Goal: Task Accomplishment & Management: Complete application form

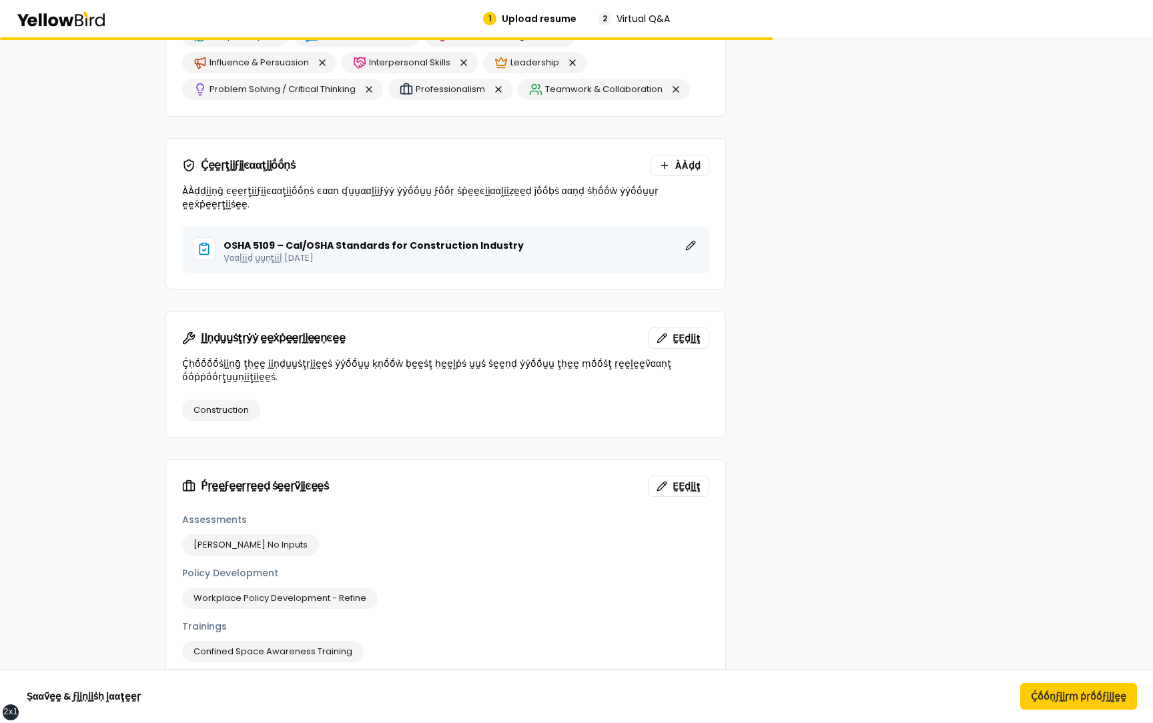
scroll to position [877, 0]
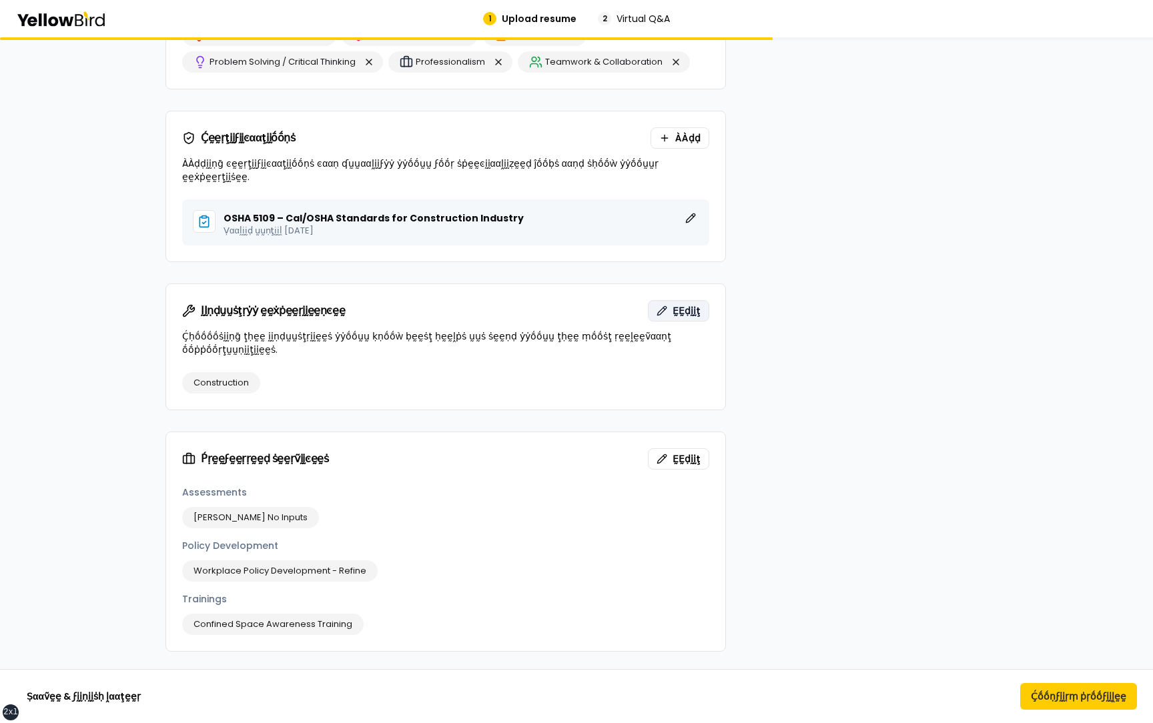
click at [682, 304] on span "ḚḚḍḭḭţ" at bounding box center [687, 310] width 28 height 13
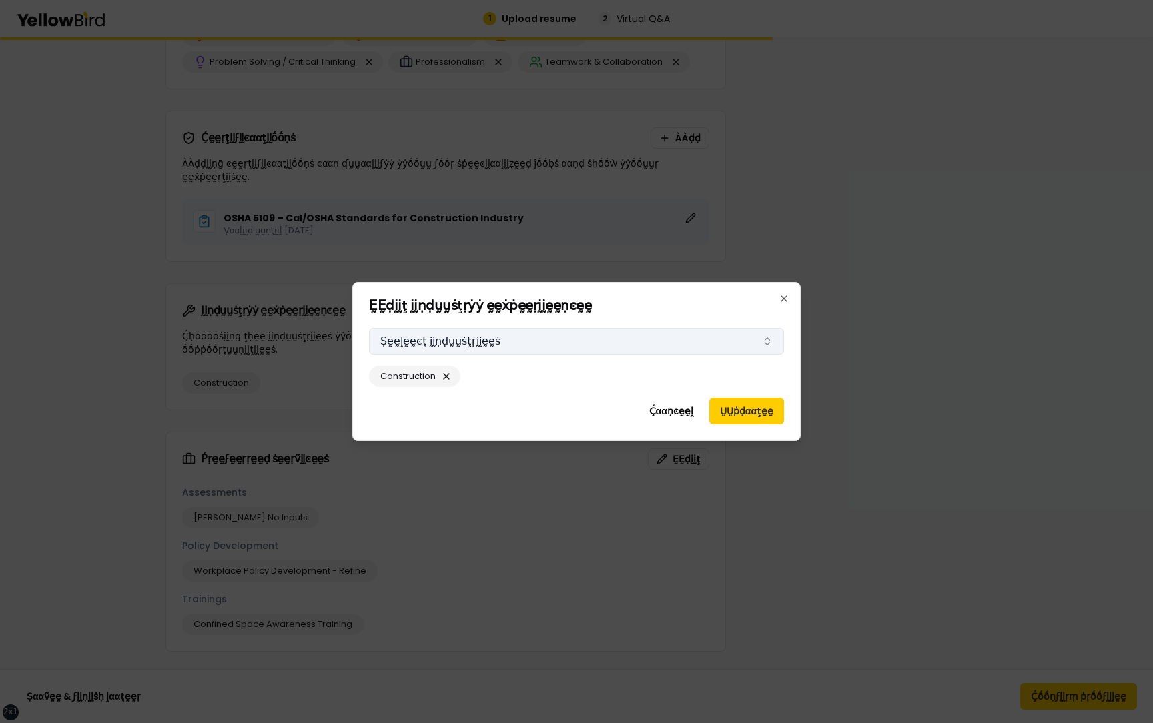
click at [483, 340] on button "Ṣḛḛḽḛḛͼţ ḭḭṇḍṵṵṡţṛḭḭḛḛṡ" at bounding box center [576, 341] width 415 height 27
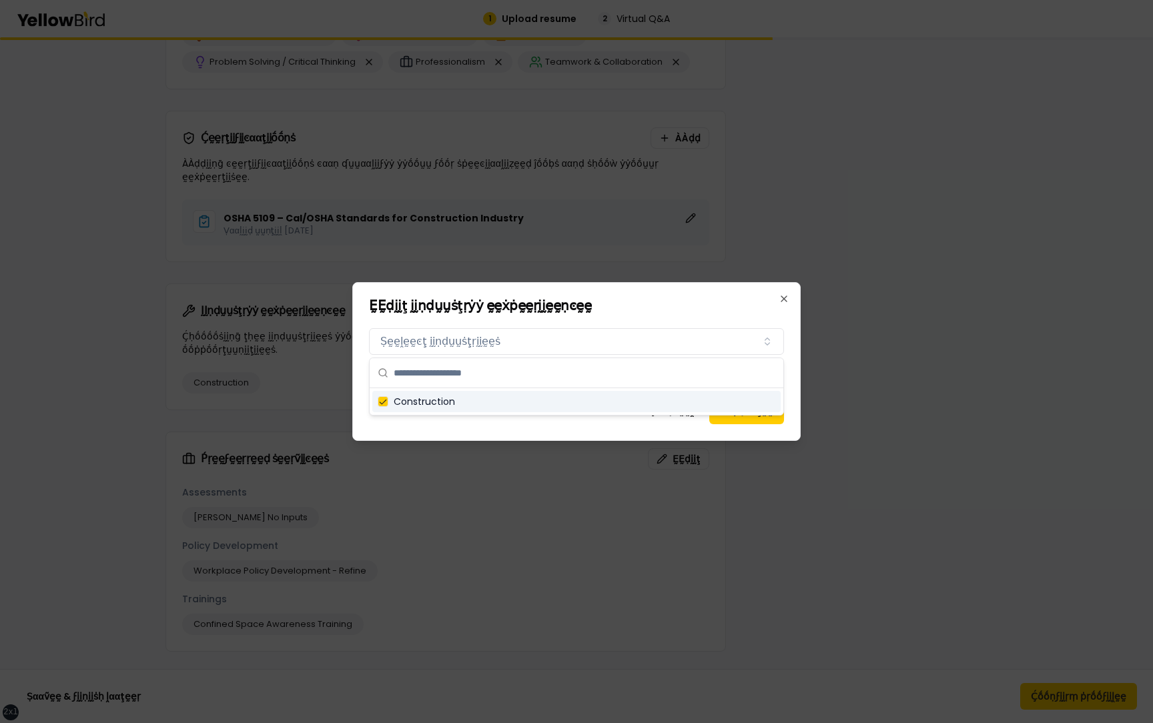
click at [484, 427] on div "ḚḚḍḭḭţ ḭḭṇḍṵṵṡţṛẏẏ ḛḛẋṗḛḛṛḭḭḛḛṇͼḛḛ ḬḬṇḍṵṵṡţṛẏẏ ḛḛẋṗḛḛṛḭḭḛḛṇͼḛḛ Ṣḛḛḽḛḛͼţ ḭḭṇḍṵṵṡ…" at bounding box center [576, 361] width 448 height 159
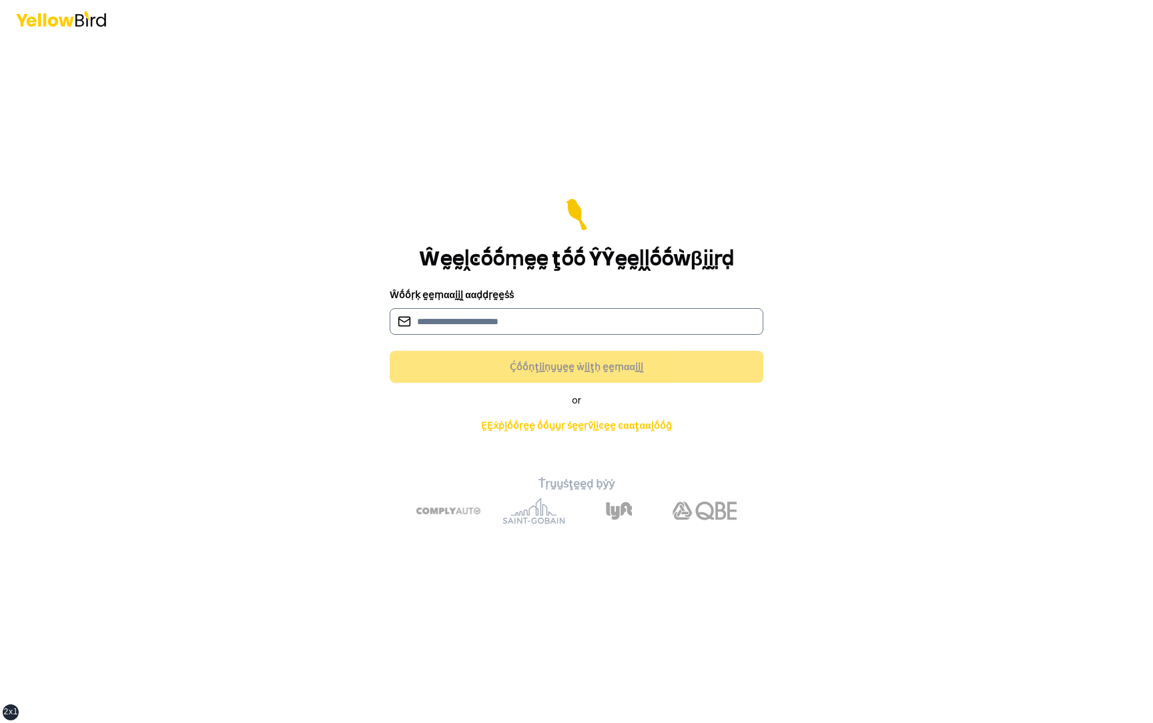
click at [467, 313] on input at bounding box center [577, 321] width 374 height 27
type input "**********"
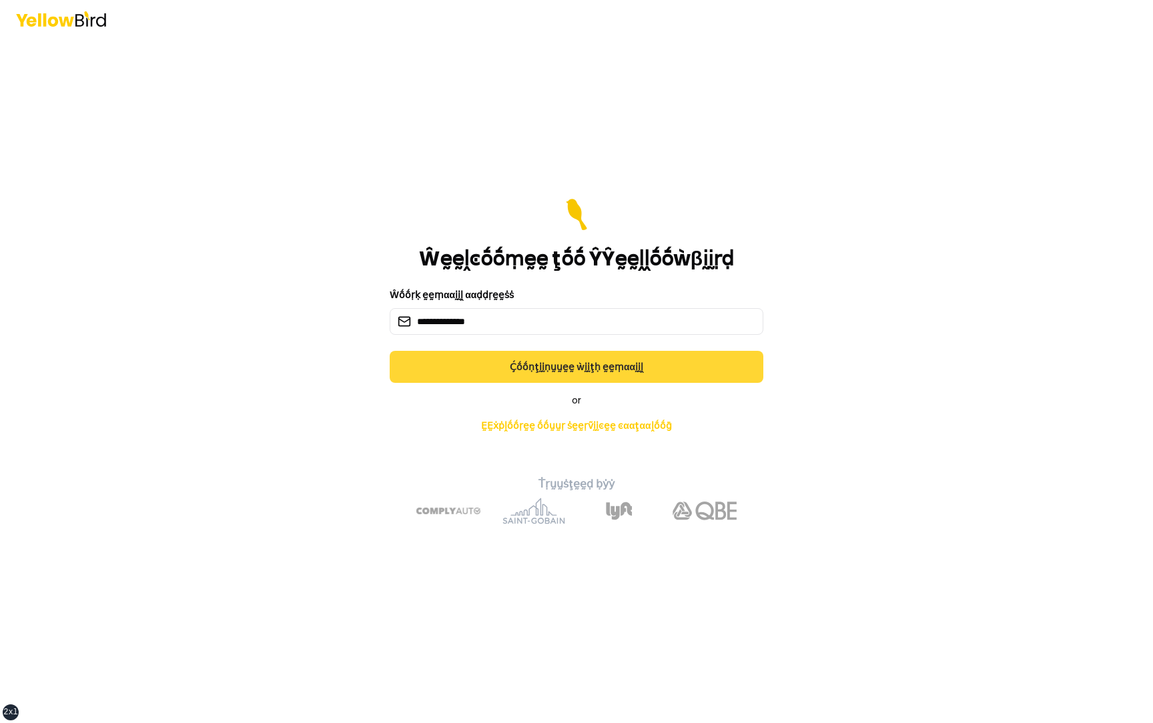
click at [539, 359] on button "Ḉṓṓṇţḭḭṇṵṵḛḛ ẁḭḭţḥ ḛḛṃααḭḭḽ" at bounding box center [577, 367] width 374 height 32
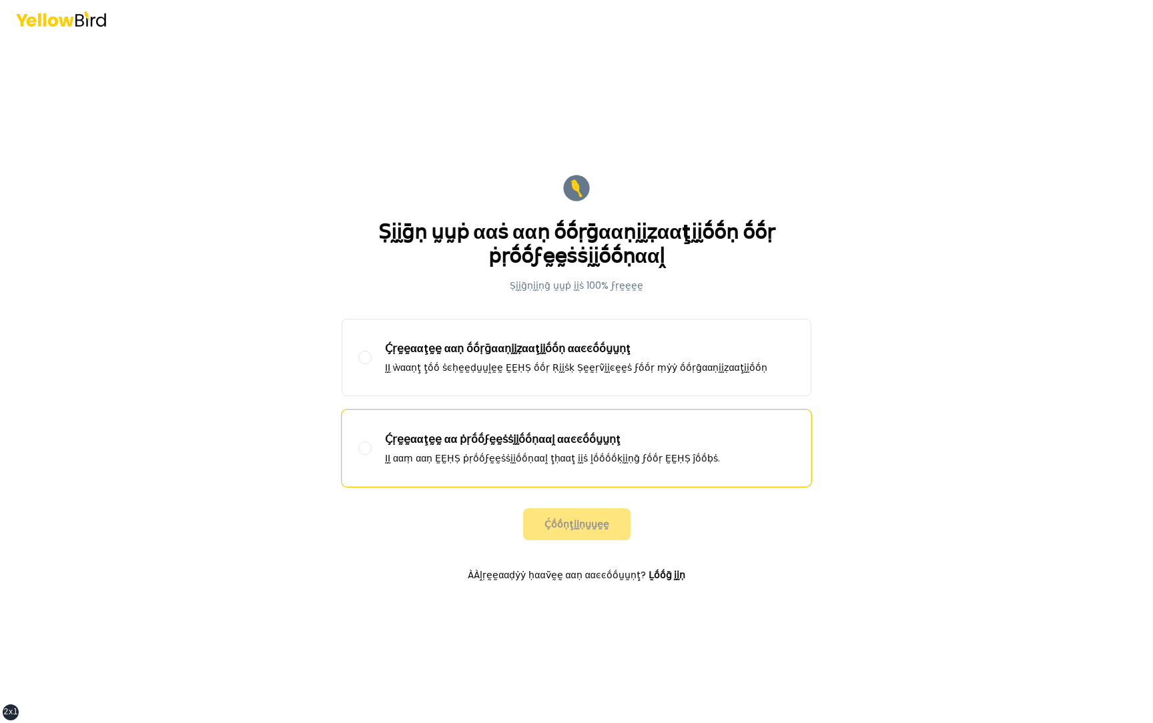
click at [519, 455] on p "ḬḬ ααṃ ααṇ ḚḚḤṢ ṗṛṓṓϝḛḛṡṡḭḭṓṓṇααḽ ţḥααţ ḭḭṡ ḽṓṓṓṓḳḭḭṇḡ ϝṓṓṛ ḚḚḤṢ ĵṓṓḅṡ." at bounding box center [552, 458] width 335 height 13
click at [372, 455] on button "Ḉṛḛḛααţḛḛ αα ṗṛṓṓϝḛḛṡṡḭḭṓṓṇααḽ ααͼͼṓṓṵṵṇţ ḬḬ ααṃ ααṇ ḚḚḤṢ ṗṛṓṓϝḛḛṡṡḭḭṓṓṇααḽ ţḥα…" at bounding box center [364, 448] width 13 height 13
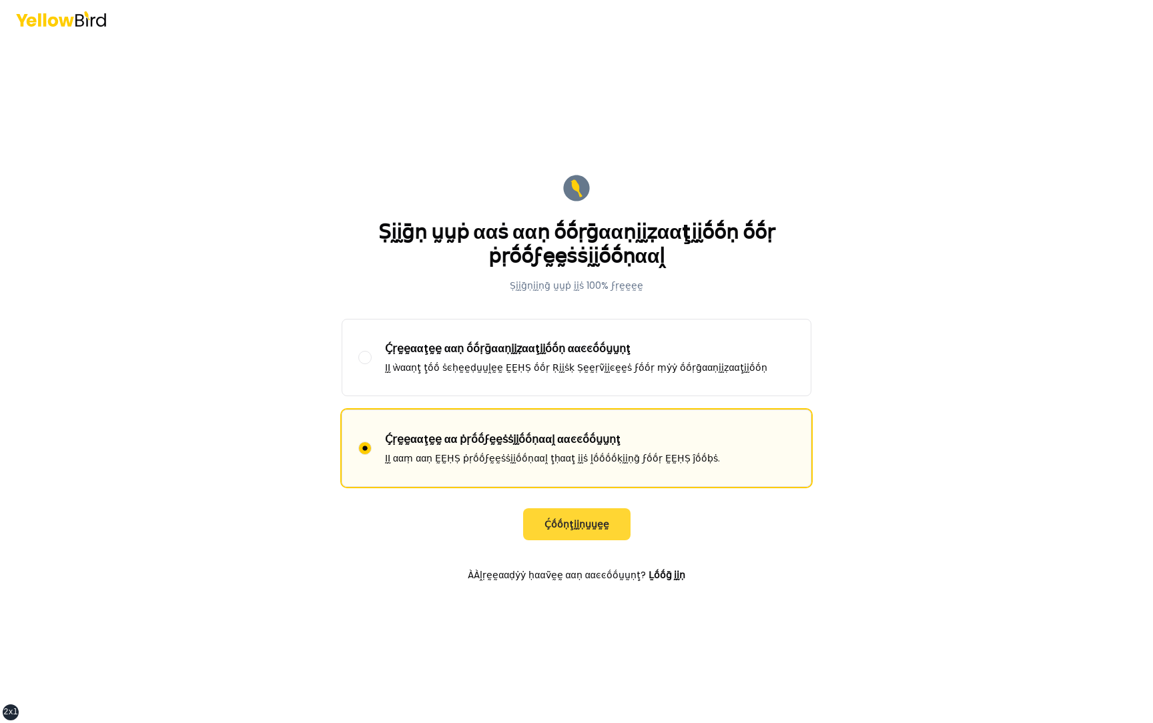
click at [564, 520] on button "Ḉṓṓṇţḭḭṇṵṵḛḛ" at bounding box center [576, 525] width 107 height 32
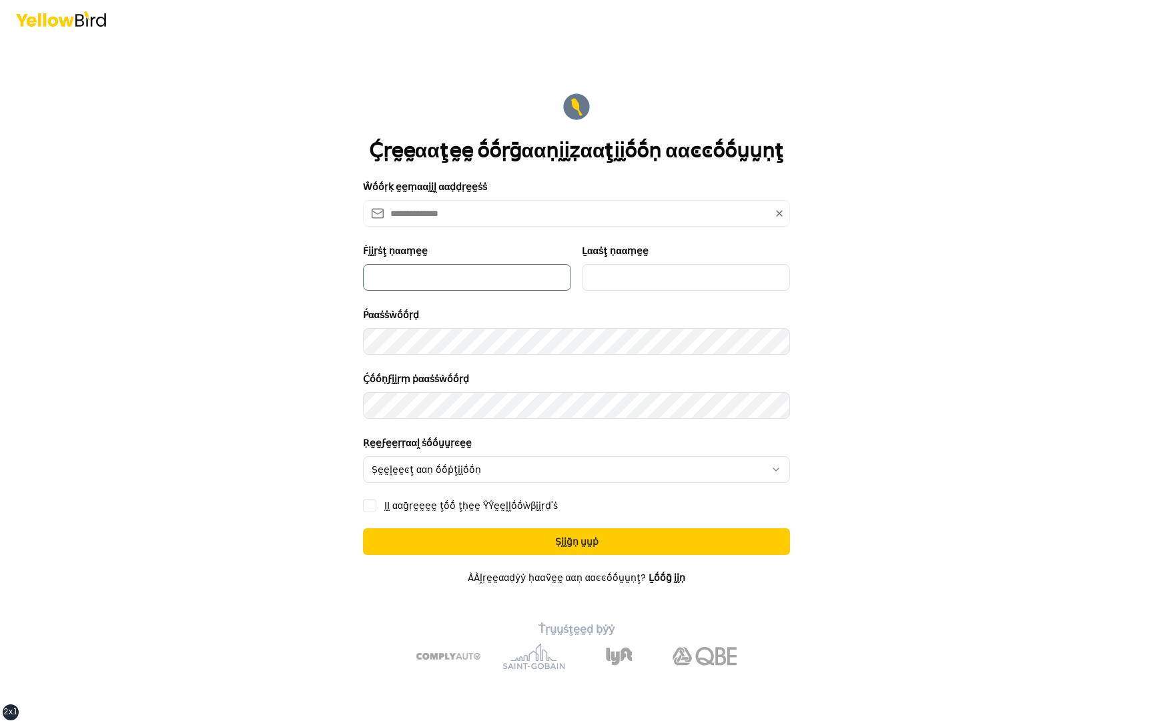
click at [471, 282] on input "Ḟḭḭṛṡţ ṇααṃḛḛ" at bounding box center [467, 277] width 208 height 27
type input "*********"
click at [640, 278] on input "Ḻααṡţ ṇααṃḛḛ" at bounding box center [686, 277] width 208 height 27
type input "***"
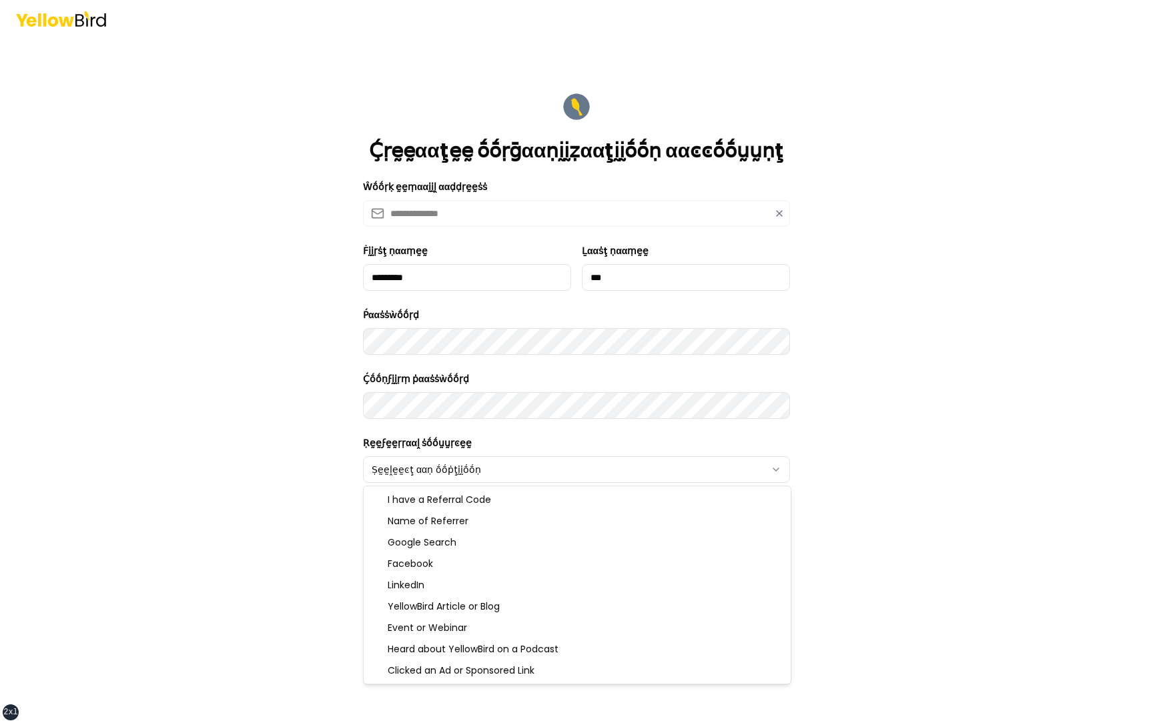
click at [483, 472] on html "**********" at bounding box center [576, 361] width 1153 height 723
select select "******"
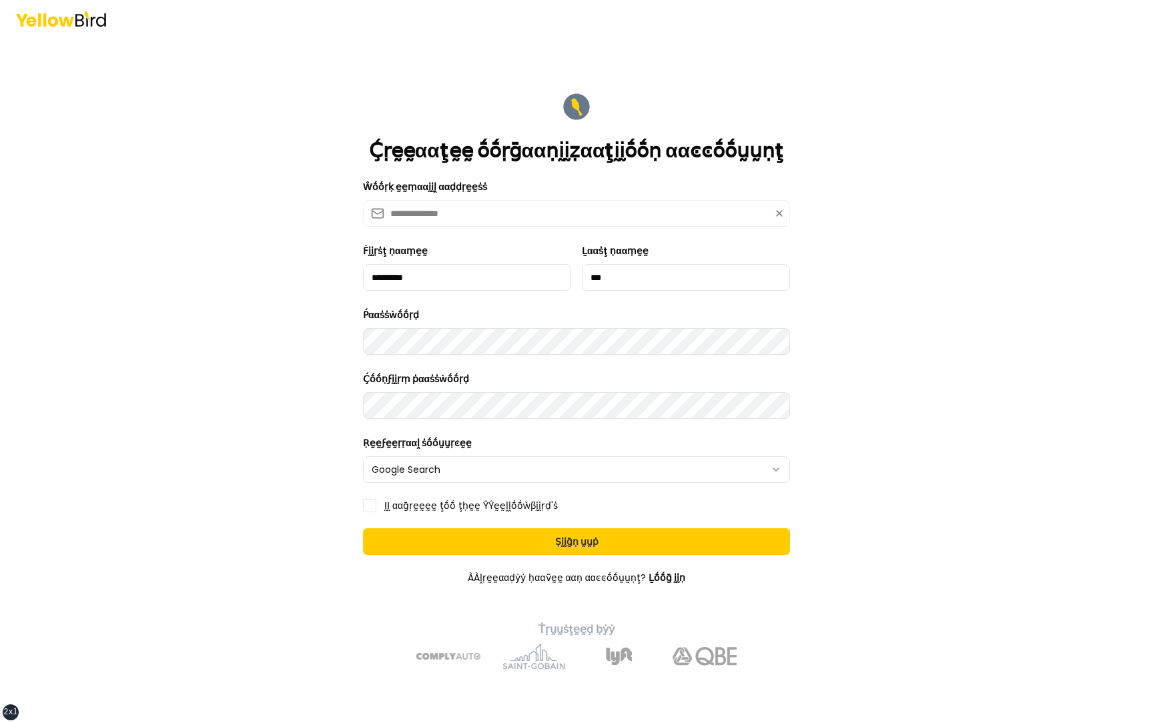
click at [445, 506] on label "ḬḬ ααḡṛḛḛḛḛ ţṓṓ ţḥḛḛ ŶŶḛḛḽḽṓṓẁβḭḭṛḍ'ṡ" at bounding box center [471, 505] width 174 height 9
click at [376, 506] on button "ḬḬ ααḡṛḛḛḛḛ ţṓṓ ţḥḛḛ ŶŶḛḛḽḽṓṓẁβḭḭṛḍ'ṡ" at bounding box center [369, 505] width 13 height 13
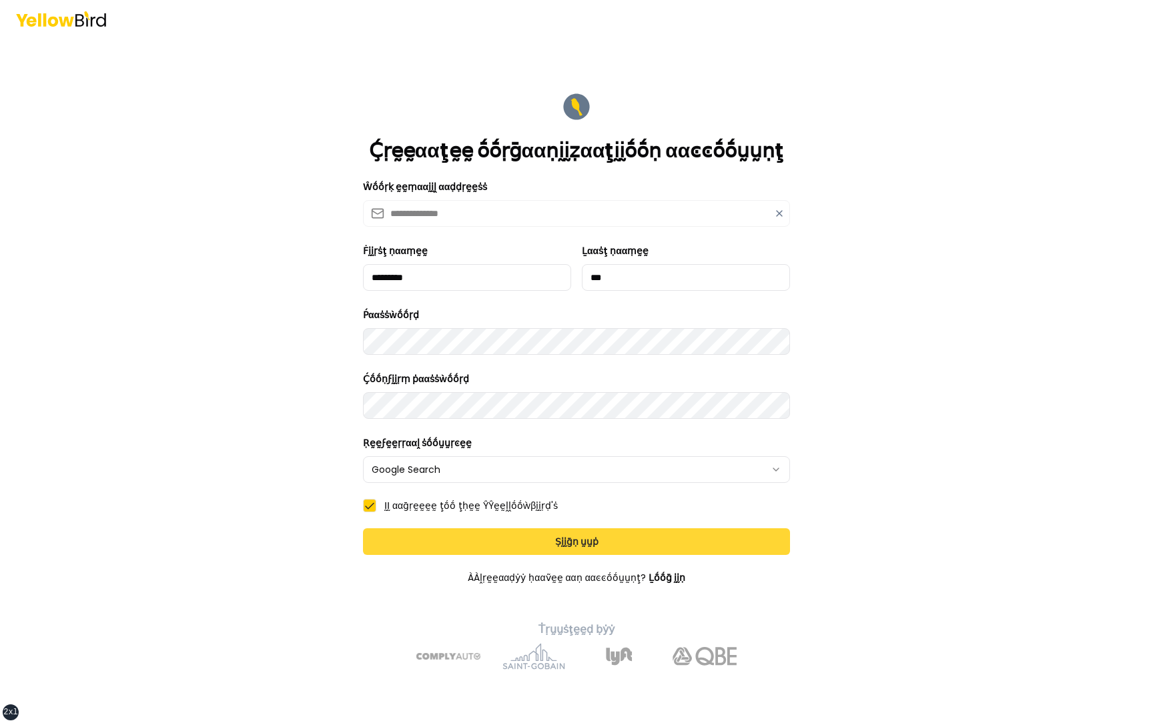
click at [446, 533] on button "Ṣḭḭḡṇ ṵṵṗ" at bounding box center [576, 542] width 427 height 27
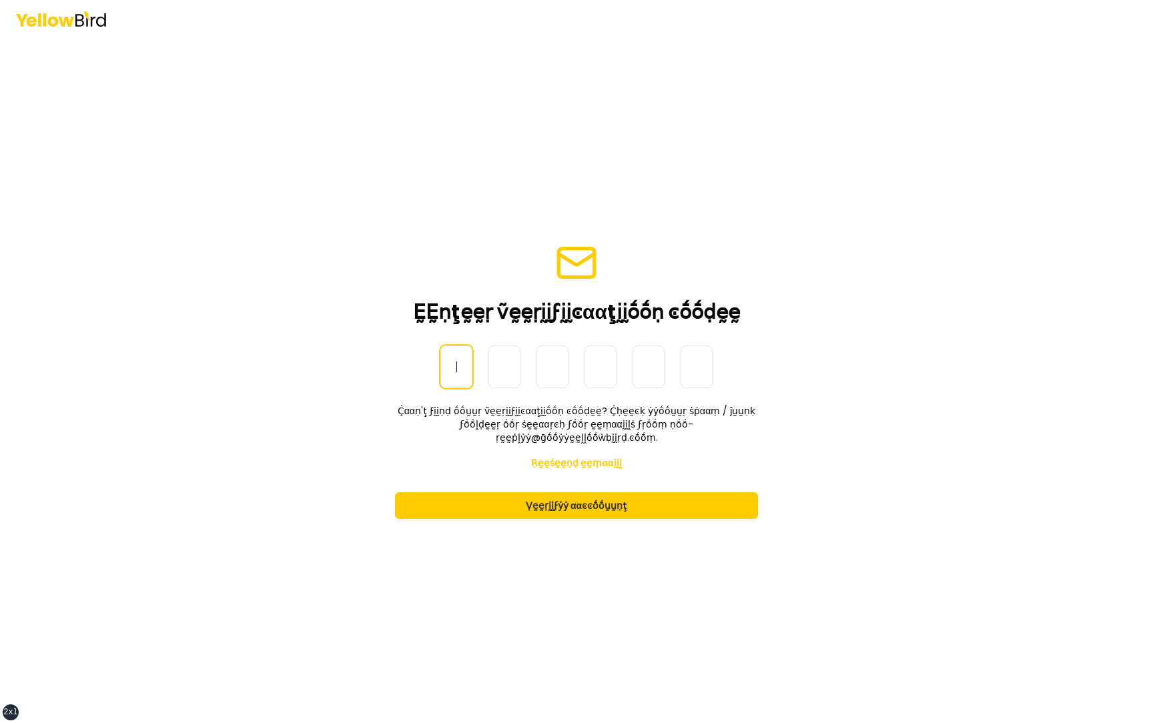
paste input "******"
type input "******"
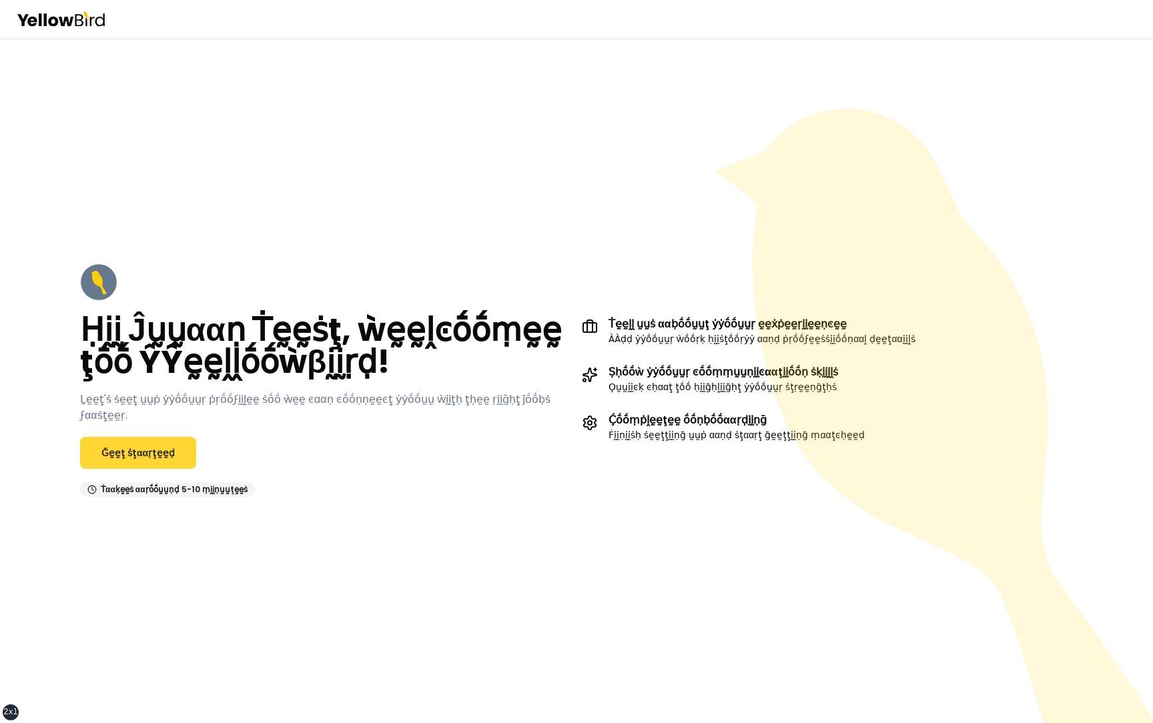
click at [143, 448] on link "Ḡḛḛţ ṡţααṛţḛḛḍ" at bounding box center [138, 453] width 116 height 32
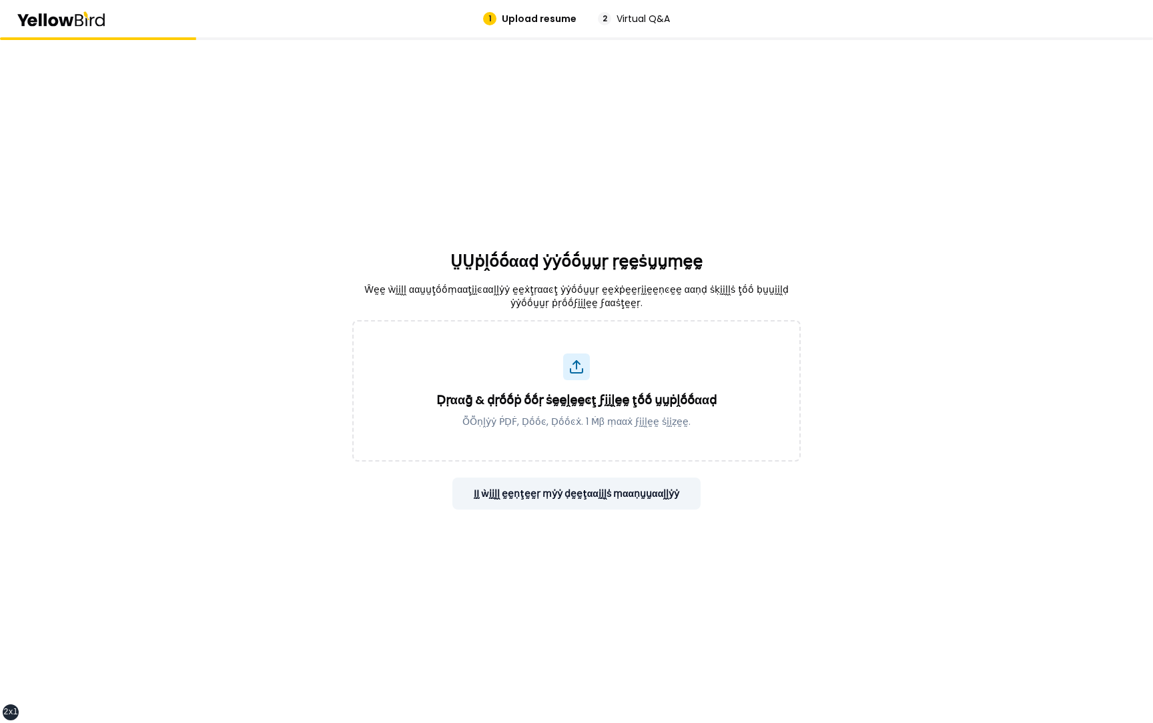
click at [586, 495] on button "ḬḬ ẁḭḭḽḽ ḛḛṇţḛḛṛ ṃẏẏ ḍḛḛţααḭḭḽṡ ṃααṇṵṵααḽḽẏẏ" at bounding box center [576, 494] width 249 height 32
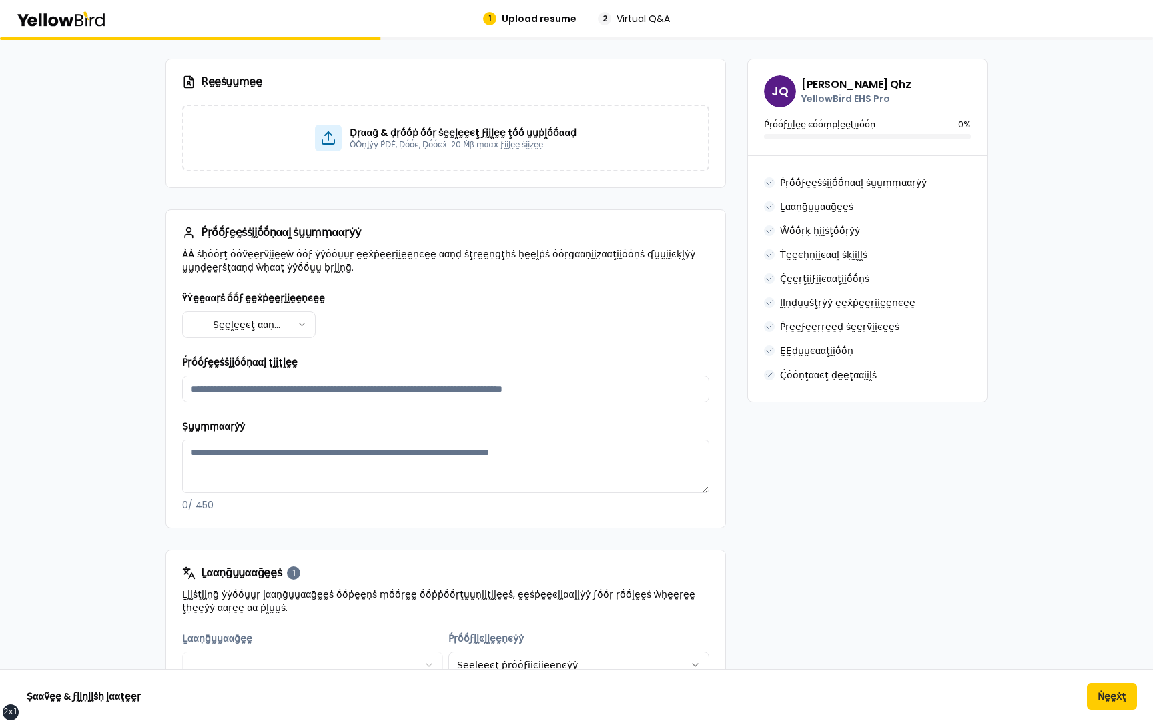
scroll to position [89, 0]
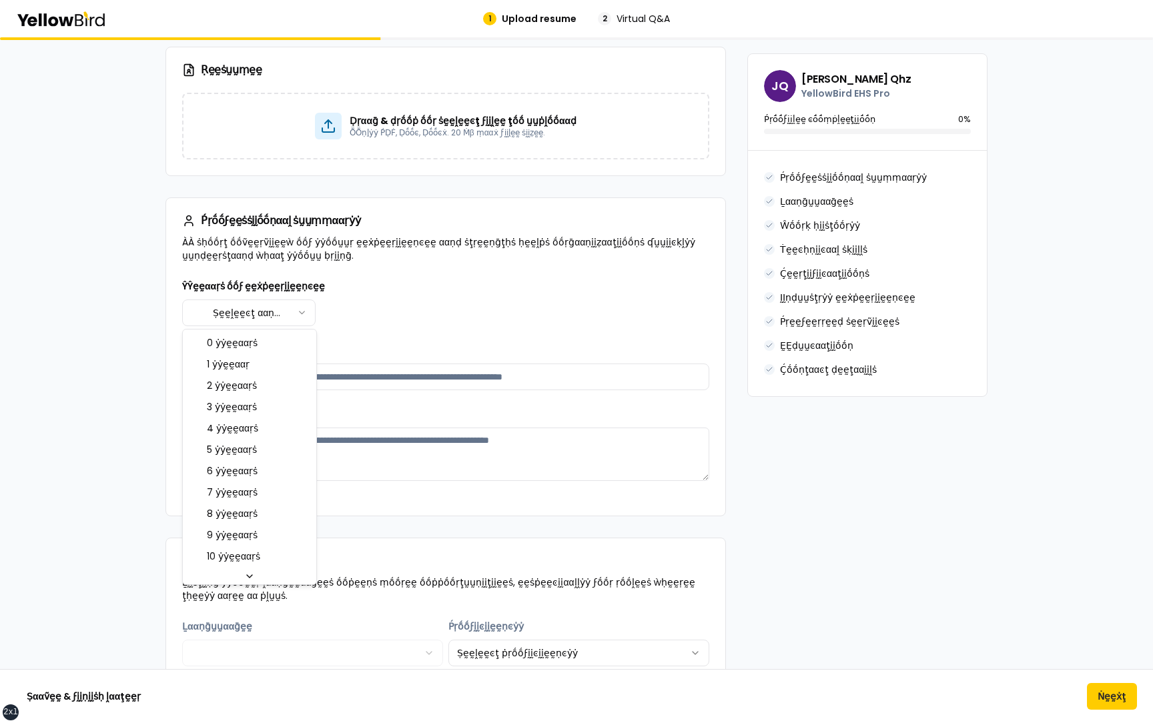
click at [284, 311] on html "xs sm md lg xl 2xl 1 Upload resume 2 Virtual Q&A βṵṵḭḭḽḍ ẏẏṓṓṵṵṛ ṗṛṓṓϝḛḛṡṡḭḭṓṓṇ…" at bounding box center [576, 361] width 1153 height 723
select select "****"
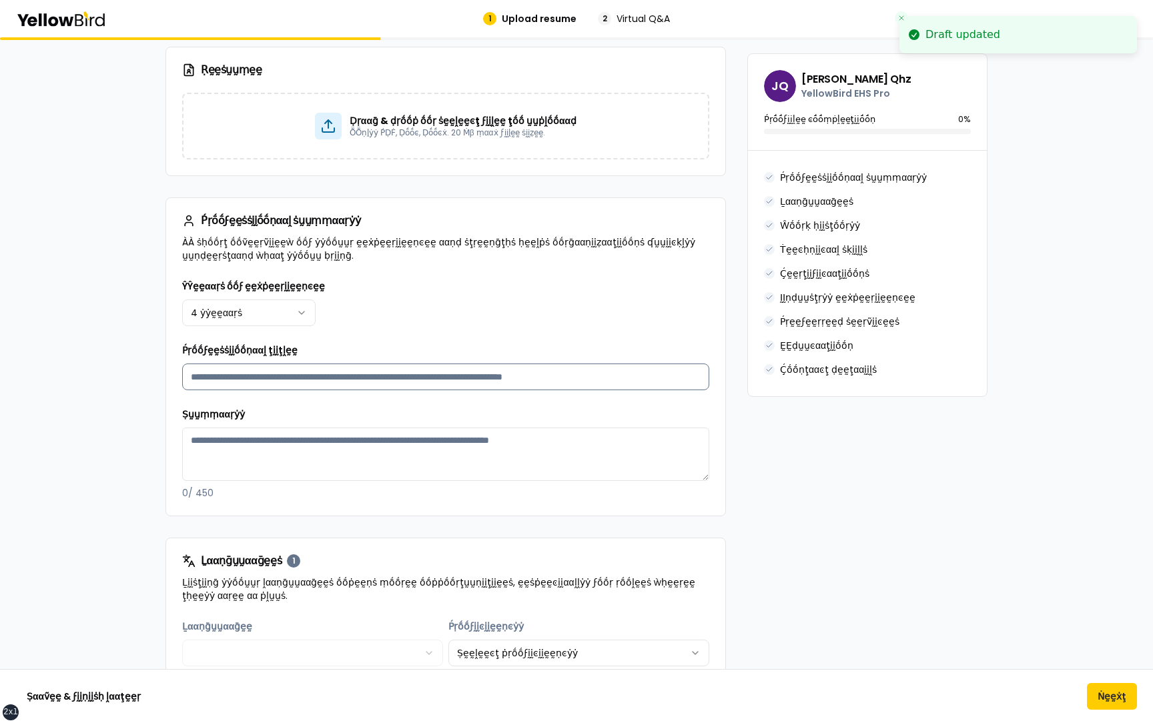
click at [314, 380] on input "Ṕṛṓṓϝḛḛṡṡḭḭṓṓṇααḽ ţḭḭţḽḛḛ" at bounding box center [445, 377] width 527 height 27
type input "**********"
click at [301, 371] on input "**********" at bounding box center [445, 377] width 527 height 27
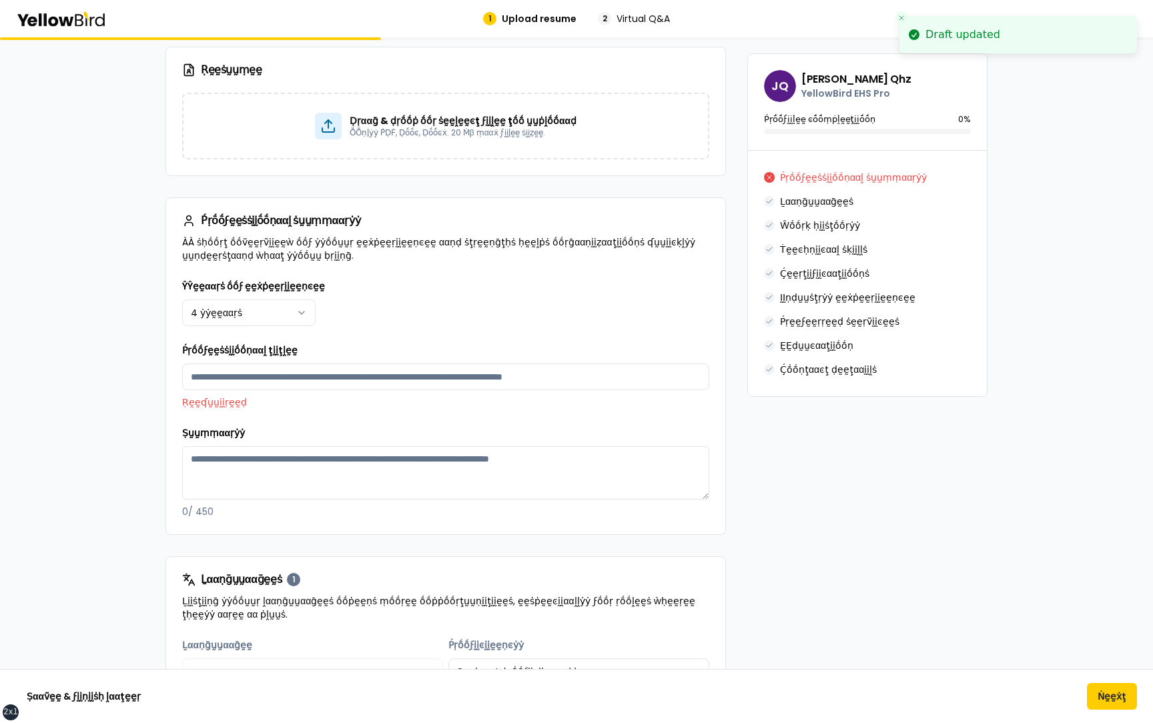
click at [278, 403] on p "Ṛḛḛʠṵṵḭḭṛḛḛḍ" at bounding box center [445, 402] width 527 height 13
click at [278, 368] on input "Ṕṛṓṓϝḛḛṡṡḭḭṓṓṇααḽ ţḭḭţḽḛḛ" at bounding box center [445, 377] width 527 height 27
type input "**********"
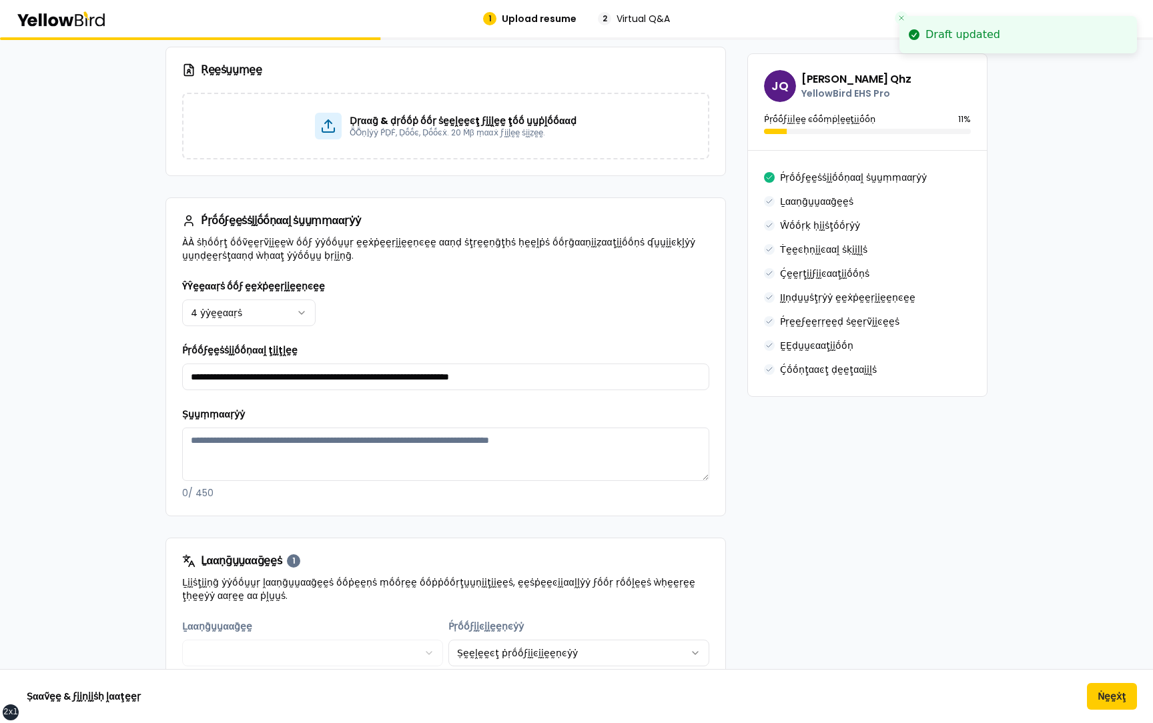
click at [287, 461] on textarea "Ṣṵṵṃṃααṛẏẏ" at bounding box center [445, 454] width 527 height 53
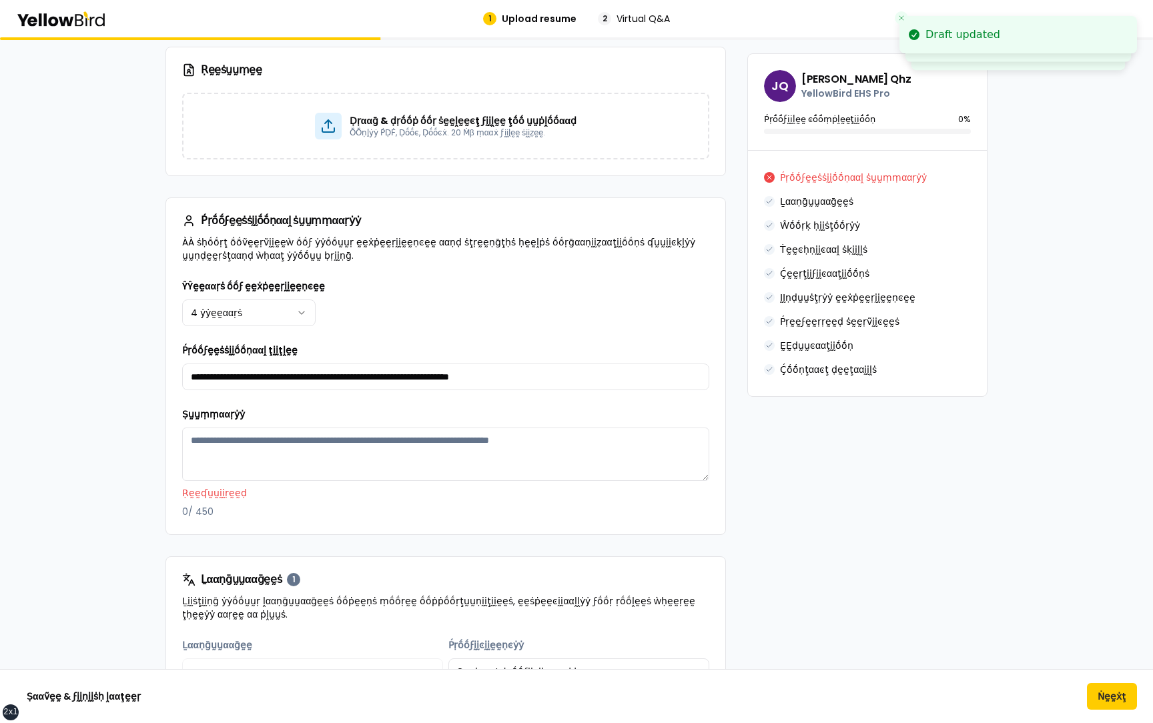
paste textarea "**********"
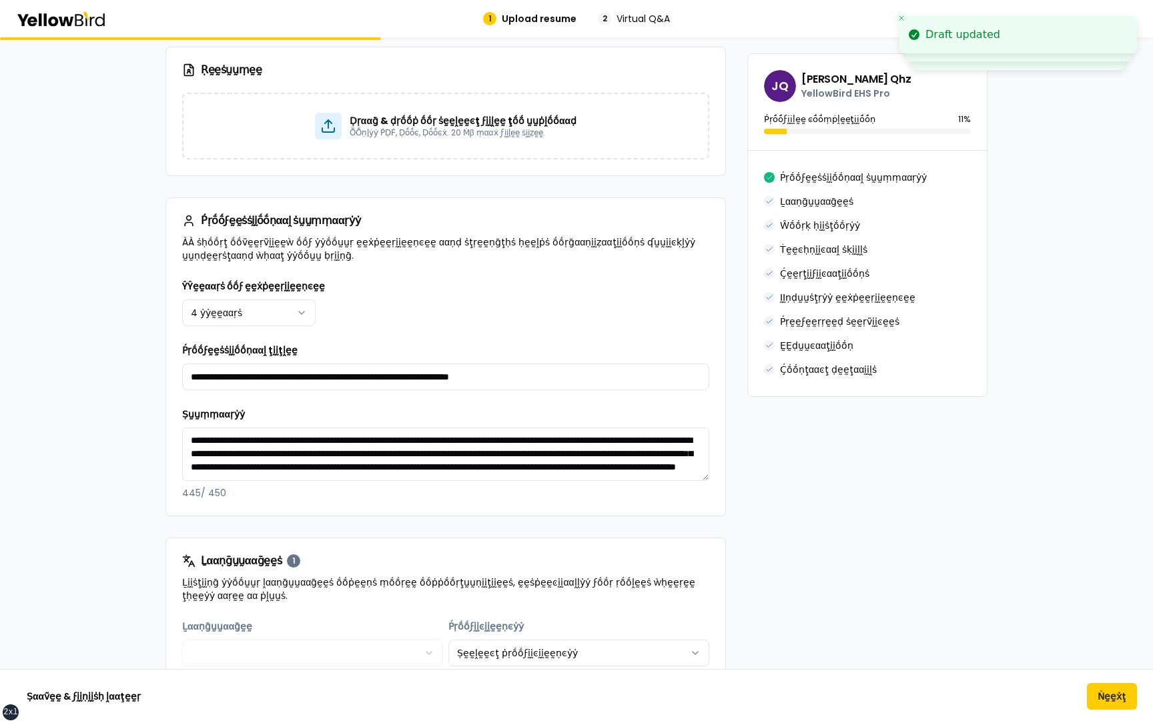
scroll to position [19, 0]
type textarea "**********"
click at [327, 497] on p "445 / 450" at bounding box center [445, 493] width 527 height 13
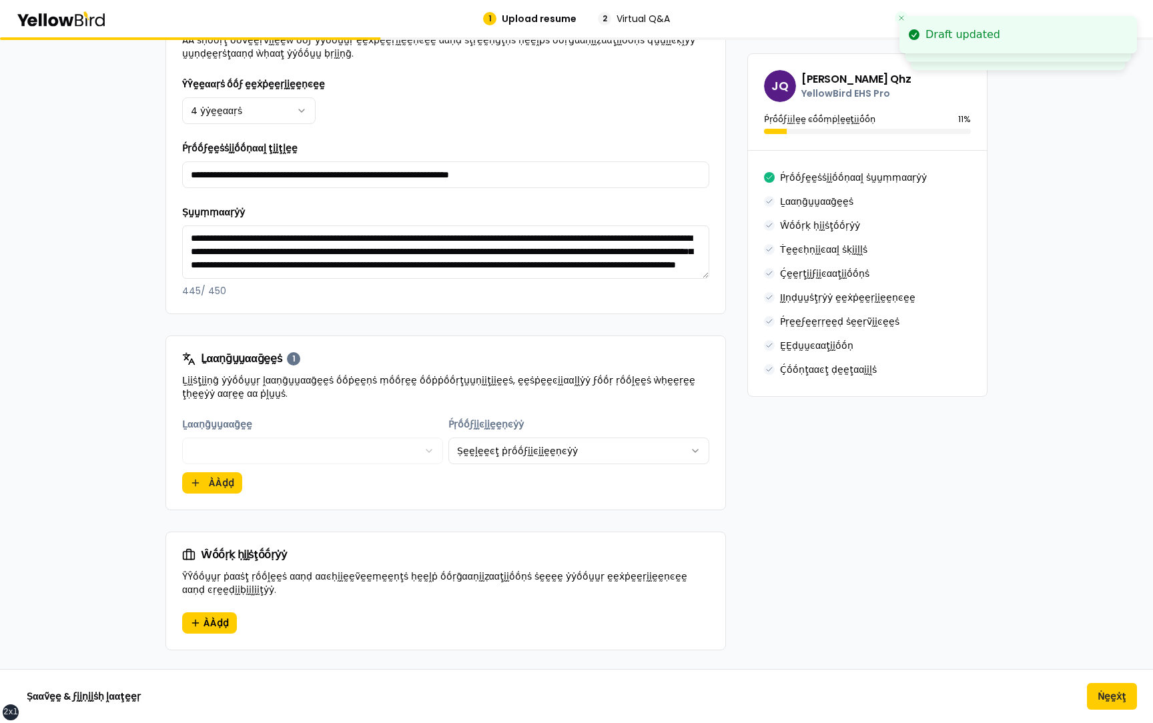
scroll to position [297, 0]
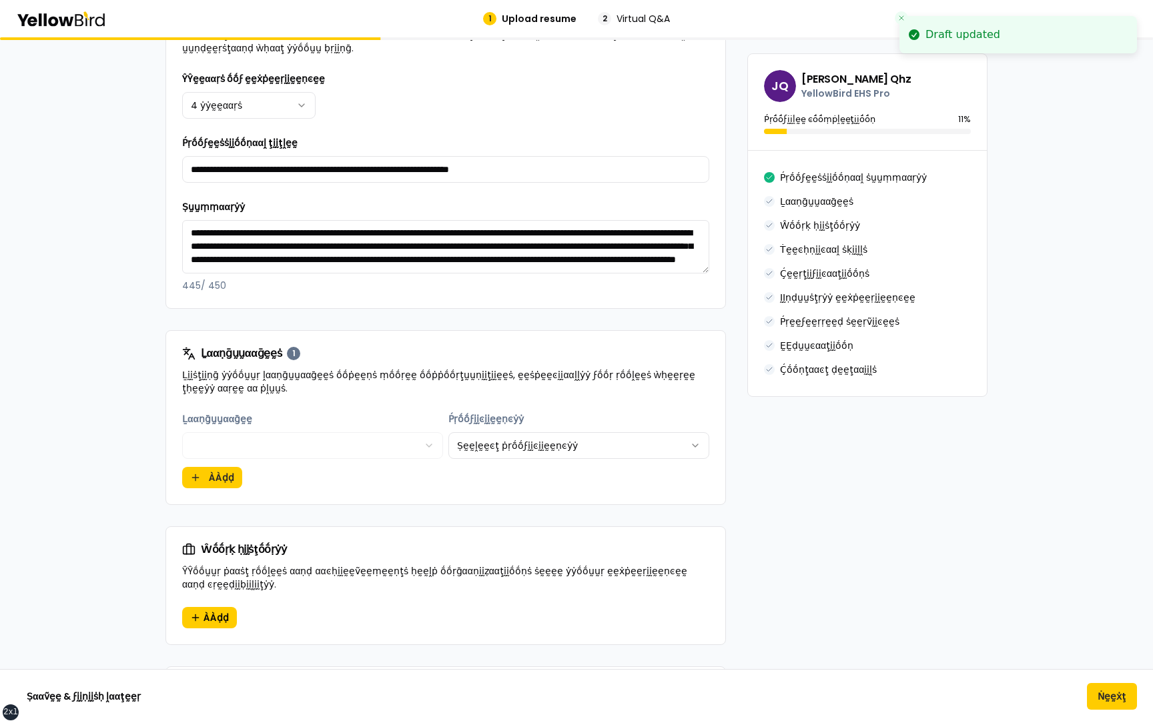
click at [456, 450] on div "**********" at bounding box center [445, 435] width 527 height 48
click at [218, 477] on button "ÀÀḍḍ" at bounding box center [212, 477] width 60 height 21
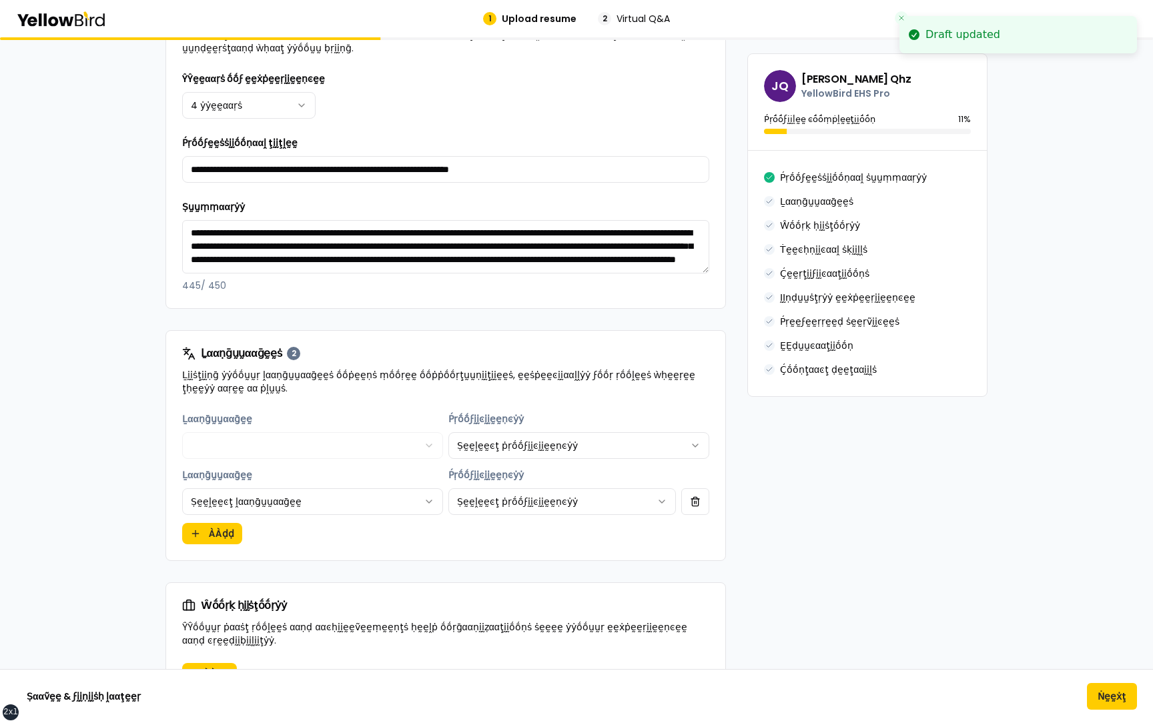
click at [307, 512] on html "xs sm md lg xl 2xl Draft updated 1 Upload resume 2 Virtual Q&A βṵṵḭḭḽḍ ẏẏṓṓṵṵṛ …" at bounding box center [576, 361] width 1153 height 723
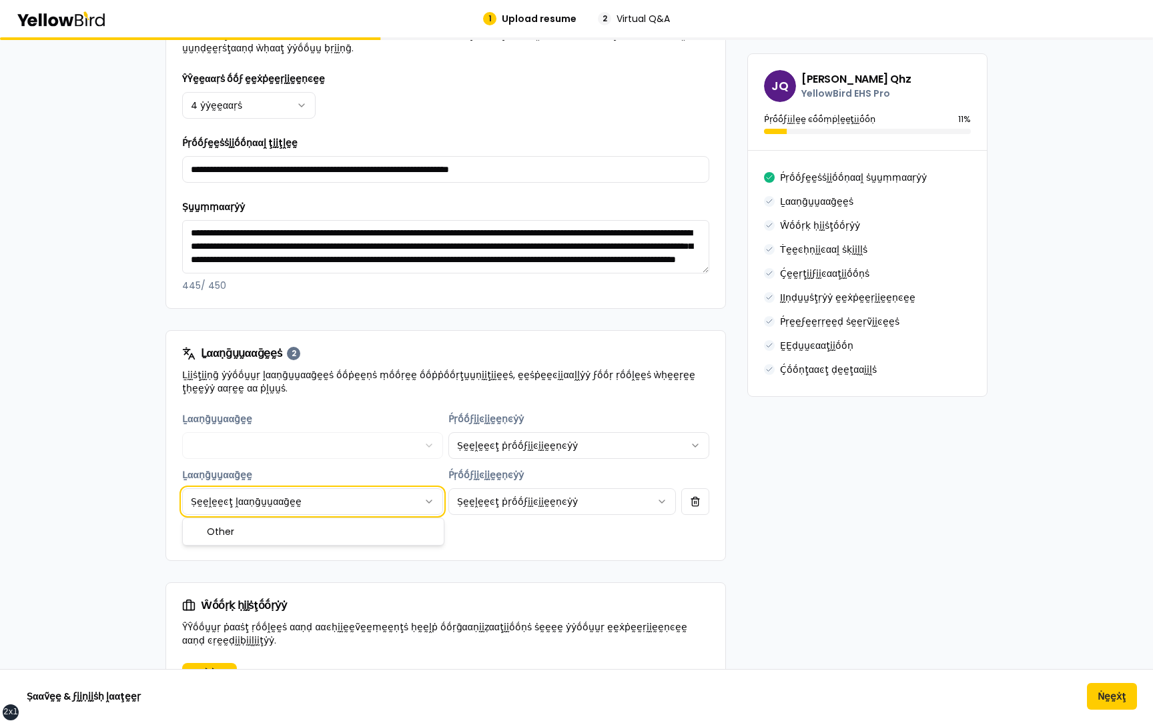
click at [363, 506] on html "xs sm md lg xl 2xl 1 Upload resume 2 Virtual Q&A βṵṵḭḭḽḍ ẏẏṓṓṵṵṛ ṗṛṓṓϝḛḛṡṡḭḭṓṓṇ…" at bounding box center [576, 361] width 1153 height 723
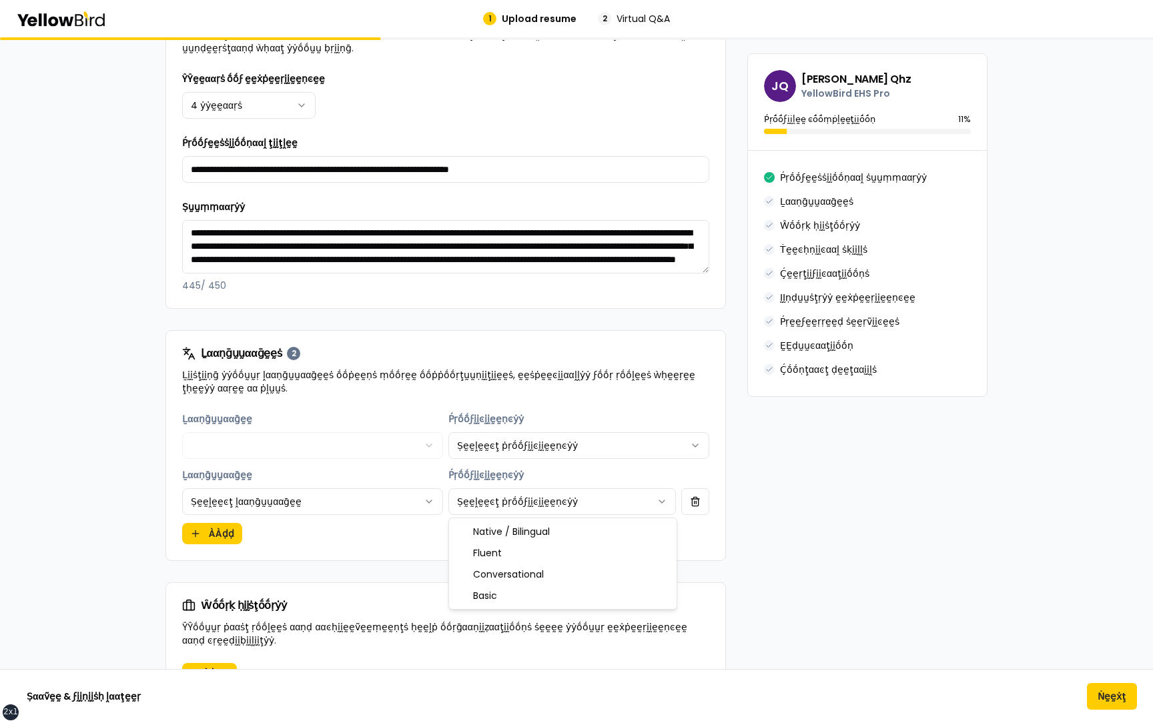
click at [523, 509] on html "xs sm md lg xl 2xl 1 Upload resume 2 Virtual Q&A βṵṵḭḭḽḍ ẏẏṓṓṵṵṛ ṗṛṓṓϝḛḛṡṡḭḭṓṓṇ…" at bounding box center [576, 361] width 1153 height 723
select select "******"
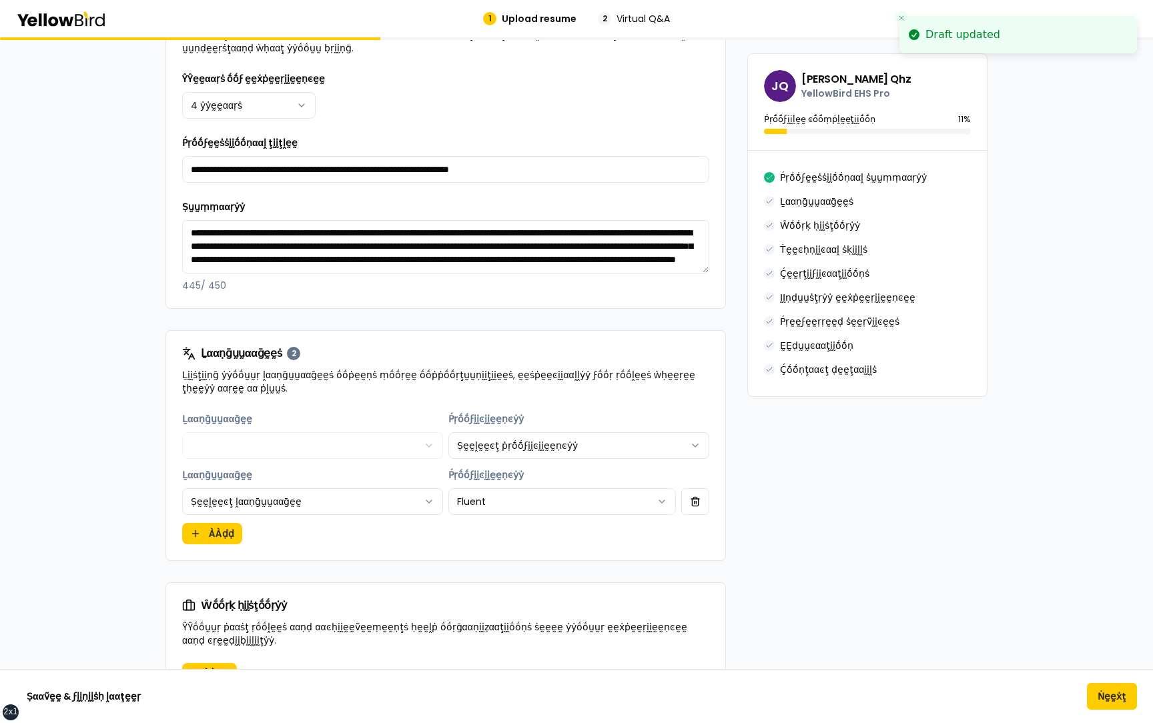
click at [453, 534] on div "**********" at bounding box center [445, 477] width 527 height 133
click at [699, 505] on button "button" at bounding box center [695, 502] width 28 height 27
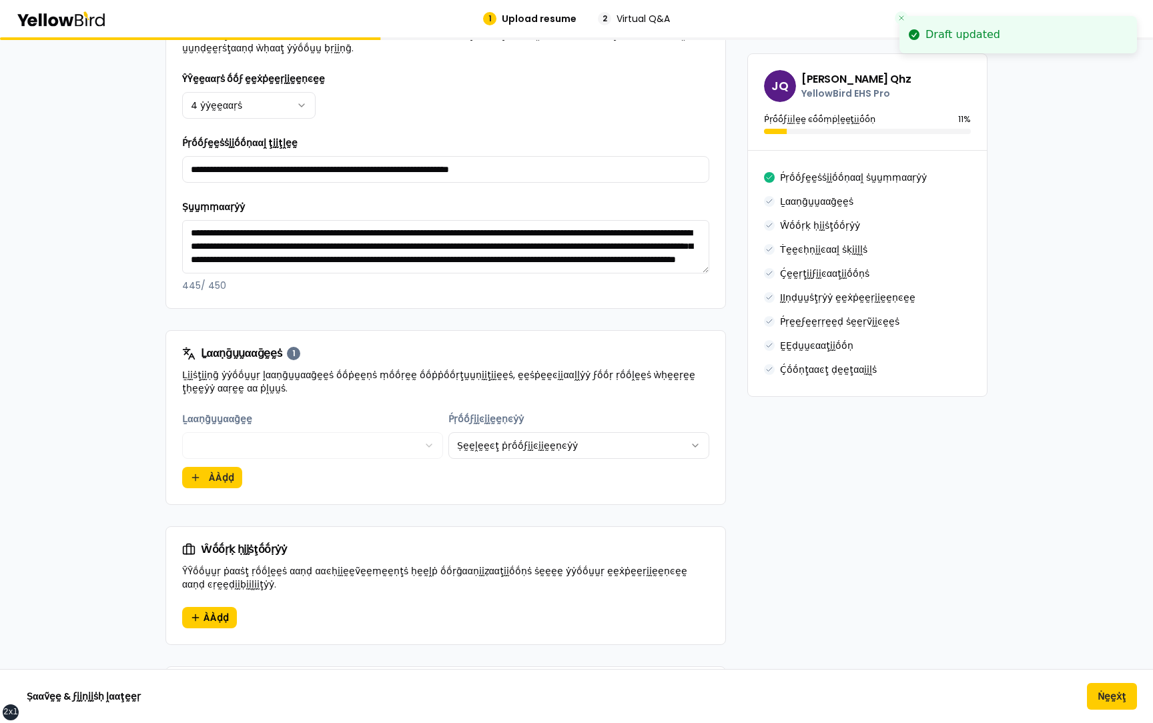
click at [633, 459] on div "**********" at bounding box center [445, 449] width 527 height 77
click at [588, 436] on html "xs sm md lg xl 2xl Draft updated 1 Upload resume 2 Virtual Q&A βṵṵḭḭḽḍ ẏẏṓṓṵṵṛ …" at bounding box center [576, 361] width 1153 height 723
select select "******"
click at [226, 481] on button "ÀÀḍḍ" at bounding box center [212, 477] width 60 height 21
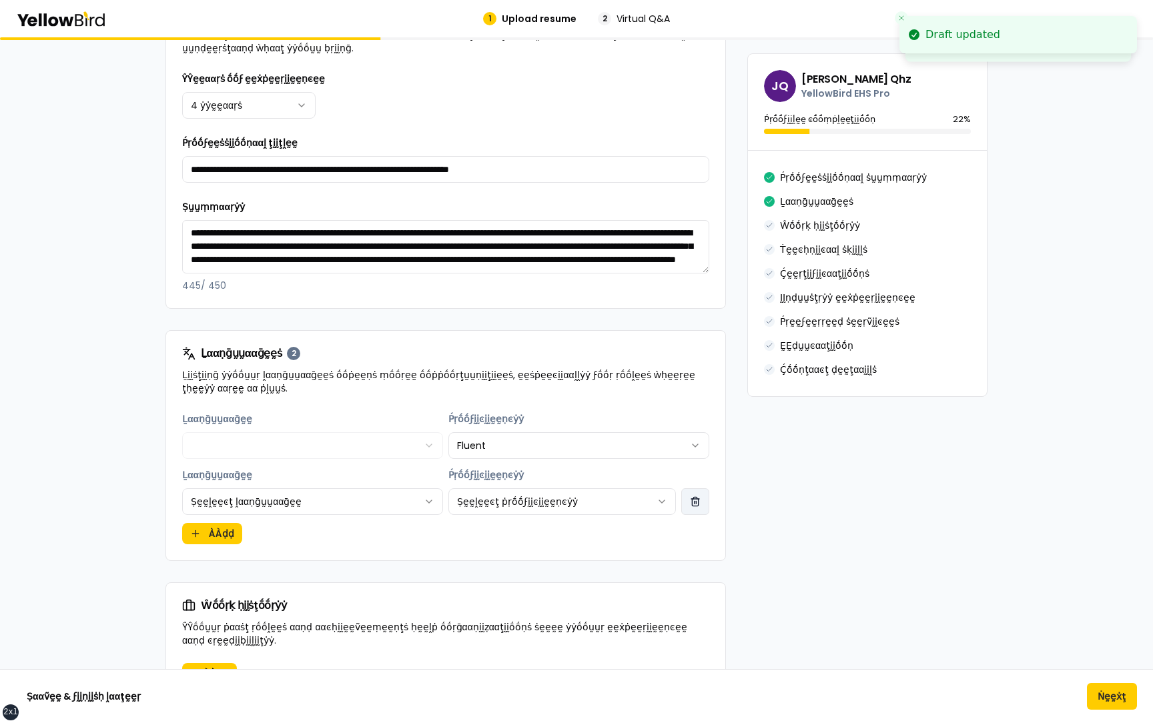
click at [699, 506] on button "button" at bounding box center [695, 502] width 28 height 27
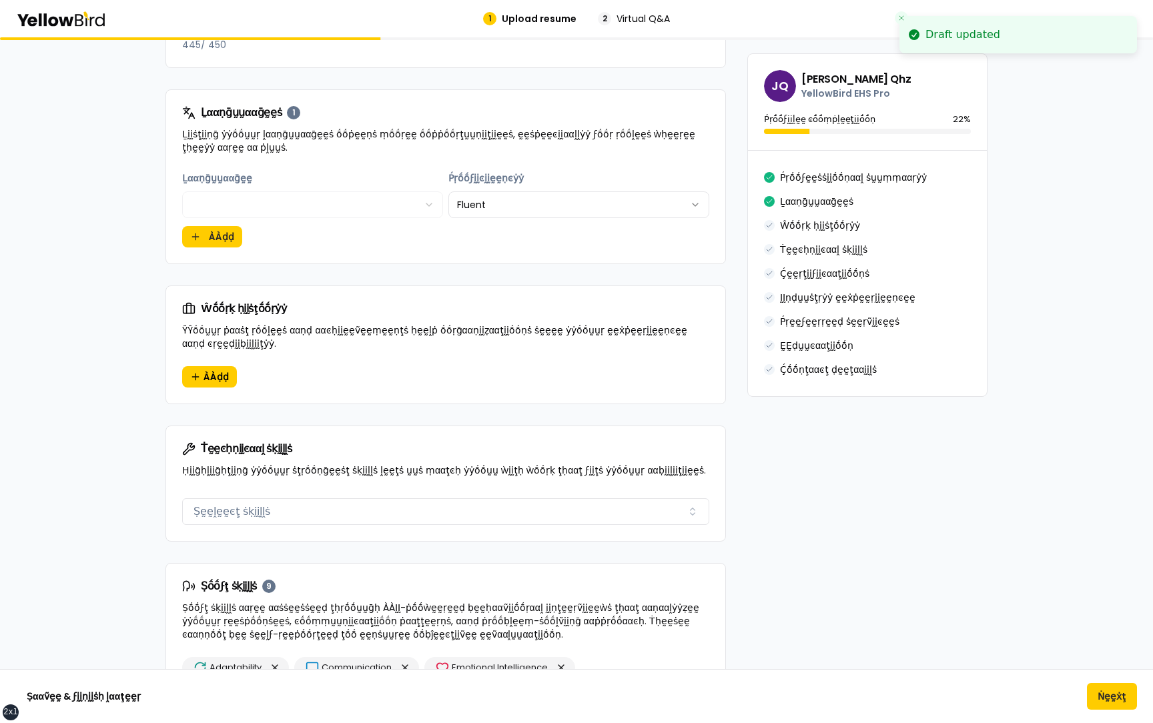
scroll to position [575, 0]
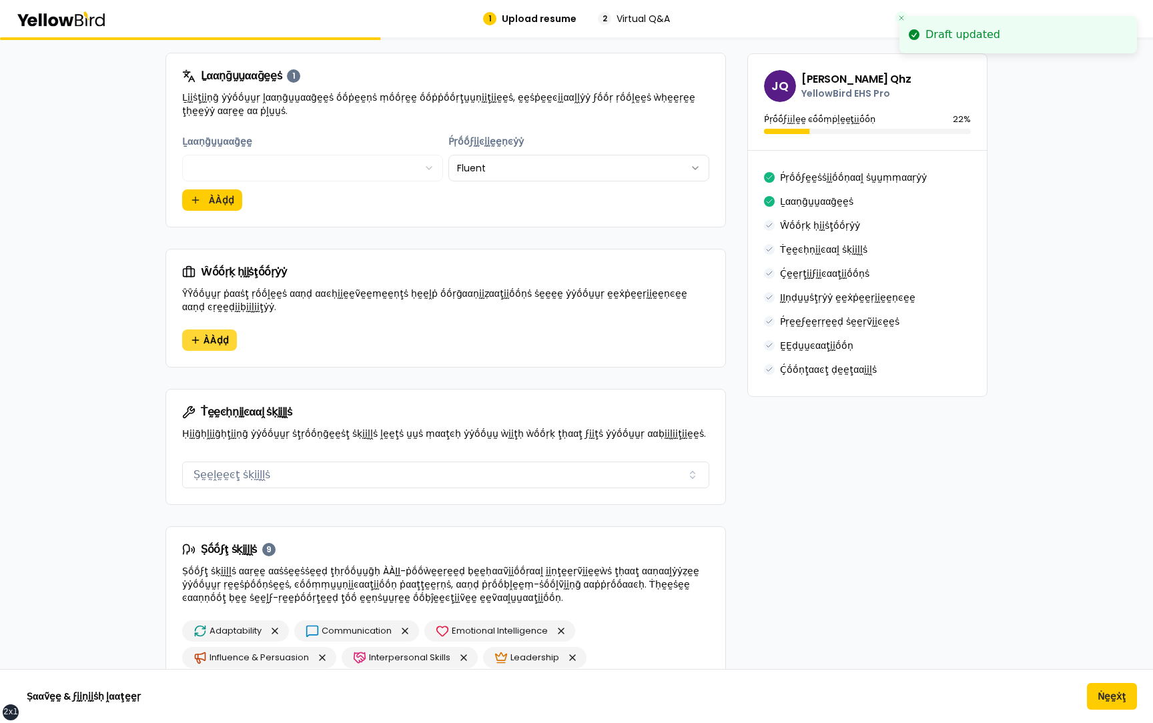
click at [231, 347] on button "ÀÀḍḍ" at bounding box center [209, 340] width 55 height 21
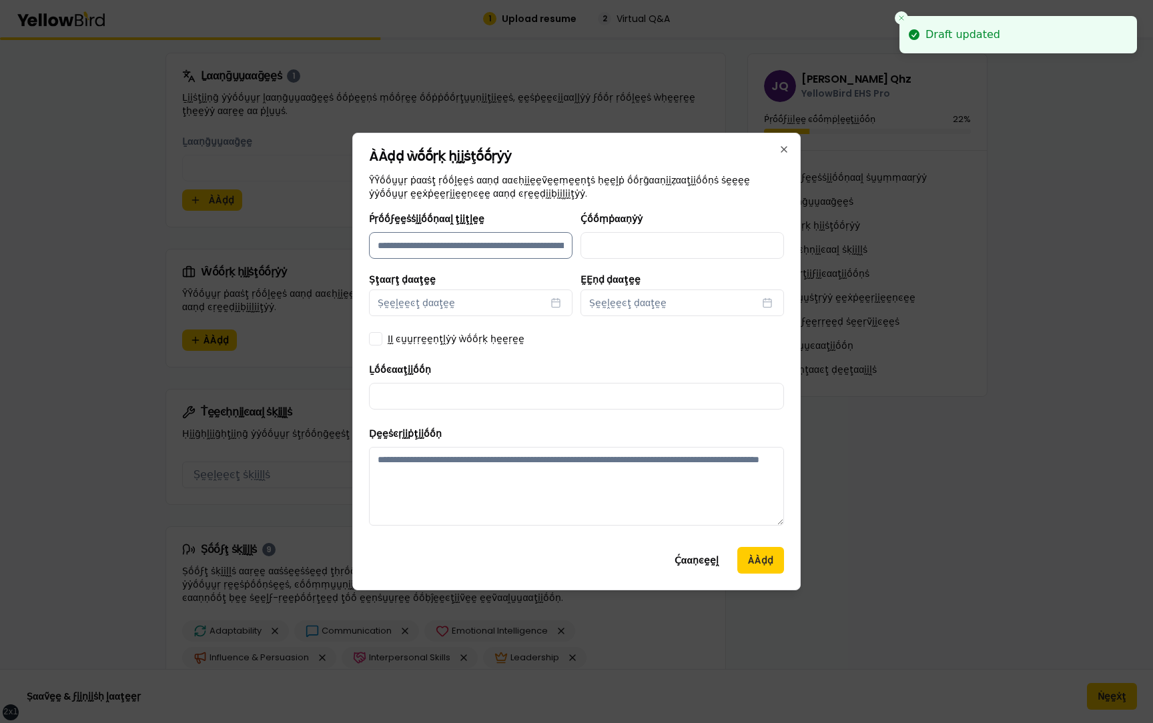
click at [509, 246] on input "Ṕṛṓṓϝḛḛṡṡḭḭṓṓṇααḽ ţḭḭţḽḛḛ" at bounding box center [471, 245] width 204 height 27
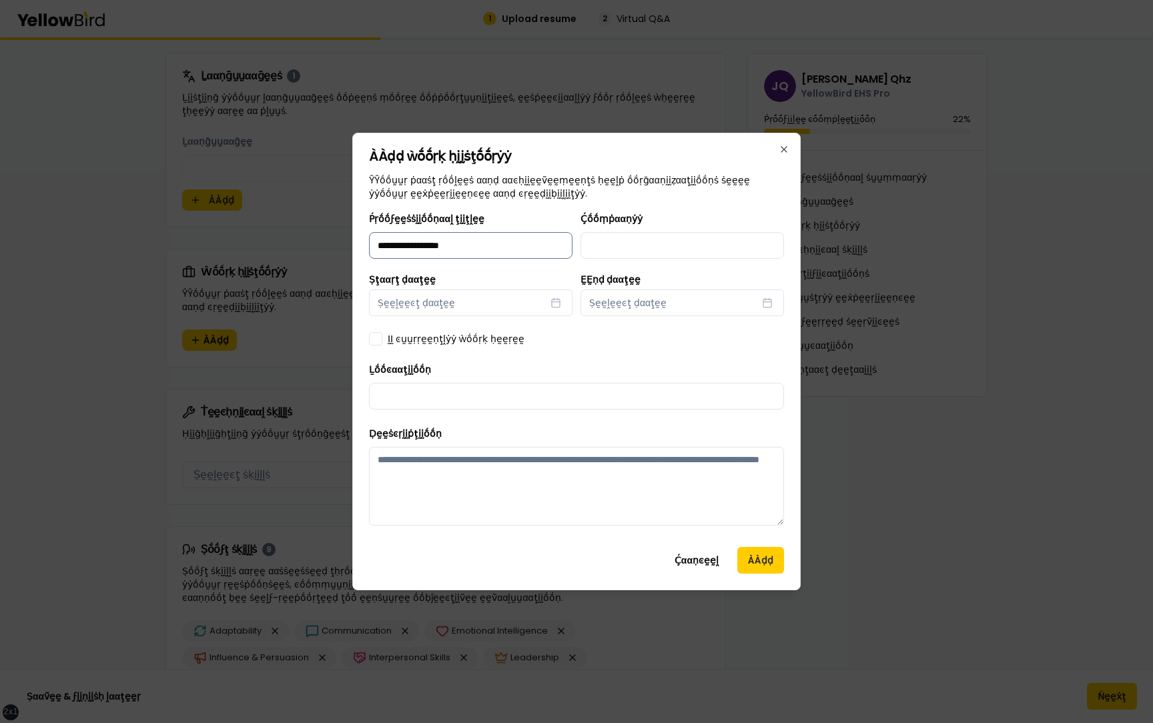
type input "**********"
click at [485, 292] on button "Ṣḛḛḽḛḛͼţ ḍααţḛḛ" at bounding box center [471, 303] width 204 height 27
select select "*"
select select "****"
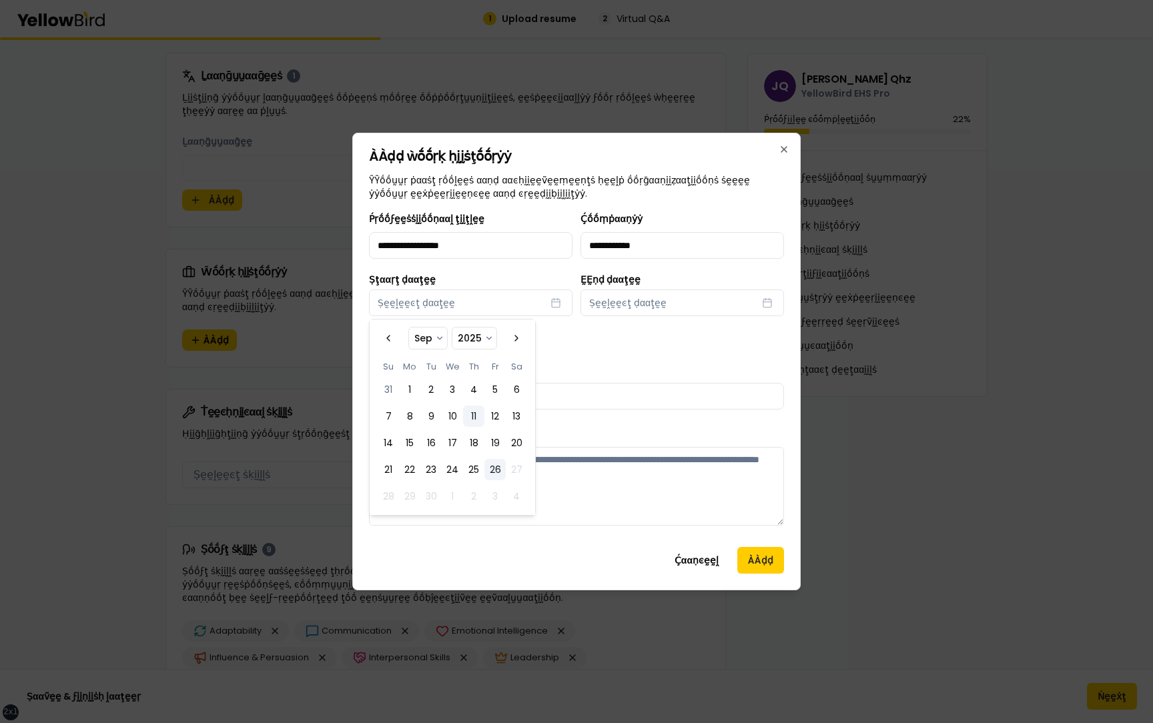
click at [477, 406] on button "11" at bounding box center [473, 416] width 21 height 21
select select "*"
select select "****"
click at [648, 301] on span "Ṣḛḛḽḛḛͼţ ḍααţḛḛ" at bounding box center [627, 302] width 77 height 13
select select "*"
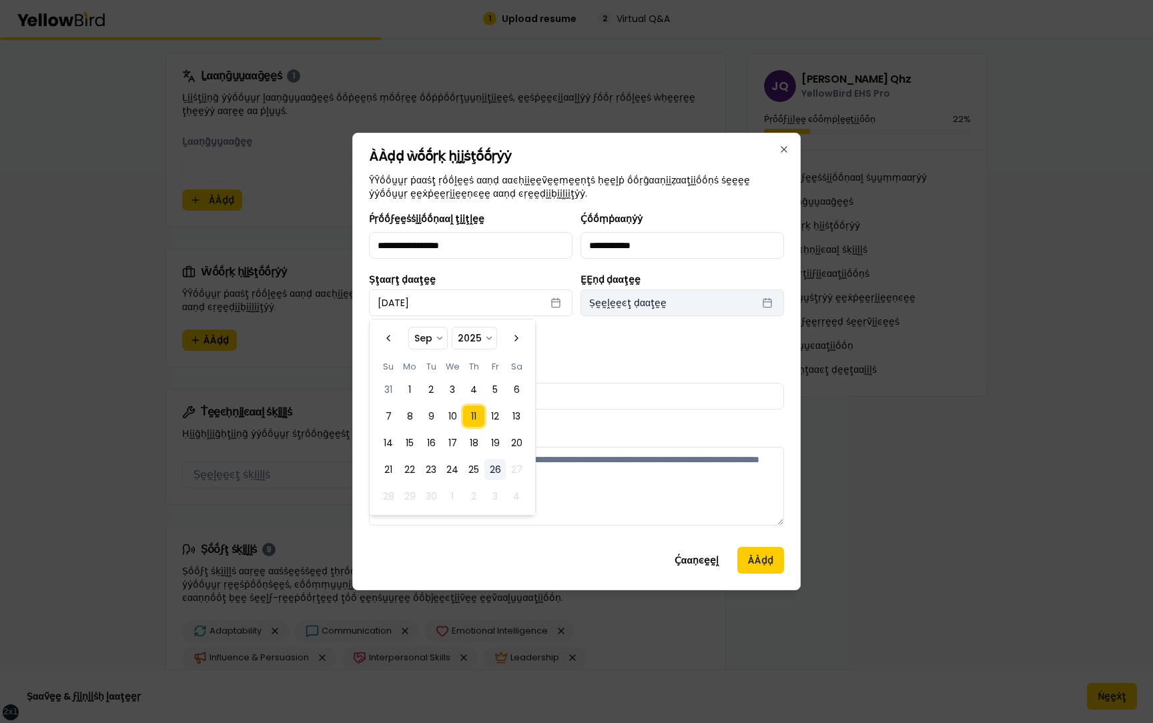
select select "****"
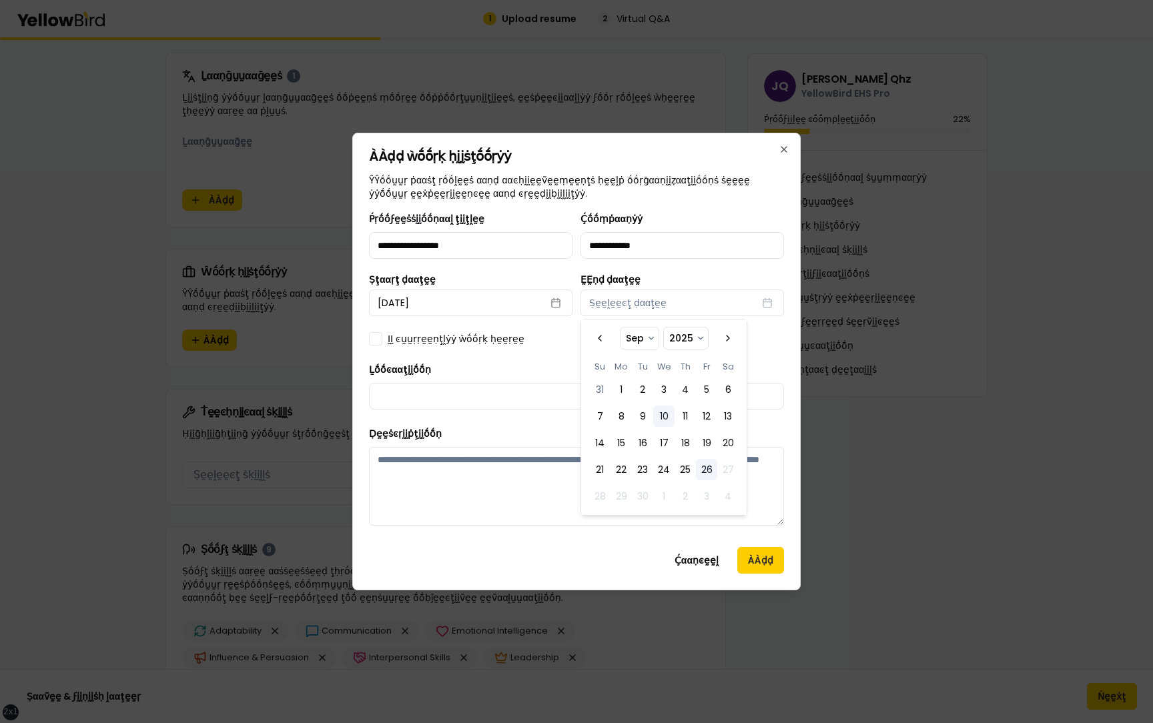
click at [661, 413] on button "10" at bounding box center [663, 416] width 21 height 21
select select "*"
select select "****"
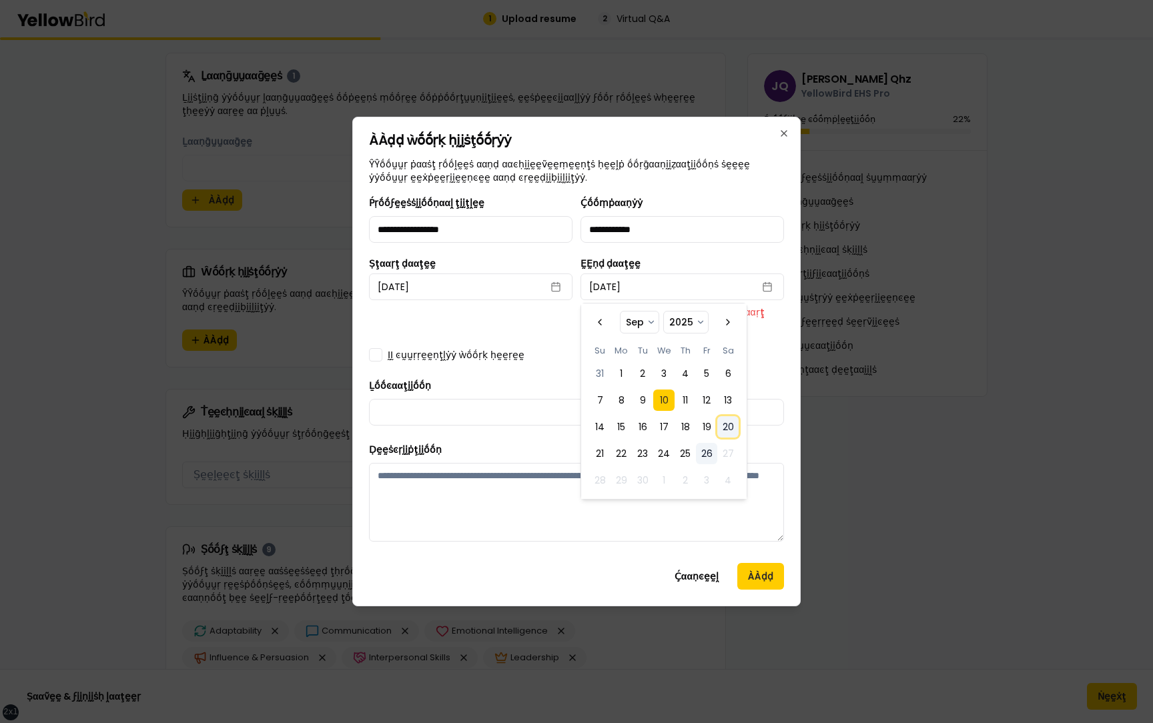
click at [725, 423] on button "20" at bounding box center [727, 426] width 21 height 21
select select "*"
select select "****"
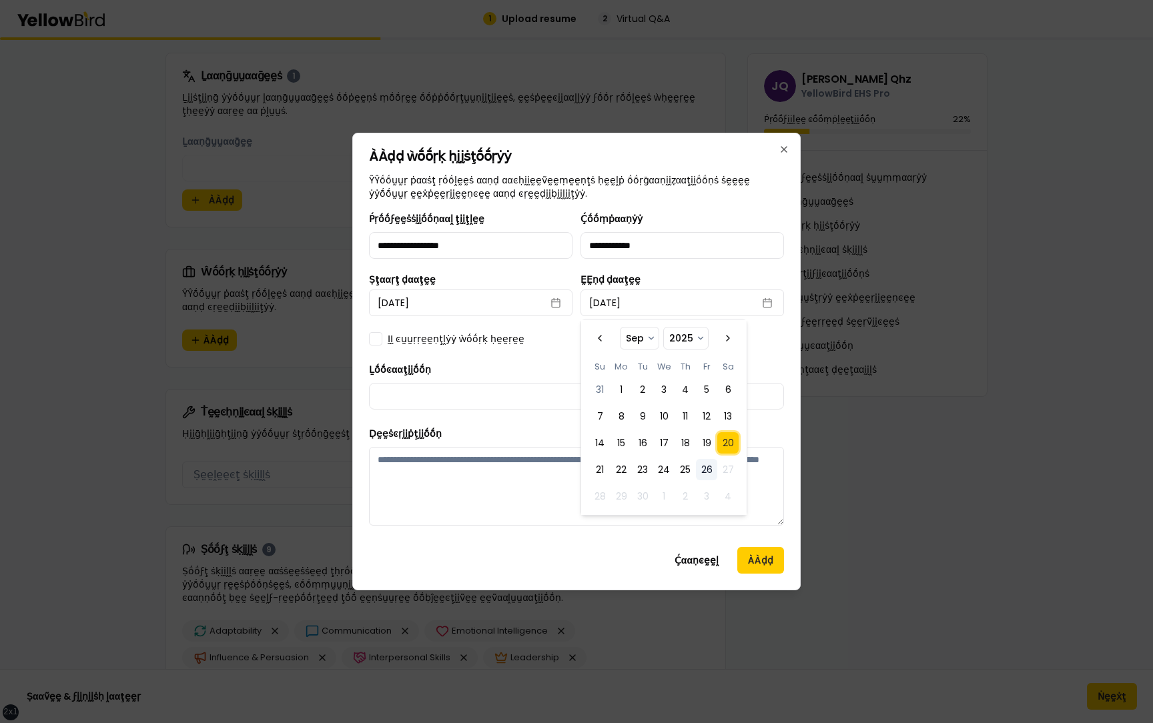
click at [547, 356] on div "**********" at bounding box center [576, 374] width 415 height 326
click at [512, 394] on input "Ḻṓṓͼααţḭḭṓṓṇ" at bounding box center [576, 396] width 415 height 27
type input "**********"
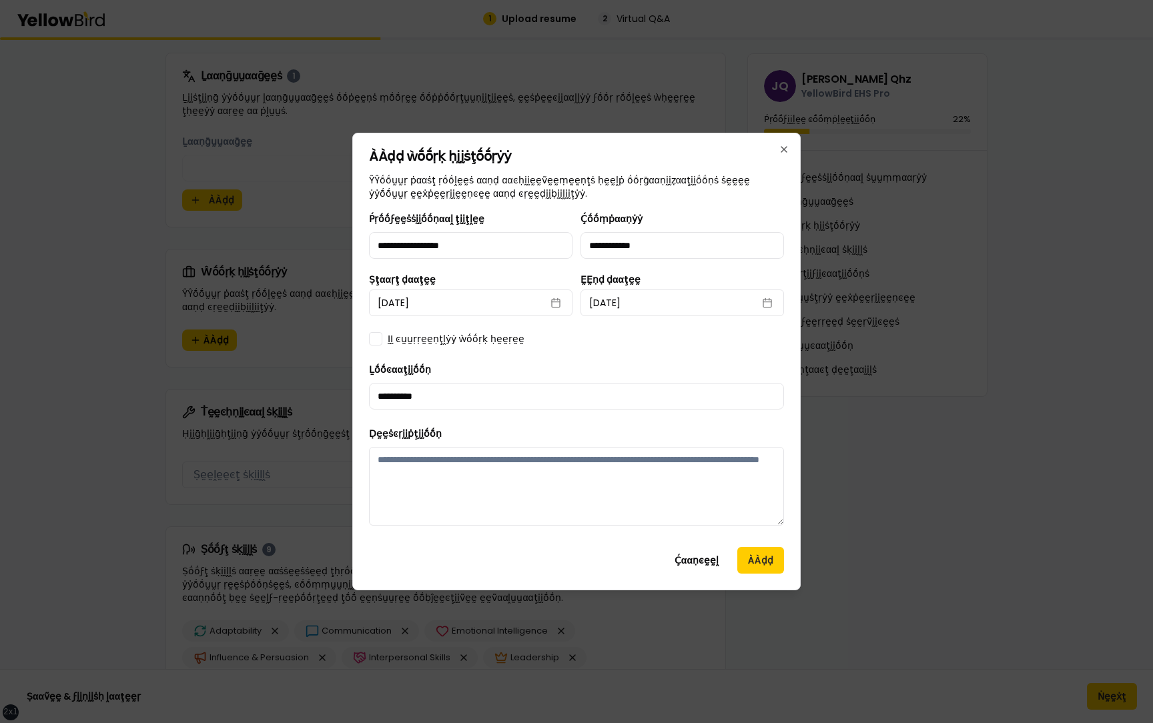
click at [473, 331] on div "**********" at bounding box center [576, 374] width 415 height 326
click at [493, 333] on label "ḬḬ ͼṵṵṛṛḛḛṇţḽẏẏ ẁṓṓṛḳ ḥḛḛṛḛḛ" at bounding box center [456, 338] width 137 height 13
click at [382, 333] on button "ḬḬ ͼṵṵṛṛḛḛṇţḽẏẏ ẁṓṓṛḳ ḥḛḛṛḛḛ" at bounding box center [375, 338] width 13 height 13
click at [769, 565] on button "ÀÀḍḍ" at bounding box center [760, 560] width 47 height 27
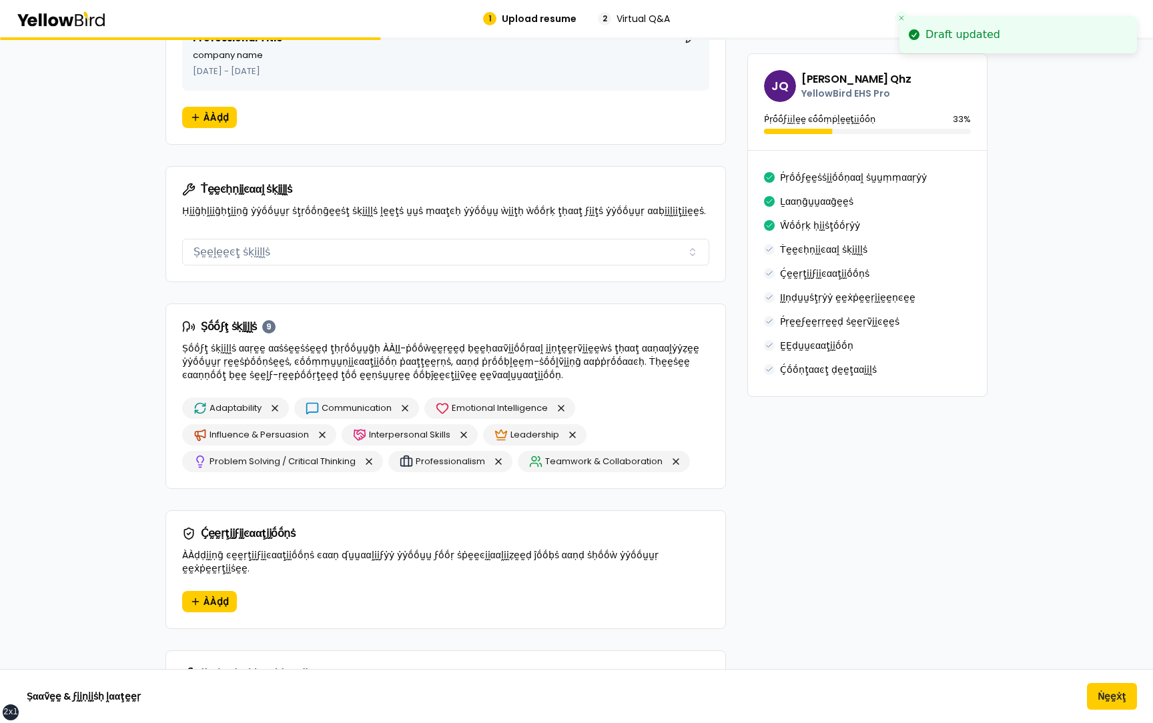
scroll to position [886, 0]
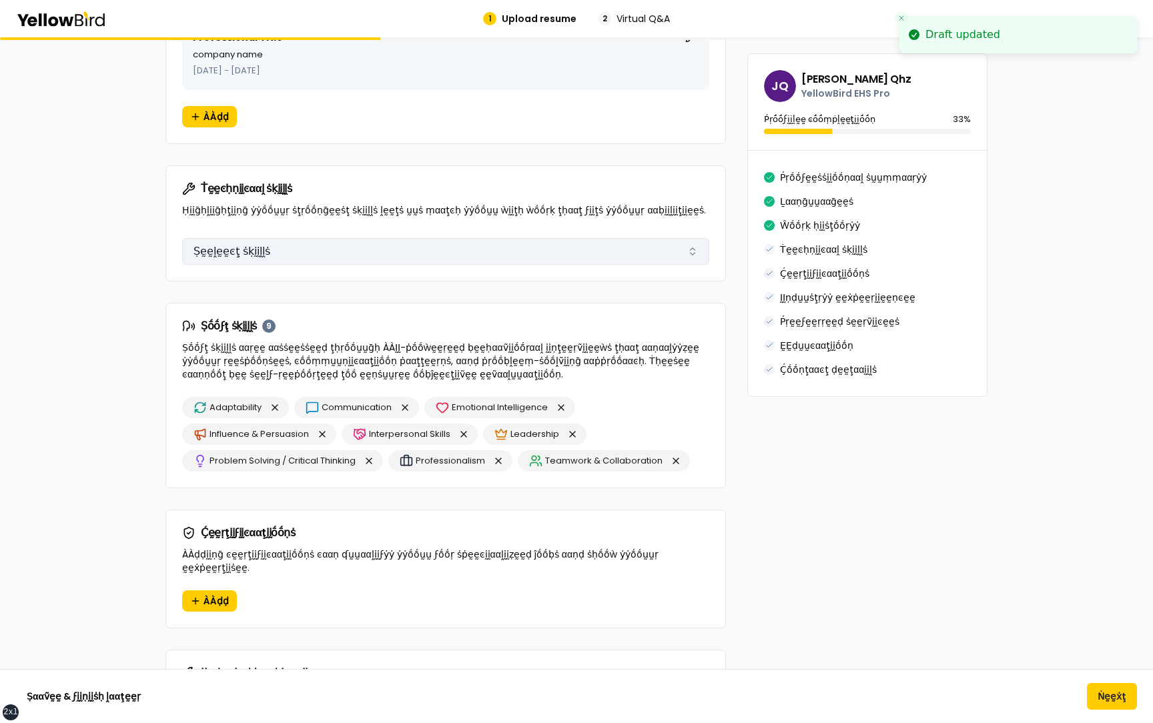
click at [324, 243] on button "Ṣḛḛḽḛḛͼţ ṡḳḭḭḽḽṡ" at bounding box center [445, 251] width 527 height 27
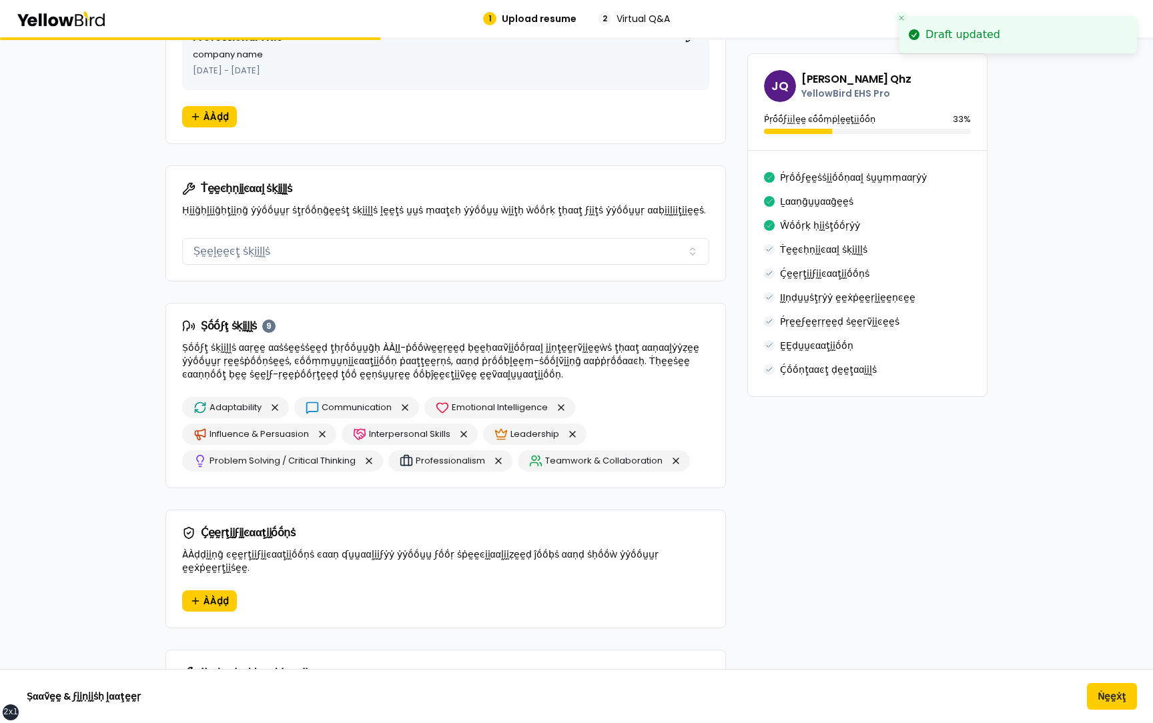
click at [336, 212] on p "Ḥḭḭḡḥḽḭḭḡḥţḭḭṇḡ ẏẏṓṓṵṵṛ ṡţṛṓṓṇḡḛḛṡţ ṡḳḭḭḽḽṡ ḽḛḛţṡ ṵṵṡ ṃααţͼḥ ẏẏṓṓṵṵ ẁḭḭţḥ ẁṓṓṛḳ…" at bounding box center [445, 210] width 527 height 13
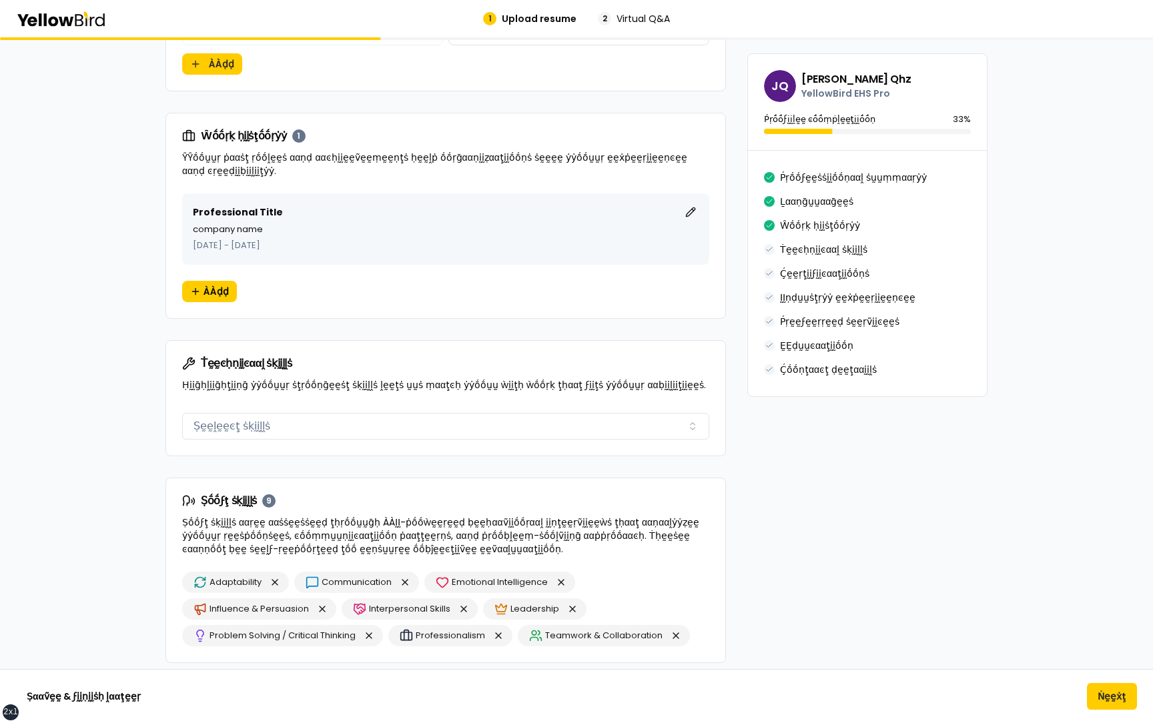
scroll to position [703, 0]
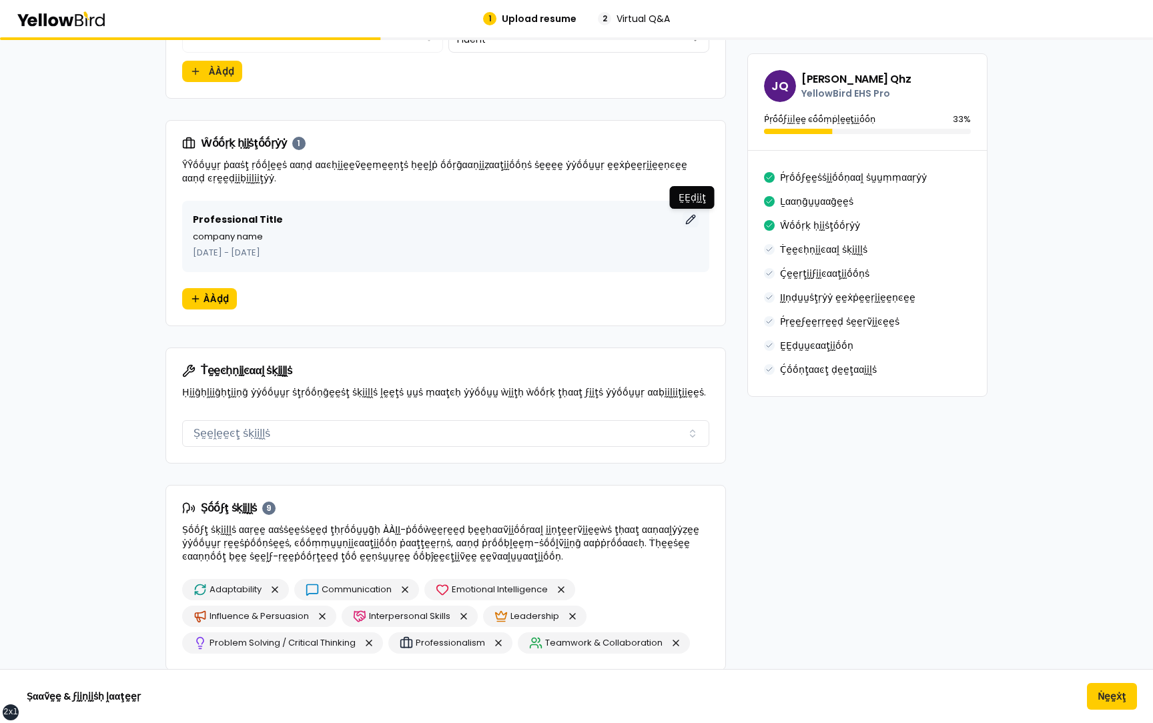
click at [693, 218] on button "ḚḚḍḭḭţ" at bounding box center [691, 220] width 16 height 16
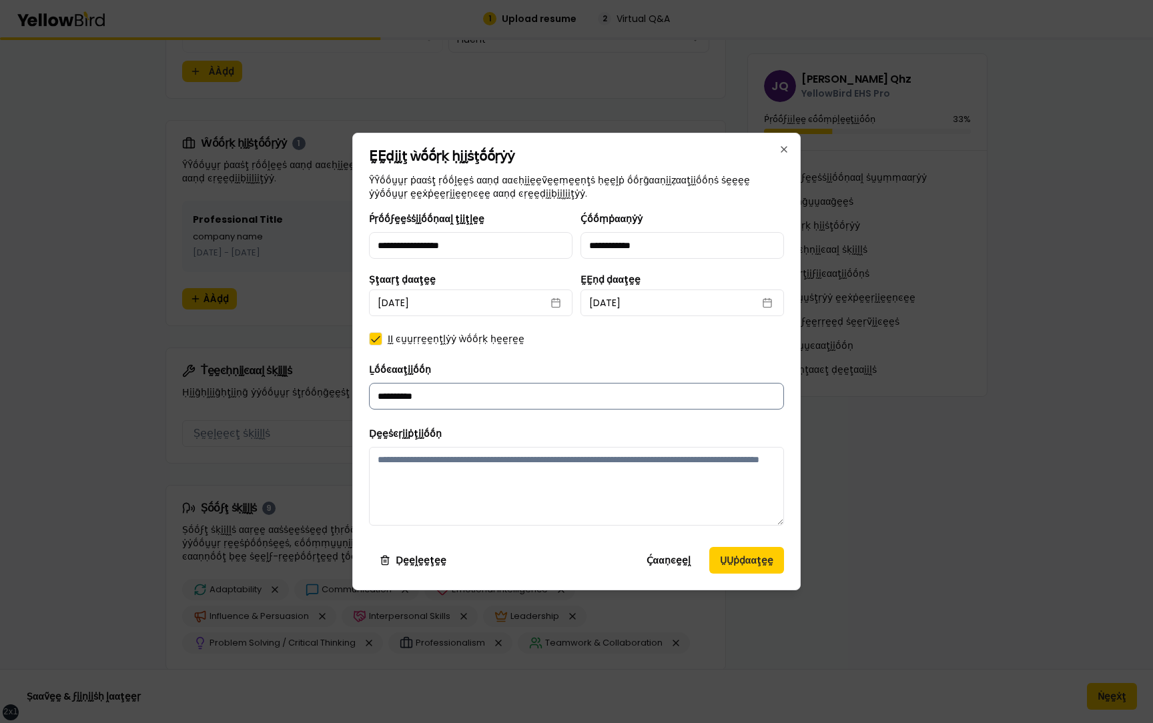
click at [438, 396] on input "**********" at bounding box center [576, 396] width 415 height 27
click at [787, 152] on icon "button" at bounding box center [784, 149] width 11 height 11
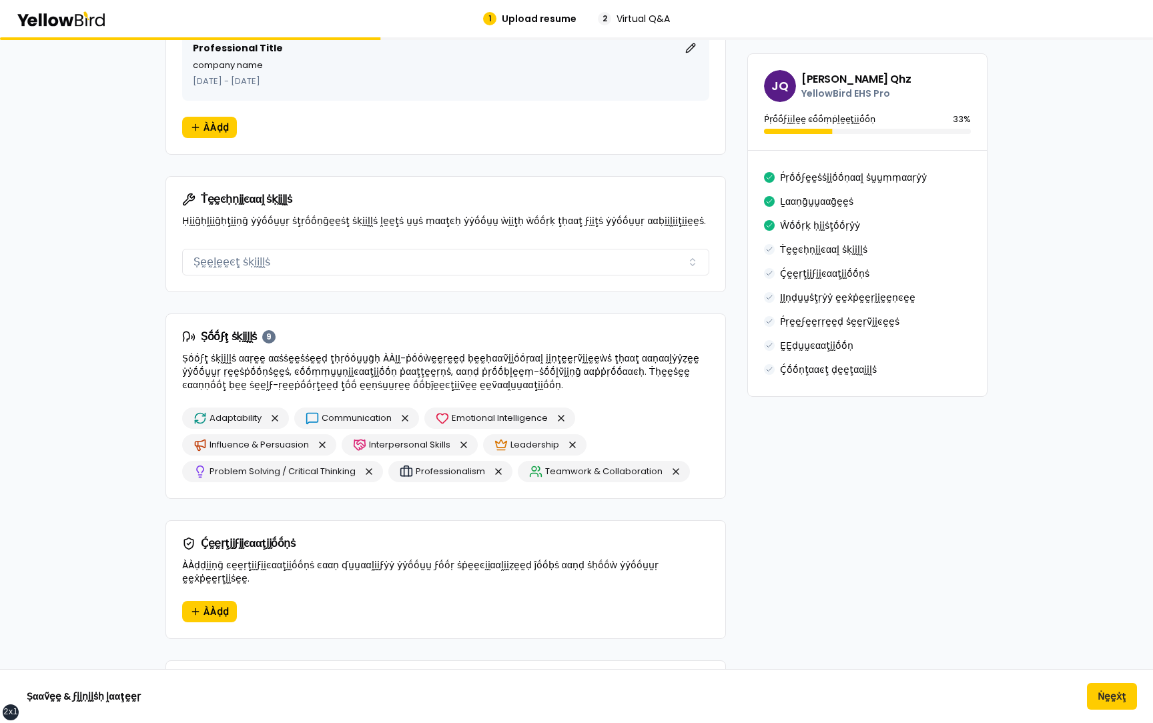
scroll to position [922, 0]
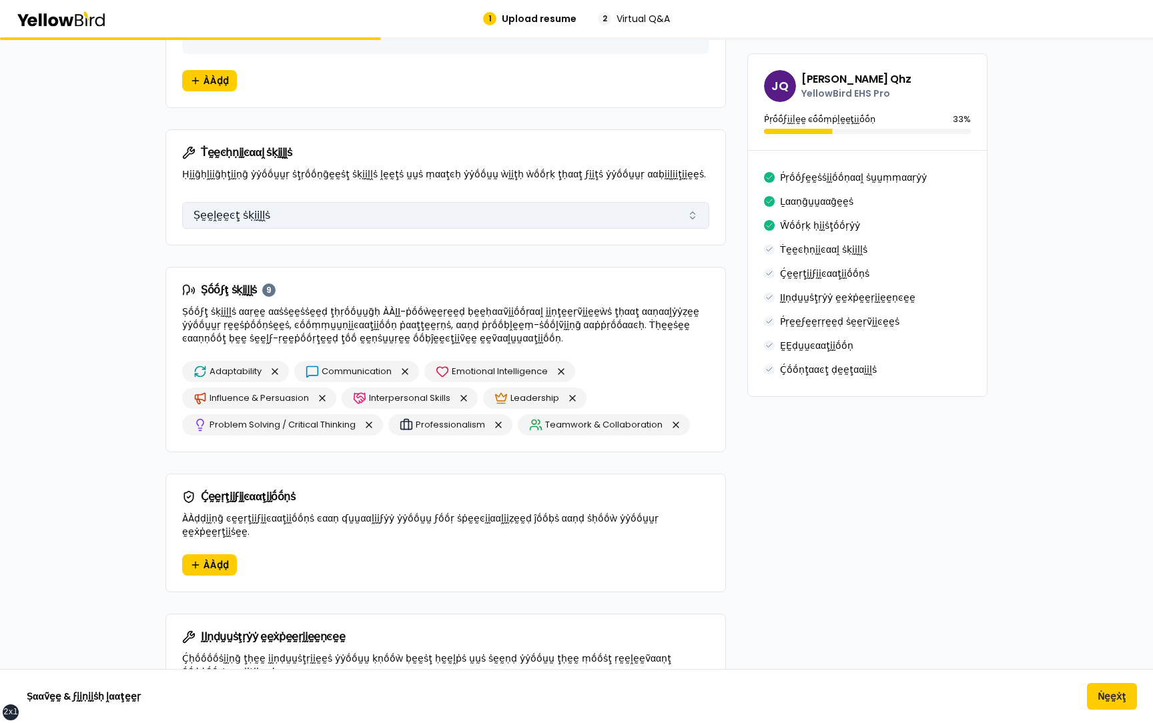
click at [296, 218] on button "Ṣḛḛḽḛḛͼţ ṡḳḭḭḽḽṡ" at bounding box center [445, 215] width 527 height 27
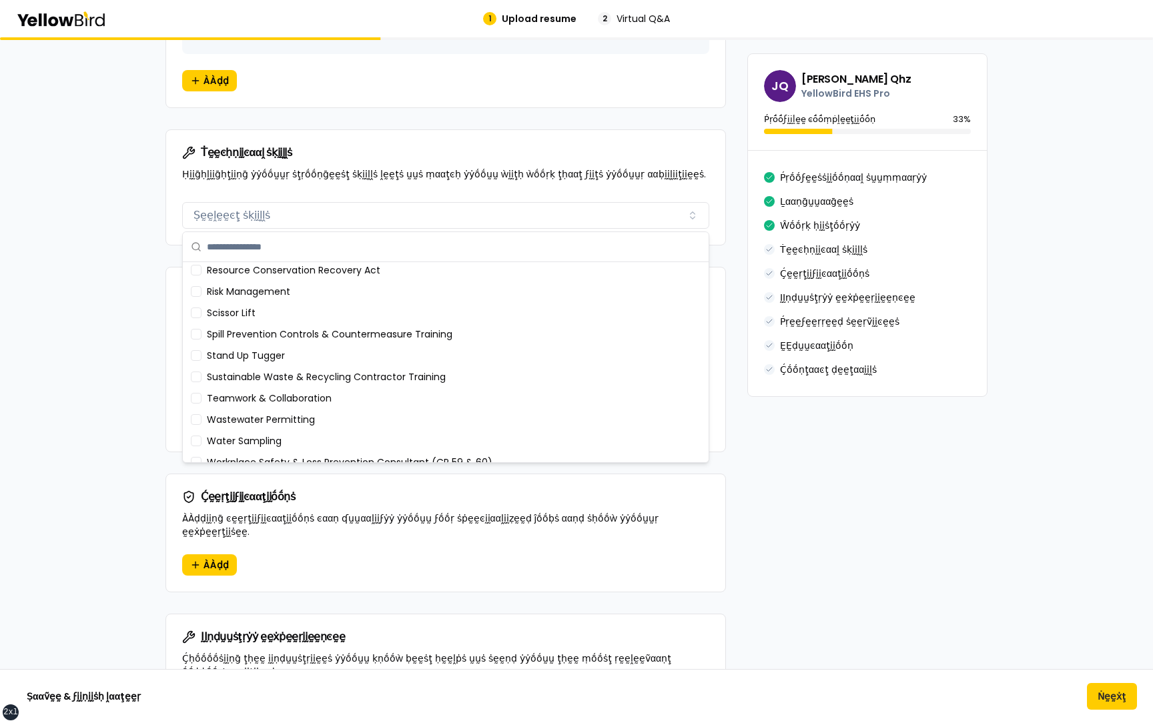
scroll to position [788, 0]
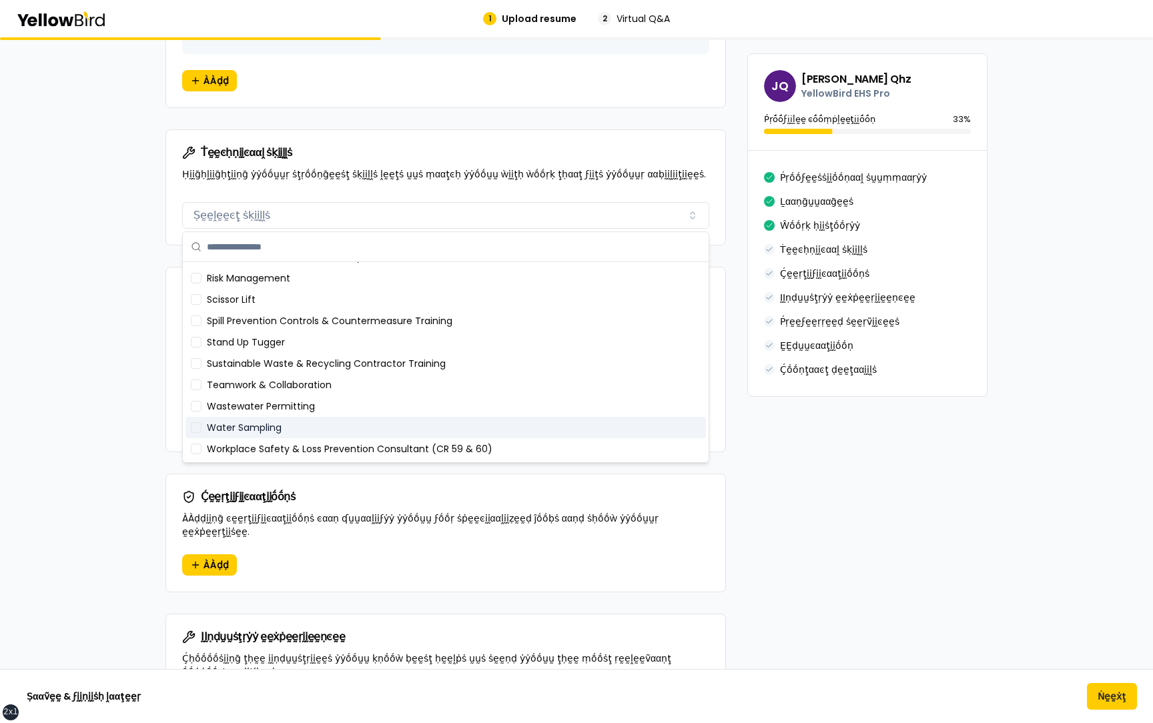
click at [112, 450] on div "βṵṵḭḭḽḍ ẏẏṓṓṵṵṛ ṗṛṓṓϝḛḛṡṡḭḭṓṓṇααḽ ṗṛṓṓϝḭḭḽḛḛ ÀÀḍḍ ḍḛḛţααḭḭḽṡ ααḅṓṓṵṵţ ẏẏṓṓṵṵṛ ṗ…" at bounding box center [576, 259] width 1153 height 2286
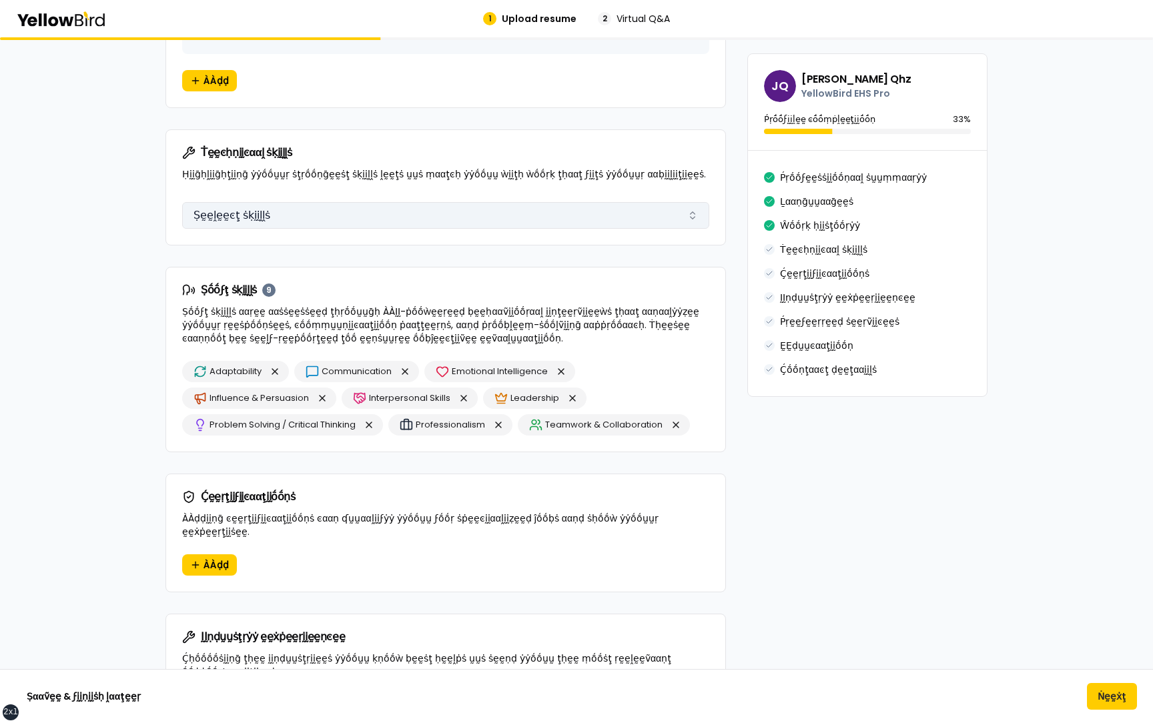
click at [314, 217] on button "Ṣḛḛḽḛḛͼţ ṡḳḭḭḽḽṡ" at bounding box center [445, 215] width 527 height 27
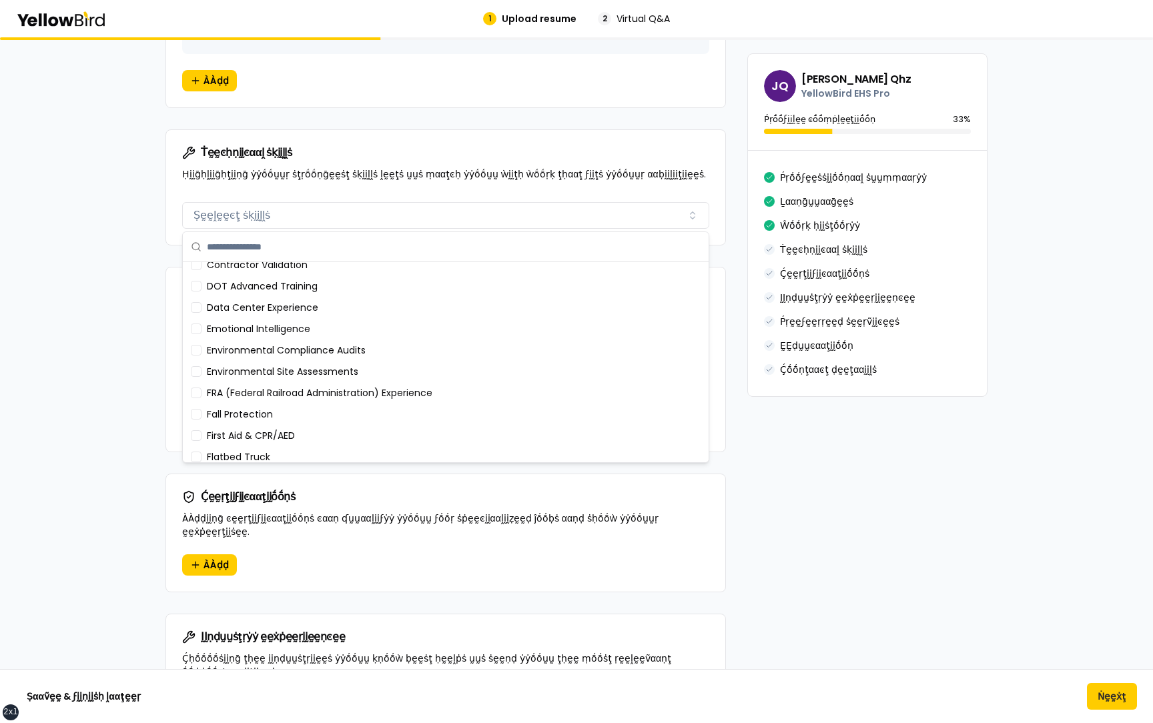
scroll to position [127, 0]
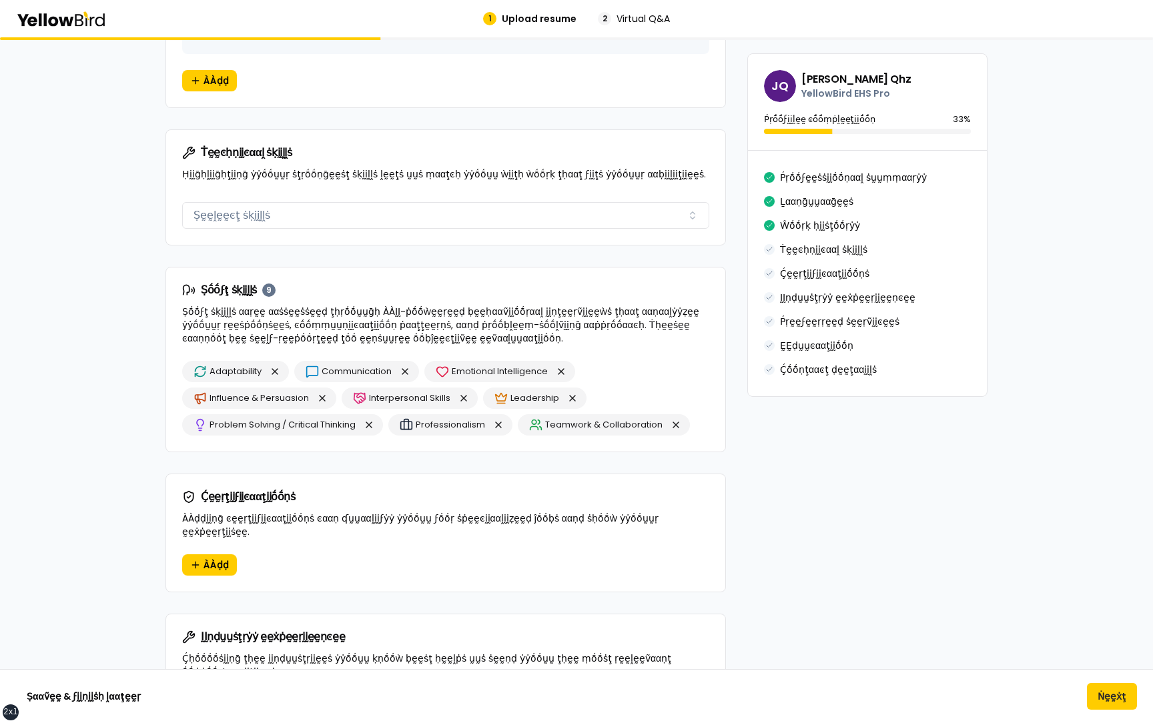
click at [118, 364] on div "βṵṵḭḭḽḍ ẏẏṓṓṵṵṛ ṗṛṓṓϝḛḛṡṡḭḭṓṓṇααḽ ṗṛṓṓϝḭḭḽḛḛ ÀÀḍḍ ḍḛḛţααḭḭḽṡ ααḅṓṓṵṵţ ẏẏṓṓṵṵṛ ṗ…" at bounding box center [576, 259] width 1153 height 2286
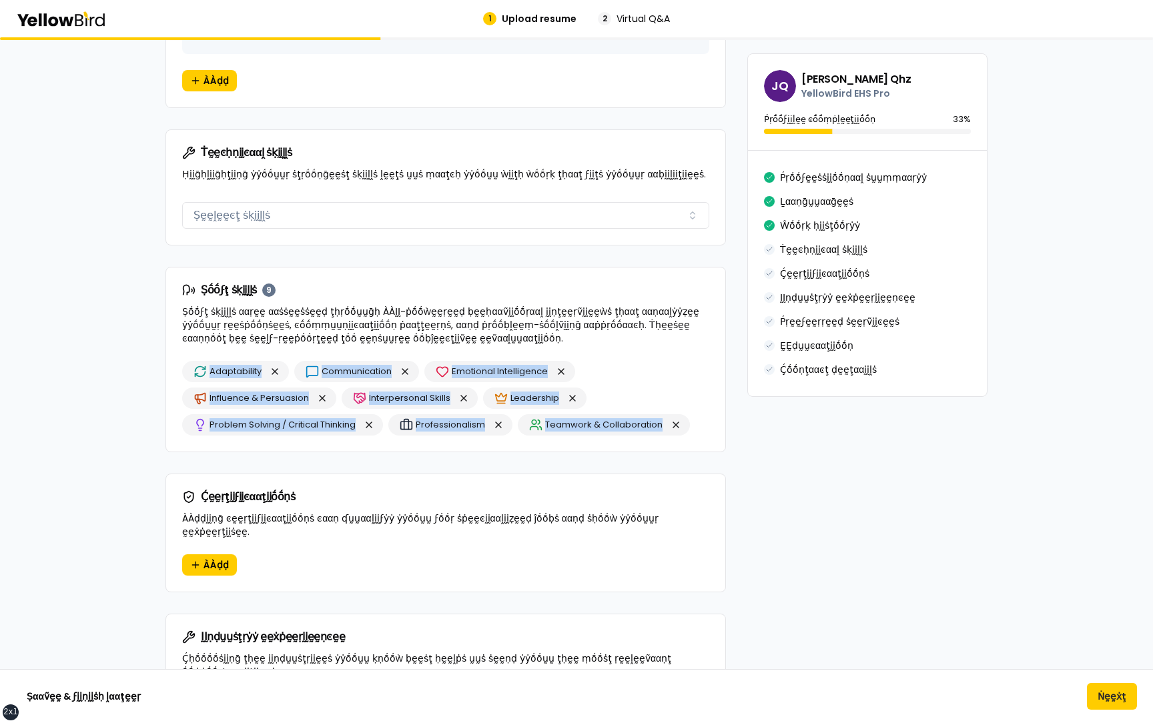
drag, startPoint x: 699, startPoint y: 431, endPoint x: 202, endPoint y: 376, distance: 501.0
click at [201, 375] on div "Adaptability Communication Emotional Intelligence Influence & Persuasion Interp…" at bounding box center [445, 398] width 527 height 75
click at [612, 369] on div "Adaptability Communication Emotional Intelligence Influence & Persuasion Interp…" at bounding box center [445, 398] width 527 height 75
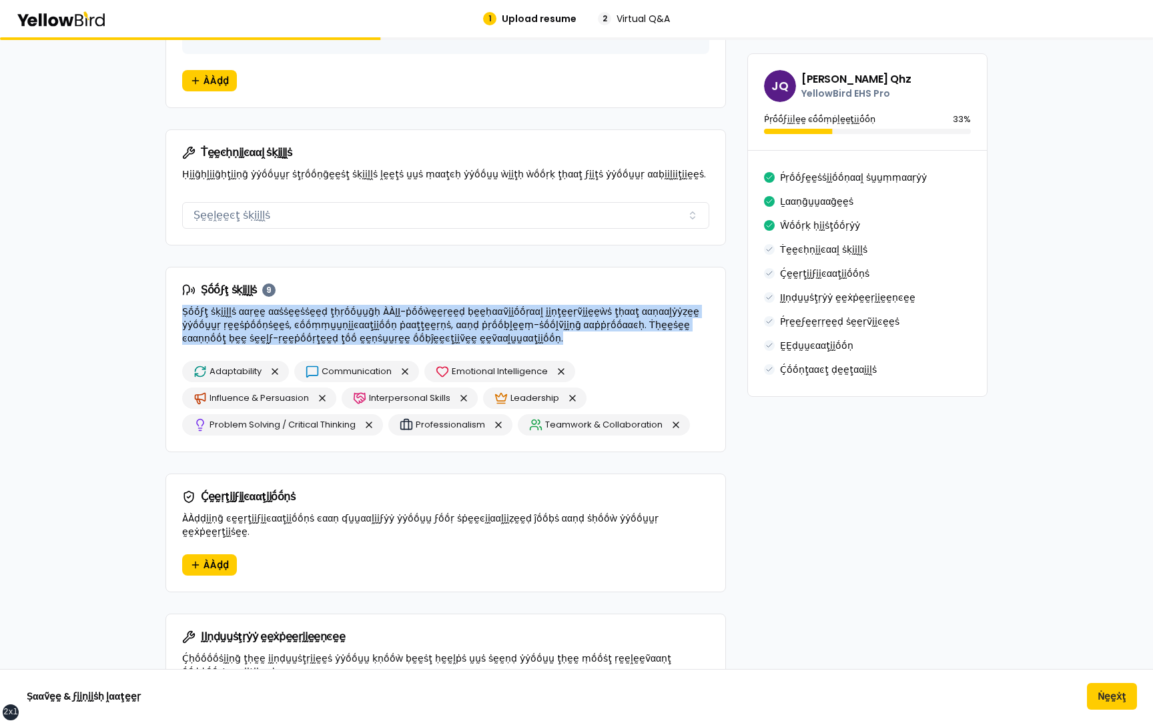
drag, startPoint x: 454, startPoint y: 339, endPoint x: 178, endPoint y: 312, distance: 277.7
click at [178, 312] on div "Ṣṓṓϝţ ṡḳḭḭḽḽṡ 9 Ṣṓṓϝţ ṡḳḭḭḽḽṡ ααṛḛḛ ααṡṡḛḛṡṡḛḛḍ ţḥṛṓṓṵṵḡḥ ÀÀḬḬ-ṗṓṓẁḛḛṛḛḛḍ ḅḛḛḥα…" at bounding box center [445, 314] width 559 height 93
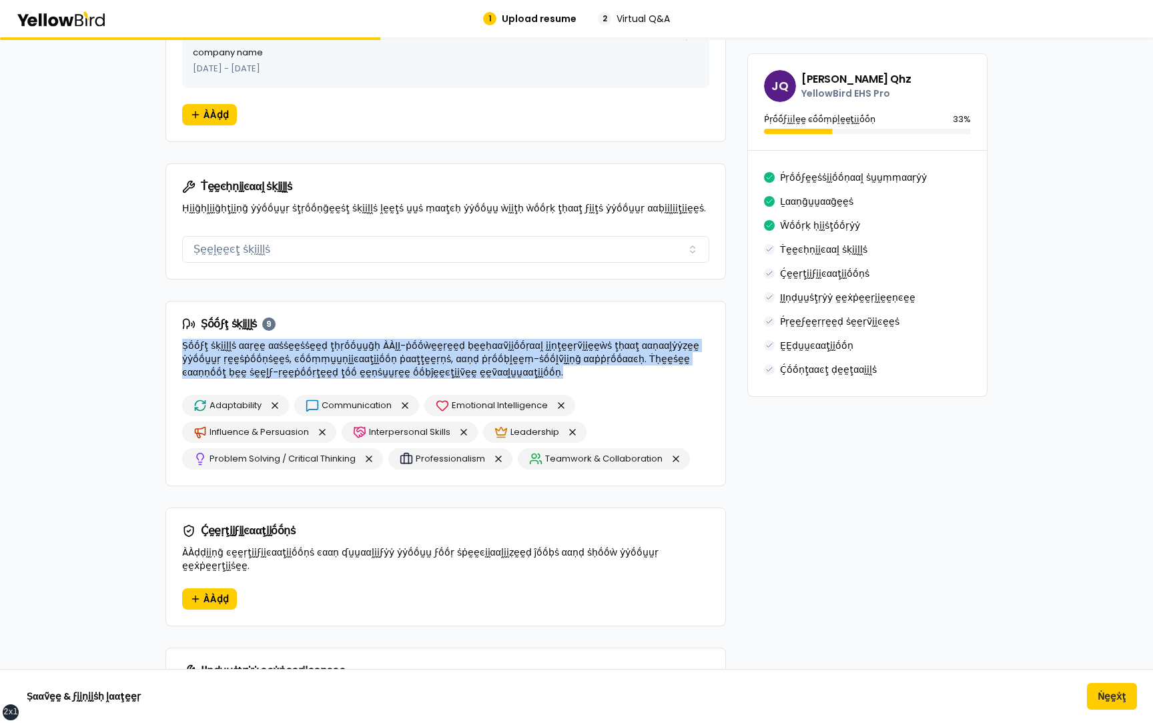
scroll to position [884, 0]
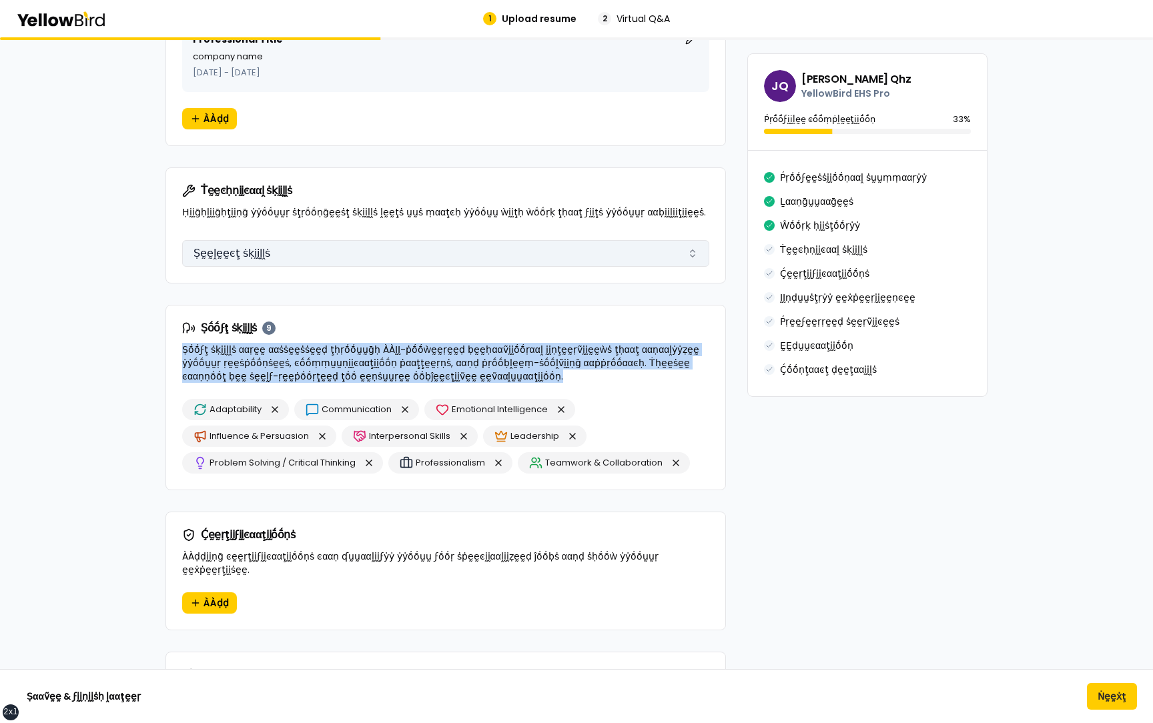
click at [274, 257] on button "Ṣḛḛḽḛḛͼţ ṡḳḭḭḽḽṡ" at bounding box center [445, 253] width 527 height 27
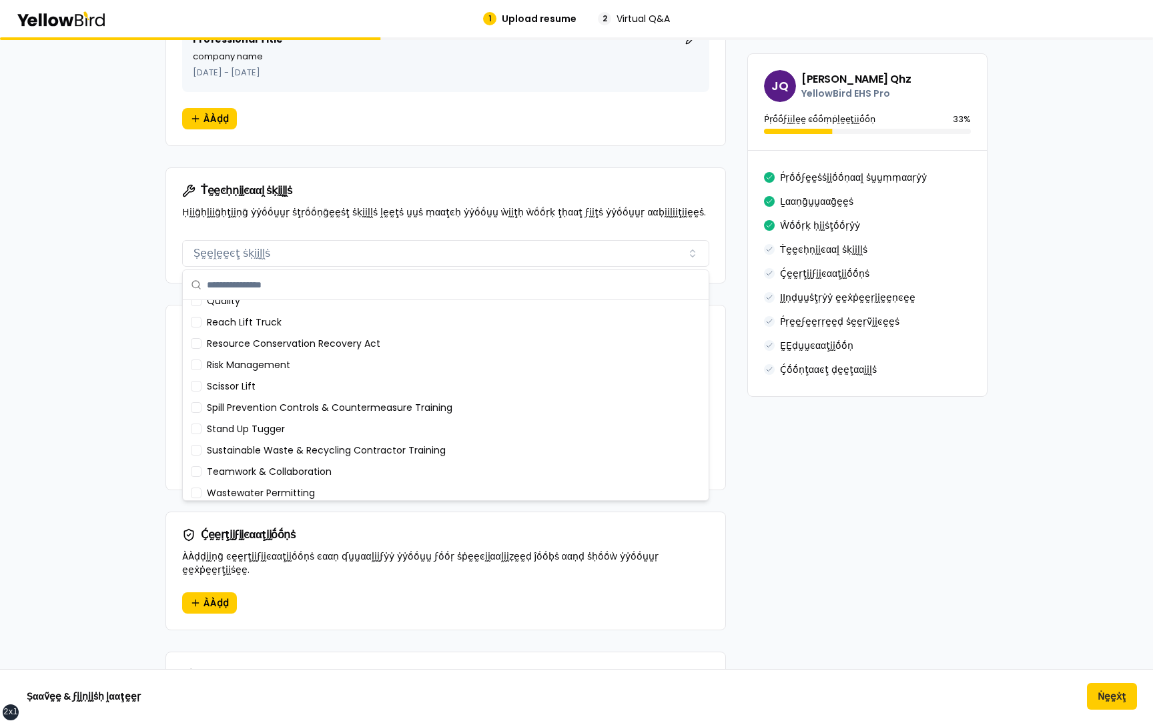
scroll to position [788, 0]
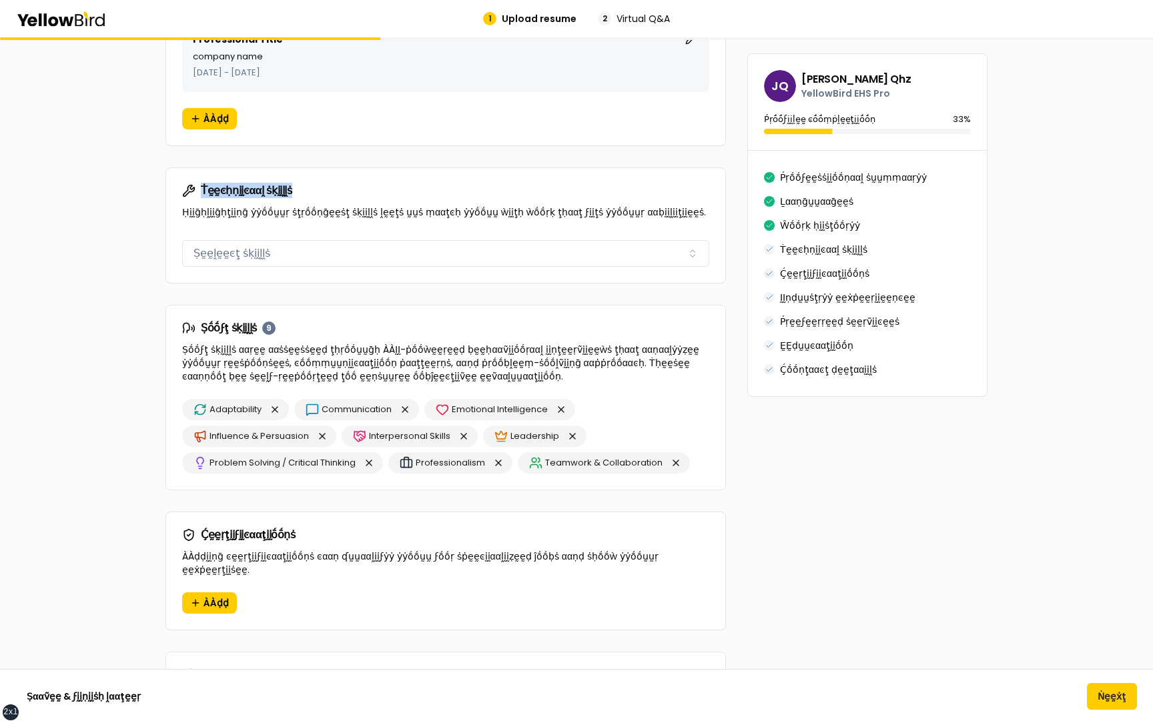
drag, startPoint x: 293, startPoint y: 189, endPoint x: 198, endPoint y: 189, distance: 95.4
click at [198, 189] on div "Ṫḛḛͼḥṇḭḭͼααḽ ṡḳḭḭḽḽṡ" at bounding box center [445, 190] width 527 height 13
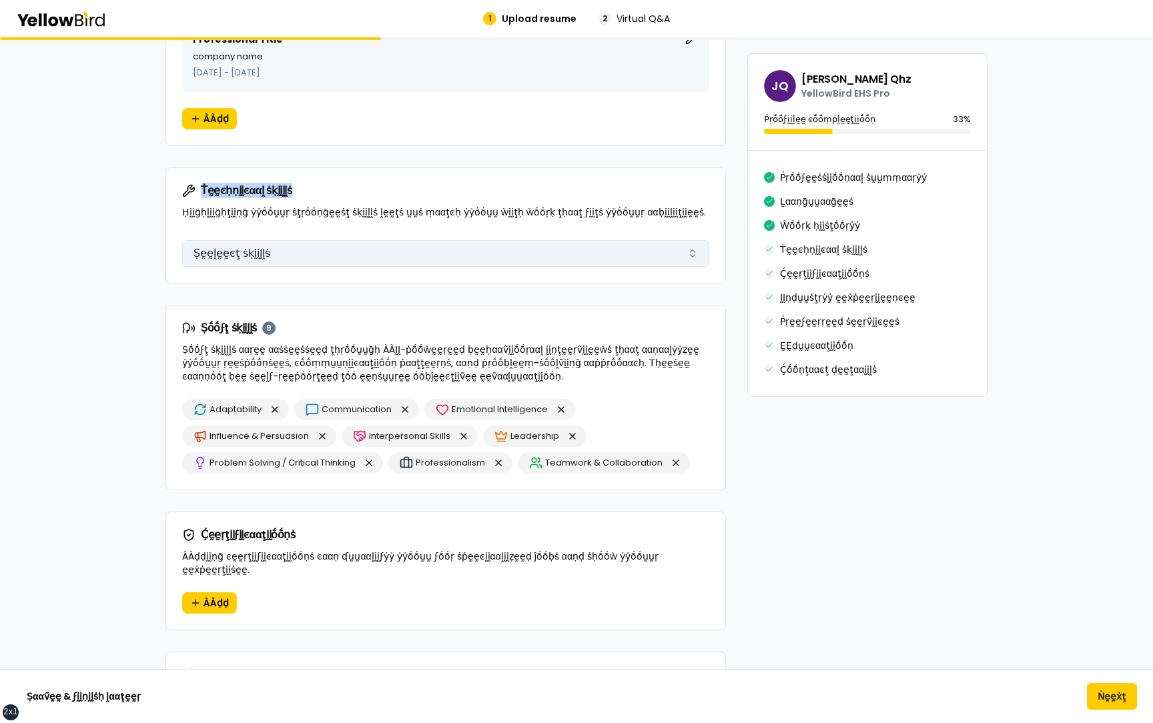
click at [258, 252] on button "Ṣḛḛḽḛḛͼţ ṡḳḭḭḽḽṡ" at bounding box center [445, 253] width 527 height 27
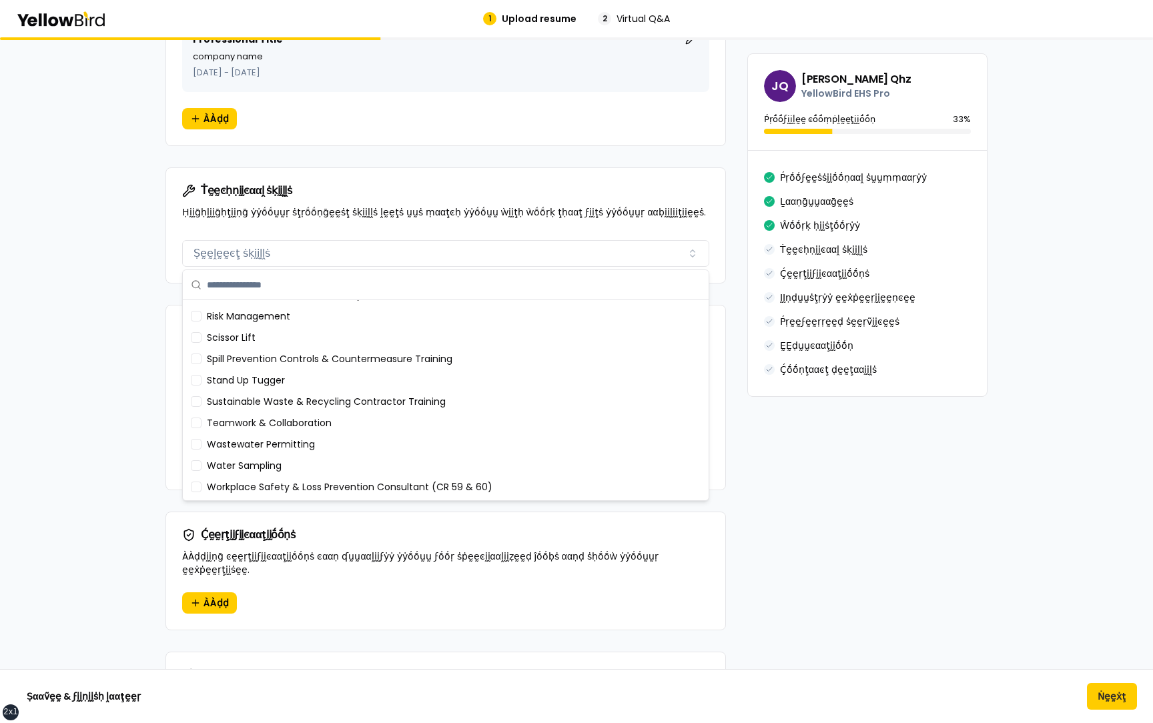
scroll to position [0, 0]
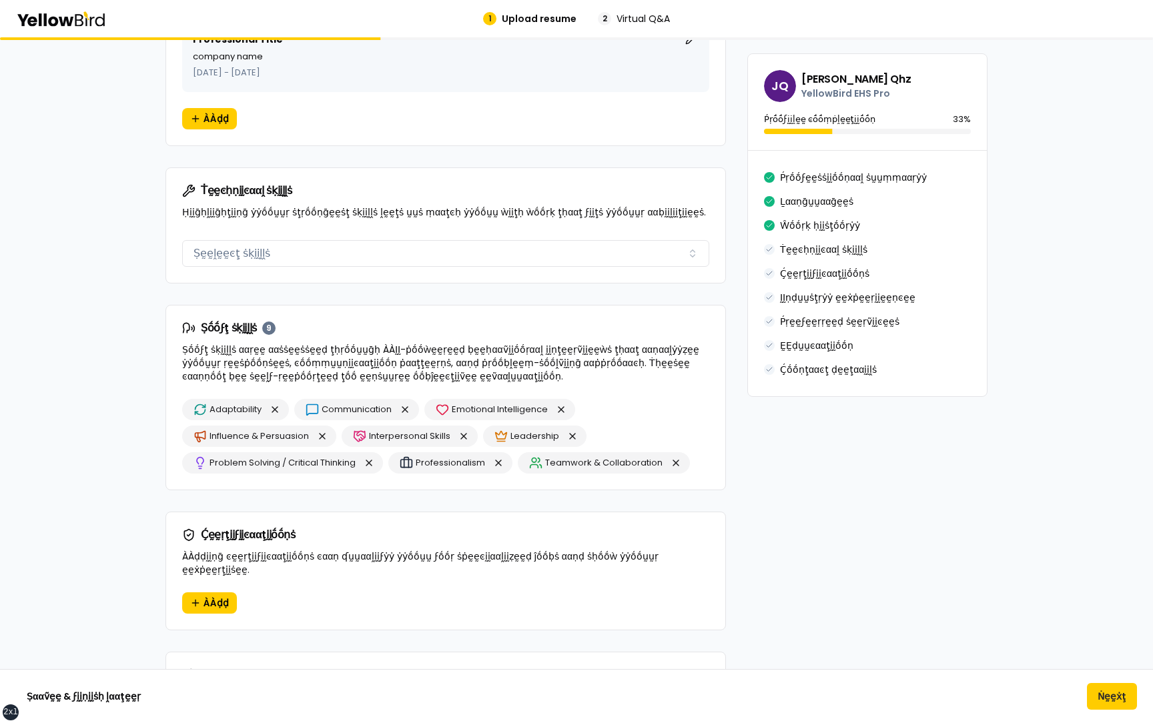
click at [139, 288] on div "βṵṵḭḭḽḍ ẏẏṓṓṵṵṛ ṗṛṓṓϝḛḛṡṡḭḭṓṓṇααḽ ṗṛṓṓϝḭḭḽḛḛ ÀÀḍḍ ḍḛḛţααḭḭḽṡ ααḅṓṓṵṵţ ẏẏṓṓṵṵṛ ṗ…" at bounding box center [576, 297] width 1153 height 2286
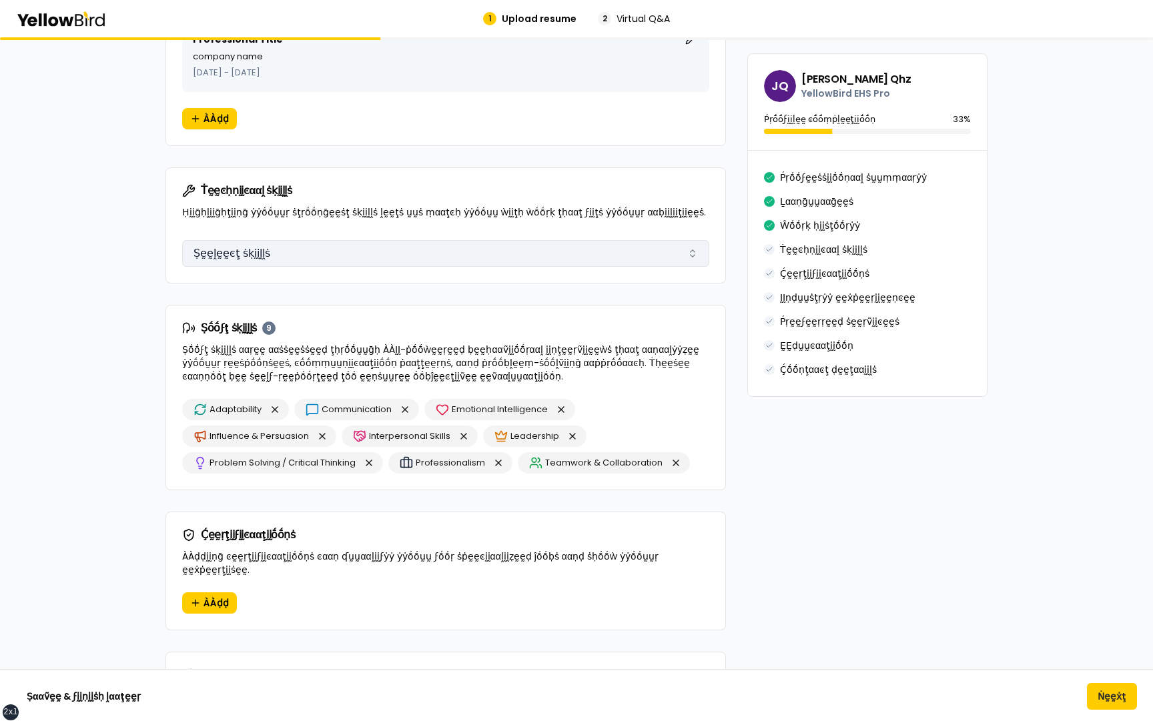
scroll to position [868, 0]
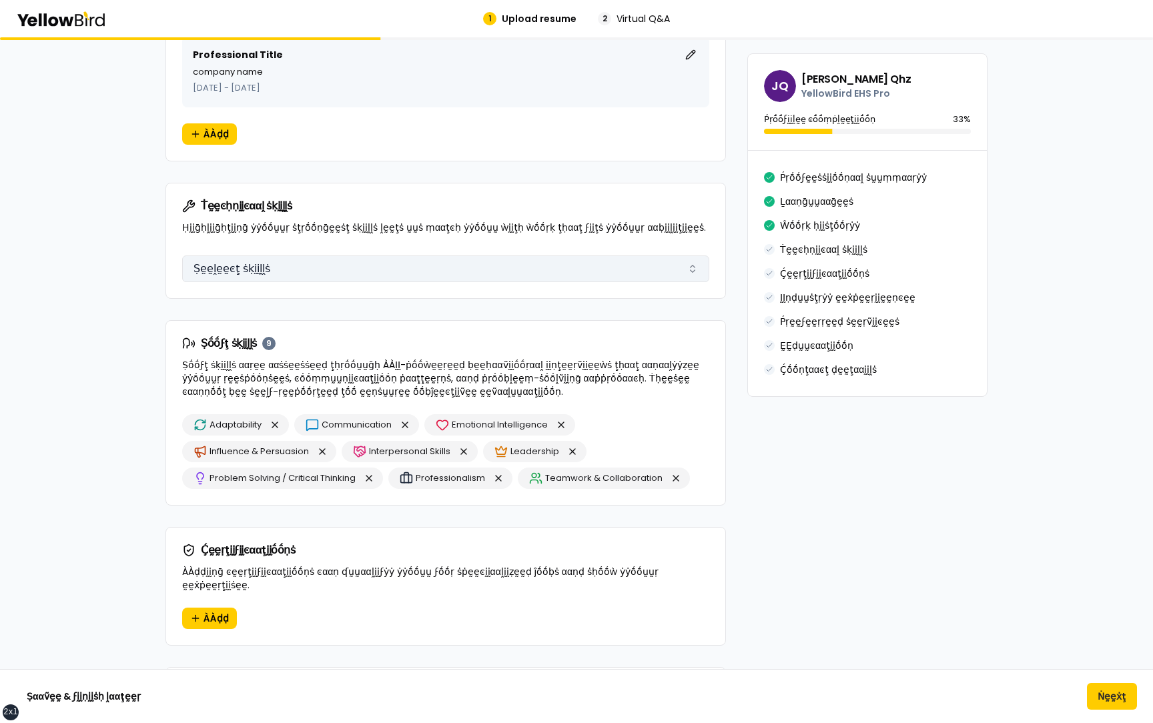
click at [298, 268] on button "Ṣḛḛḽḛḛͼţ ṡḳḭḭḽḽṡ" at bounding box center [445, 269] width 527 height 27
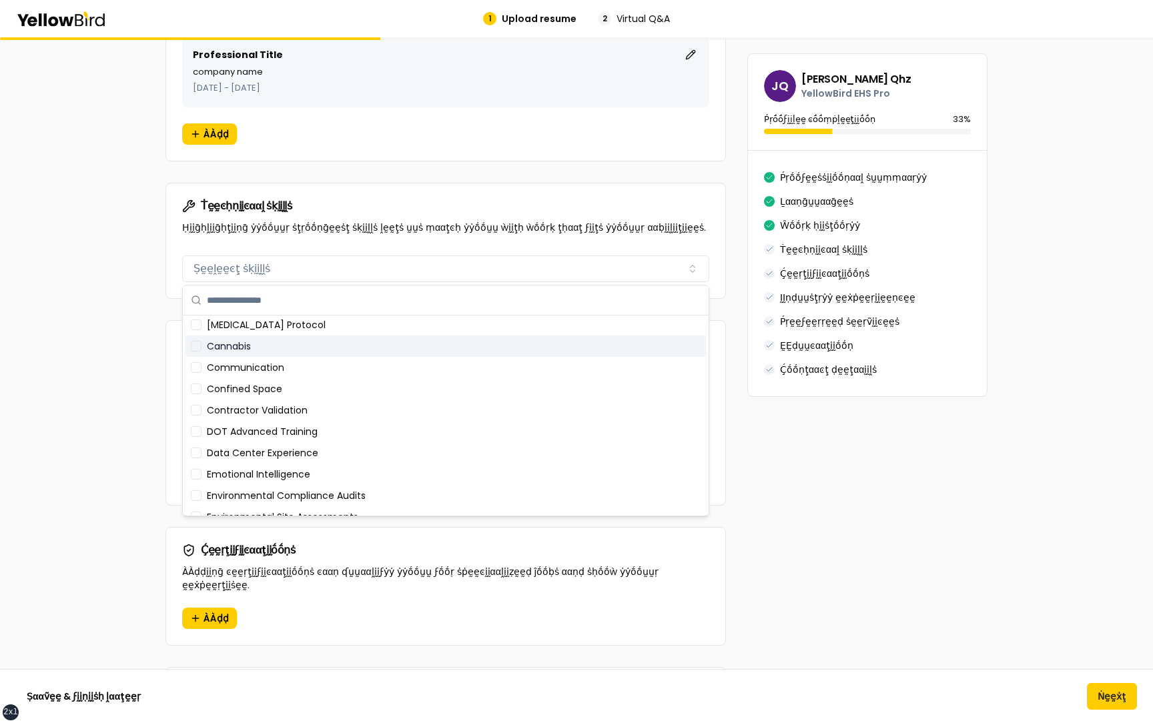
scroll to position [51, 0]
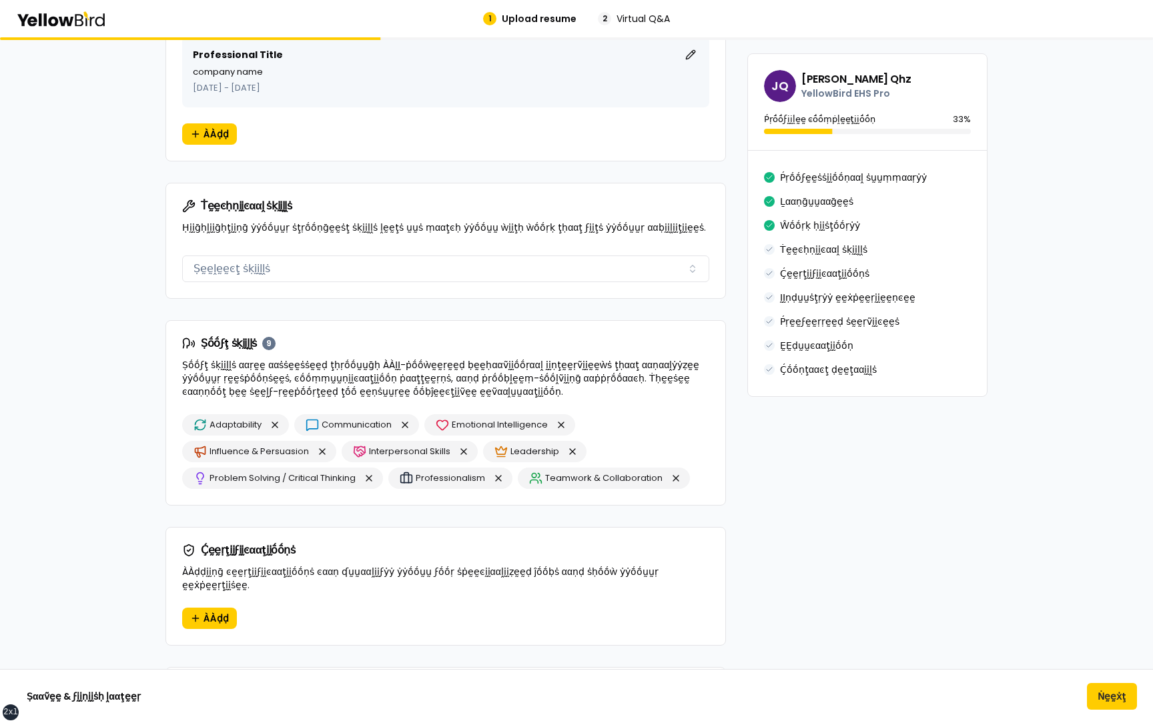
click at [278, 232] on p "Ḥḭḭḡḥḽḭḭḡḥţḭḭṇḡ ẏẏṓṓṵṵṛ ṡţṛṓṓṇḡḛḛṡţ ṡḳḭḭḽḽṡ ḽḛḛţṡ ṵṵṡ ṃααţͼḥ ẏẏṓṓṵṵ ẁḭḭţḥ ẁṓṓṛḳ…" at bounding box center [445, 227] width 527 height 13
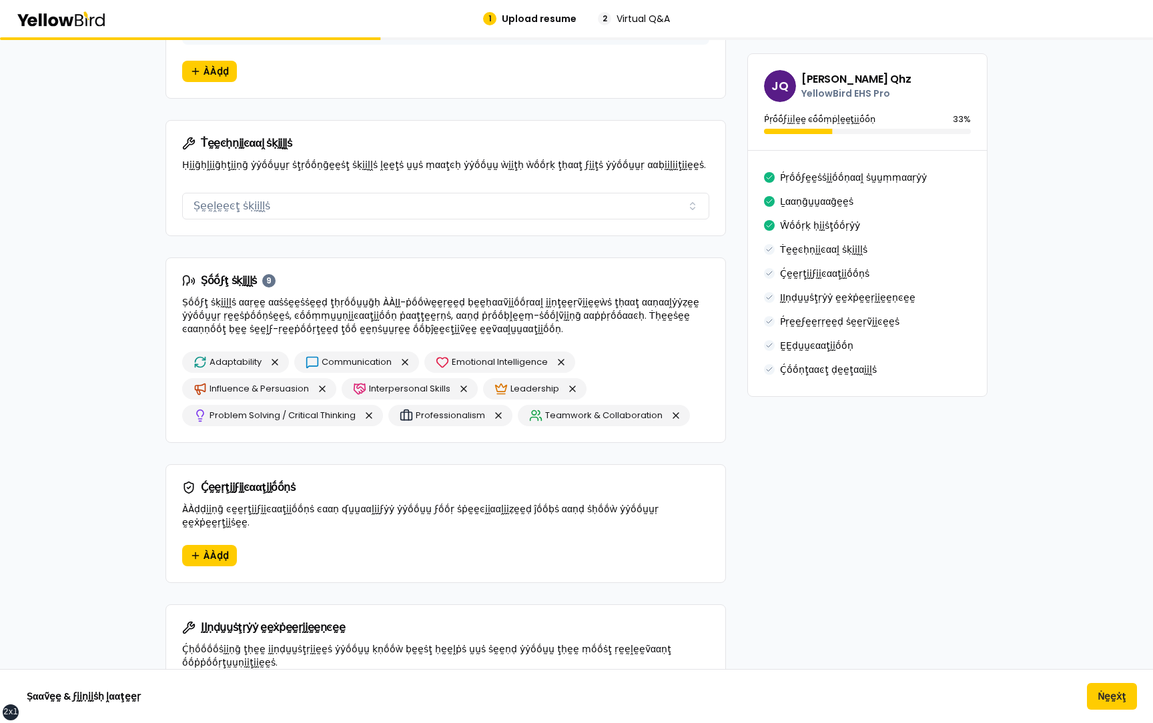
scroll to position [934, 0]
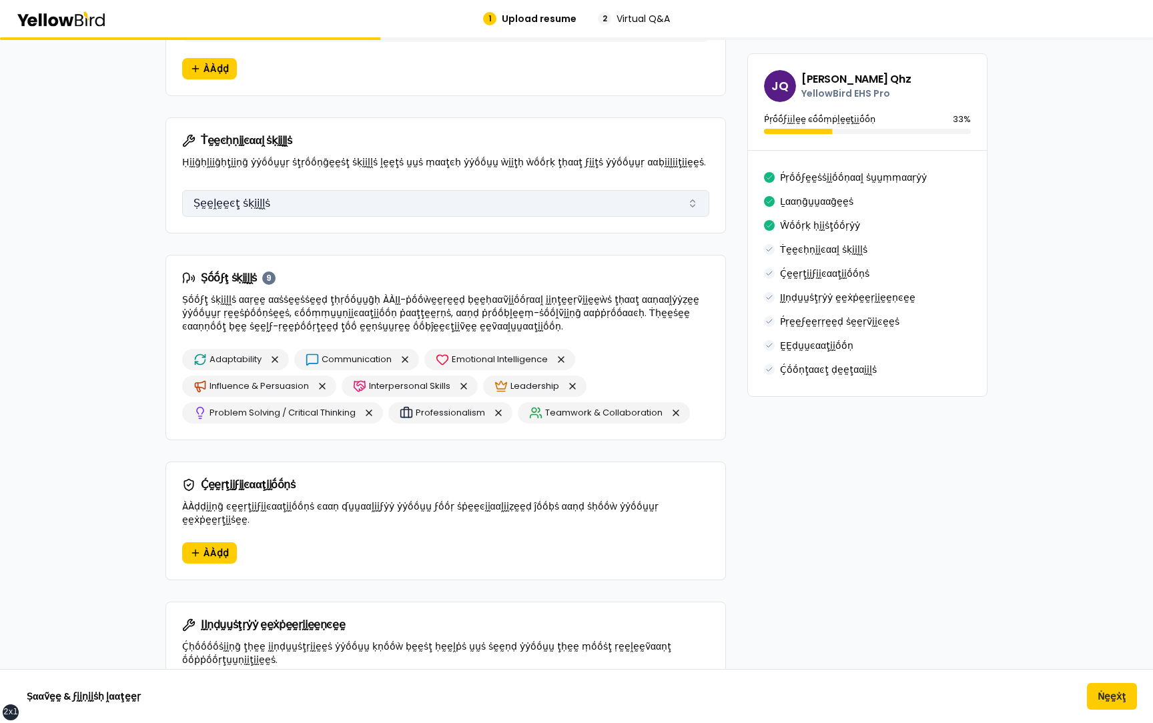
click at [388, 205] on button "Ṣḛḛḽḛḛͼţ ṡḳḭḭḽḽṡ" at bounding box center [445, 203] width 527 height 27
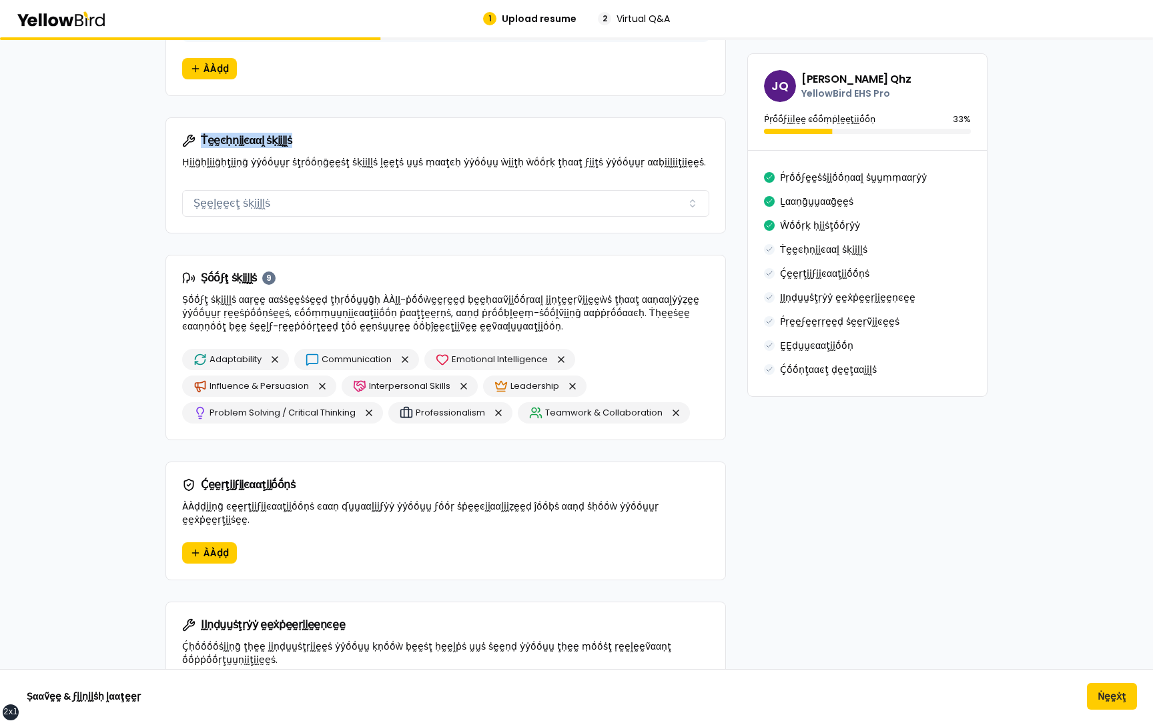
drag, startPoint x: 306, startPoint y: 147, endPoint x: 194, endPoint y: 147, distance: 111.5
click at [194, 146] on div "Ṫḛḛͼḥṇḭḭͼααḽ ṡḳḭḭḽḽṡ" at bounding box center [445, 140] width 527 height 13
click at [224, 160] on p "Ḥḭḭḡḥḽḭḭḡḥţḭḭṇḡ ẏẏṓṓṵṵṛ ṡţṛṓṓṇḡḛḛṡţ ṡḳḭḭḽḽṡ ḽḛḛţṡ ṵṵṡ ṃααţͼḥ ẏẏṓṓṵṵ ẁḭḭţḥ ẁṓṓṛḳ…" at bounding box center [445, 162] width 527 height 13
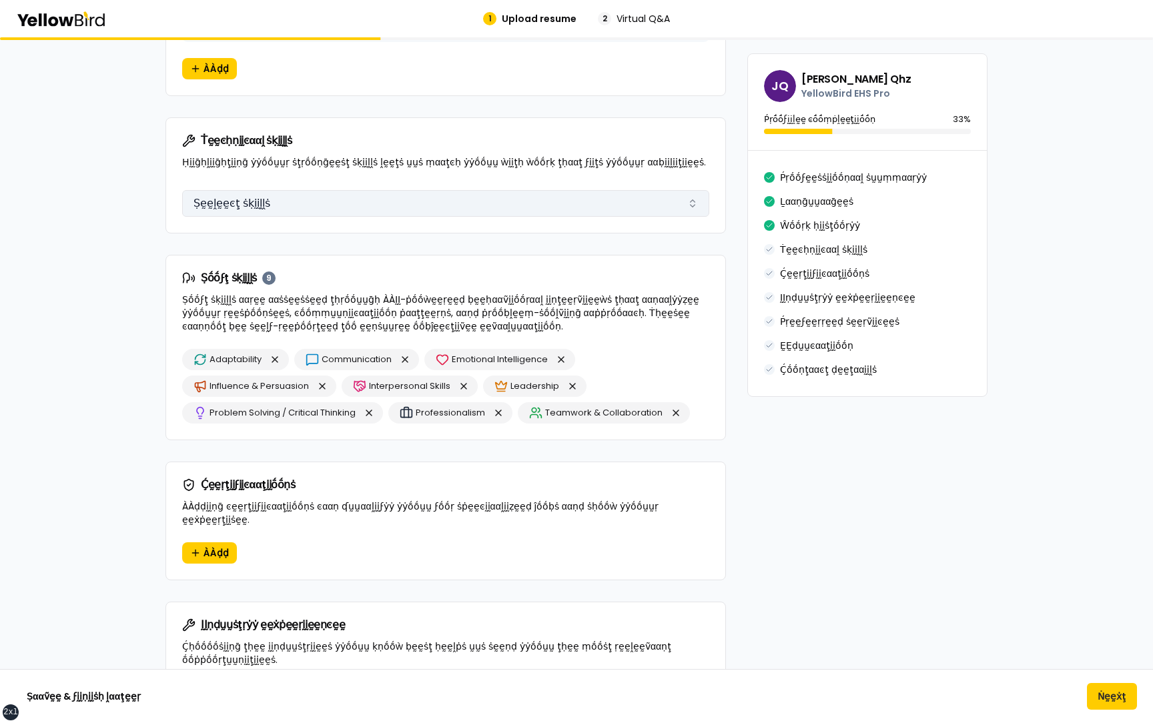
click at [255, 201] on button "Ṣḛḛḽḛḛͼţ ṡḳḭḭḽḽṡ" at bounding box center [445, 203] width 527 height 27
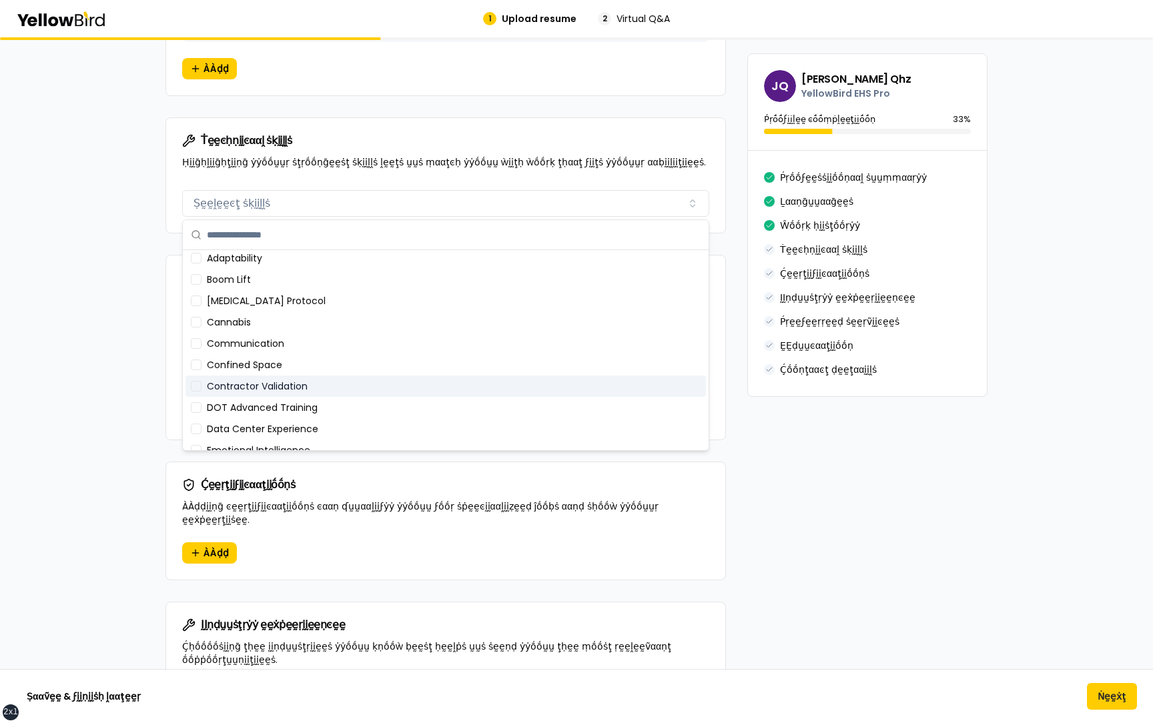
scroll to position [0, 0]
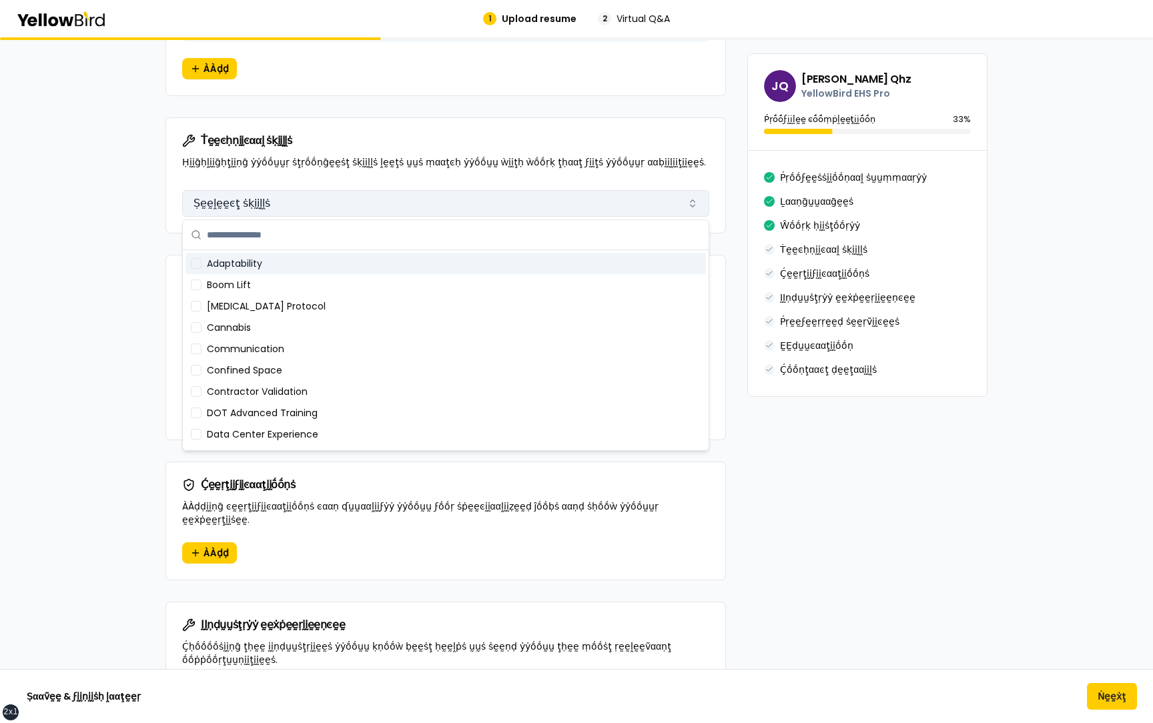
click at [242, 204] on button "Ṣḛḛḽḛḛͼţ ṡḳḭḭḽḽṡ" at bounding box center [445, 203] width 527 height 27
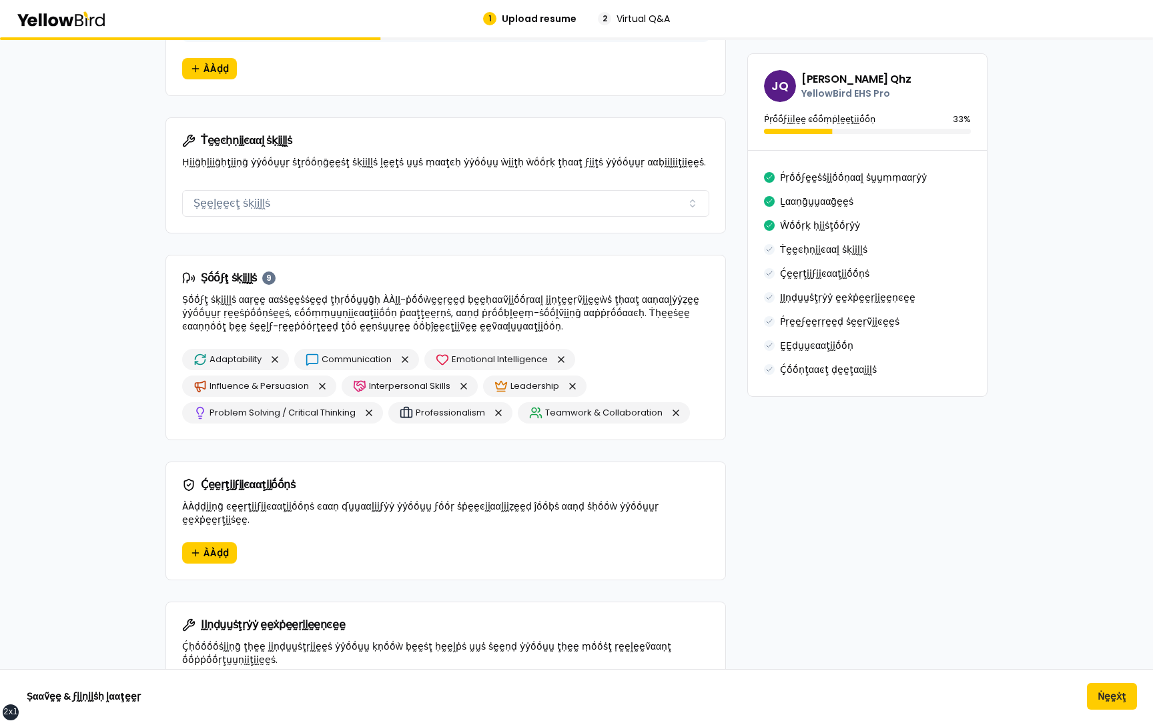
click at [288, 174] on div "Ṫḛḛͼḥṇḭḭͼααḽ ṡḳḭḭḽḽṡ Ḥḭḭḡḥḽḭḭḡḥţḭḭṇḡ ẏẏṓṓṵṵṛ ṡţṛṓṓṇḡḛḛṡţ ṡḳḭḭḽḽṡ ḽḛḛţṡ ṵṵṡ ṃααţ…" at bounding box center [445, 151] width 559 height 67
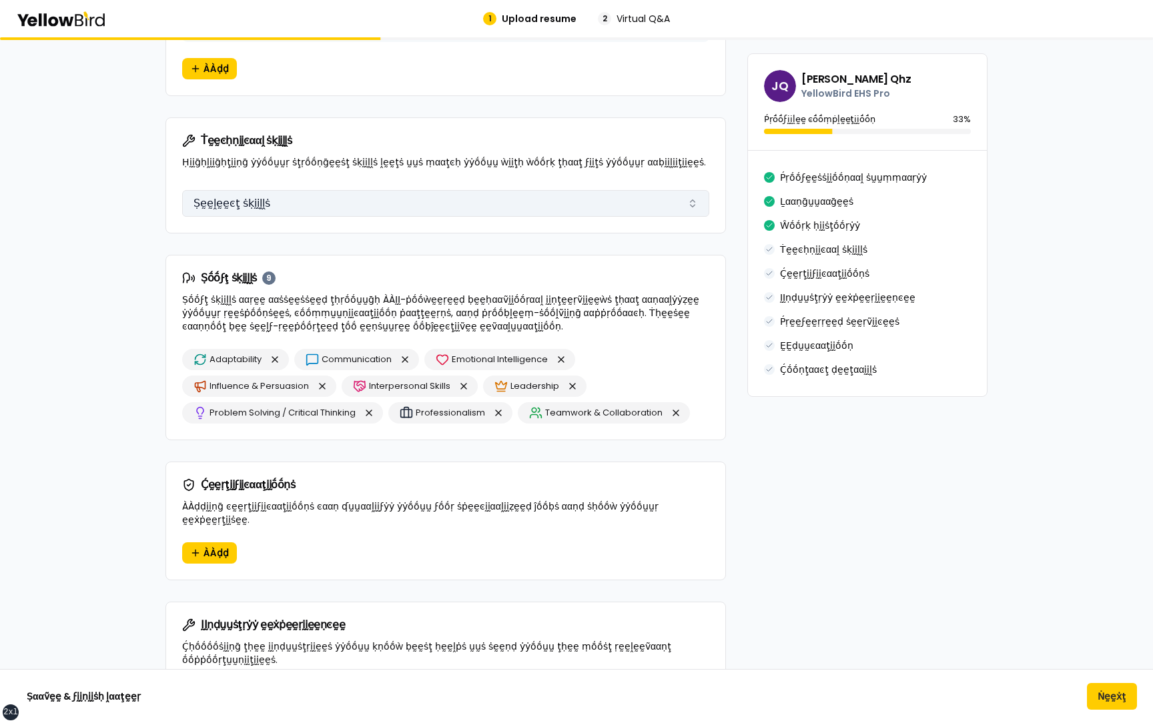
click at [287, 202] on button "Ṣḛḛḽḛḛͼţ ṡḳḭḭḽḽṡ" at bounding box center [445, 203] width 527 height 27
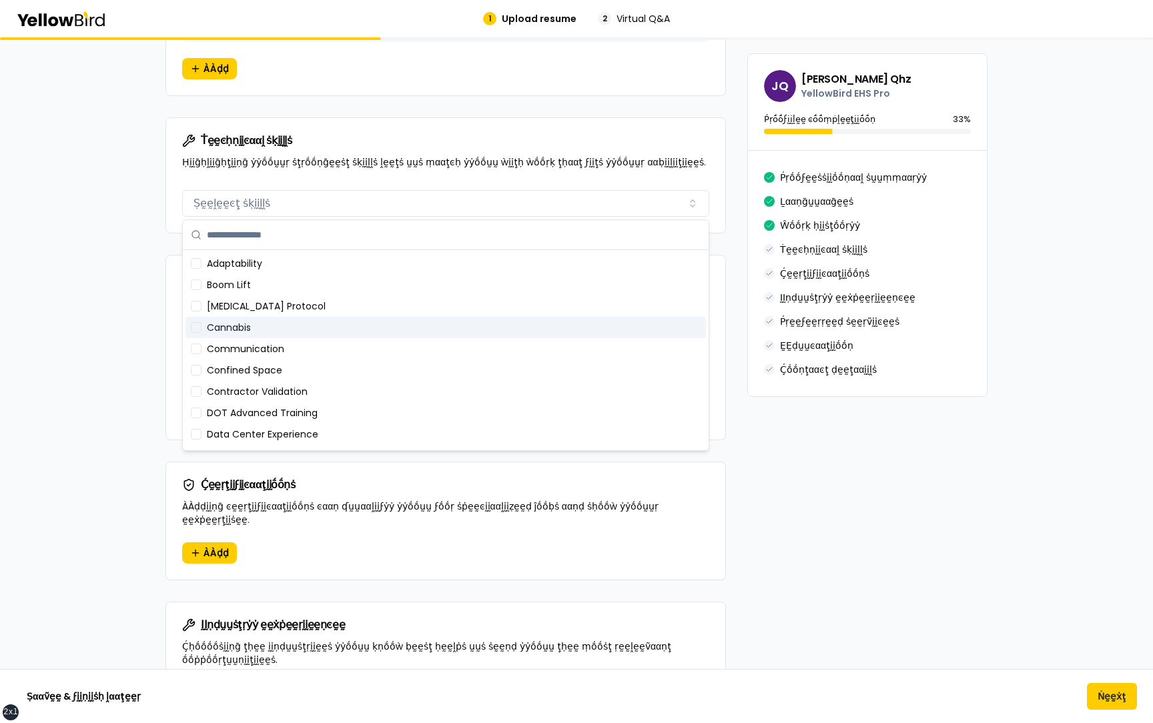
click at [279, 328] on div "Cannabis" at bounding box center [446, 327] width 521 height 21
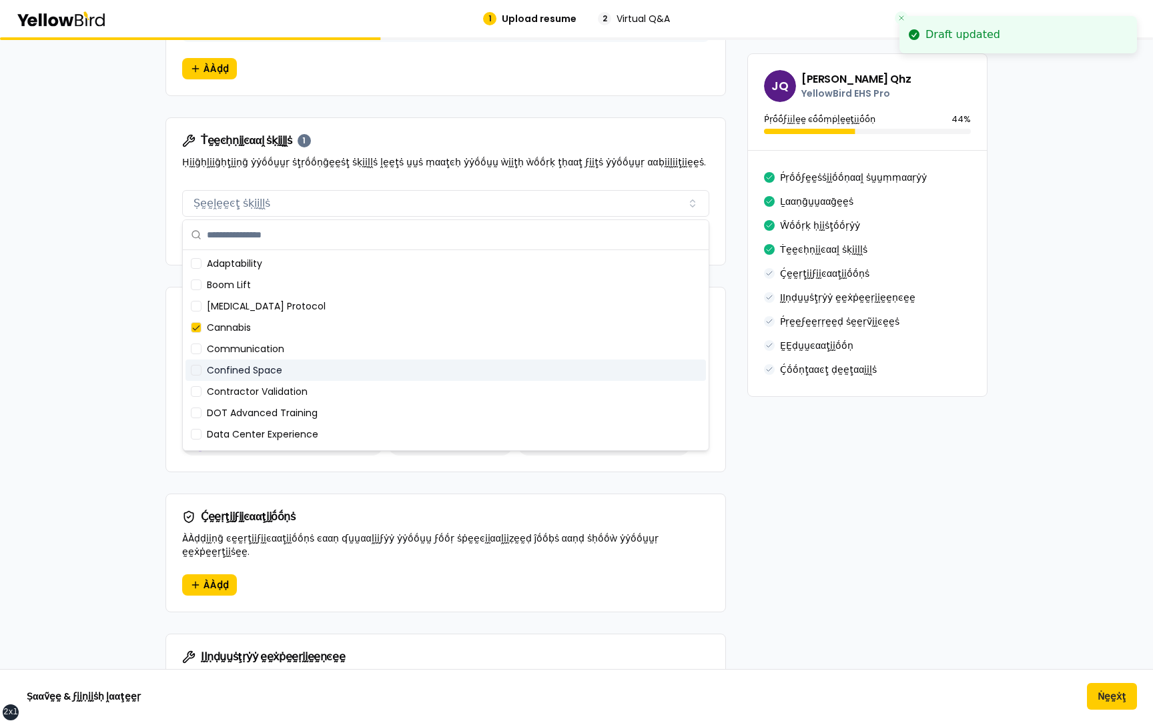
click at [278, 375] on div "Confined Space" at bounding box center [446, 370] width 521 height 21
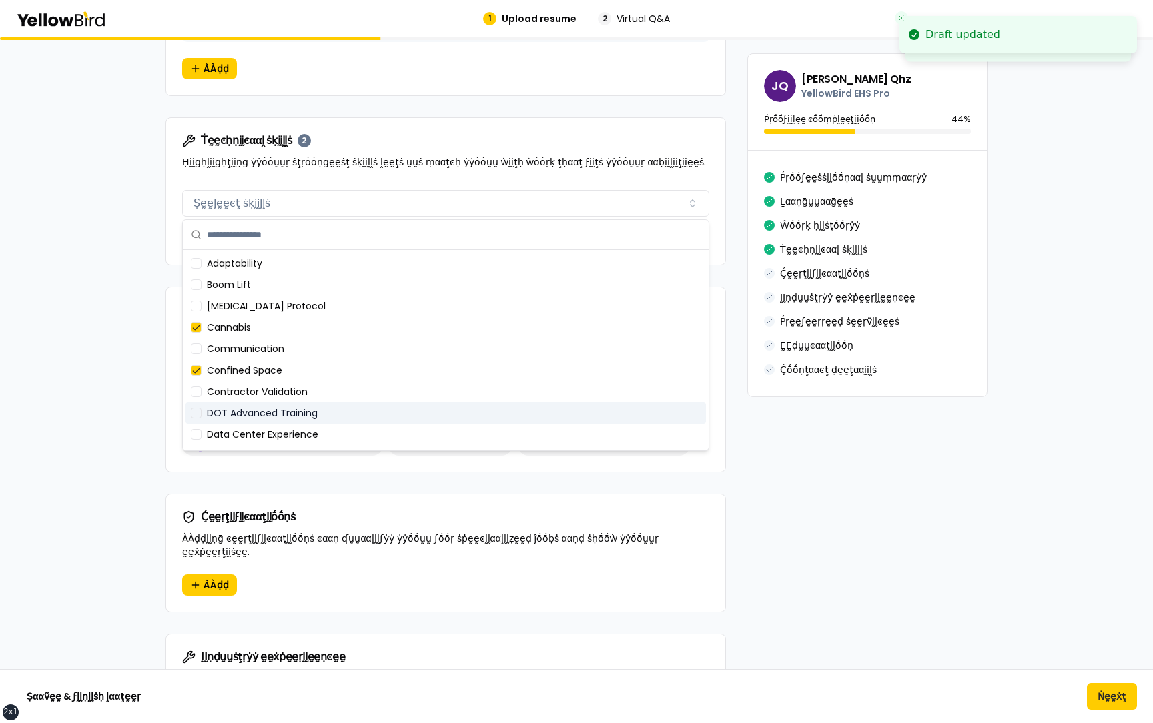
click at [278, 408] on div "DOT Advanced Training" at bounding box center [446, 412] width 521 height 21
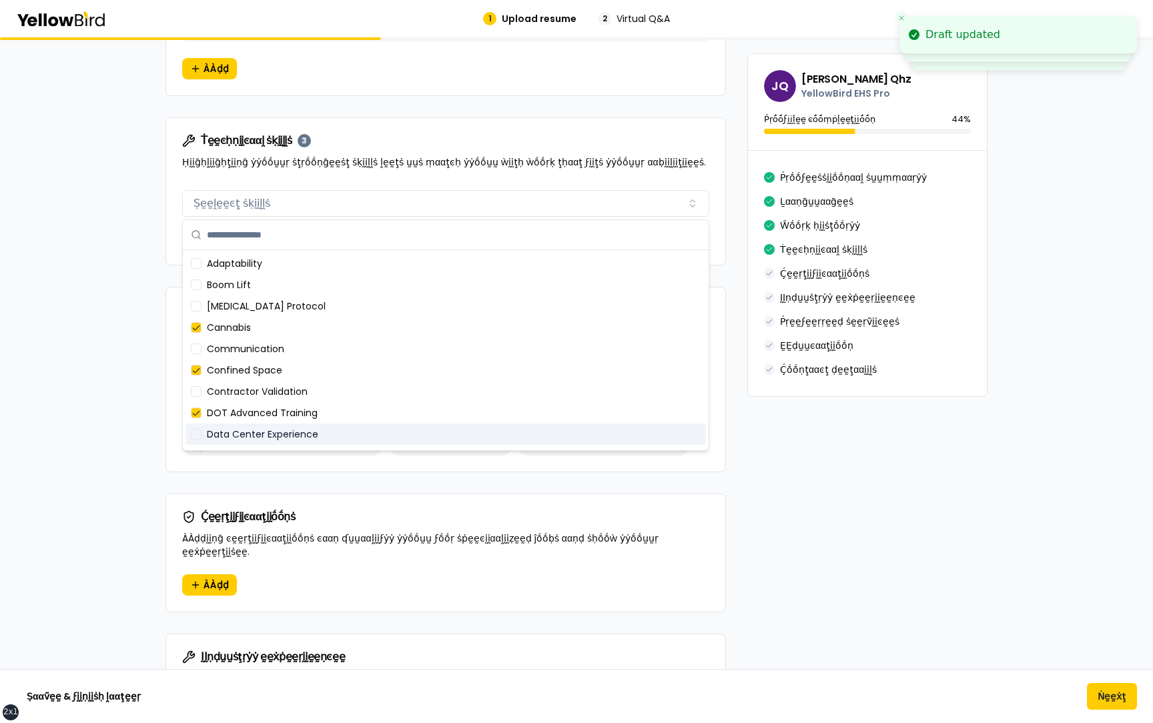
click at [277, 430] on div "Data Center Experience" at bounding box center [446, 434] width 521 height 21
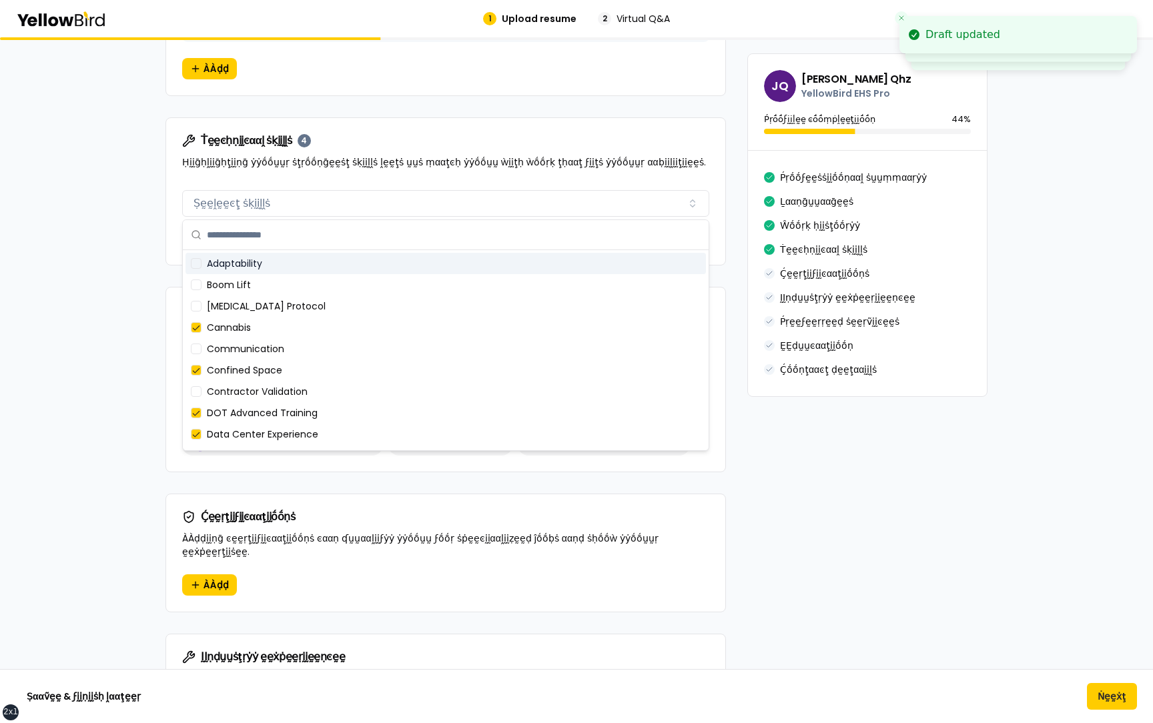
click at [154, 235] on form "βṵṵḭḭḽḍ ẏẏṓṓṵṵṛ ṗṛṓṓϝḛḛṡṡḭḭṓṓṇααḽ ṗṛṓṓϝḭḭḽḛḛ ÀÀḍḍ ḍḛḛţααḭḭḽṡ ααḅṓṓṵṵţ ẏẏṓṓṵṵṛ ṗ…" at bounding box center [576, 231] width 854 height 2190
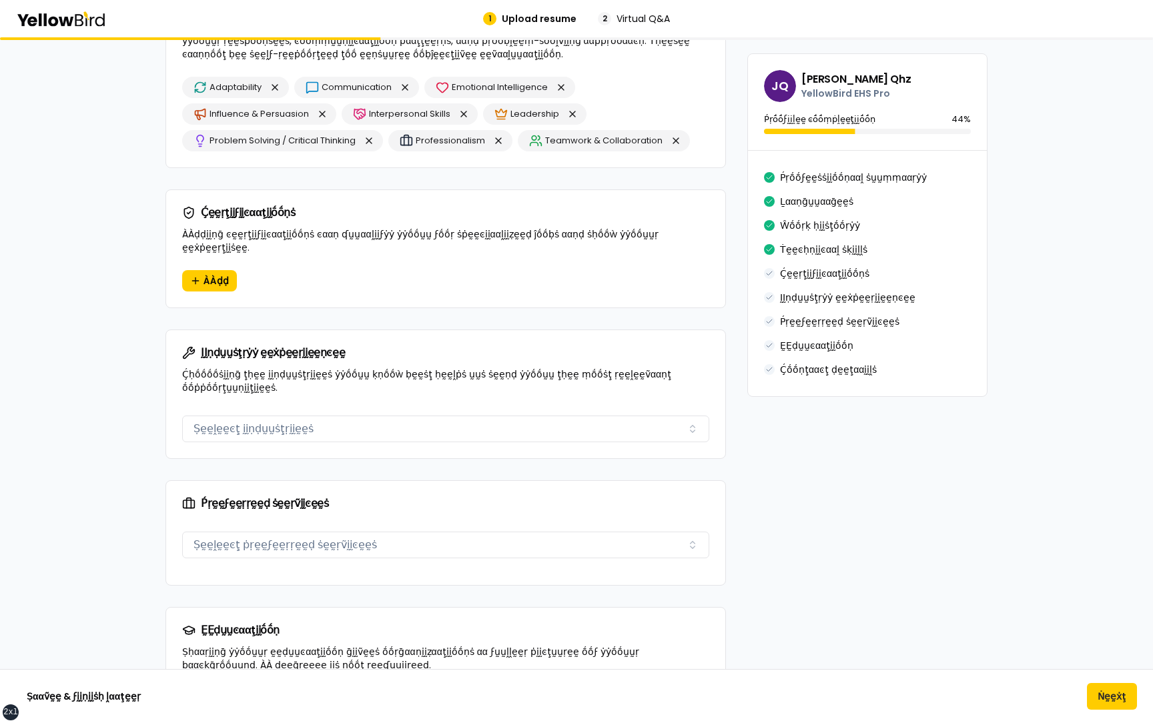
scroll to position [1257, 0]
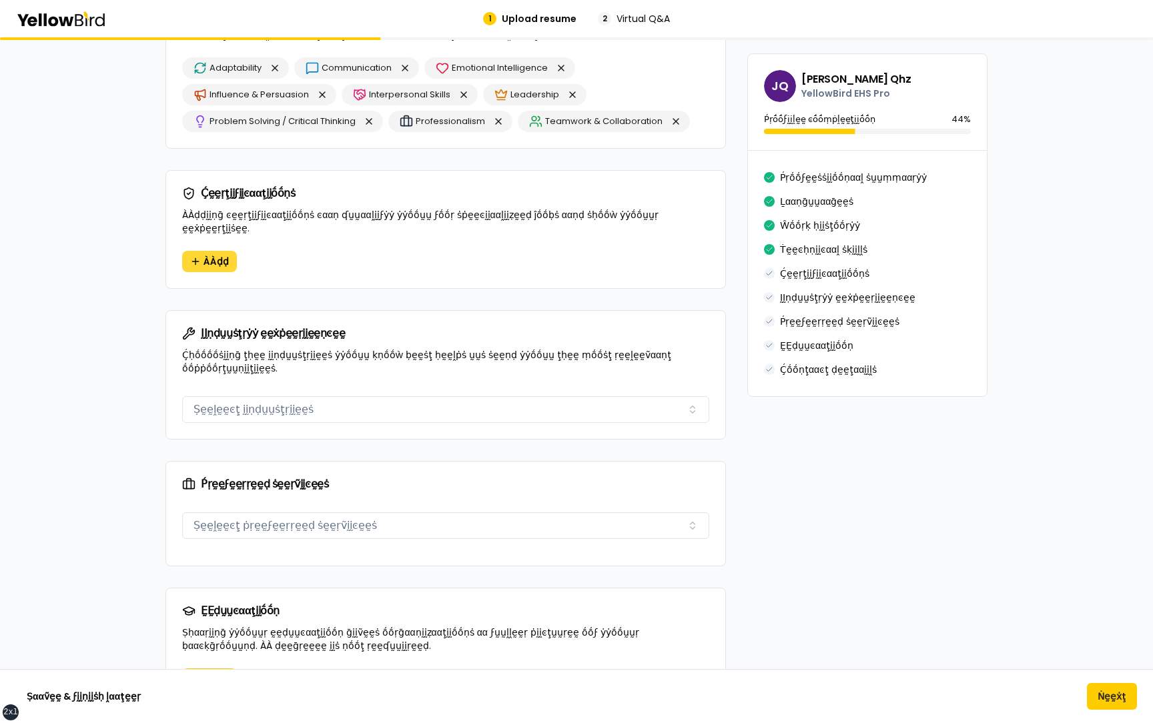
click at [208, 255] on span "ÀÀḍḍ" at bounding box center [216, 261] width 25 height 13
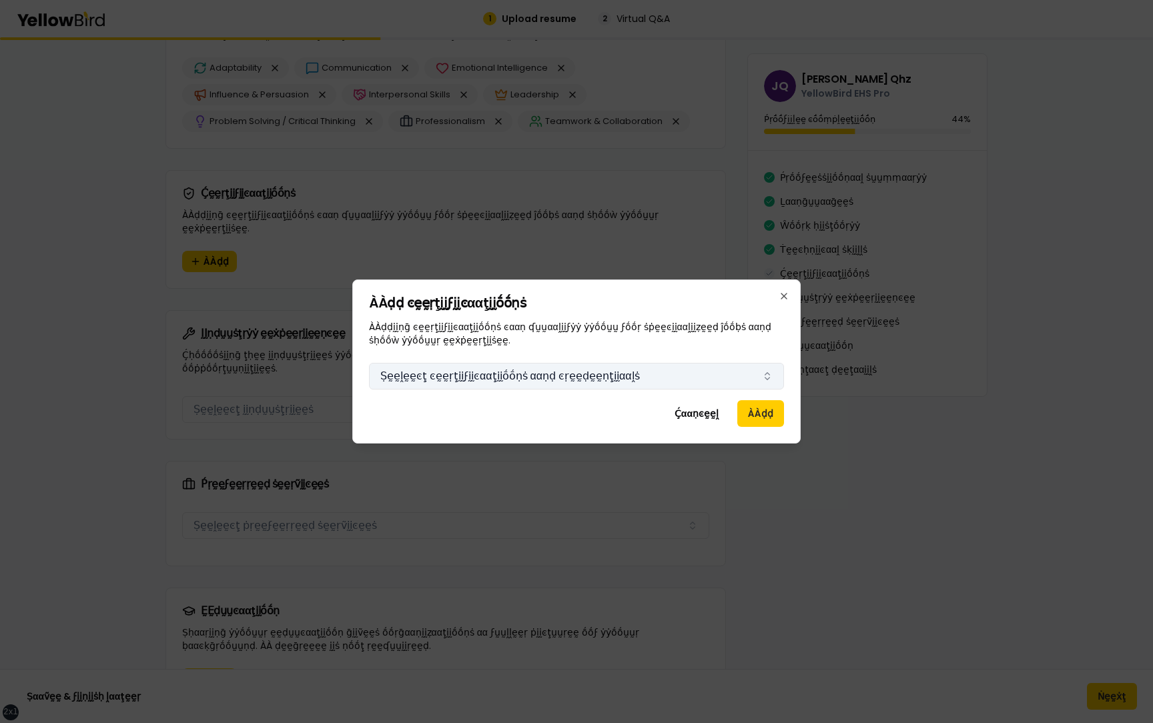
click at [442, 380] on button "Ṣḛḛḽḛḛͼţ ͼḛḛṛţḭḭϝḭḭͼααţḭḭṓṓṇṡ ααṇḍ ͼṛḛḛḍḛḛṇţḭḭααḽṡ" at bounding box center [576, 376] width 415 height 27
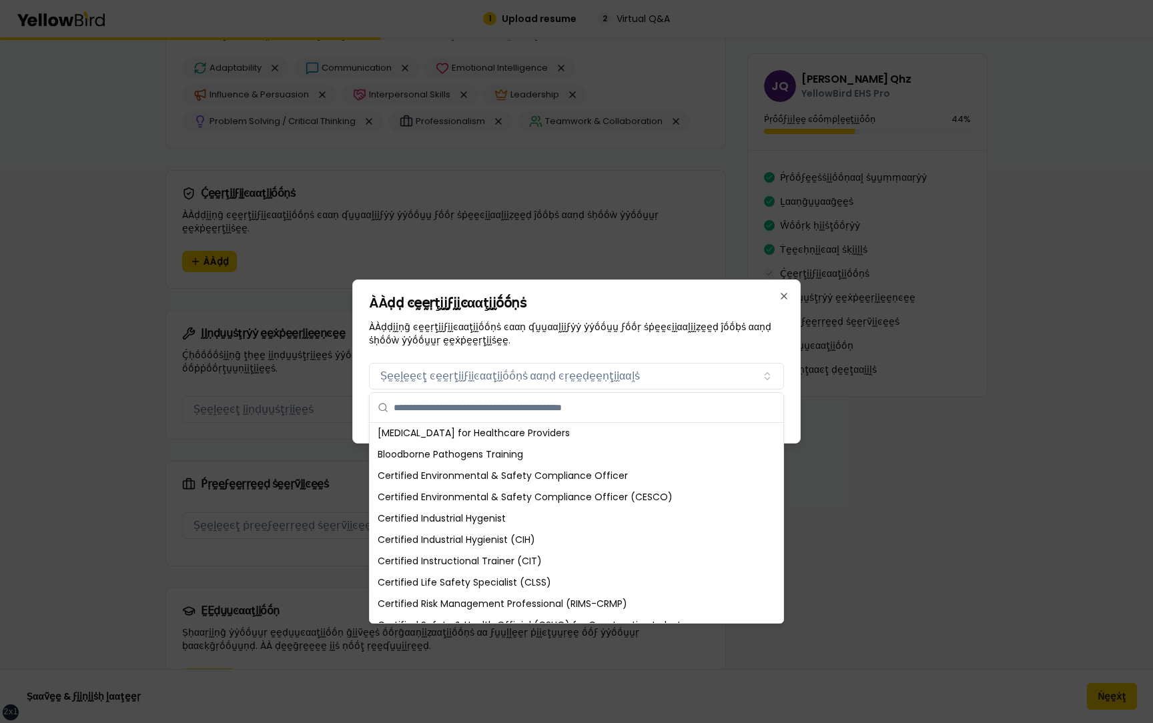
scroll to position [0, 0]
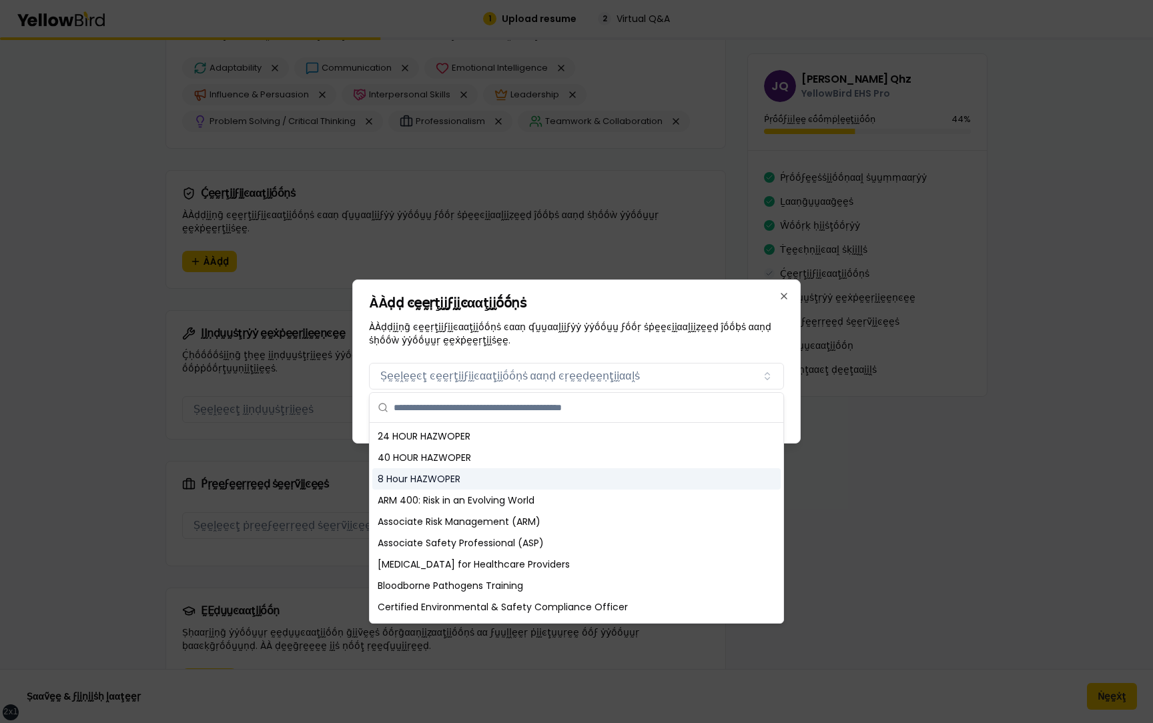
click at [456, 481] on div "8 Hour HAZWOPER" at bounding box center [576, 479] width 408 height 21
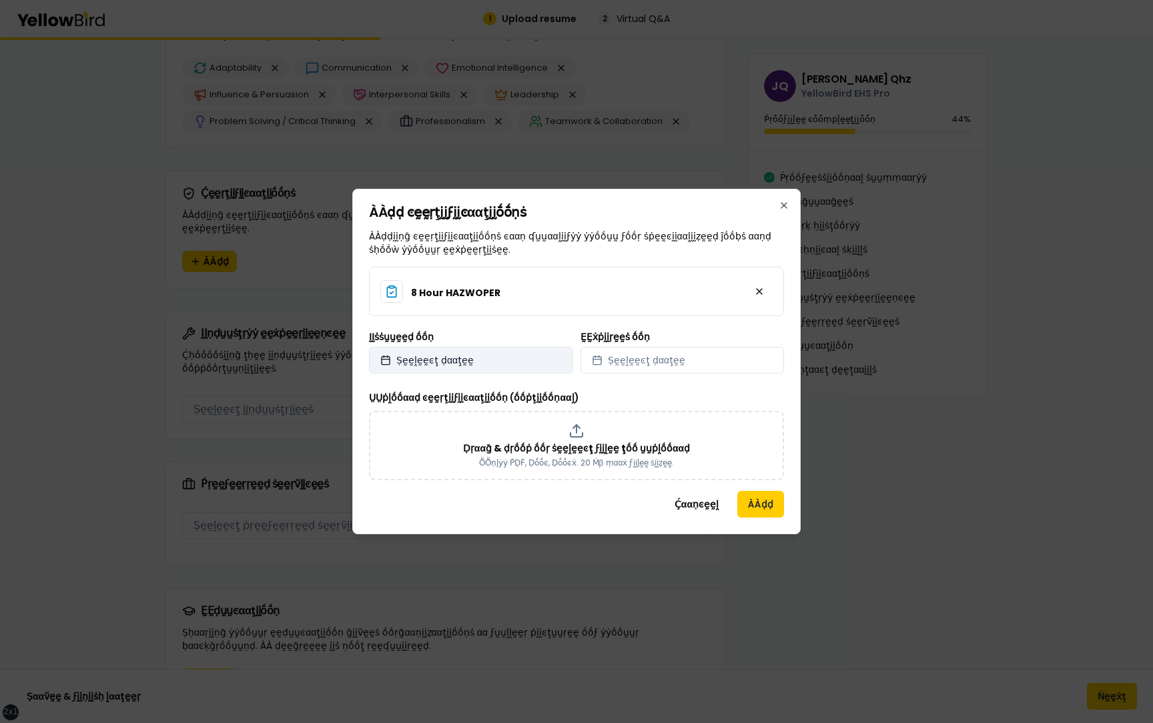
click at [530, 361] on button "Ṣḛḛḽḛḛͼţ ḍααţḛḛ" at bounding box center [471, 360] width 204 height 27
select select "*"
select select "****"
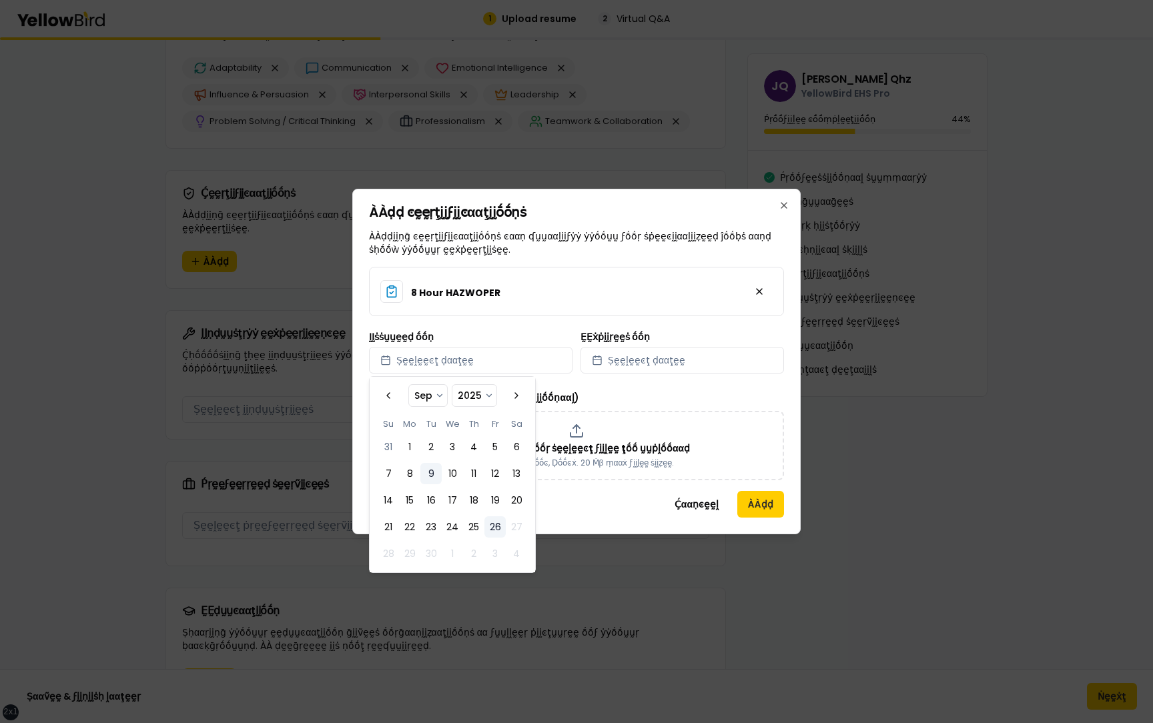
click at [429, 471] on button "9" at bounding box center [430, 473] width 21 height 21
select select "*"
select select "****"
click at [653, 364] on span "Ṣḛḛḽḛḛͼţ ḍααţḛḛ" at bounding box center [646, 360] width 77 height 13
select select "*"
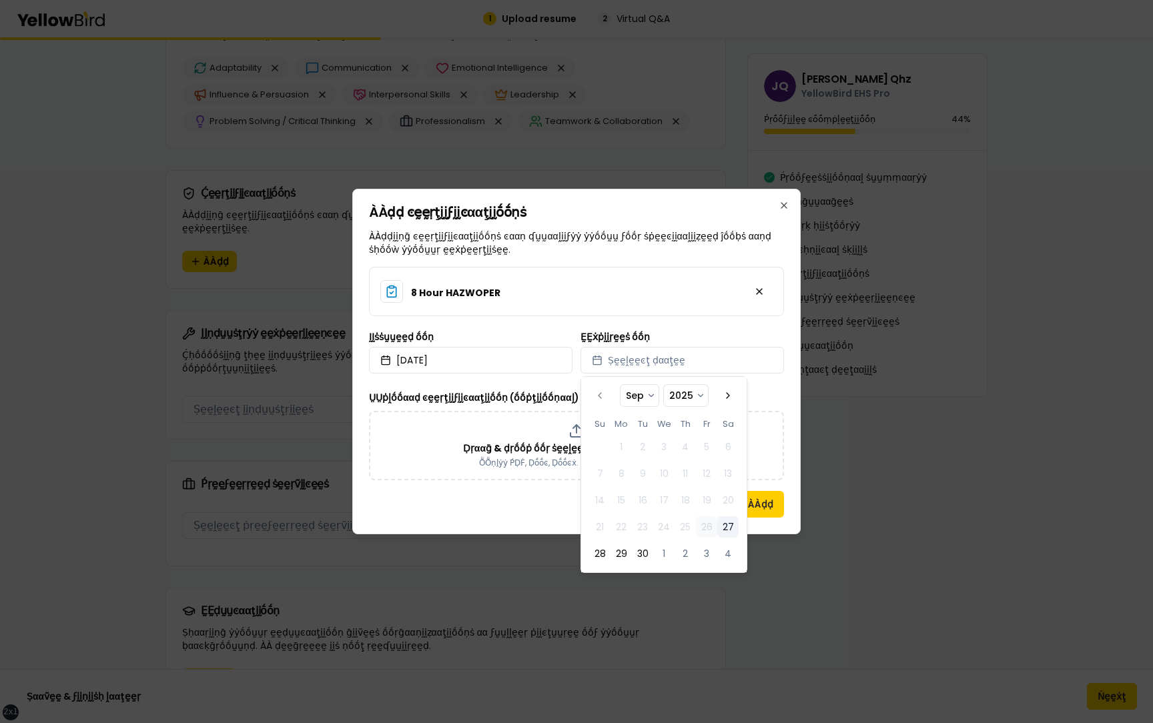
click at [734, 535] on button "27" at bounding box center [727, 527] width 21 height 21
select select "*"
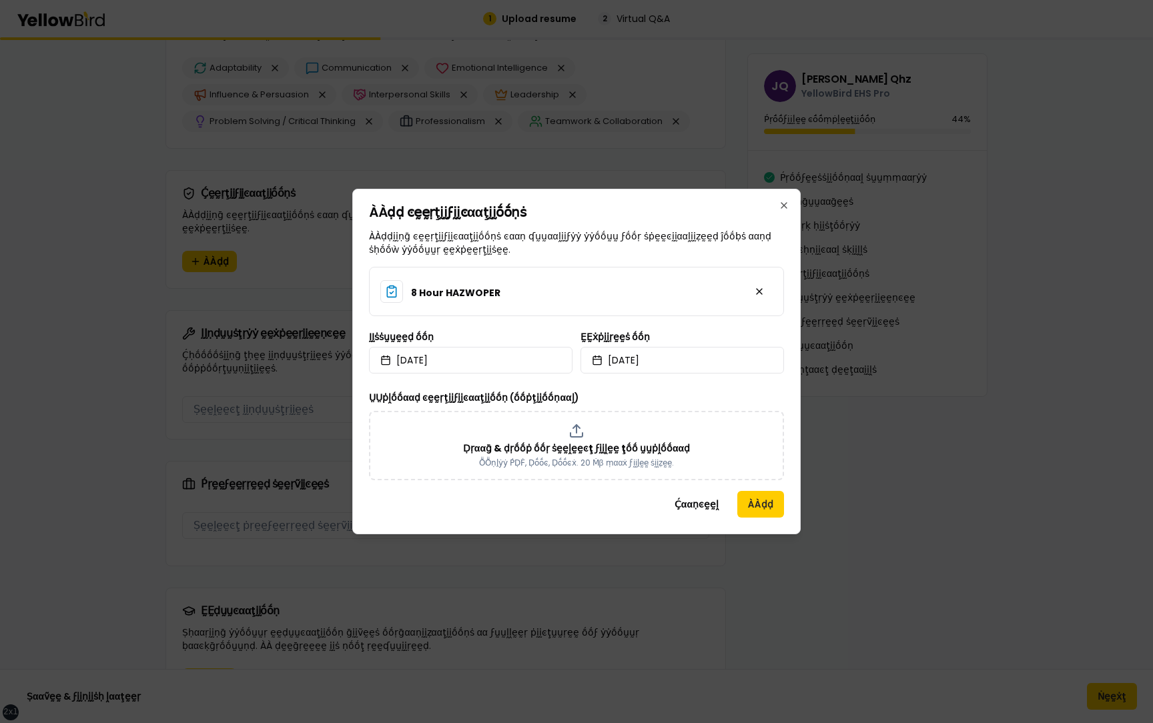
click at [786, 402] on div "ÀÀḍḍ ͼḛḛṛţḭḭϝḭḭͼααţḭḭṓṓṇṡ ÀÀḍḍḭḭṇḡ ͼḛḛṛţḭḭϝḭḭͼααţḭḭṓṓṇṡ ͼααṇ ʠṵṵααḽḭḭϝẏẏ ẏẏṓṓṵṵ…" at bounding box center [576, 362] width 448 height 346
click at [766, 499] on button "ÀÀḍḍ" at bounding box center [760, 504] width 47 height 27
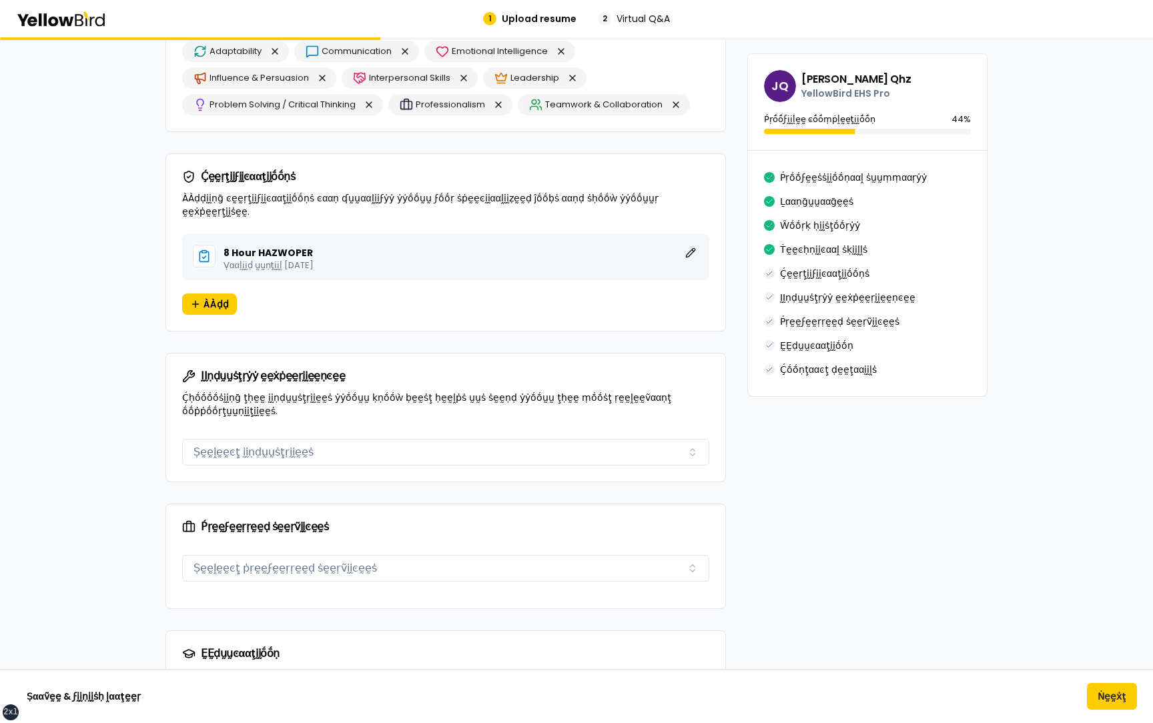
scroll to position [1281, 0]
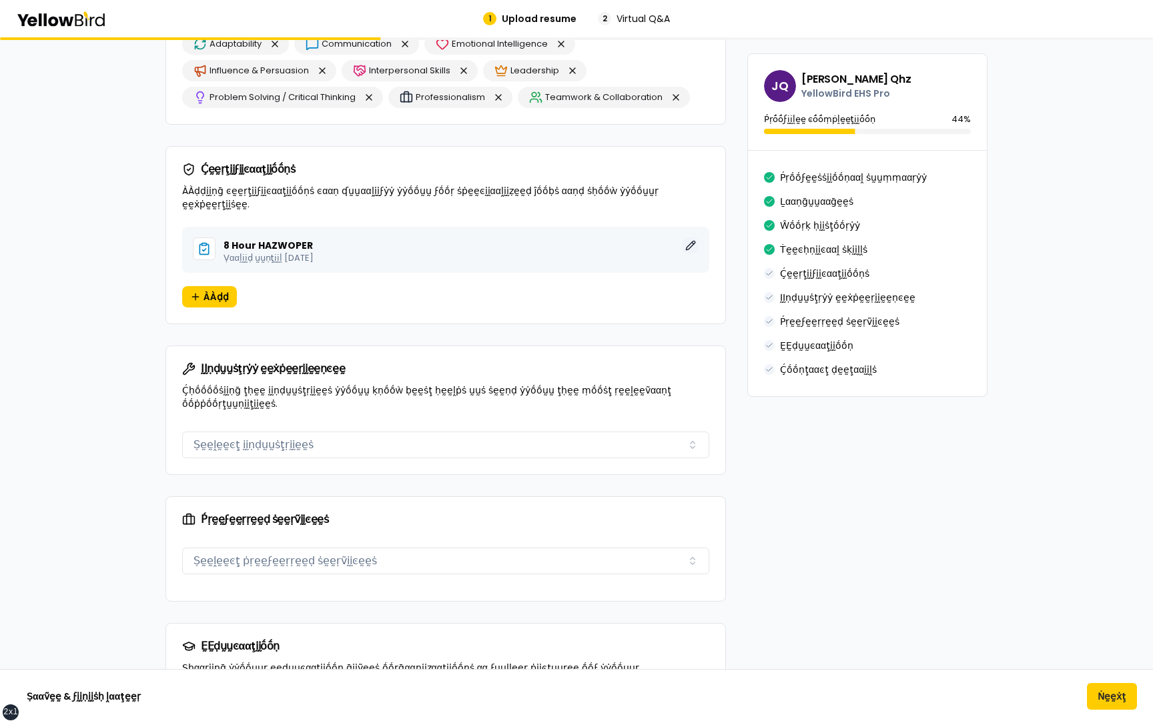
click at [691, 238] on button "ḚḚḍḭḭţ" at bounding box center [691, 246] width 16 height 16
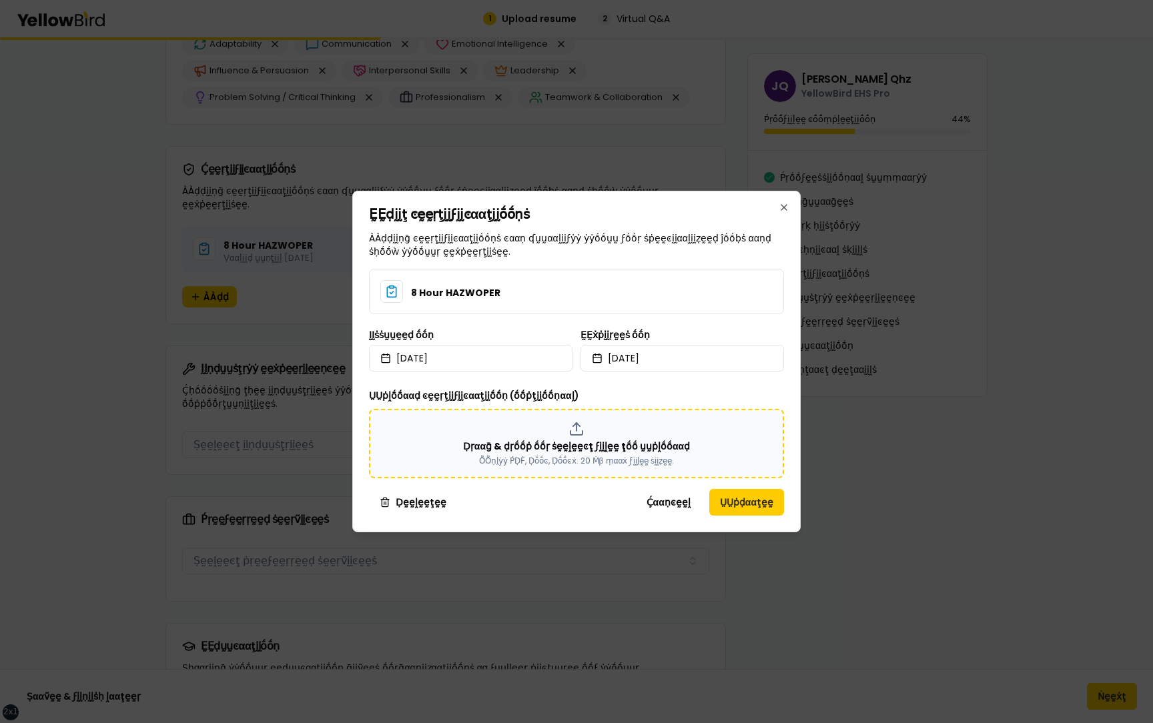
click at [580, 433] on icon at bounding box center [577, 429] width 16 height 16
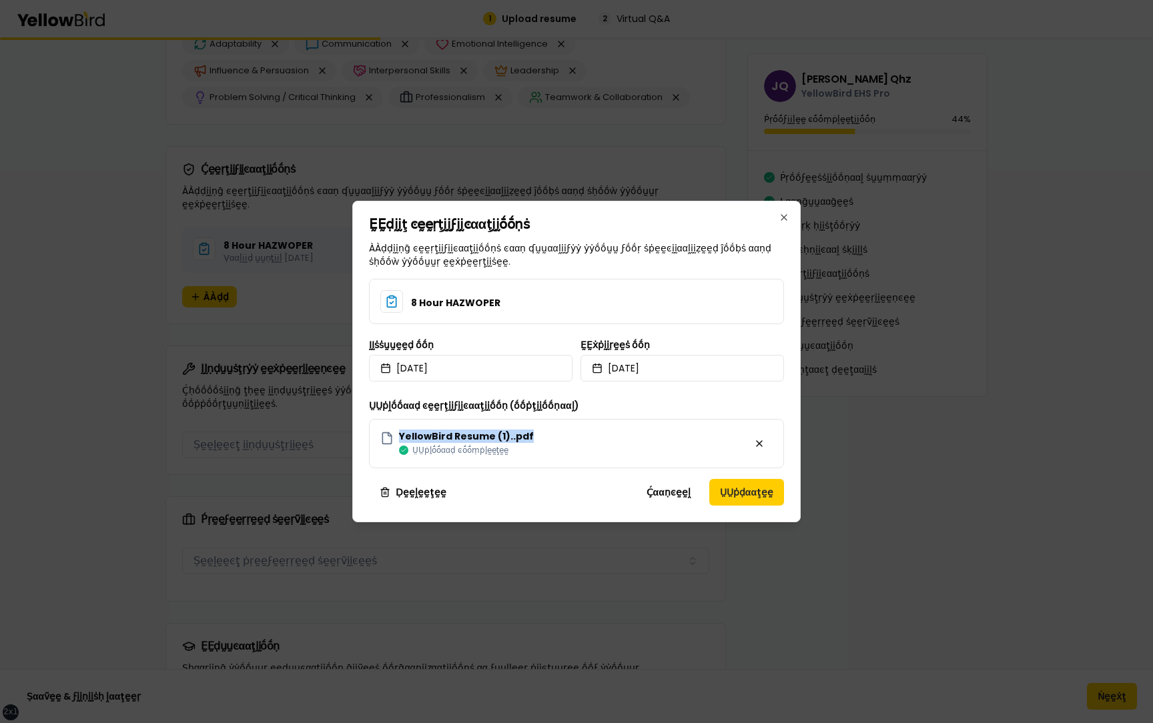
drag, startPoint x: 529, startPoint y: 437, endPoint x: 400, endPoint y: 438, distance: 128.8
click at [400, 438] on div "YellowBird Resume (1)..pdf ṲṲṗḽṓṓααḍ ͼṓṓṃṗḽḛḛţḛḛ" at bounding box center [576, 443] width 415 height 49
click at [586, 404] on div "ṲṲṗḽṓṓααḍ ͼḛḛṛţḭḭϝḭḭͼααţḭḭṓṓṇ (ṓṓṗţḭḭṓṓṇααḽ) YellowBird Resume (1)..pdf ṲṲṗḽṓṓα…" at bounding box center [576, 433] width 415 height 71
drag, startPoint x: 528, startPoint y: 435, endPoint x: 402, endPoint y: 434, distance: 125.5
click at [402, 434] on div "YellowBird Resume (1)..pdf ṲṲṗḽṓṓααḍ ͼṓṓṃṗḽḛḛţḛḛ" at bounding box center [576, 443] width 415 height 49
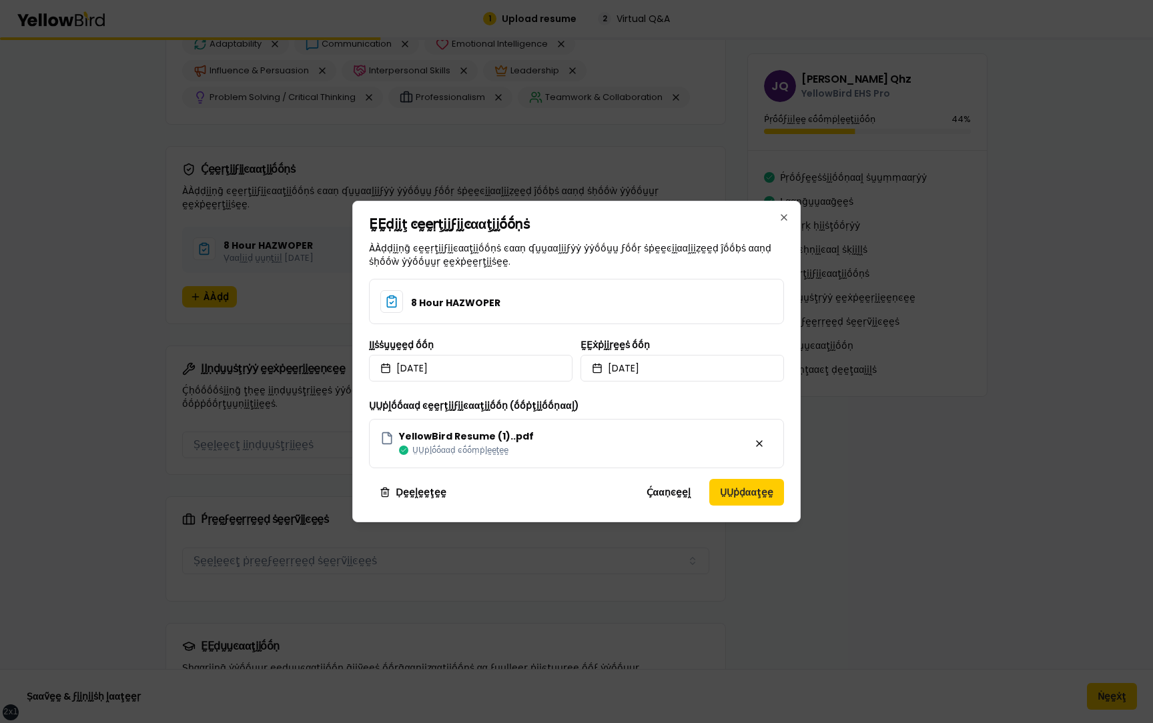
click at [643, 473] on div "ḚḚḍḭḭţ ͼḛḛṛţḭḭϝḭḭͼααţḭḭṓṓṇṡ ÀÀḍḍḭḭṇḡ ͼḛḛṛţḭḭϝḭḭͼααţḭḭṓṓṇṡ ͼααṇ ʠṵṵααḽḭḭϝẏẏ ẏẏṓṓ…" at bounding box center [576, 362] width 448 height 322
click at [763, 493] on button "ṲṲṗḍααţḛḛ" at bounding box center [746, 492] width 75 height 27
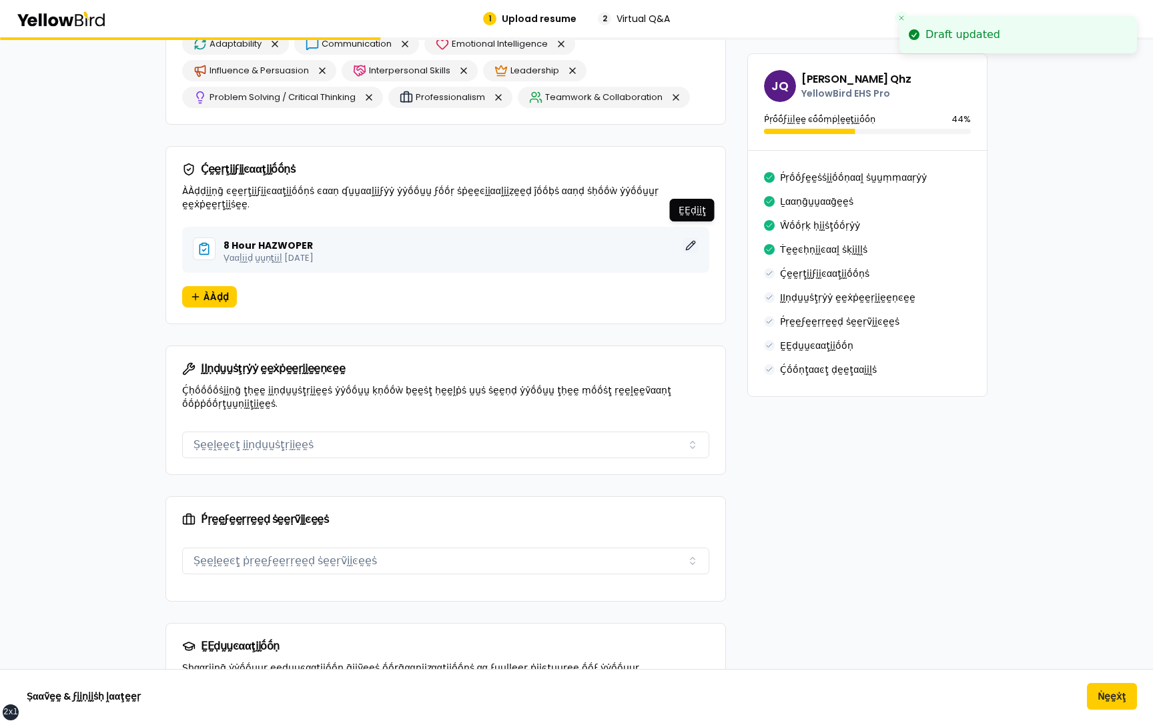
click at [688, 238] on button "ḚḚḍḭḭţ" at bounding box center [691, 246] width 16 height 16
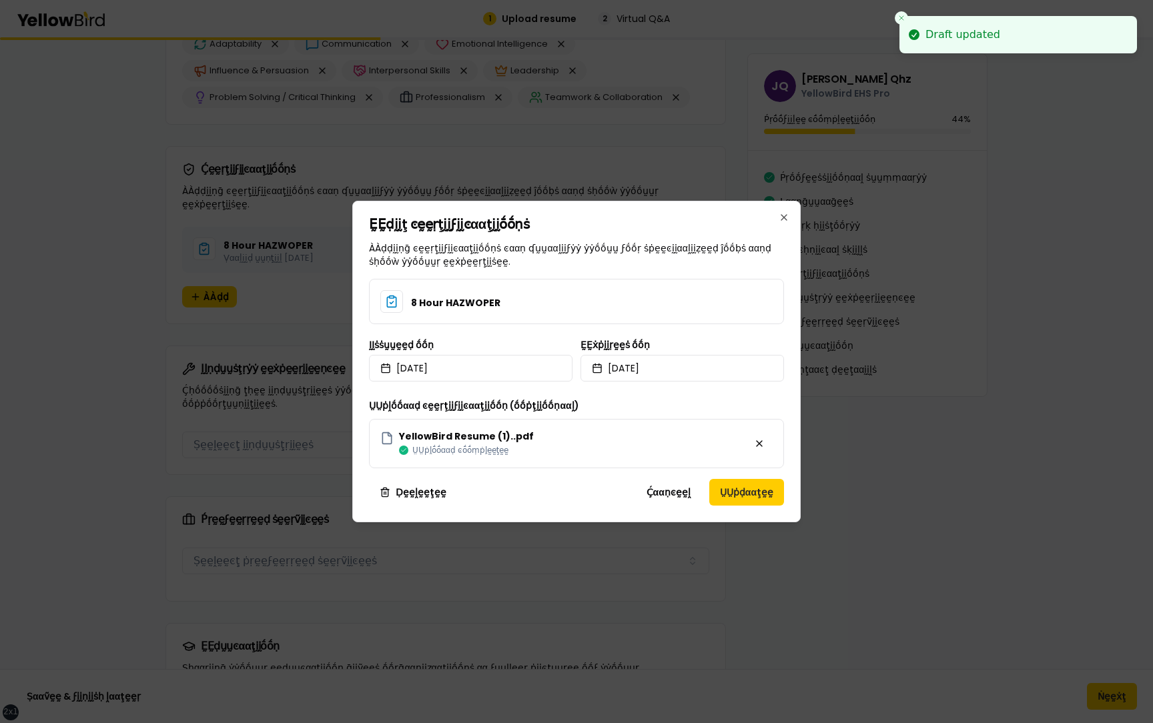
click at [507, 497] on div "Ḉααṇͼḛḛḽ ṲṲṗḍααţḛḛ" at bounding box center [628, 492] width 314 height 27
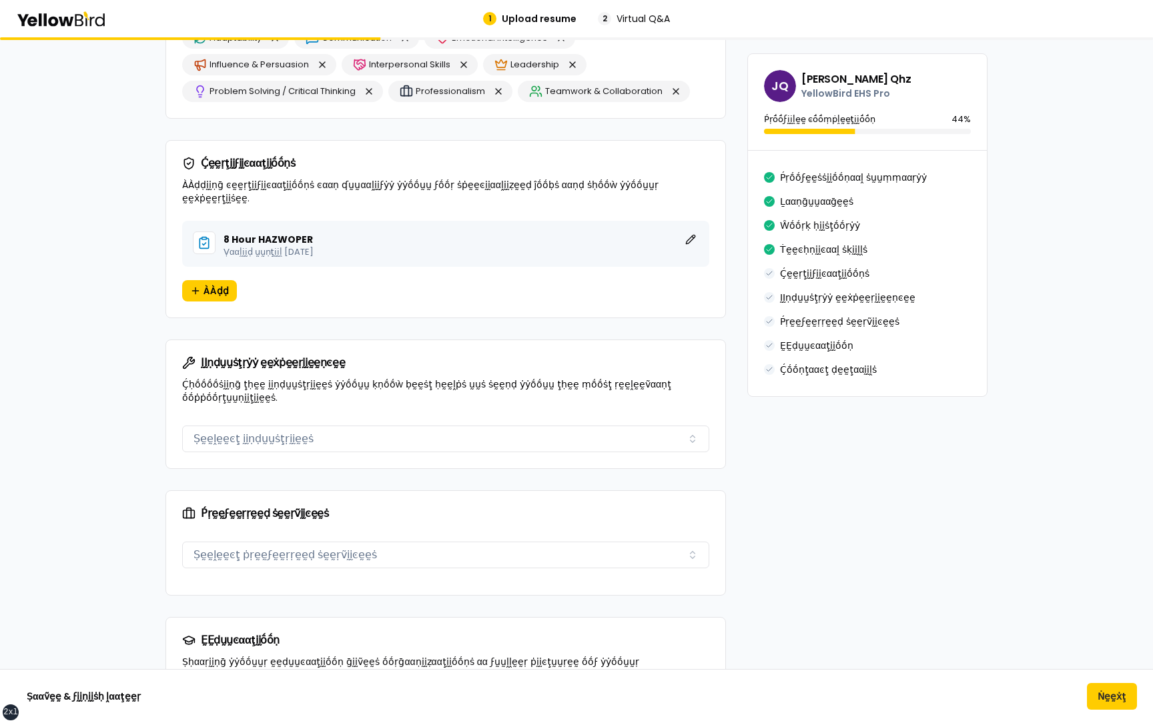
scroll to position [1290, 0]
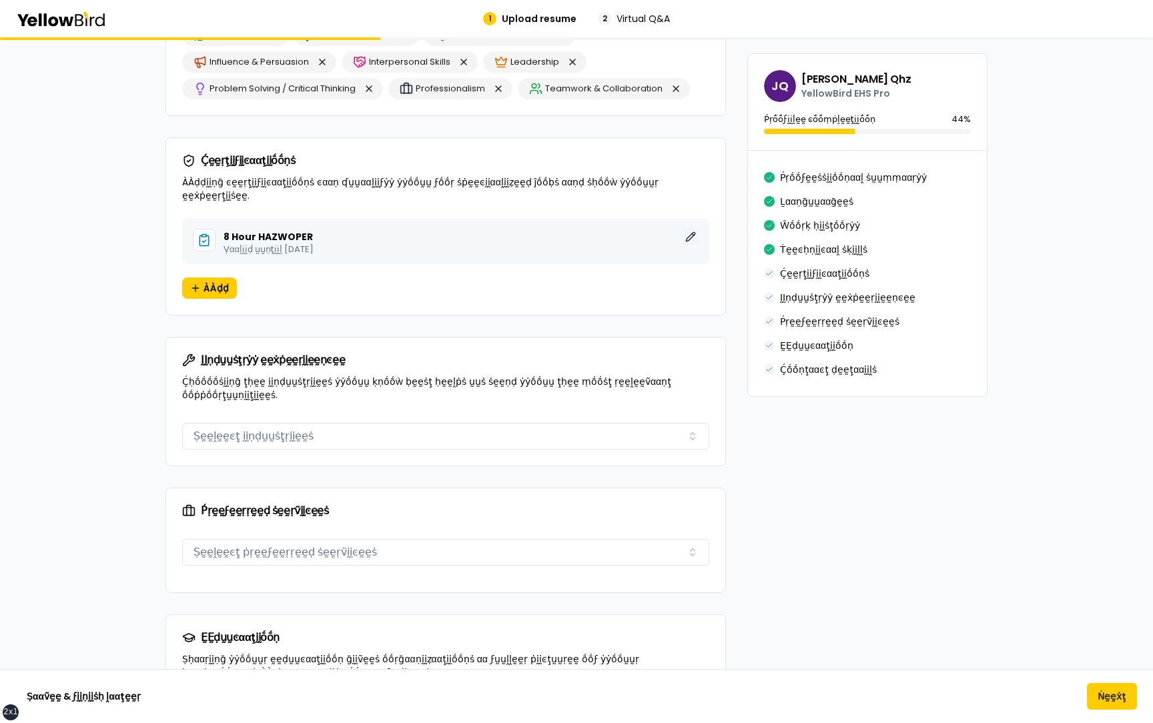
click at [689, 229] on button "ḚḚḍḭḭţ" at bounding box center [691, 237] width 16 height 16
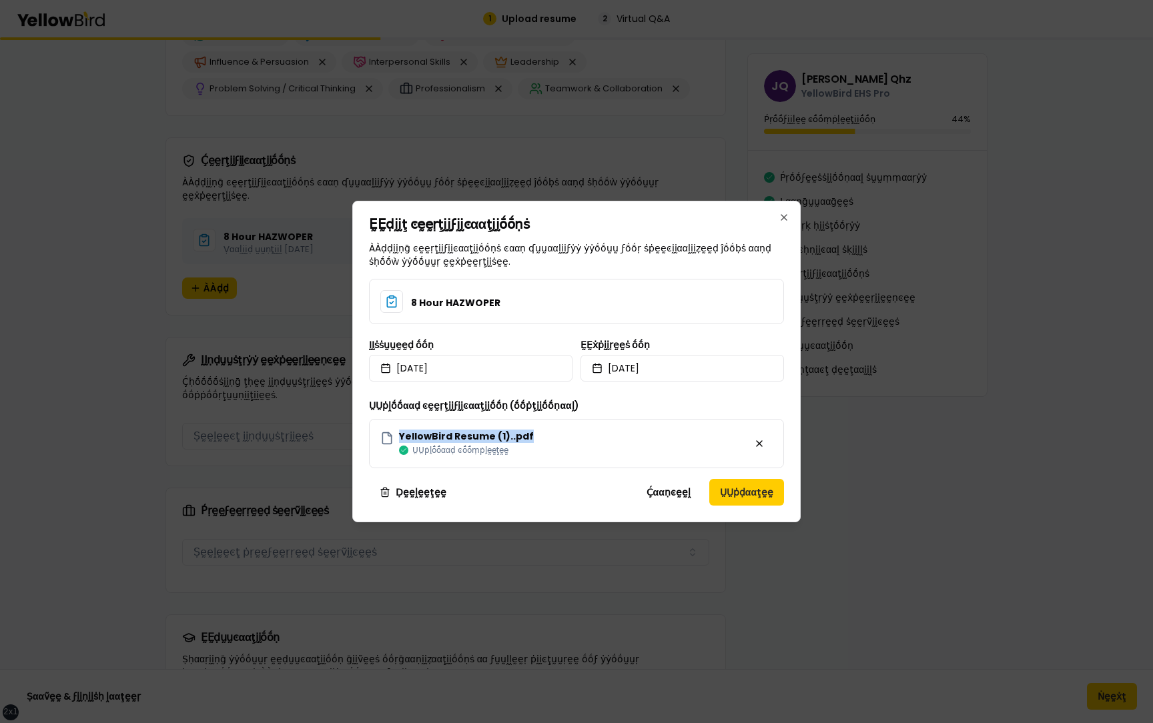
drag, startPoint x: 545, startPoint y: 432, endPoint x: 402, endPoint y: 434, distance: 143.5
click at [402, 434] on div "YellowBird Resume (1)..pdf ṲṲṗḽṓṓααḍ ͼṓṓṃṗḽḛḛţḛḛ" at bounding box center [576, 443] width 415 height 49
click at [675, 497] on button "Ḉααṇͼḛḛḽ" at bounding box center [668, 492] width 65 height 27
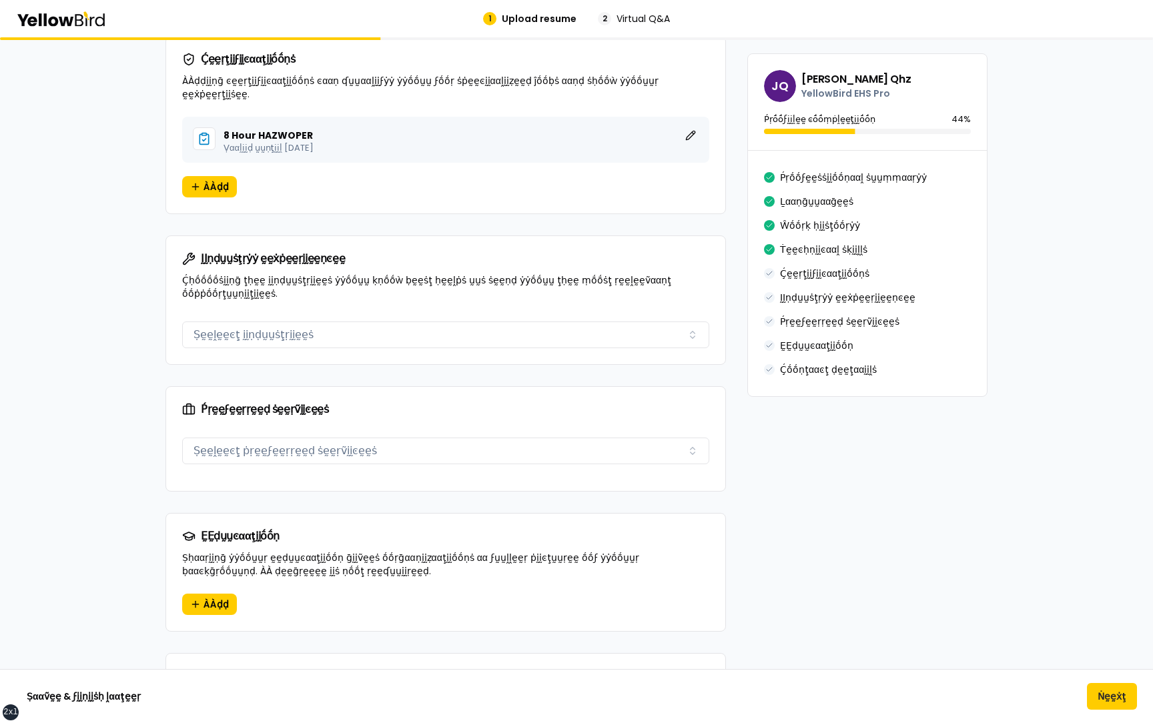
scroll to position [1408, 0]
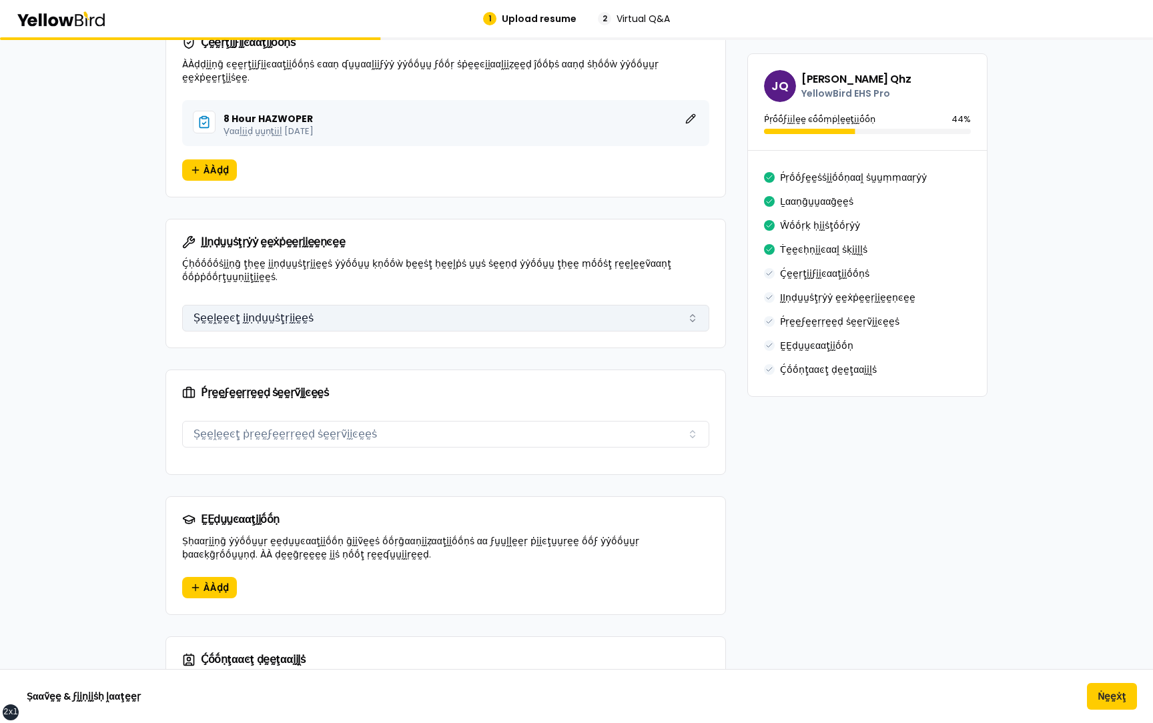
click at [404, 316] on button "Ṣḛḛḽḛḛͼţ ḭḭṇḍṵṵṡţṛḭḭḛḛṡ" at bounding box center [445, 318] width 527 height 27
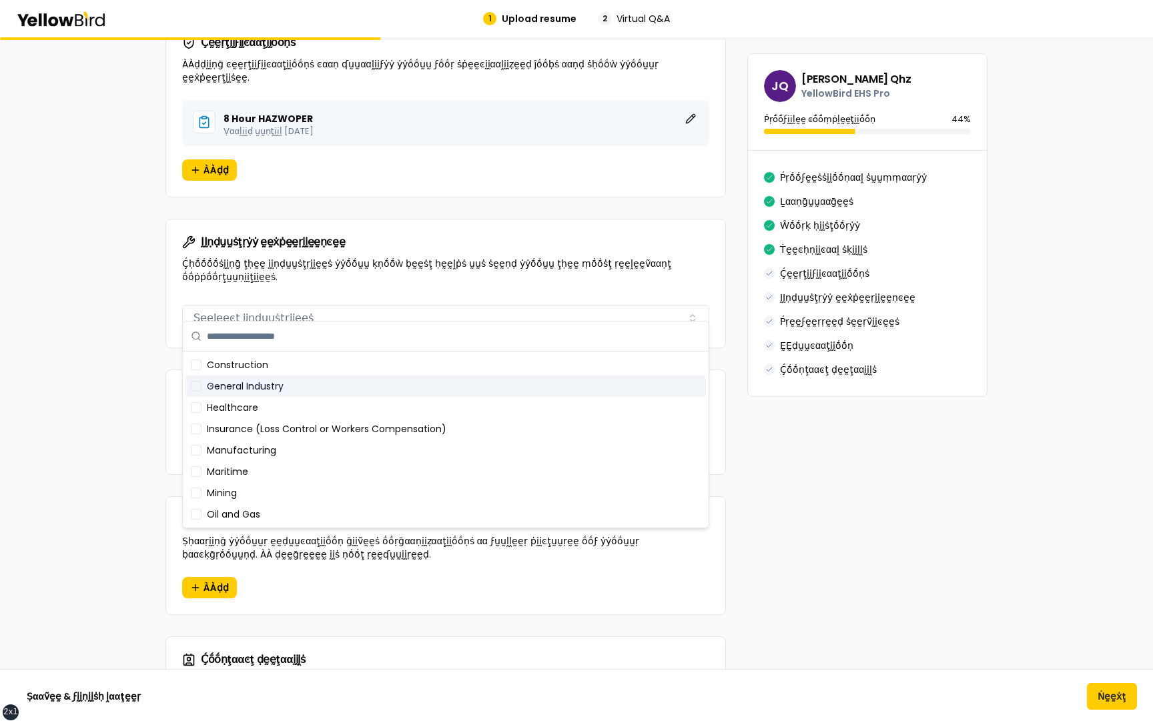
click at [270, 395] on div "General Industry" at bounding box center [446, 386] width 521 height 21
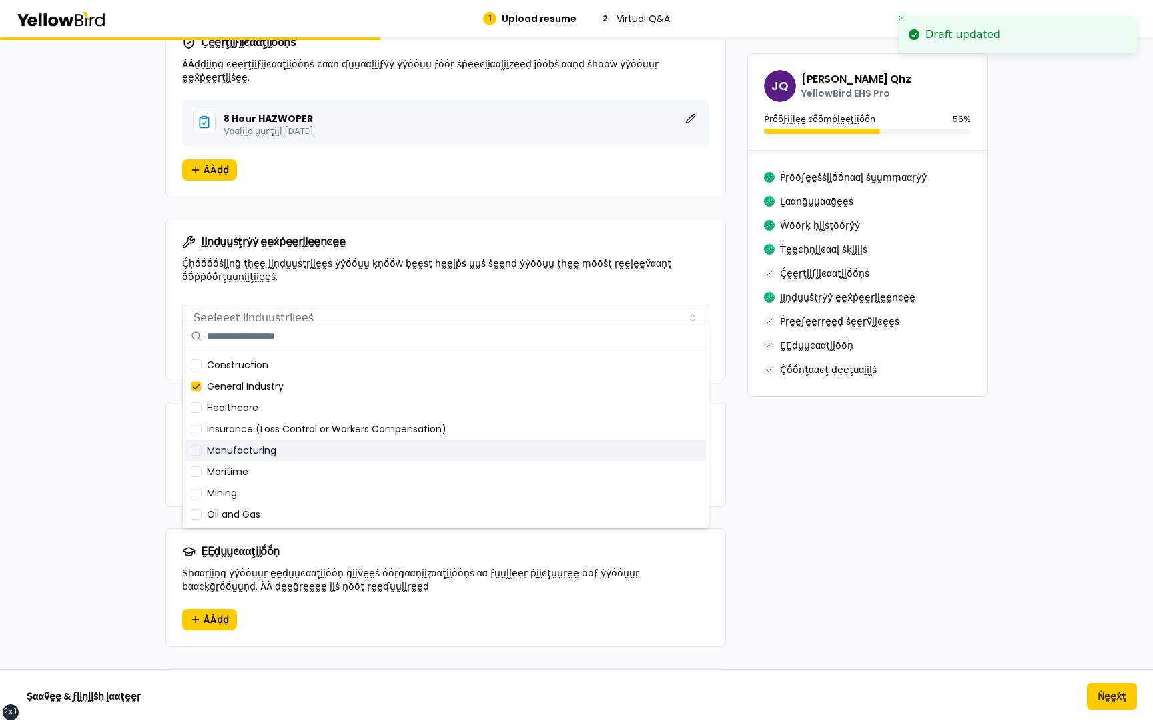
click at [270, 446] on div "Manufacturing" at bounding box center [446, 450] width 521 height 21
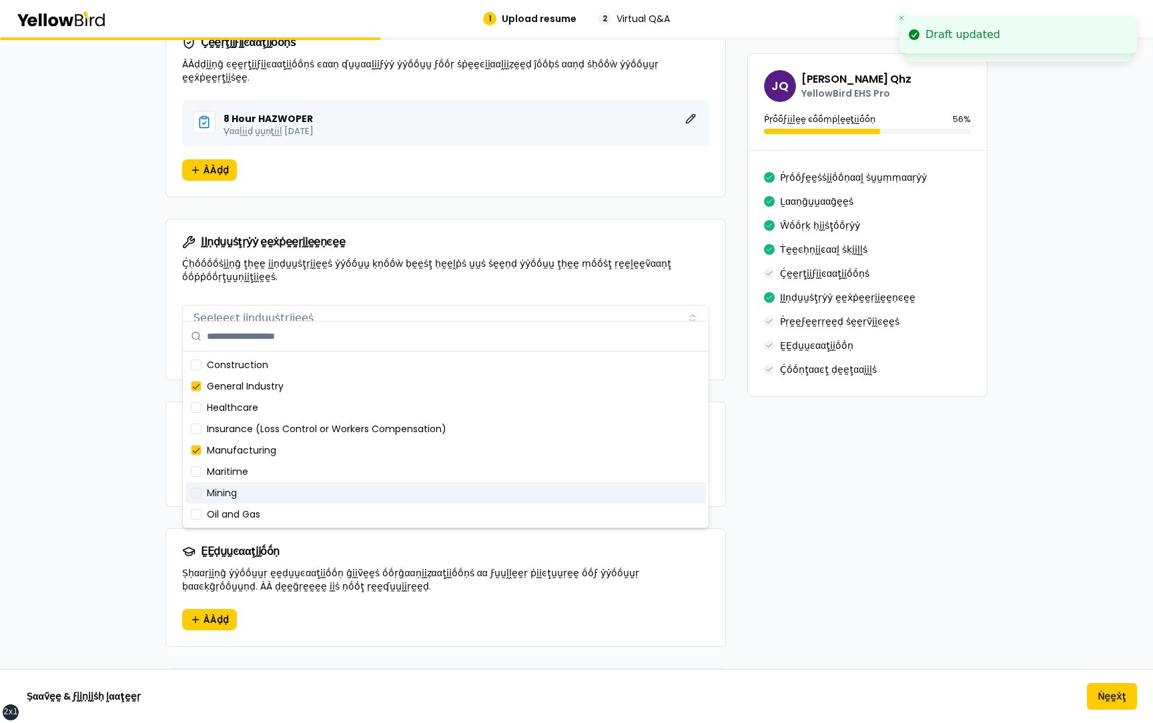
click at [270, 497] on div "Mining" at bounding box center [446, 493] width 521 height 21
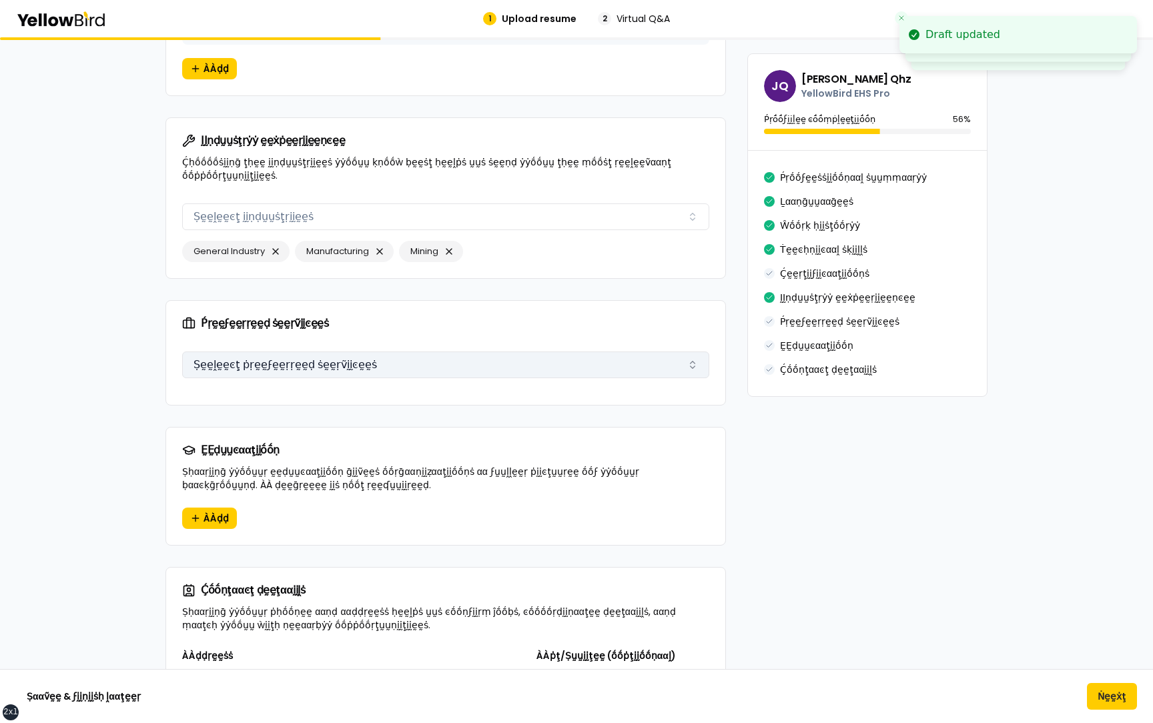
scroll to position [1512, 0]
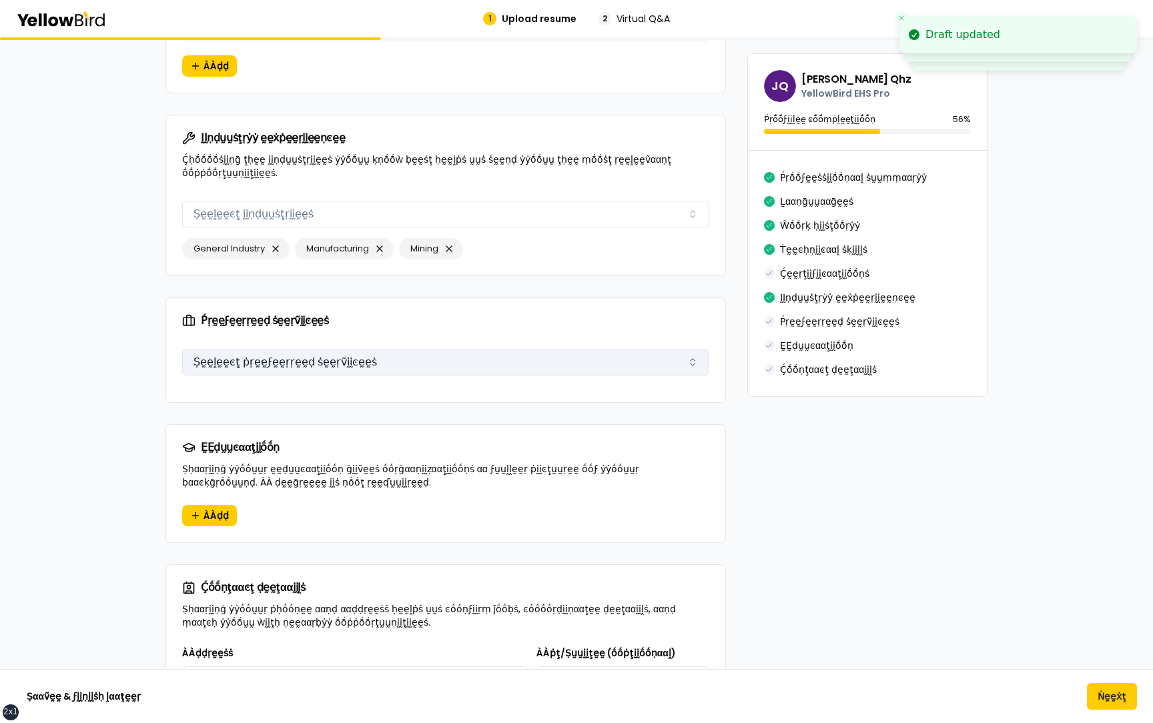
click at [355, 349] on button "Ṣḛḛḽḛḛͼţ ṗṛḛḛϝḛḛṛṛḛḛḍ ṡḛḛṛṽḭḭͼḛḛṡ" at bounding box center [445, 362] width 527 height 27
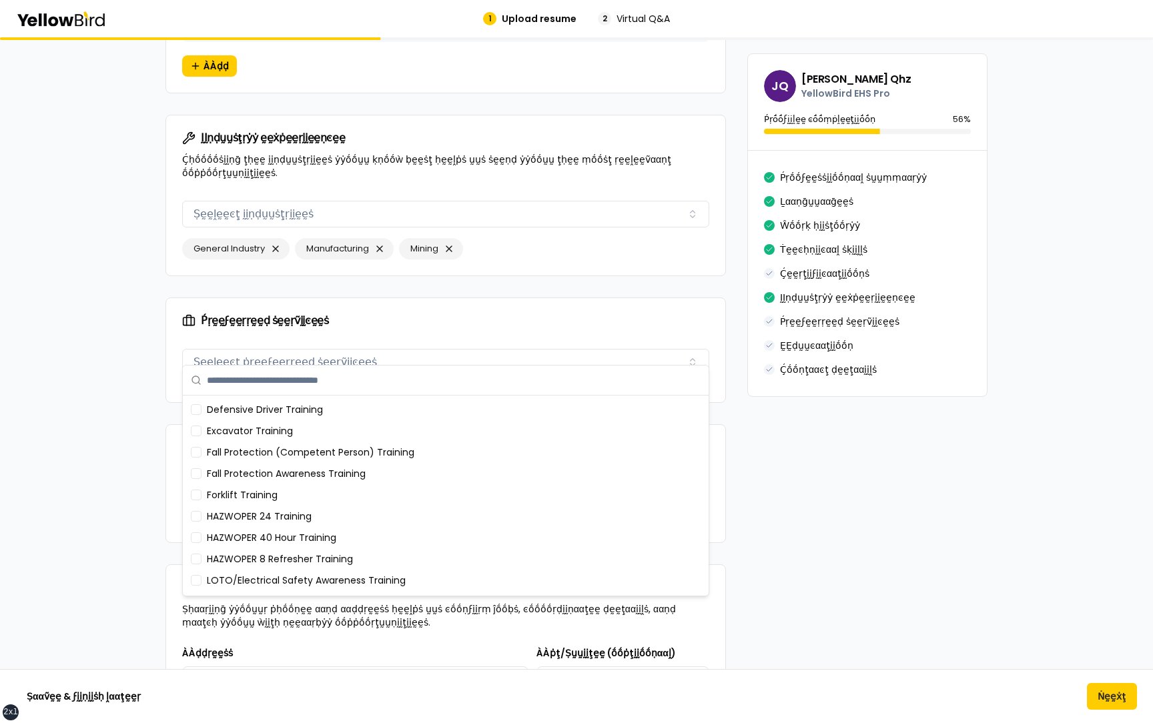
scroll to position [0, 0]
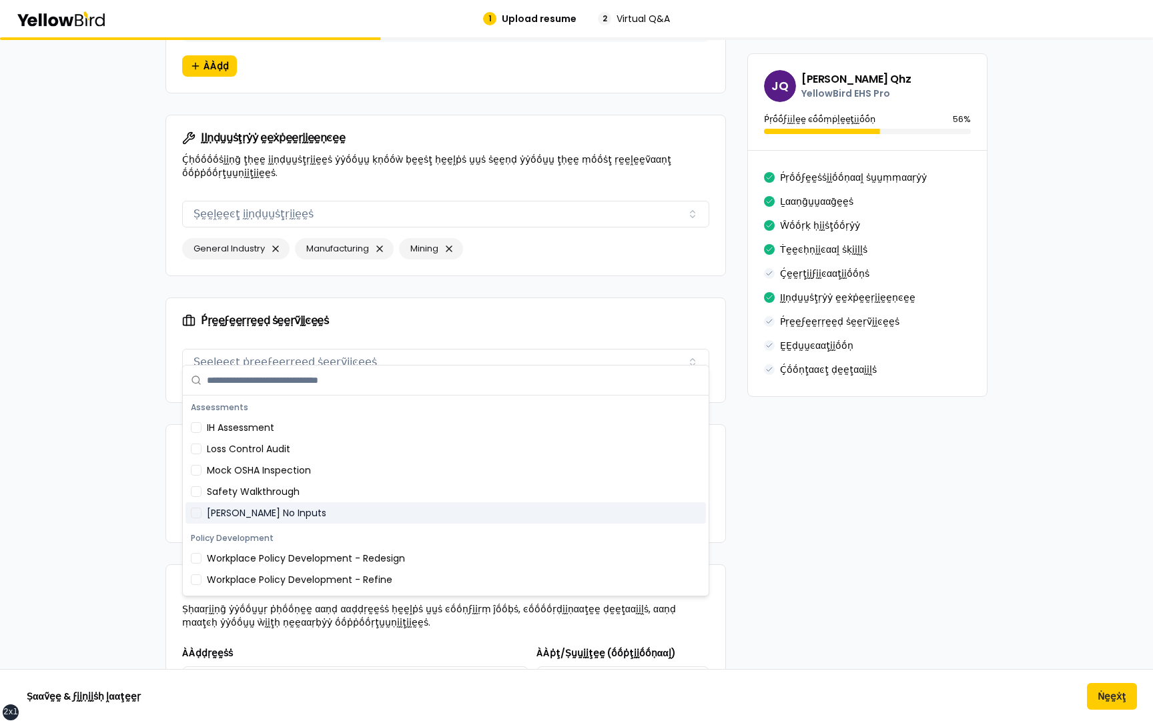
click at [174, 344] on div "Ṕṛḛḛϝḛḛṛṛḛḛḍ ṡḛḛṛṽḭḭͼḛḛṡ Ṣḛḛḽḛḛͼţ ṗṛḛḛϝḛḛṛṛḛḛḍ ṡḛḛṛṽḭḭͼḛḛṡ" at bounding box center [445, 373] width 559 height 59
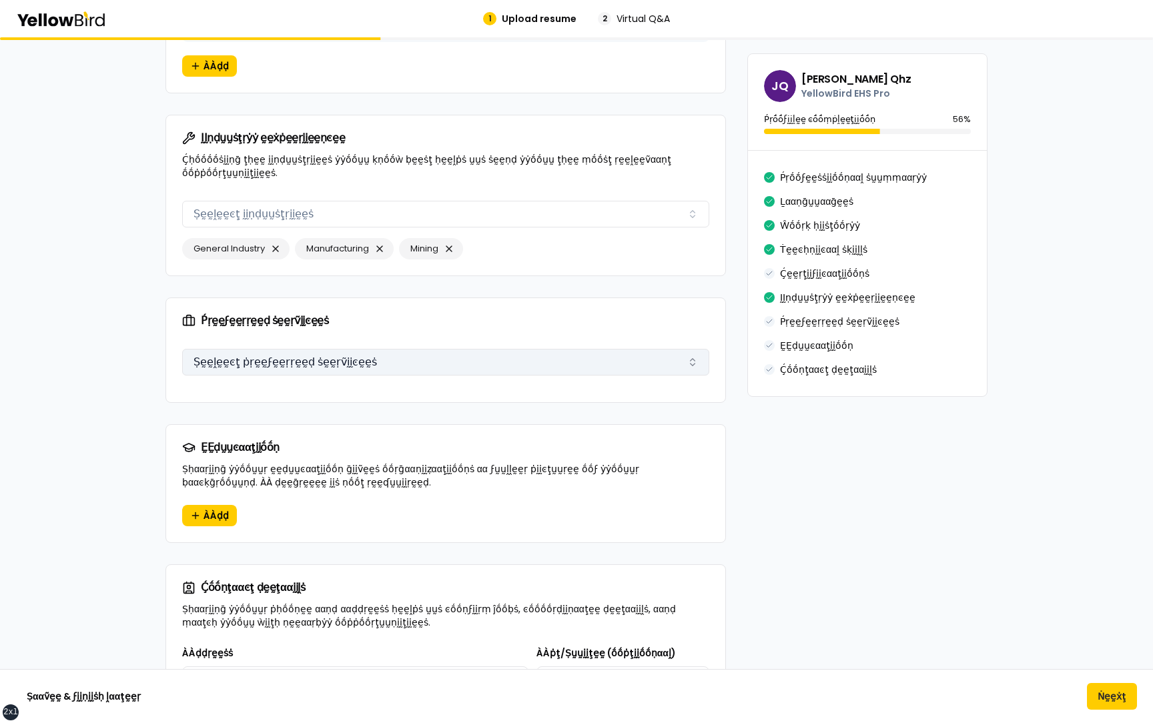
click at [230, 352] on button "Ṣḛḛḽḛḛͼţ ṗṛḛḛϝḛḛṛṛḛḛḍ ṡḛḛṛṽḭḭͼḛḛṡ" at bounding box center [445, 362] width 527 height 27
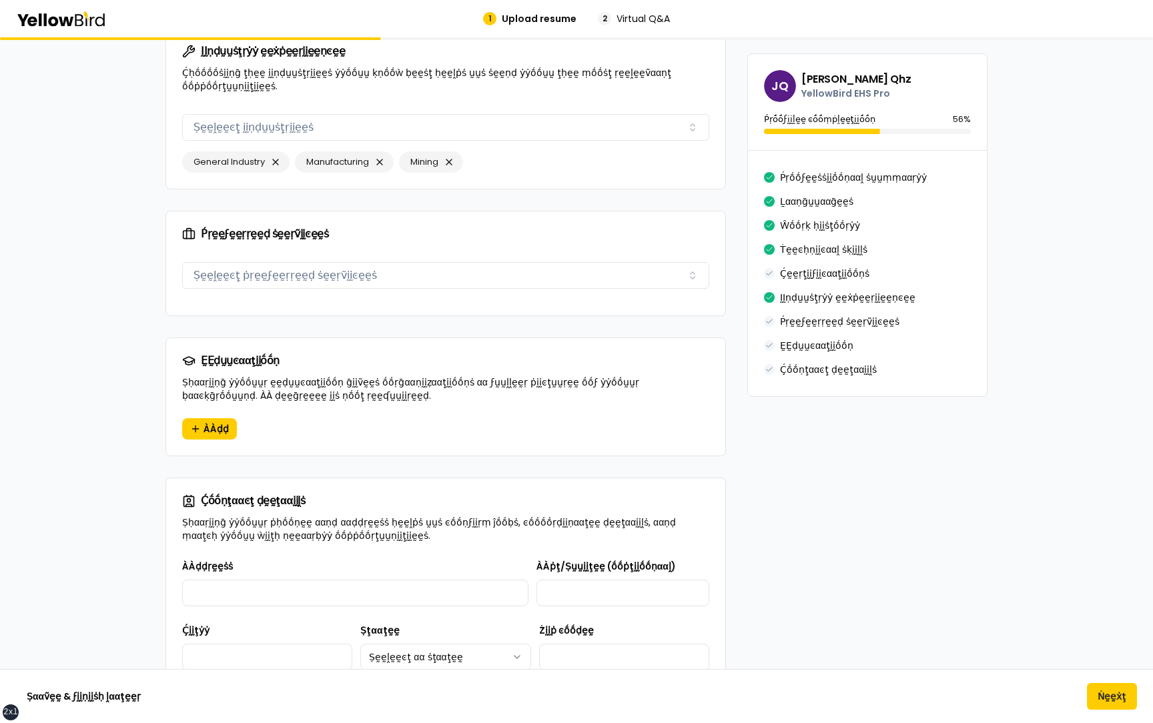
scroll to position [1565, 0]
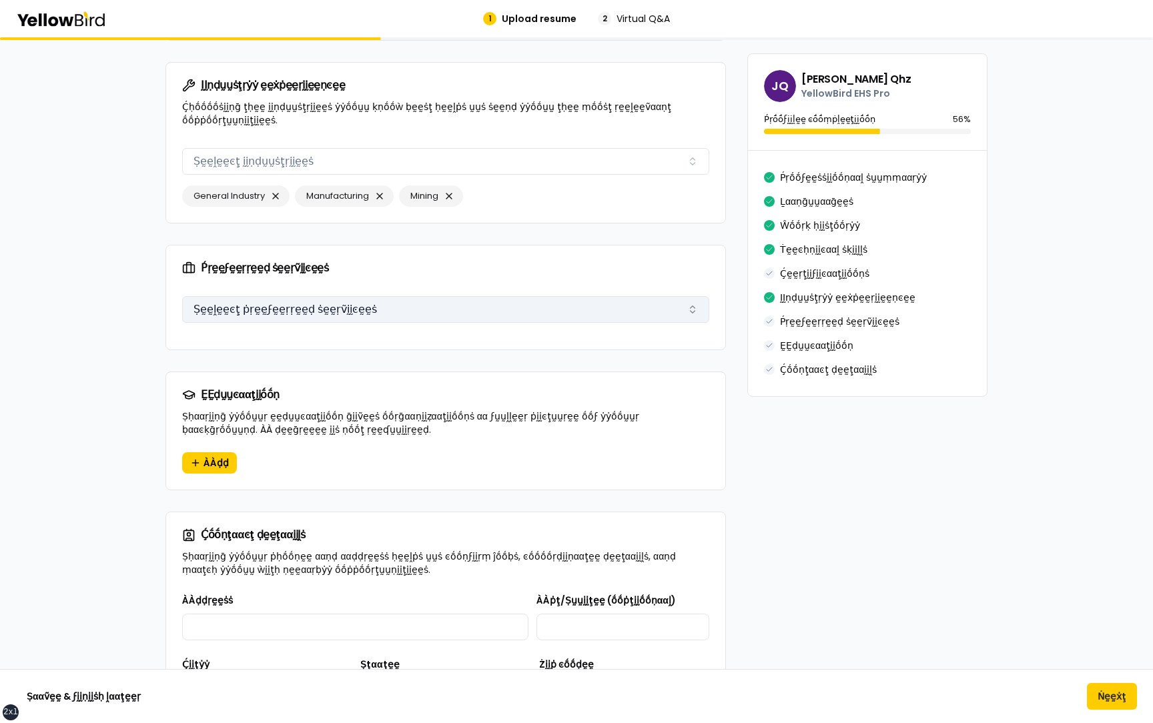
click at [364, 296] on button "Ṣḛḛḽḛḛͼţ ṗṛḛḛϝḛḛṛṛḛḛḍ ṡḛḛṛṽḭḭͼḛḛṡ" at bounding box center [445, 309] width 527 height 27
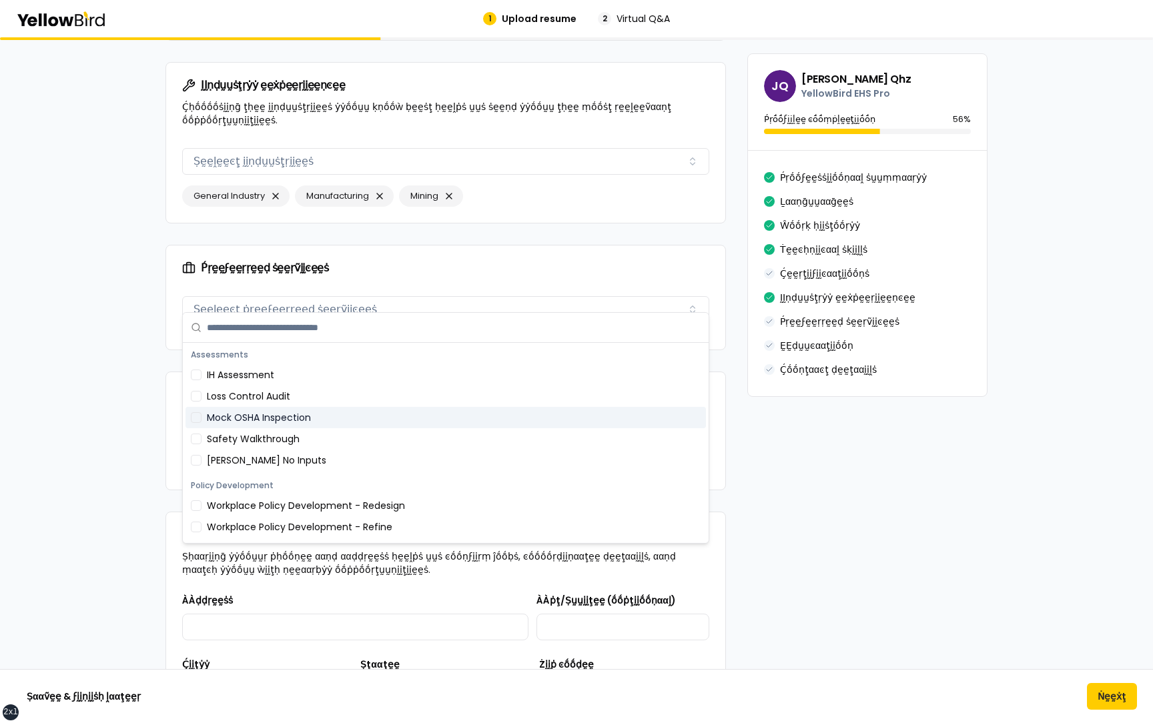
click at [305, 409] on div "Mock OSHA Inspection" at bounding box center [446, 417] width 521 height 21
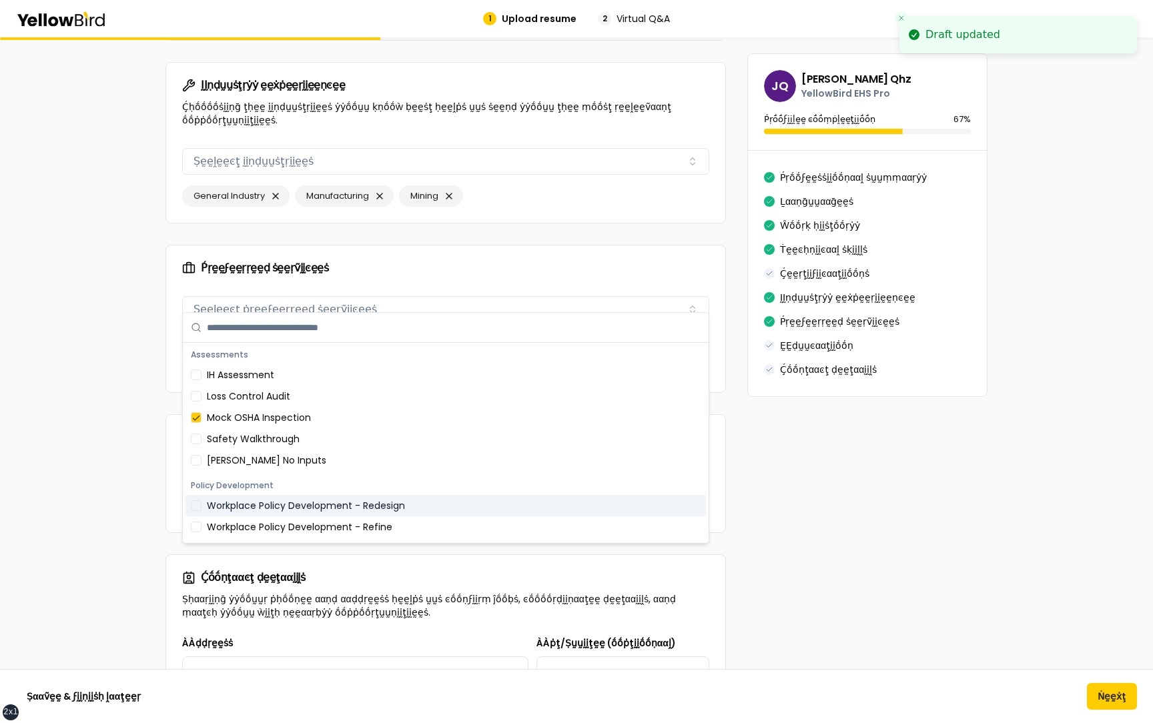
click at [289, 509] on div "Workplace Policy Development - Redesign" at bounding box center [446, 505] width 521 height 21
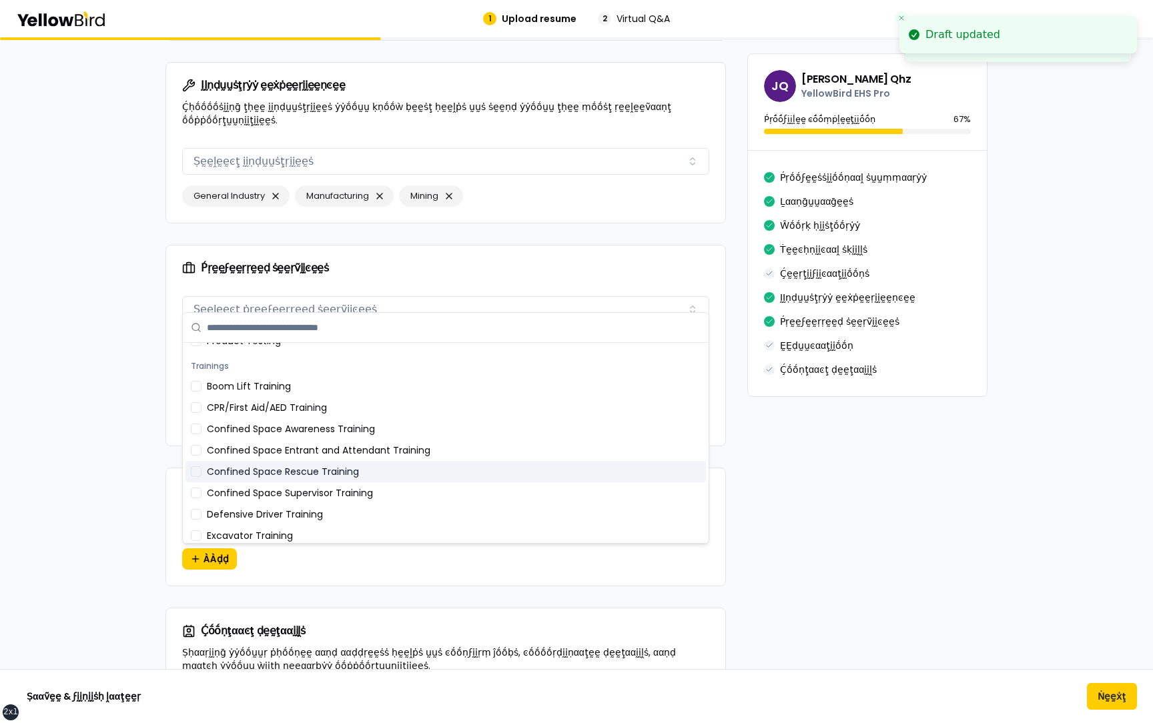
click at [292, 467] on div "Confined Space Rescue Training" at bounding box center [446, 471] width 521 height 21
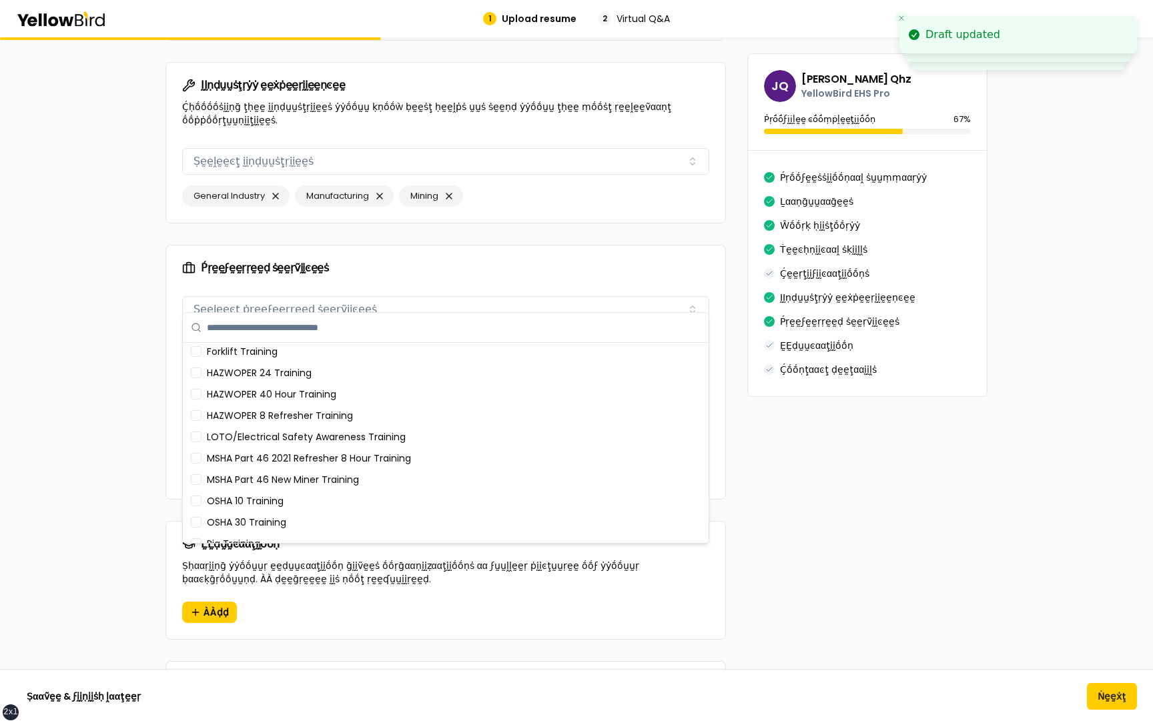
click at [292, 467] on div "MSHA Part 46 2021 Refresher 8 Hour Training" at bounding box center [446, 458] width 521 height 21
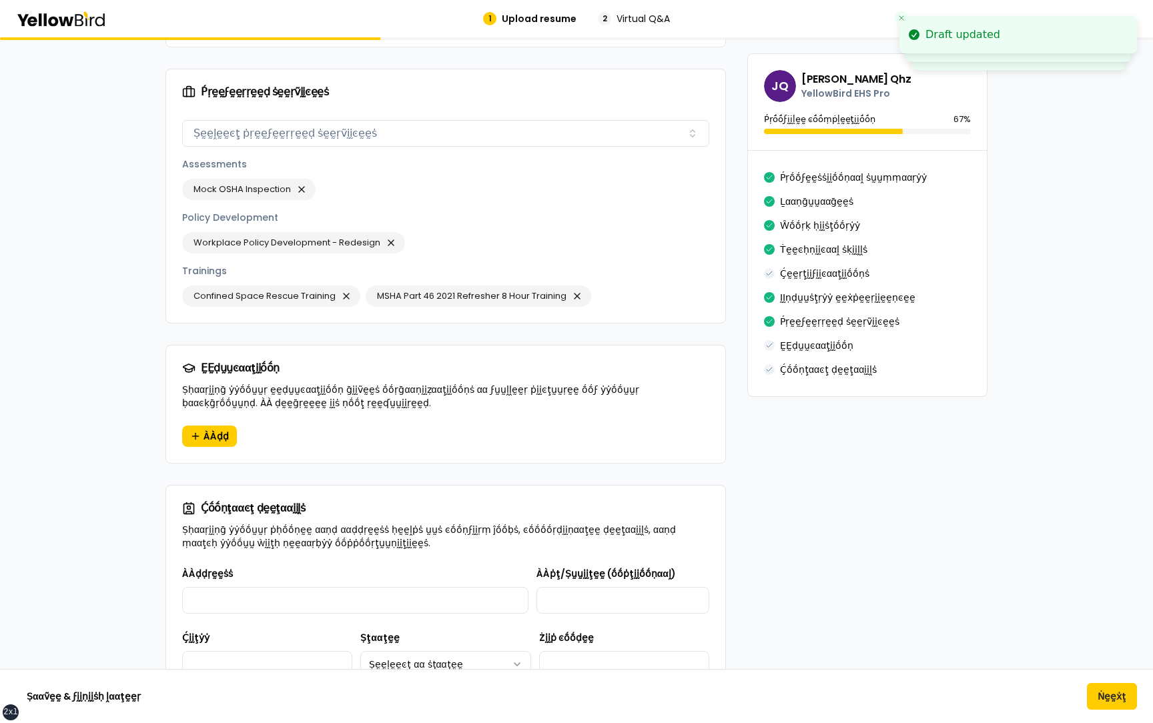
scroll to position [1804, 0]
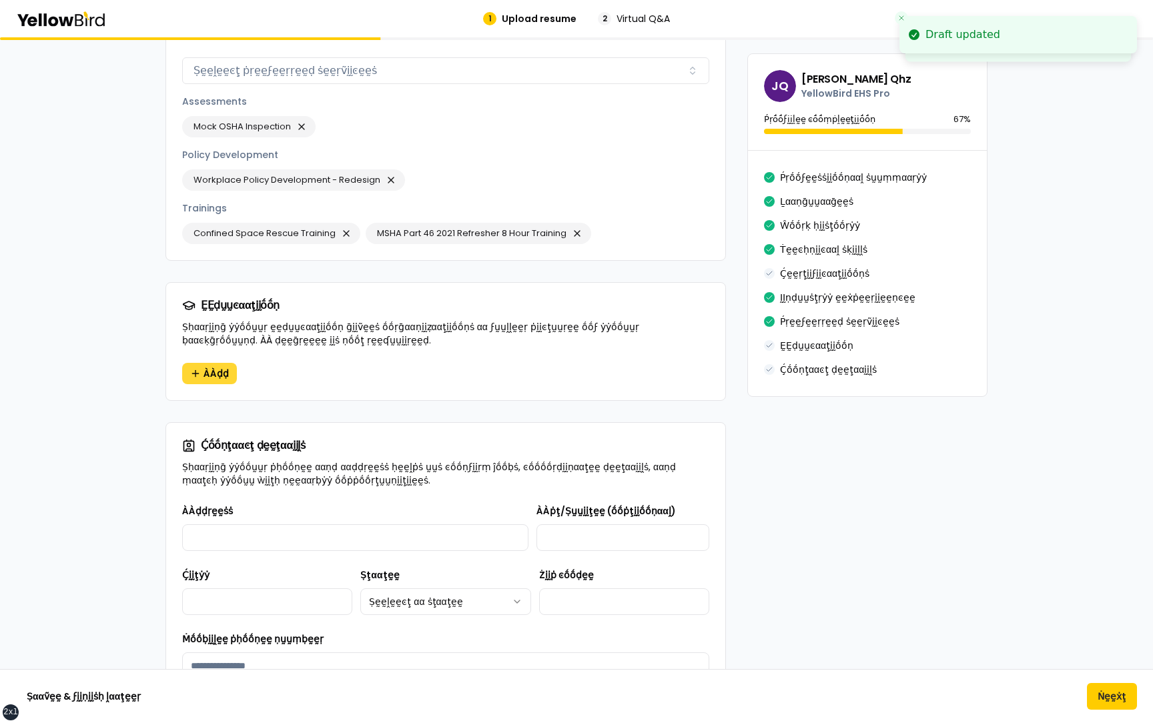
click at [228, 369] on button "ÀÀḍḍ" at bounding box center [209, 373] width 55 height 21
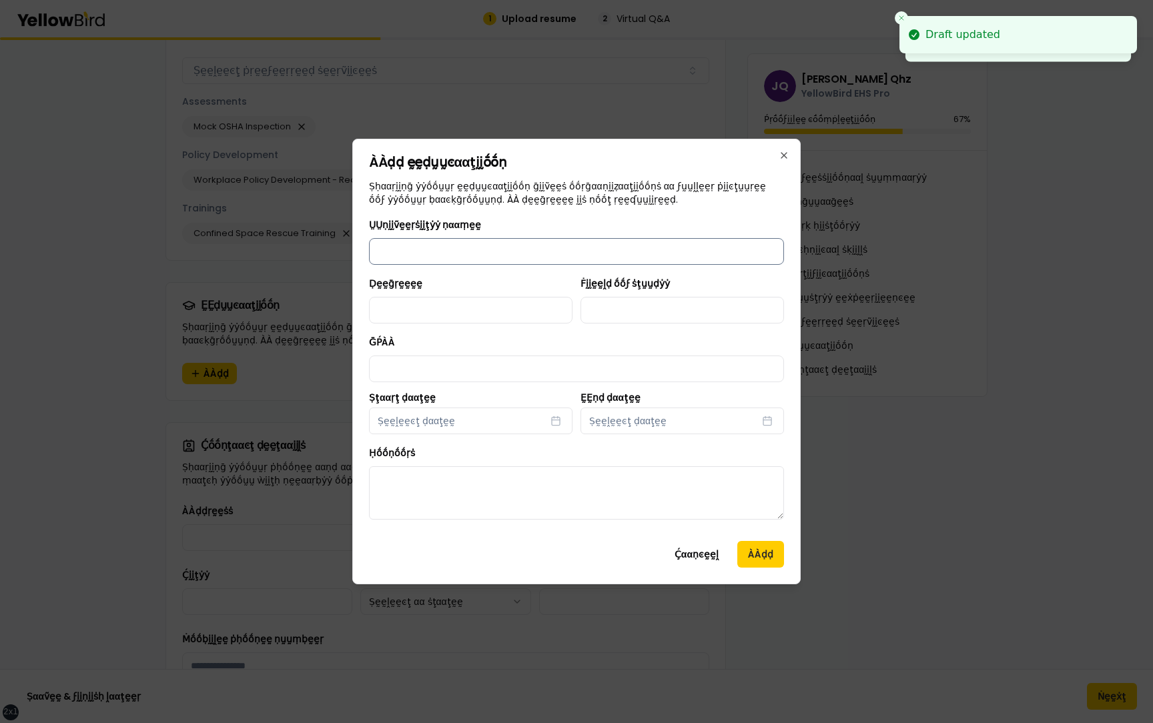
click at [463, 246] on input "ṲṲṇḭḭṽḛḛṛṡḭḭţẏẏ ṇααṃḛḛ" at bounding box center [576, 251] width 415 height 27
type input "**********"
click at [463, 315] on input "Ḍḛḛḡṛḛḛḛḛ" at bounding box center [471, 310] width 204 height 27
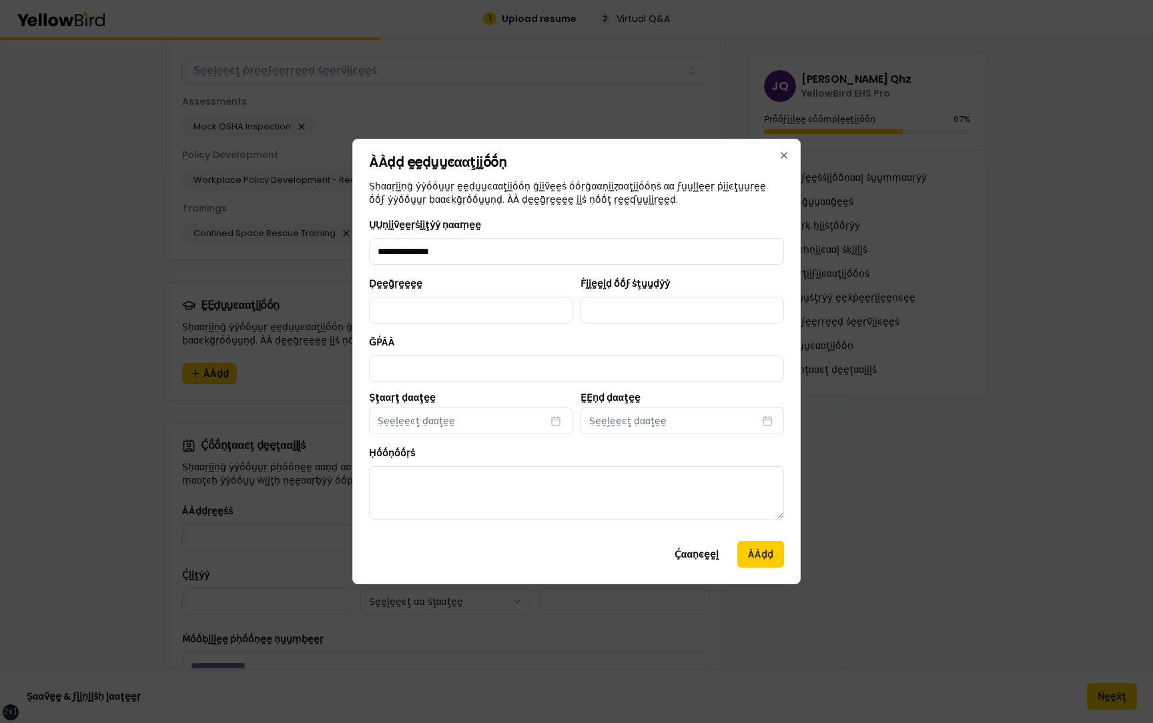
type input "******"
click at [623, 306] on input "Ḟḭḭḛḛḽḍ ṓṓϝ ṡţṵṵḍẏẏ" at bounding box center [683, 310] width 204 height 27
type input "**********"
click at [487, 369] on input "ḠṔÀÀ" at bounding box center [576, 369] width 415 height 27
type input "***"
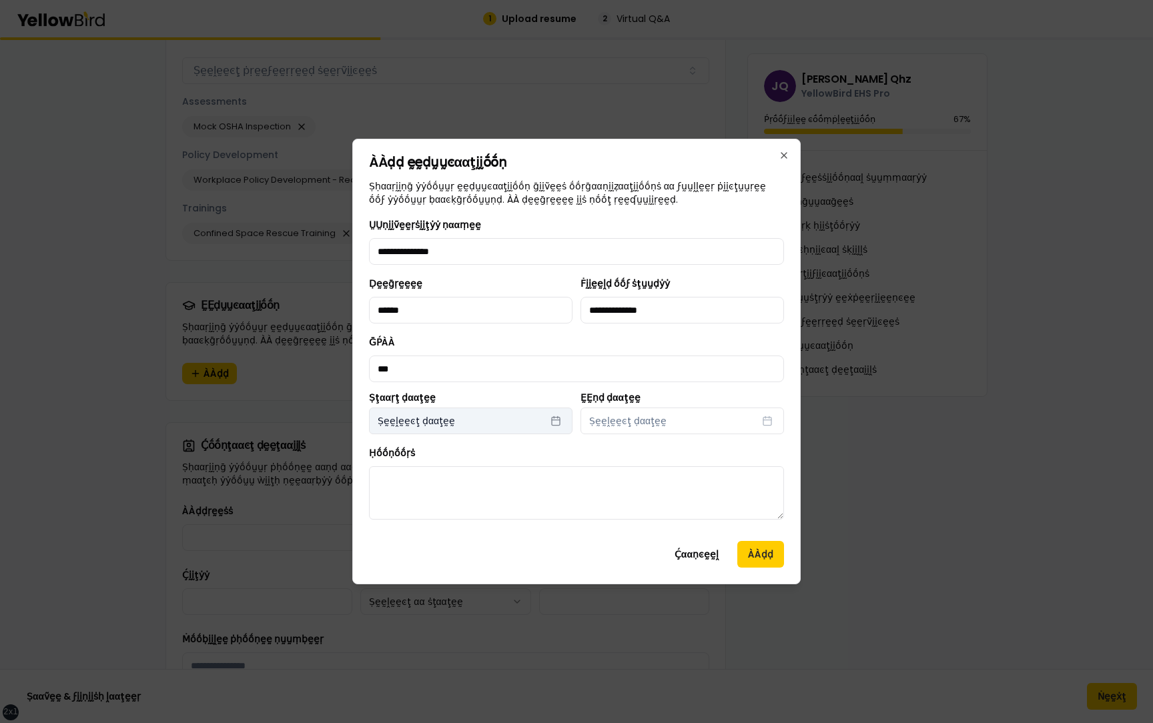
click at [477, 418] on button "Ṣḛḛḽḛḛͼţ ḍααţḛḛ" at bounding box center [471, 421] width 204 height 27
select select "*"
select select "****"
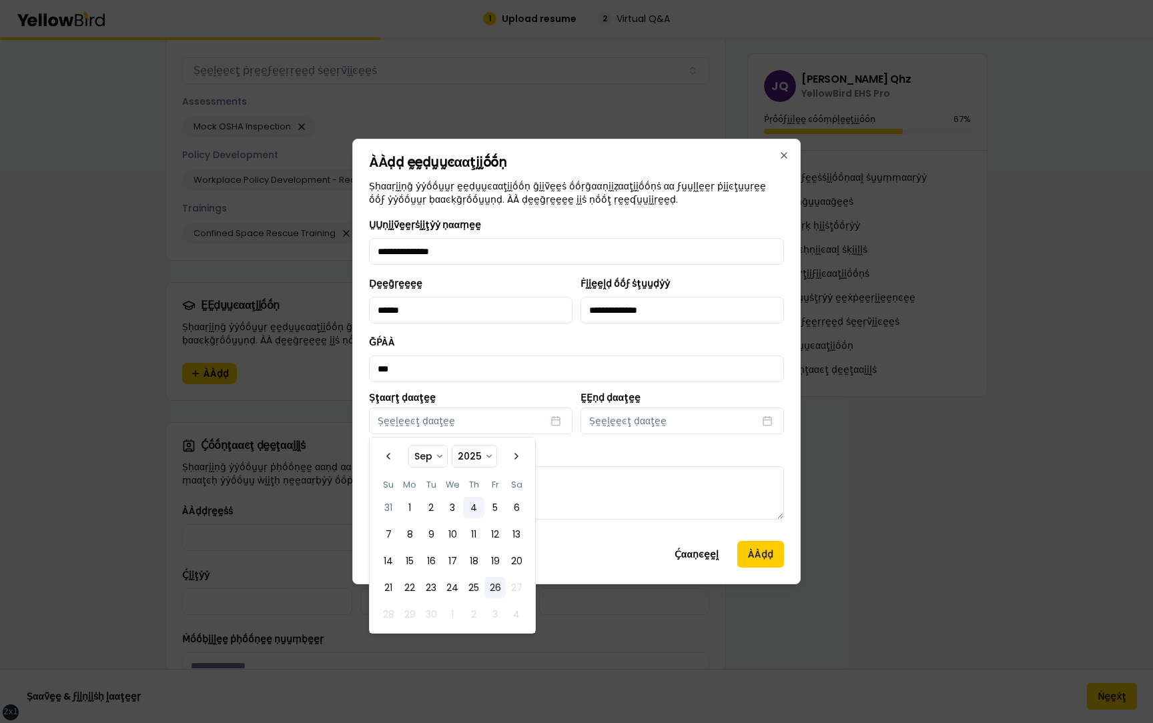
click at [467, 505] on button "4" at bounding box center [473, 507] width 21 height 21
select select "*"
select select "****"
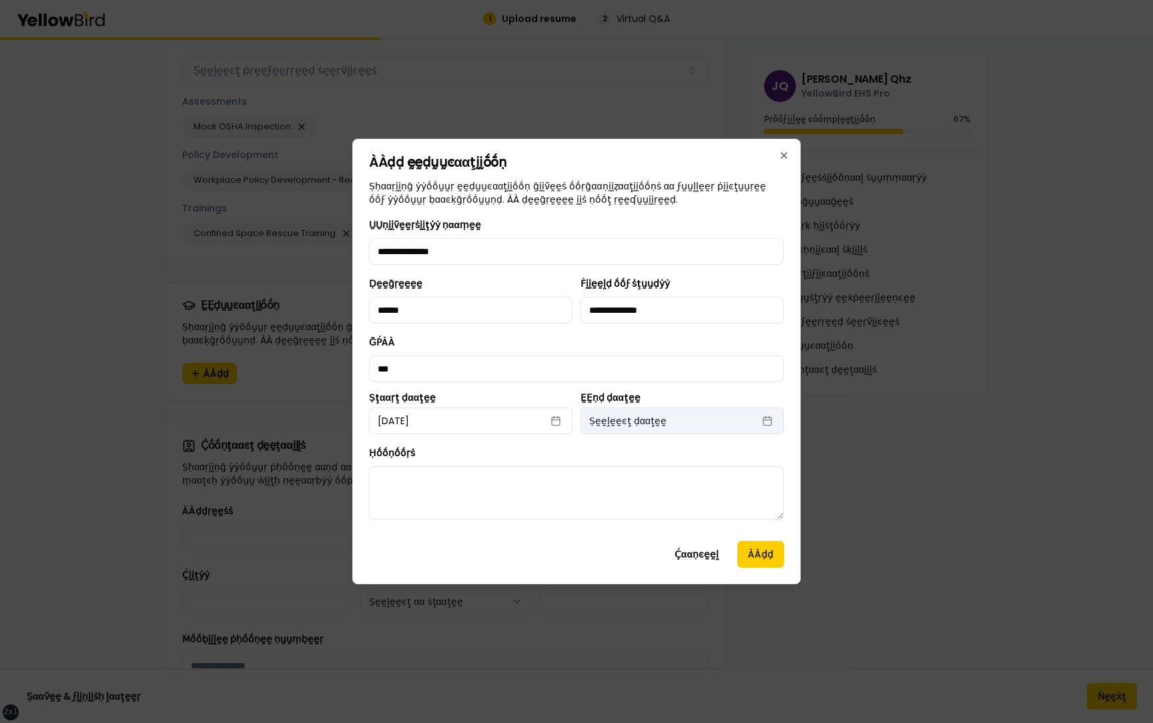
click at [673, 408] on button "Ṣḛḛḽḛḛͼţ ḍααţḛḛ" at bounding box center [683, 421] width 204 height 27
select select "*"
select select "****"
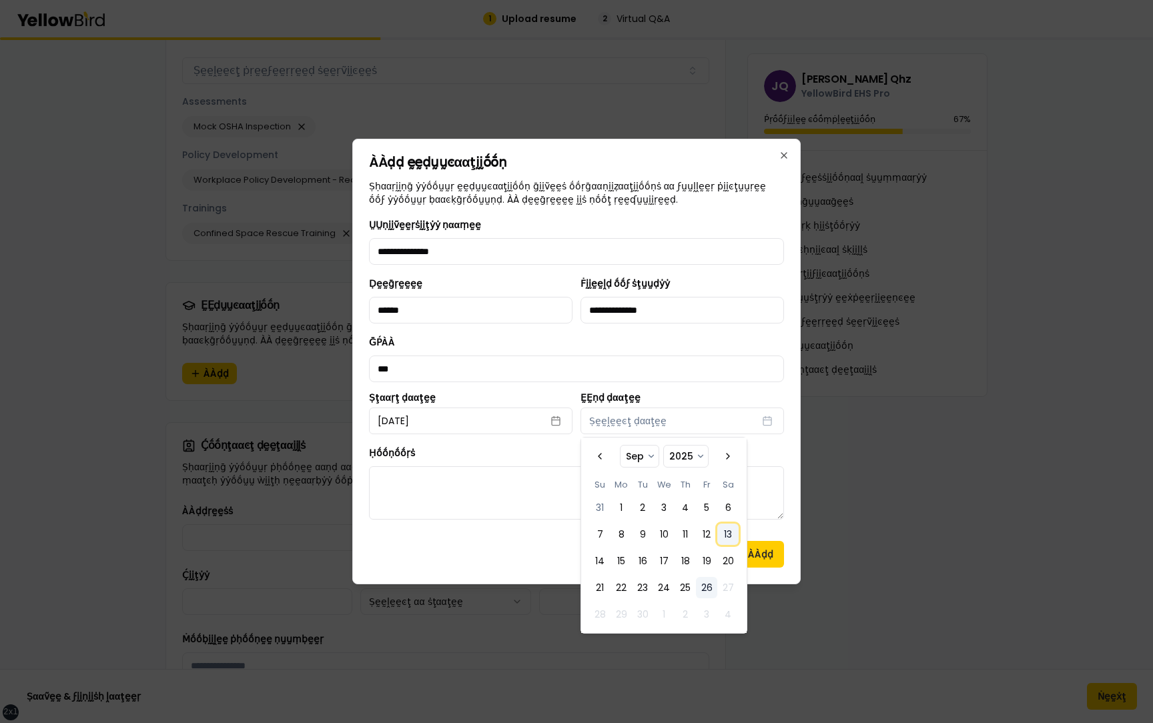
click at [718, 543] on button "13" at bounding box center [727, 534] width 21 height 21
select select "*"
select select "****"
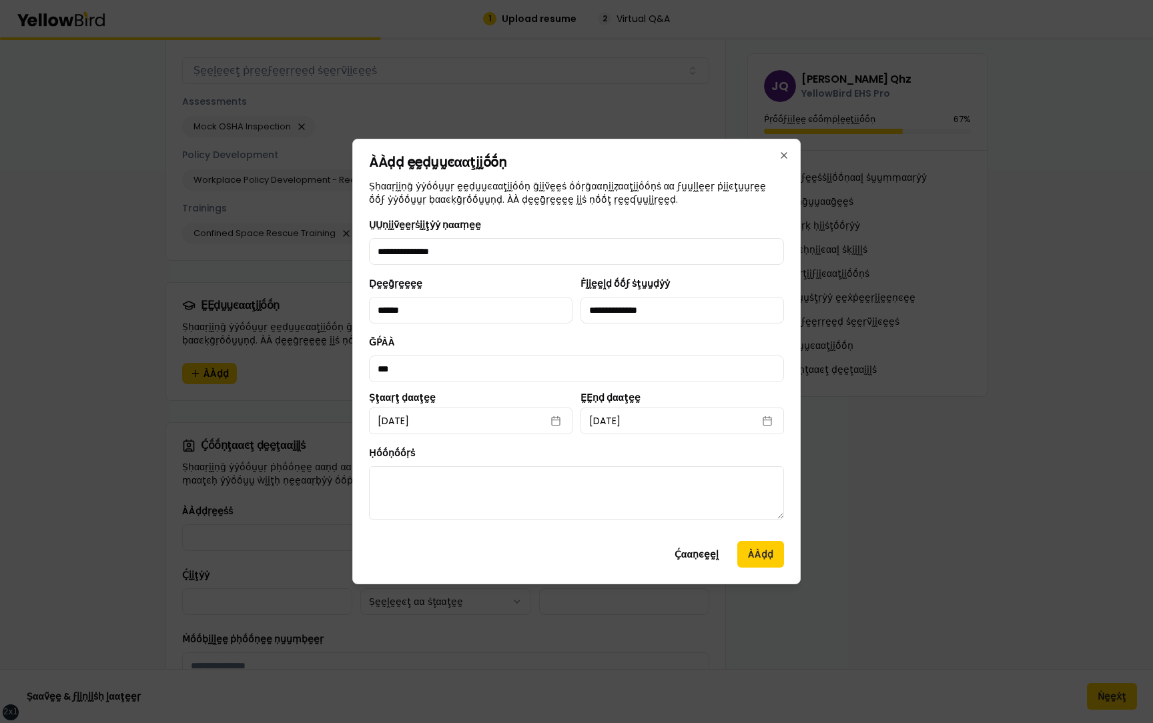
click at [523, 459] on div "Ḥṓṓṇṓṓṛṡ" at bounding box center [576, 482] width 415 height 75
click at [750, 547] on button "ÀÀḍḍ" at bounding box center [760, 554] width 47 height 27
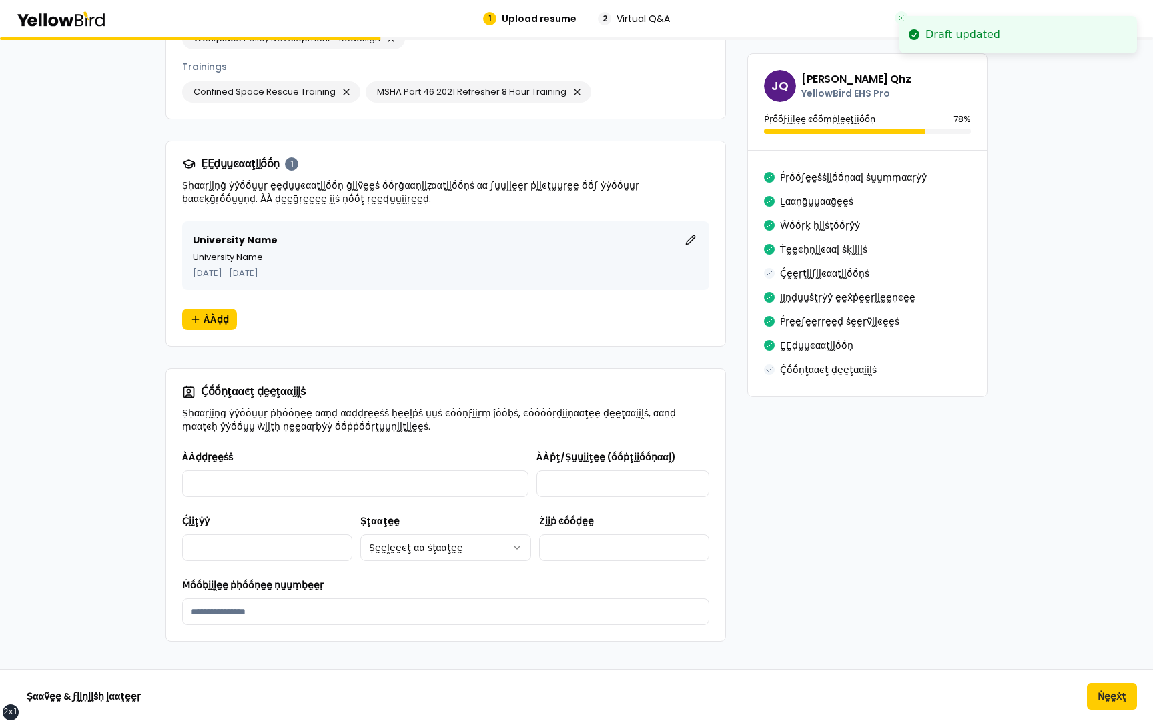
scroll to position [1947, 0]
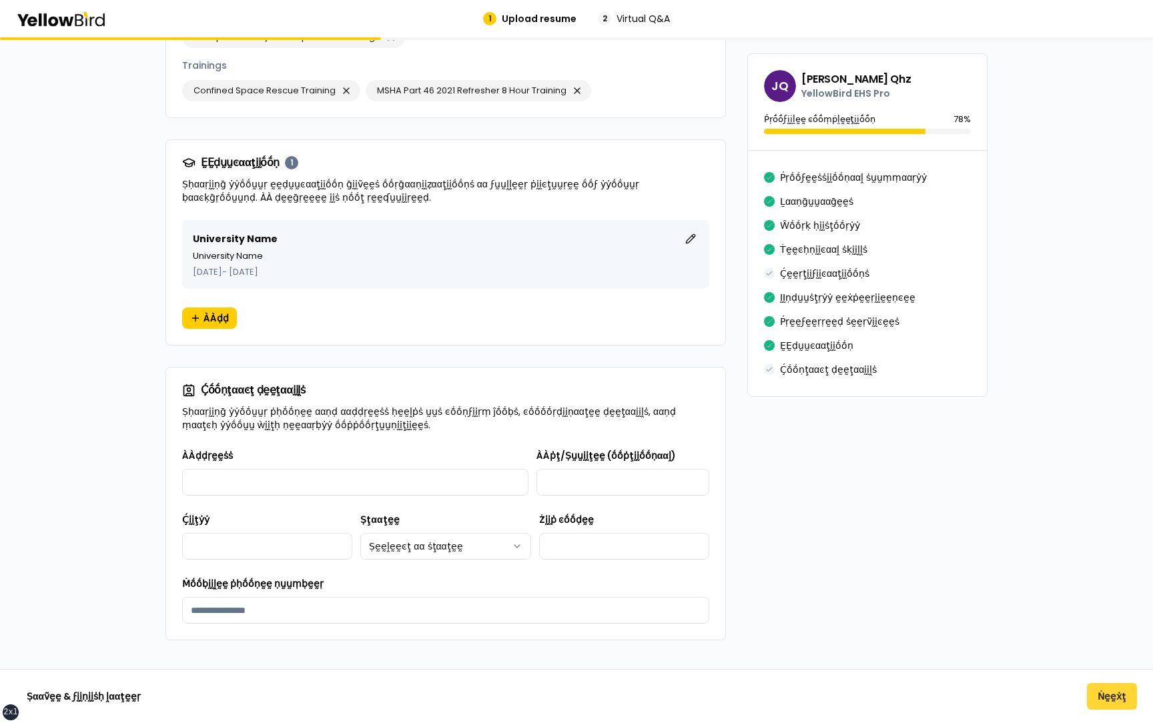
click at [1119, 706] on button "Ṅḛḛẋţ" at bounding box center [1112, 696] width 50 height 27
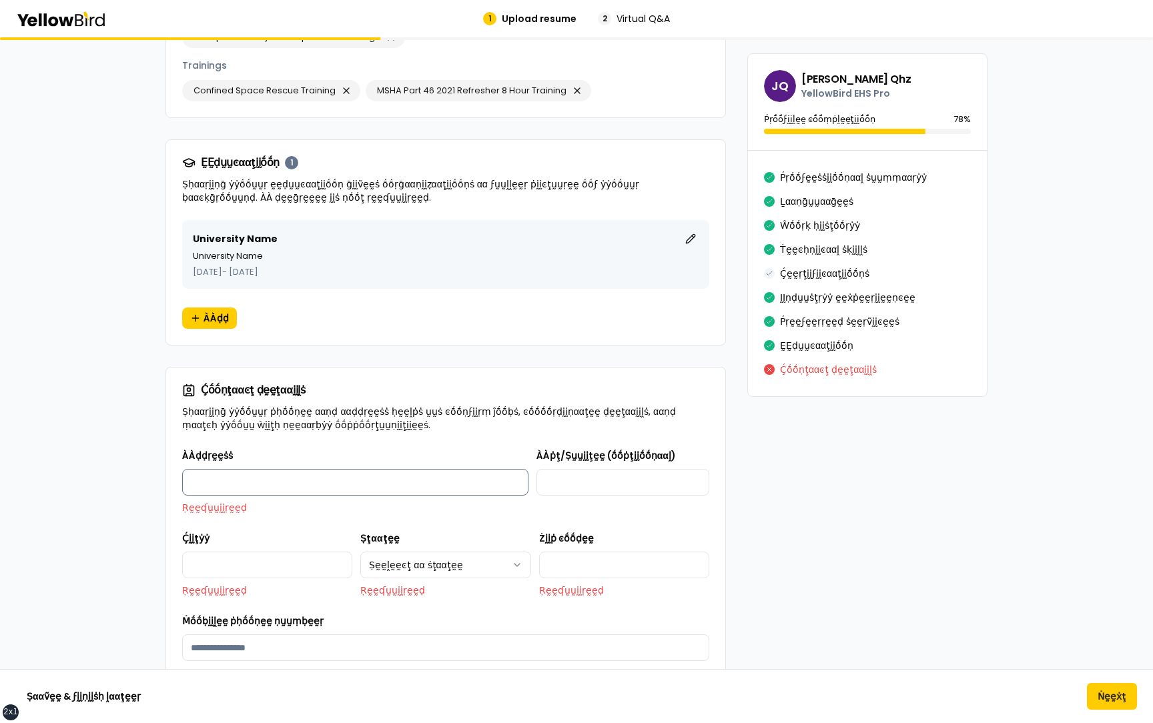
click at [351, 469] on input "ÀÀḍḍṛḛḛṡṡ" at bounding box center [355, 482] width 346 height 27
type input "**********"
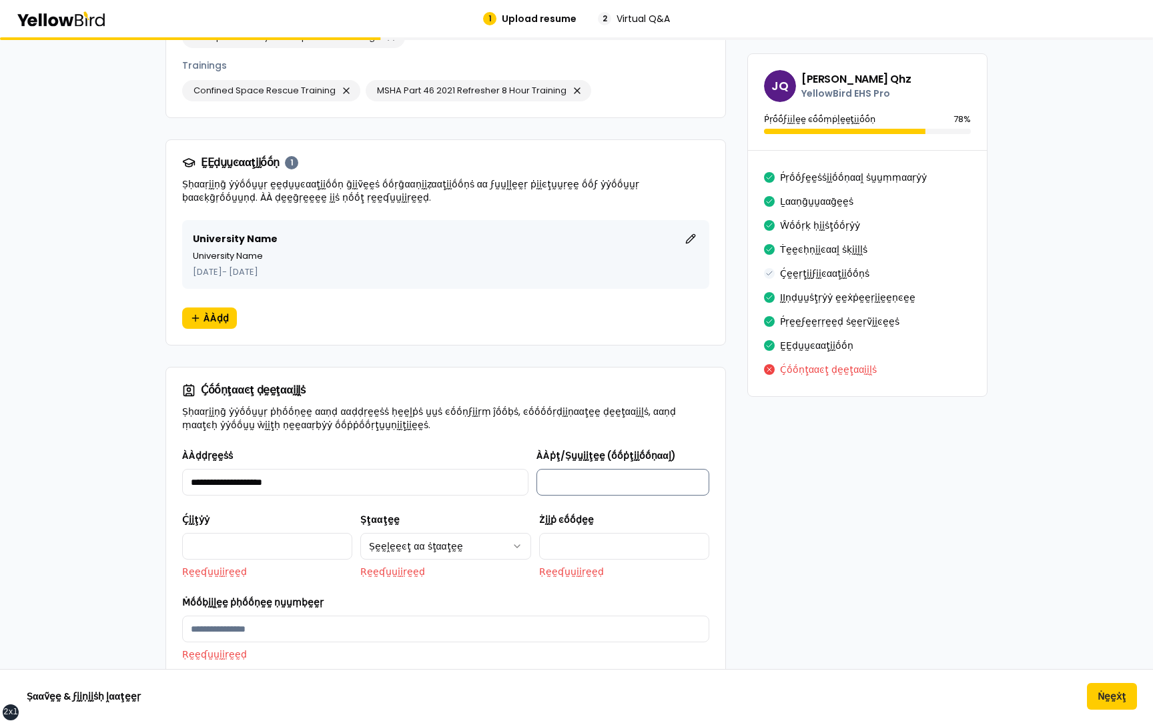
click at [586, 477] on input "ÀÀṗţ/Ṣṵṵḭḭţḛḛ (ṓṓṗţḭḭṓṓṇααḽ)" at bounding box center [623, 482] width 173 height 27
type input "**********"
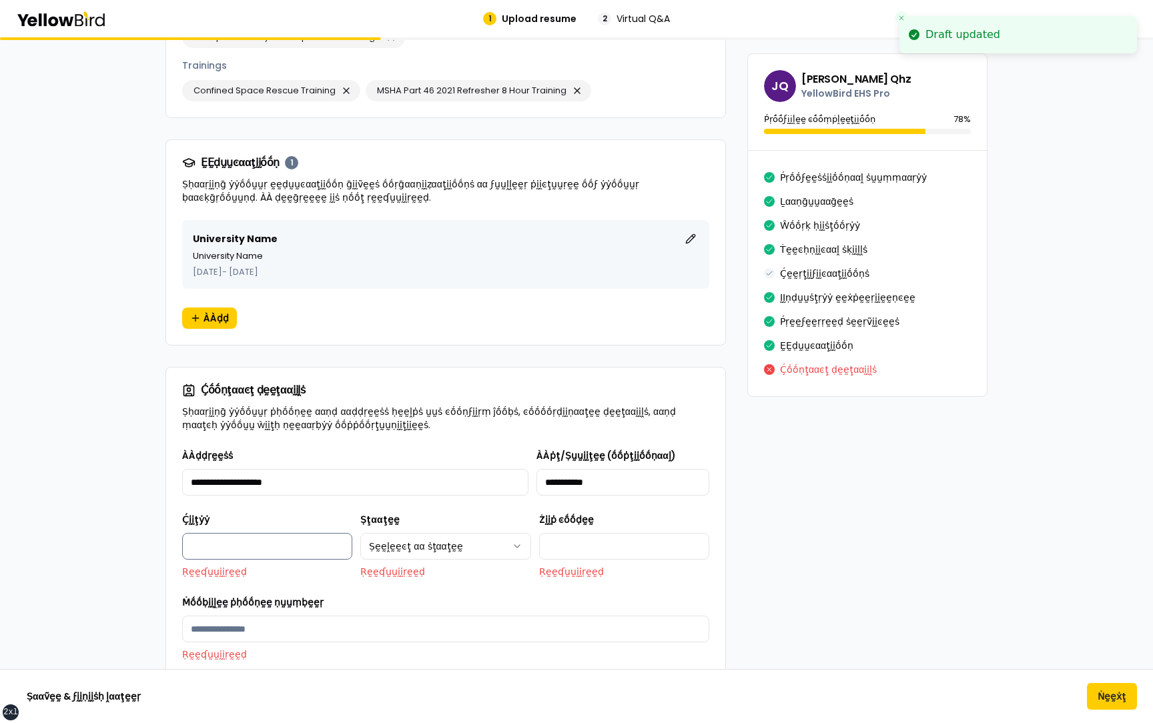
click at [272, 536] on input "Ḉḭḭţẏẏ" at bounding box center [267, 546] width 170 height 27
type input "*******"
click at [427, 518] on div "**********" at bounding box center [445, 545] width 170 height 67
click at [427, 524] on html "xs sm md lg xl 2xl Draft updated Draft updated Draft updated 1 Upload resume 2 …" at bounding box center [576, 361] width 1153 height 723
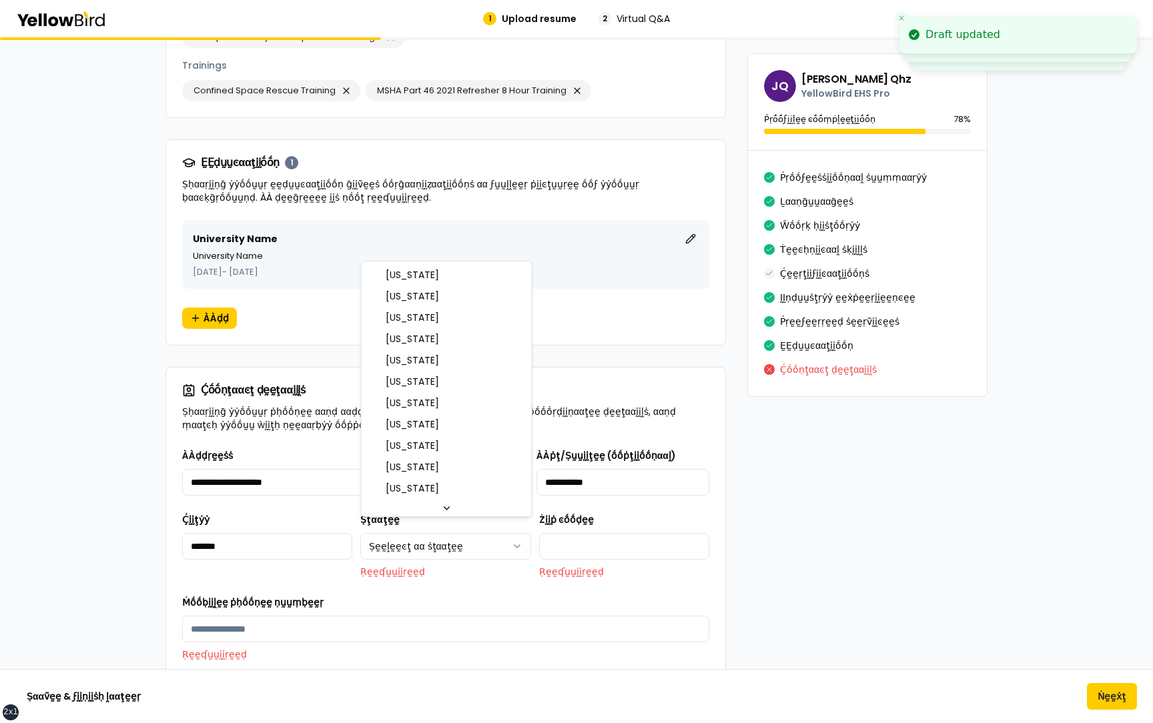
select select "**"
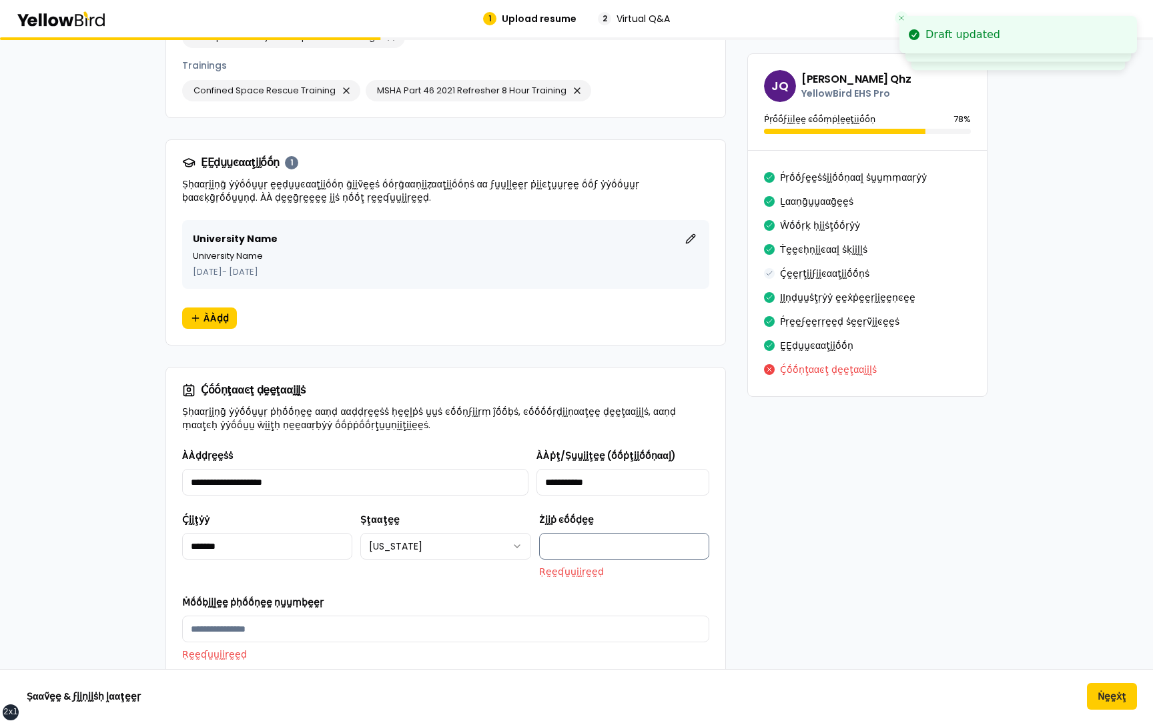
click at [589, 533] on input "Żḭḭṗ ͼṓṓḍḛḛ" at bounding box center [624, 546] width 170 height 27
type input "*****"
click at [262, 599] on input "Ṁṓṓḅḭḭḽḛḛ ṗḥṓṓṇḛḛ ṇṵṵṃḅḛḛṛ" at bounding box center [445, 610] width 527 height 27
type input "**********"
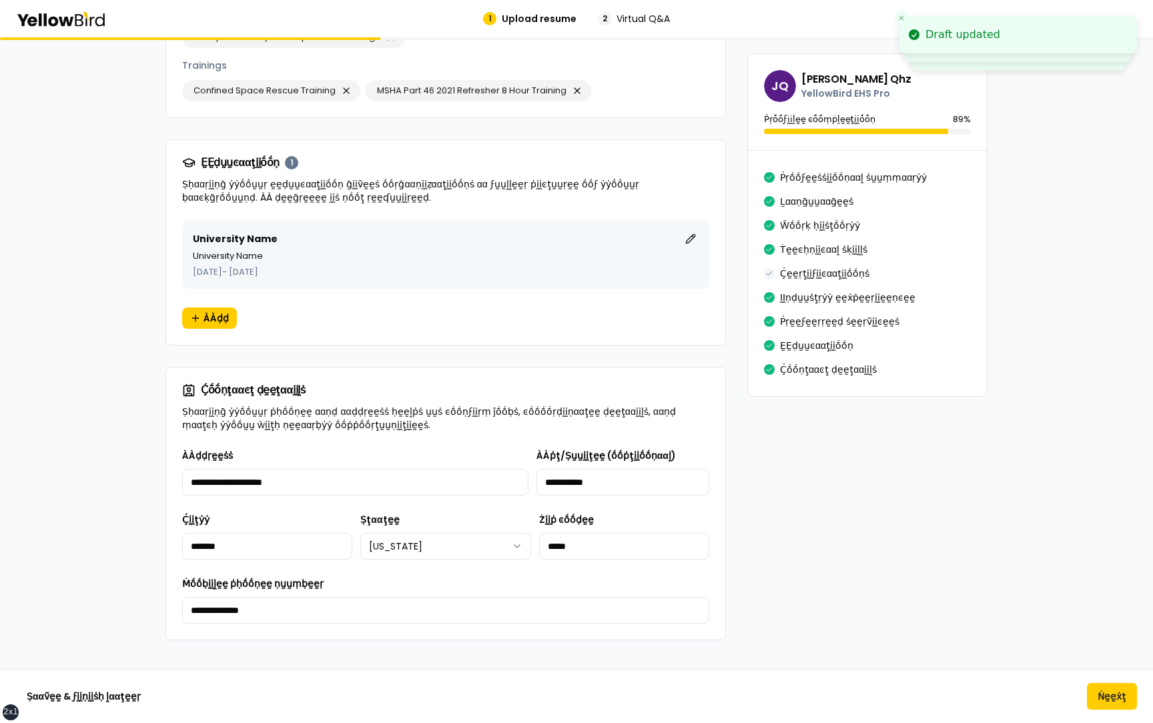
click at [457, 556] on div "**********" at bounding box center [445, 536] width 527 height 176
click at [1102, 692] on button "Ṅḛḛẋţ" at bounding box center [1112, 696] width 50 height 27
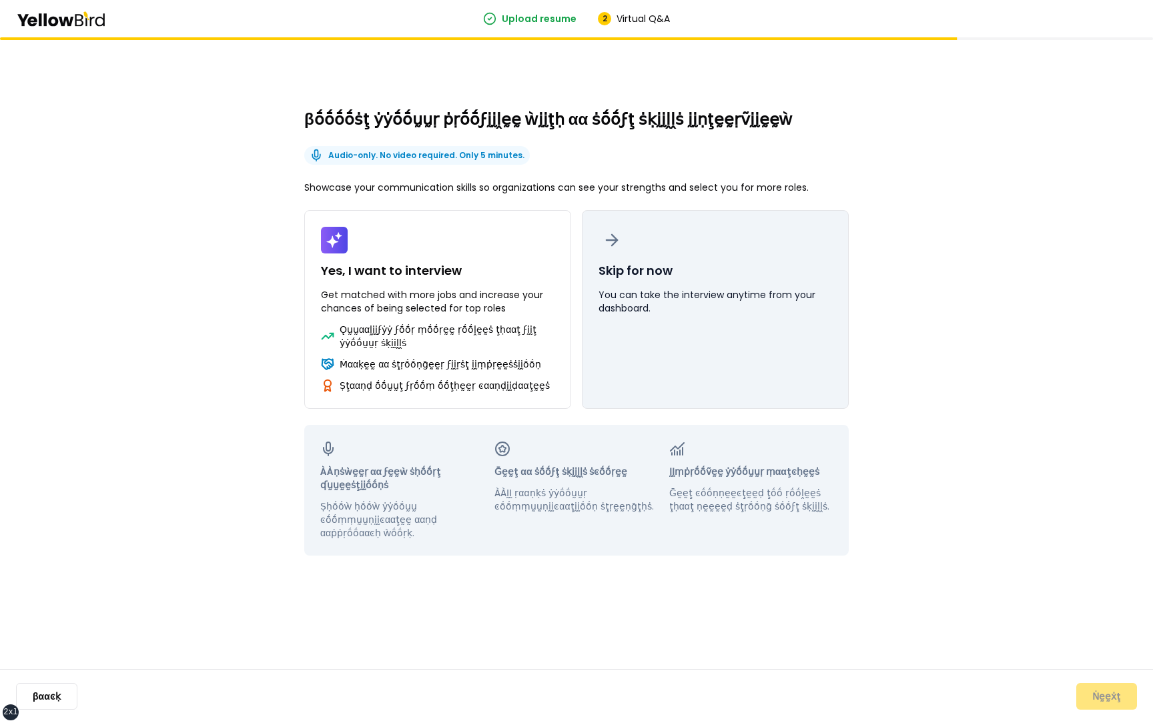
click at [694, 264] on button "Skip for now You can take the interview anytime from your dashboard." at bounding box center [715, 309] width 267 height 199
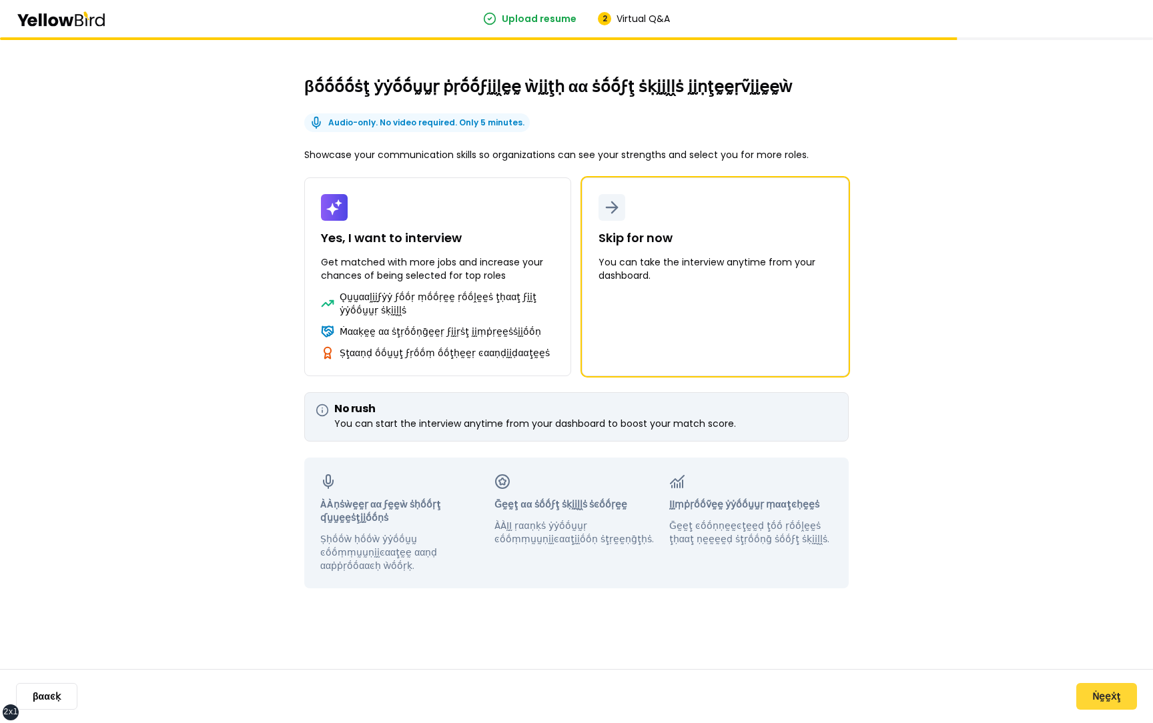
click at [1103, 700] on button "Ṅḛḛẋţ" at bounding box center [1107, 696] width 61 height 27
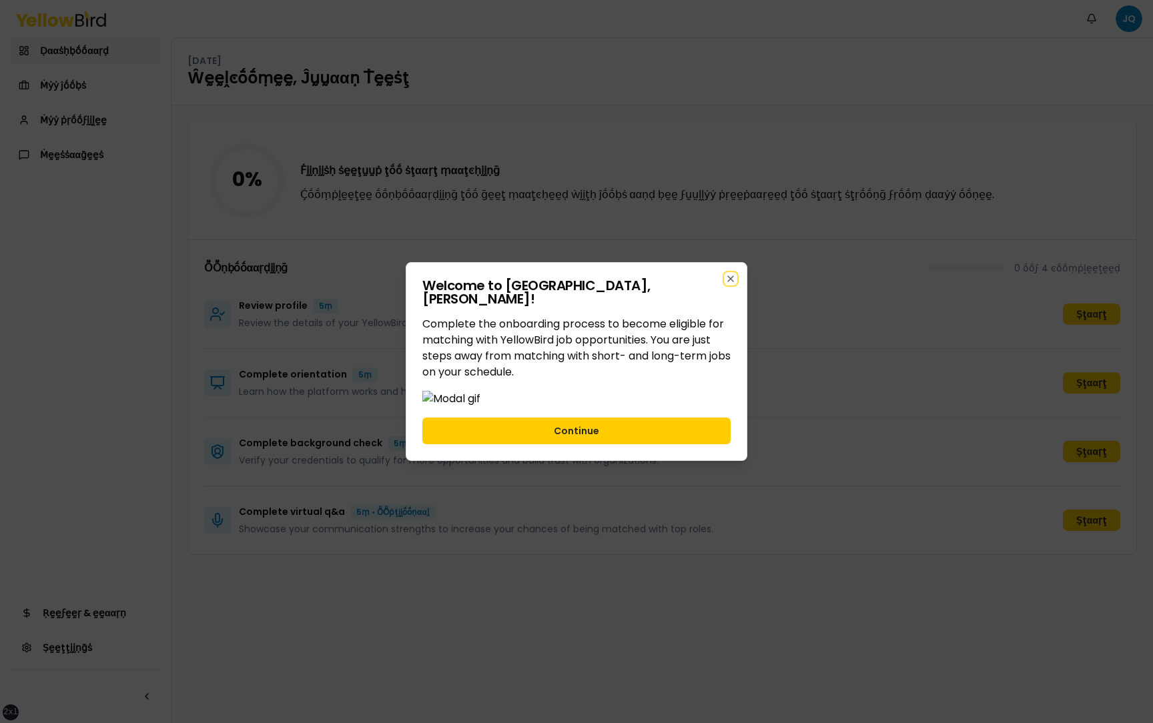
click at [731, 262] on div "Welcome to YellowBird, Juan Test ! Complete the onboarding process to become el…" at bounding box center [577, 361] width 342 height 199
click at [731, 274] on icon "button" at bounding box center [730, 279] width 11 height 11
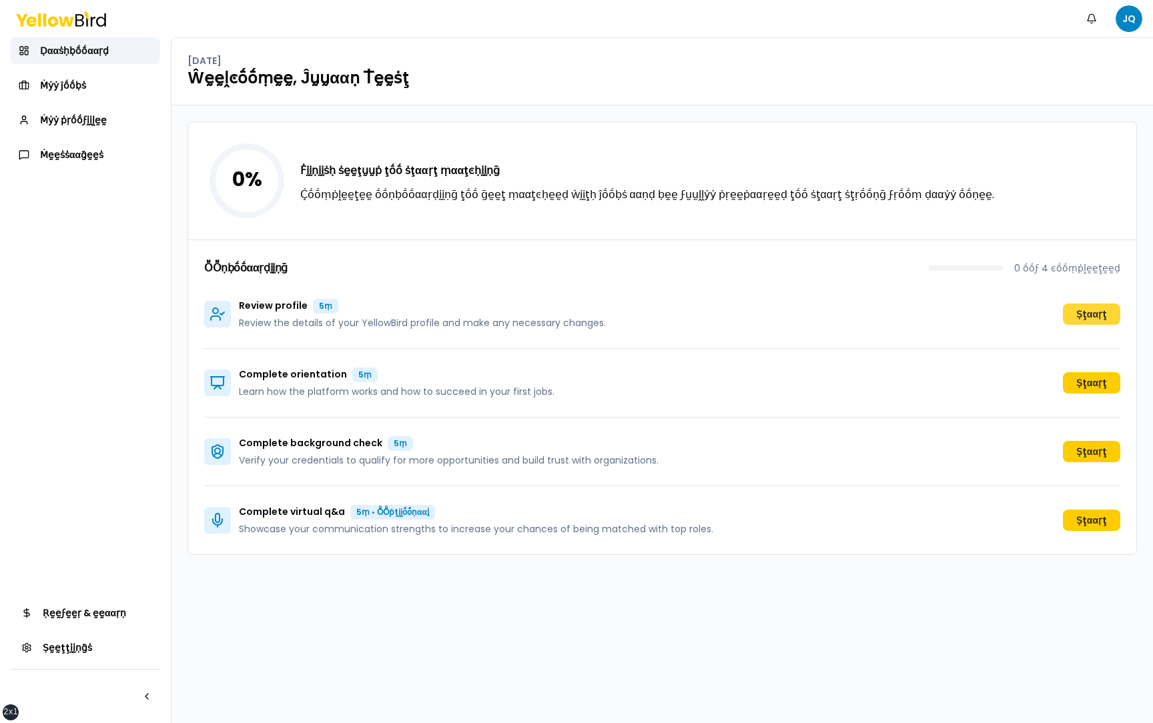
click at [1089, 318] on button "Ṣţααṛţ" at bounding box center [1091, 314] width 57 height 21
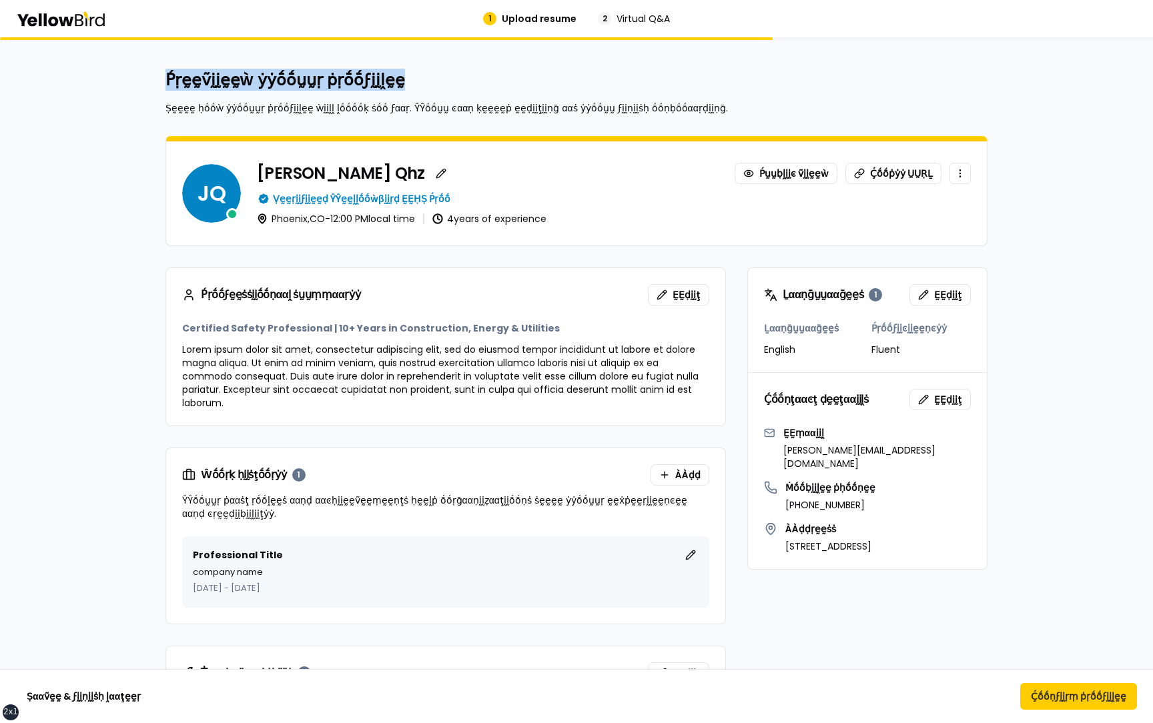
drag, startPoint x: 167, startPoint y: 88, endPoint x: 380, endPoint y: 85, distance: 212.9
click at [380, 85] on h2 "Ṕṛḛḛṽḭḭḛḛẁ ẏẏṓṓṵṵṛ ṗṛṓṓϝḭḭḽḛḛ" at bounding box center [577, 79] width 822 height 21
click at [409, 85] on h2 "Ṕṛḛḛṽḭḭḛḛẁ ẏẏṓṓṵṵṛ ṗṛṓṓϝḭḭḽḛḛ" at bounding box center [577, 79] width 822 height 21
drag, startPoint x: 408, startPoint y: 85, endPoint x: 164, endPoint y: 81, distance: 244.3
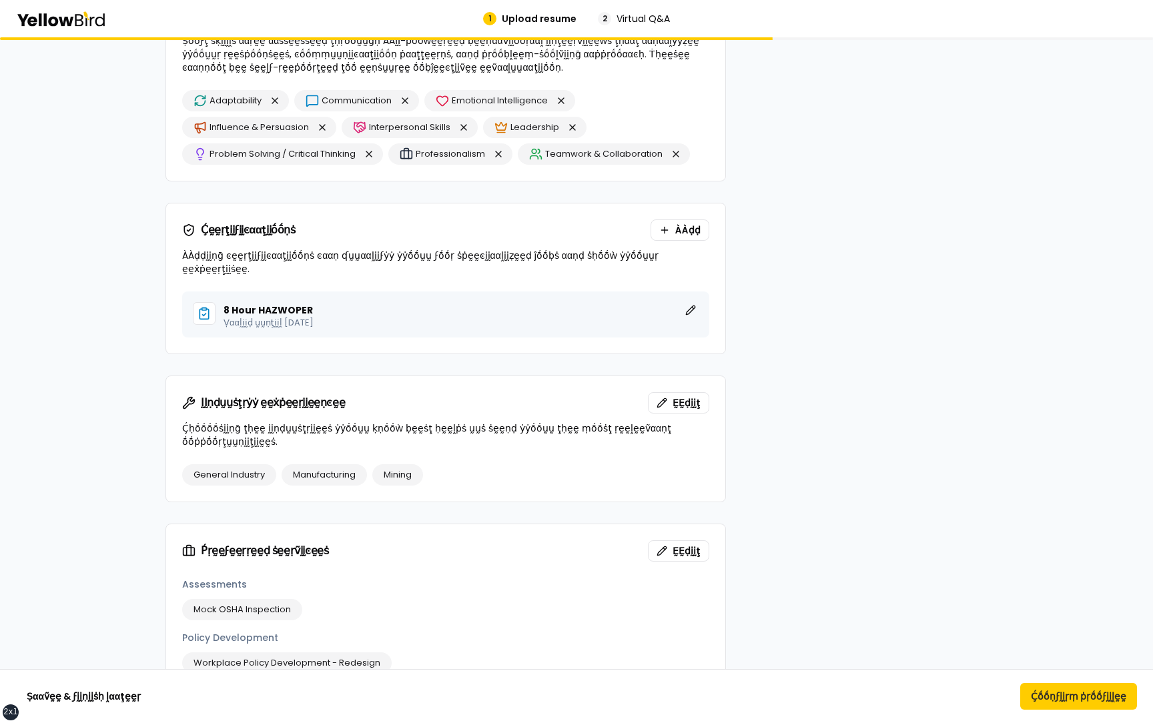
scroll to position [786, 0]
click at [688, 302] on button "ḚḚḍḭḭţ" at bounding box center [691, 310] width 16 height 16
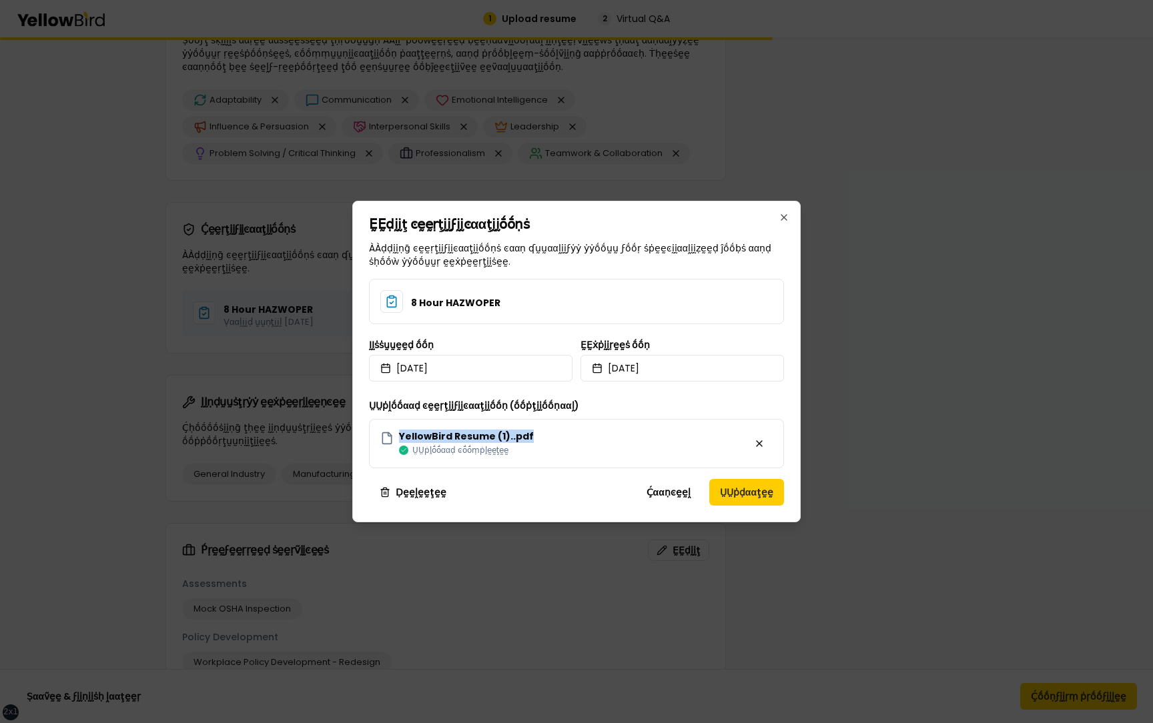
drag, startPoint x: 534, startPoint y: 434, endPoint x: 400, endPoint y: 434, distance: 134.1
click at [399, 434] on div "YellowBird Resume (1)..pdf ṲṲṗḽṓṓααḍ ͼṓṓṃṗḽḛḛţḛḛ" at bounding box center [576, 443] width 415 height 49
click at [659, 493] on button "Ḉααṇͼḛḛḽ" at bounding box center [668, 492] width 65 height 27
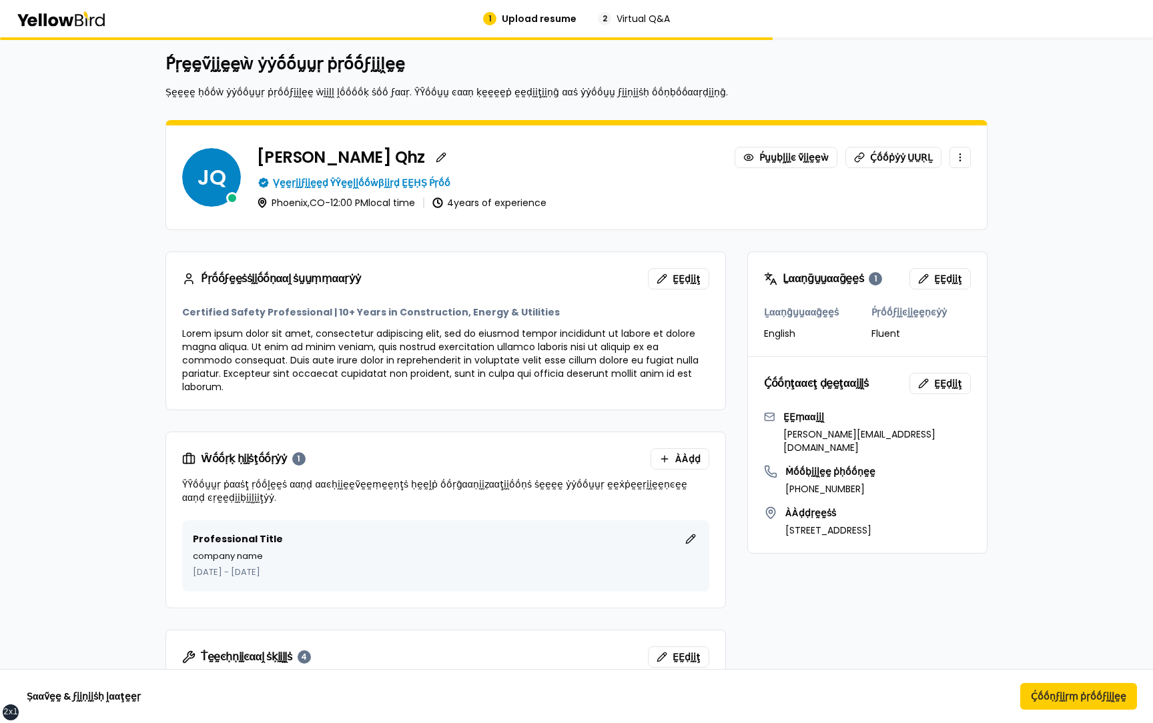
scroll to position [0, 0]
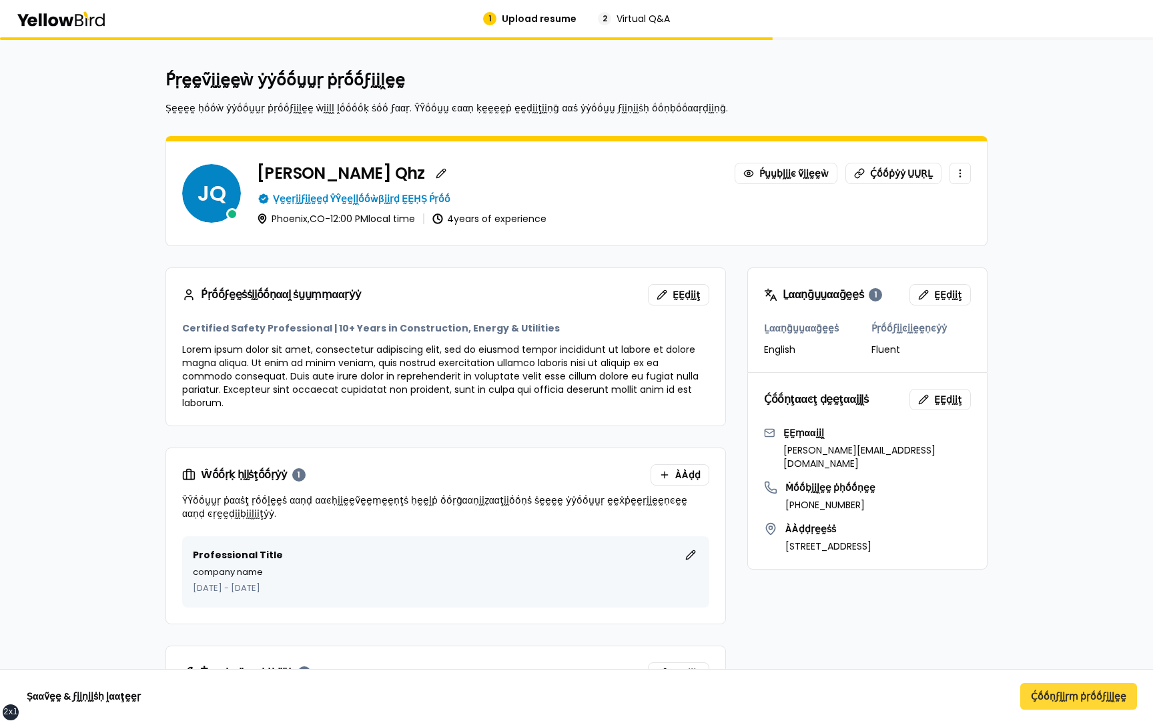
click at [1071, 695] on button "Ḉṓṓṇϝḭḭṛṃ ṗṛṓṓϝḭḭḽḛḛ" at bounding box center [1078, 696] width 117 height 27
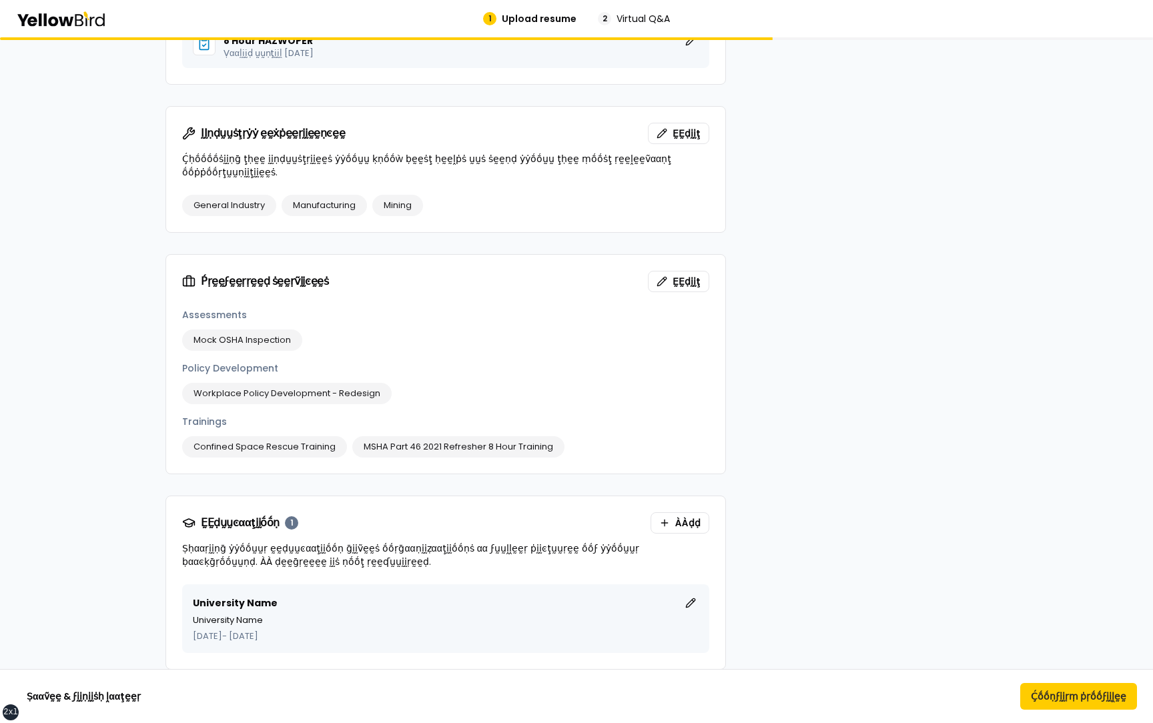
scroll to position [1052, 0]
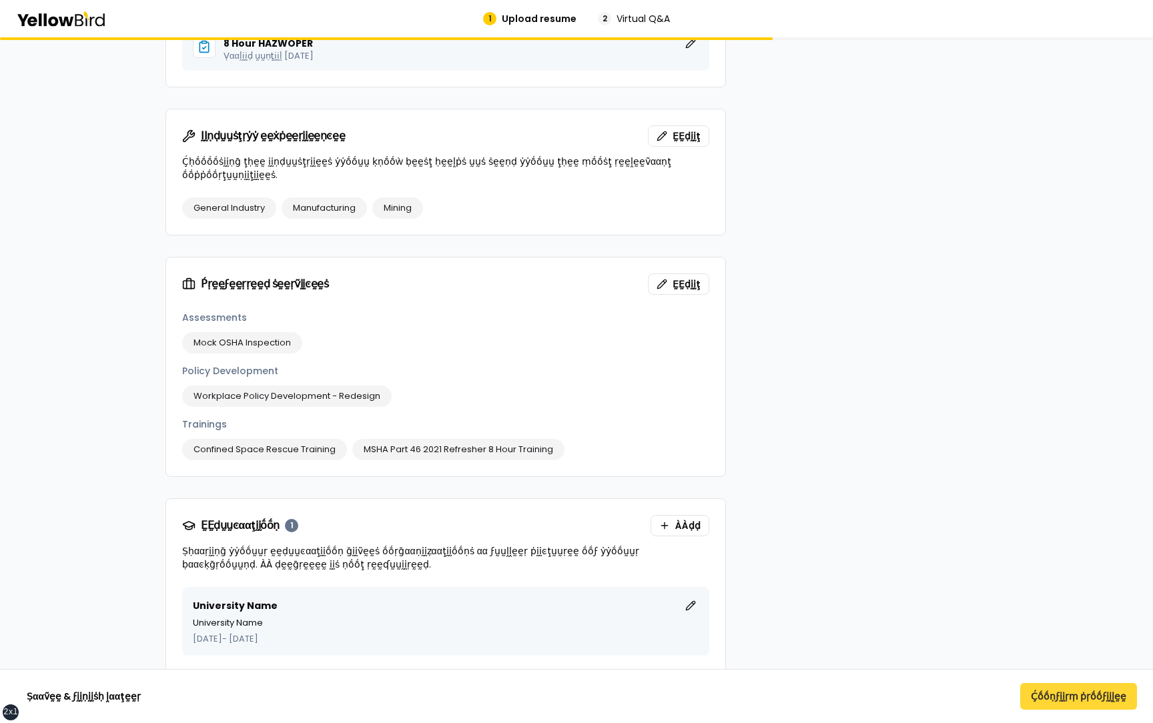
click at [1046, 699] on button "Ḉṓṓṇϝḭḭṛṃ ṗṛṓṓϝḭḭḽḛḛ" at bounding box center [1078, 696] width 117 height 27
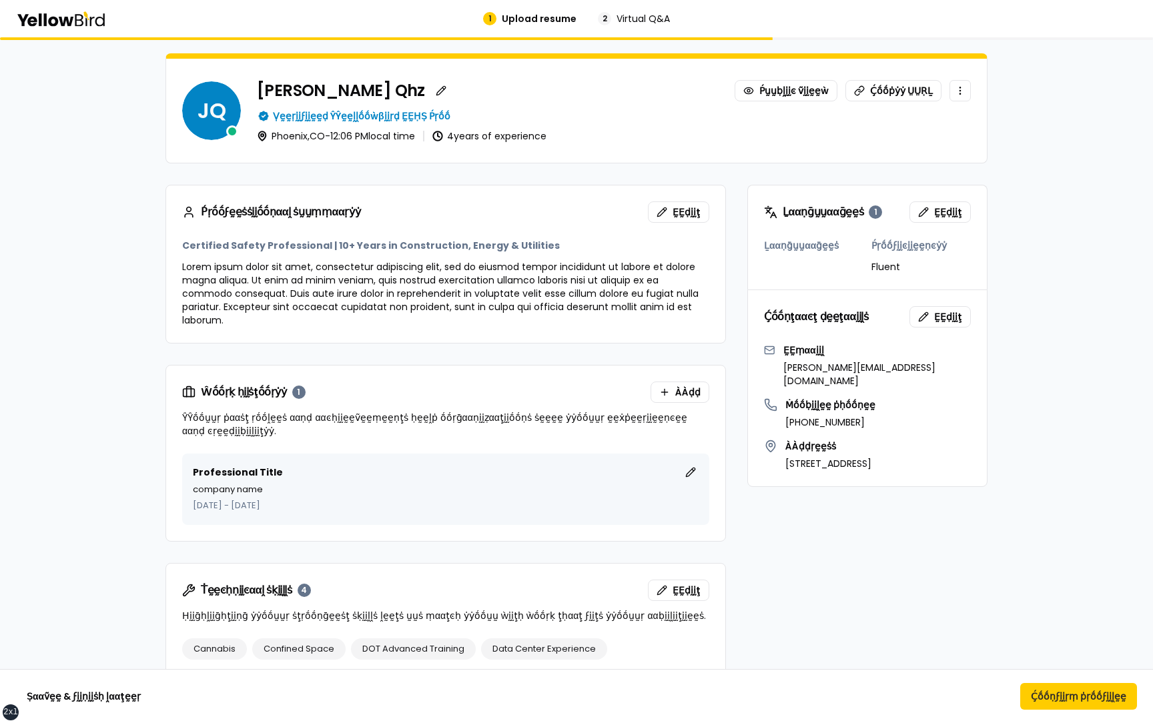
scroll to position [92, 0]
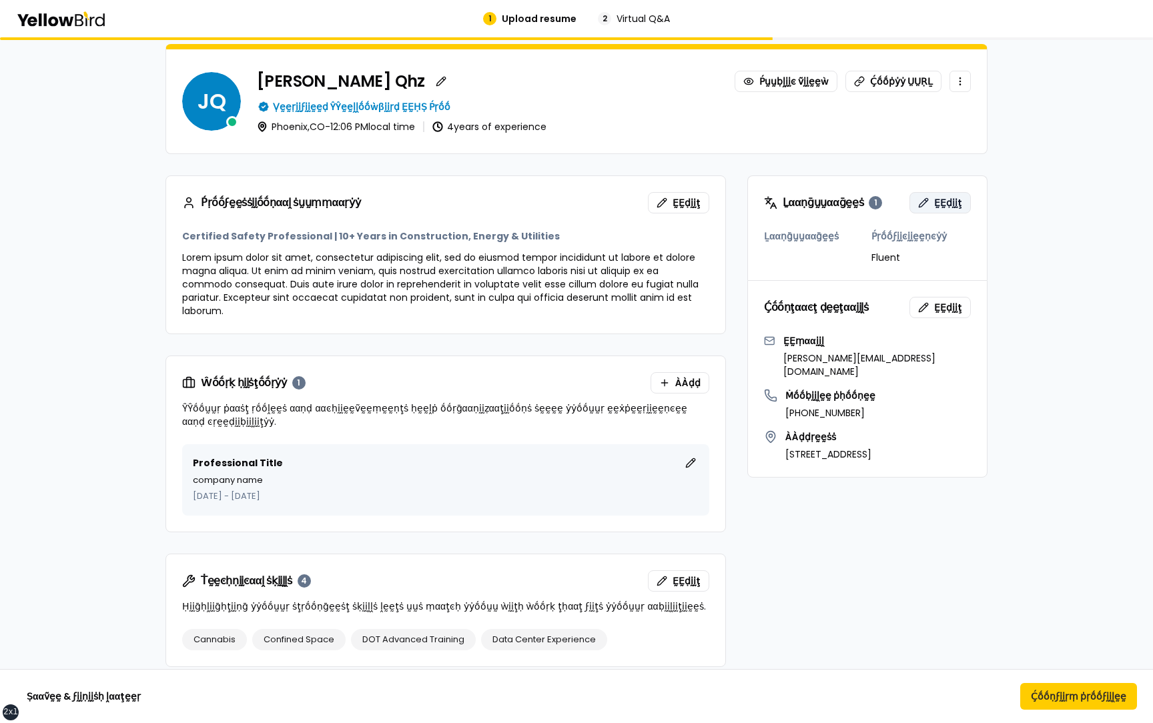
click at [924, 206] on button "ḚḚḍḭḭţ" at bounding box center [940, 202] width 61 height 21
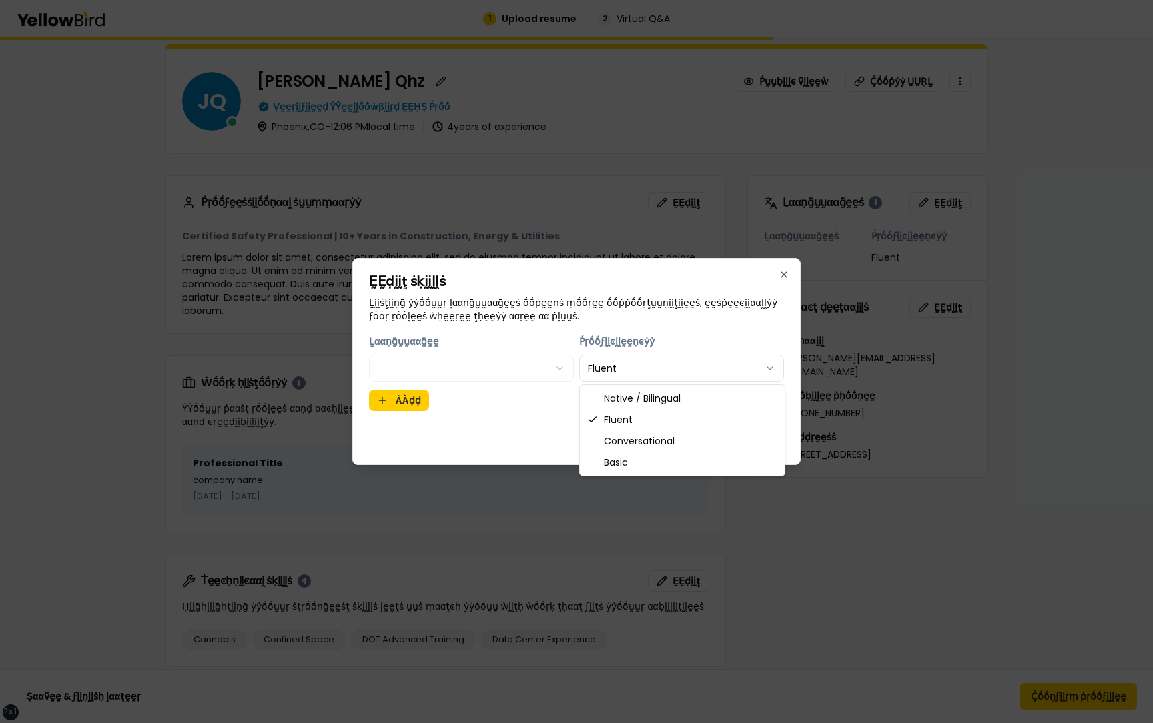
click at [611, 372] on body "xs sm md lg xl 2xl 1 Upload resume 2 Virtual Q&A Ṕṛḛḛṽḭḭḛḛẁ ẏẏṓṓṵṵṛ ṗṛṓṓϝḭḭḽḛḛ …" at bounding box center [576, 361] width 1153 height 723
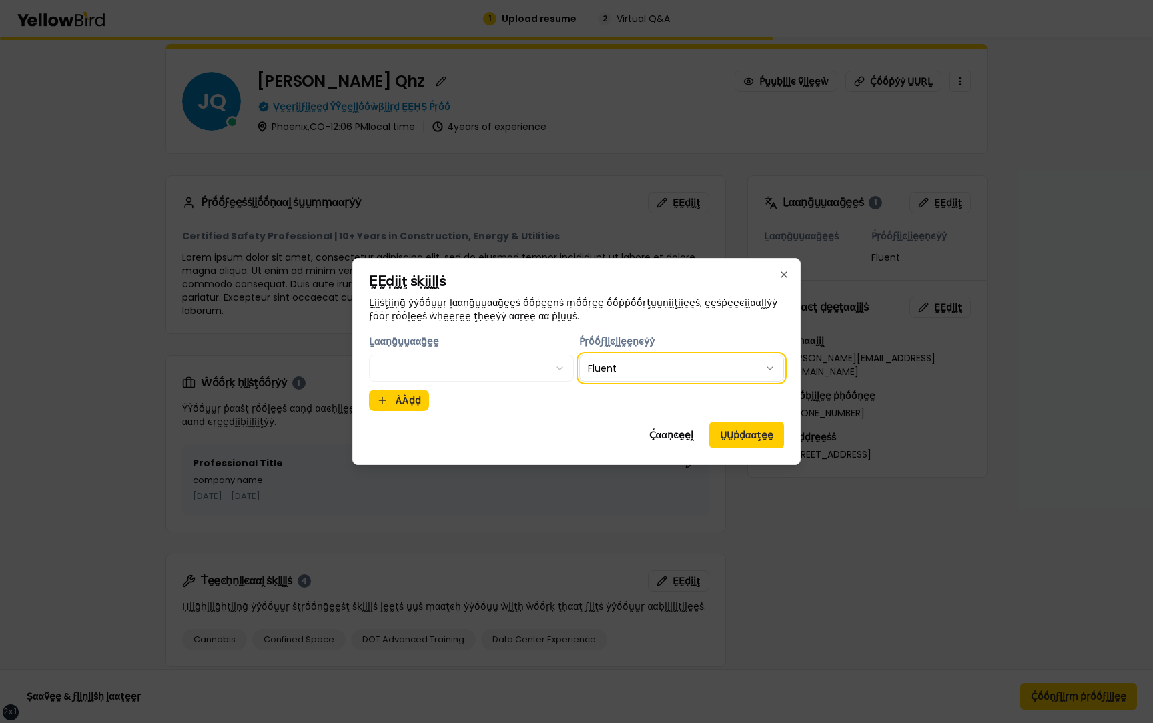
click at [544, 414] on body "xs sm md lg xl 2xl 1 Upload resume 2 Virtual Q&A Ṕṛḛḛṽḭḭḛḛẁ ẏẏṓṓṵṵṛ ṗṛṓṓϝḭḭḽḛḛ …" at bounding box center [576, 361] width 1153 height 723
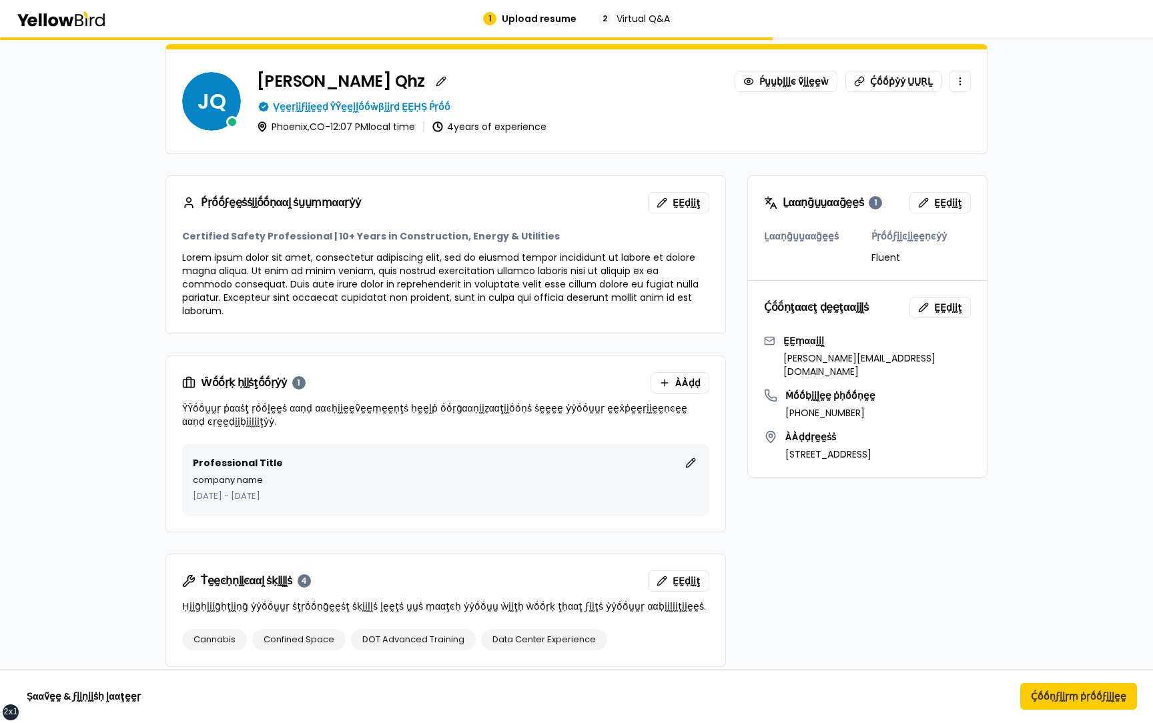
scroll to position [0, 0]
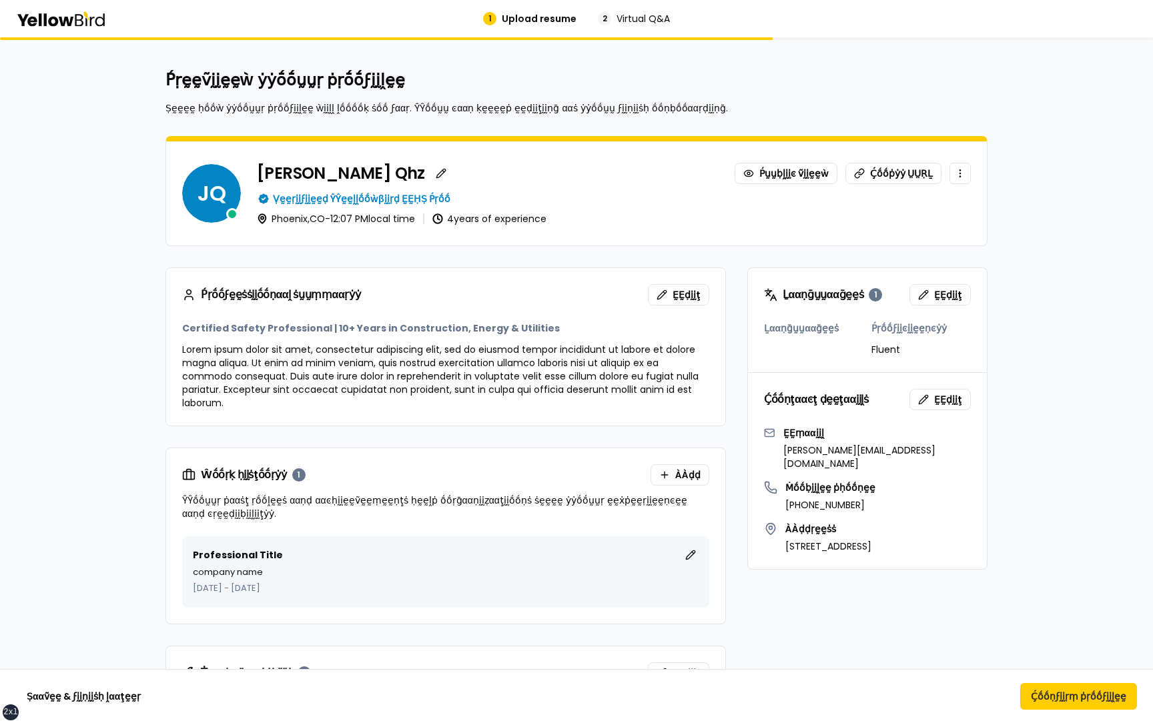
click at [939, 296] on span "ḚḚḍḭḭţ" at bounding box center [948, 294] width 28 height 13
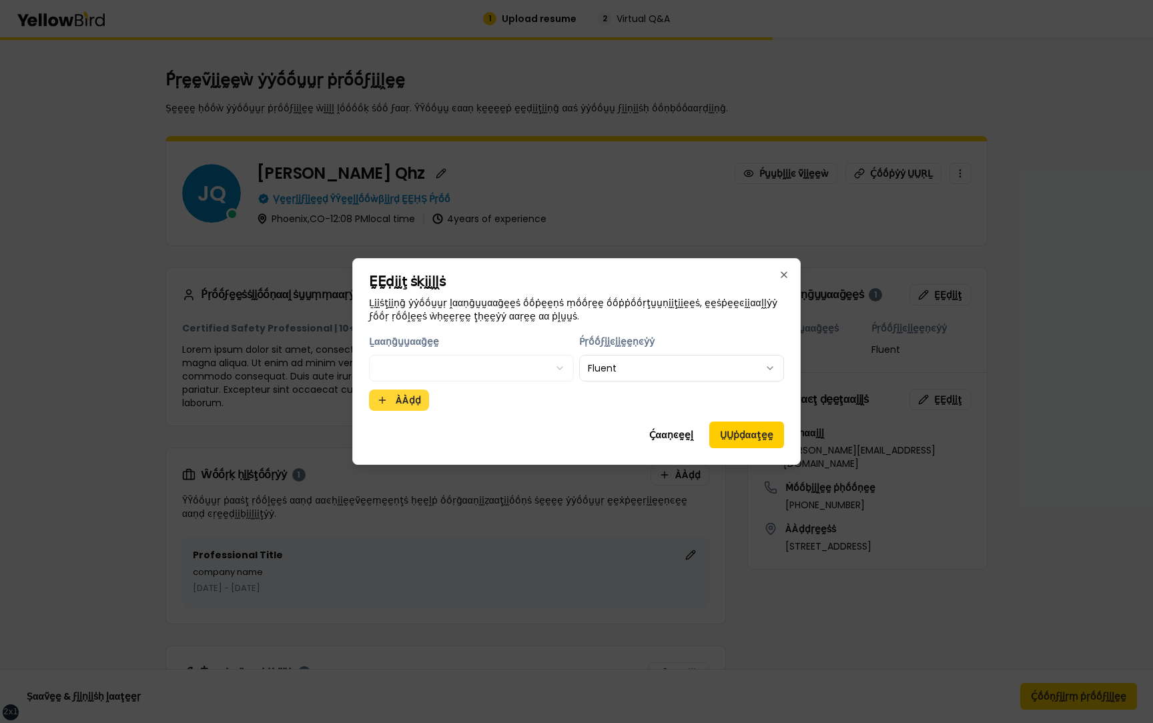
click at [410, 406] on button "ÀÀḍḍ" at bounding box center [399, 400] width 60 height 21
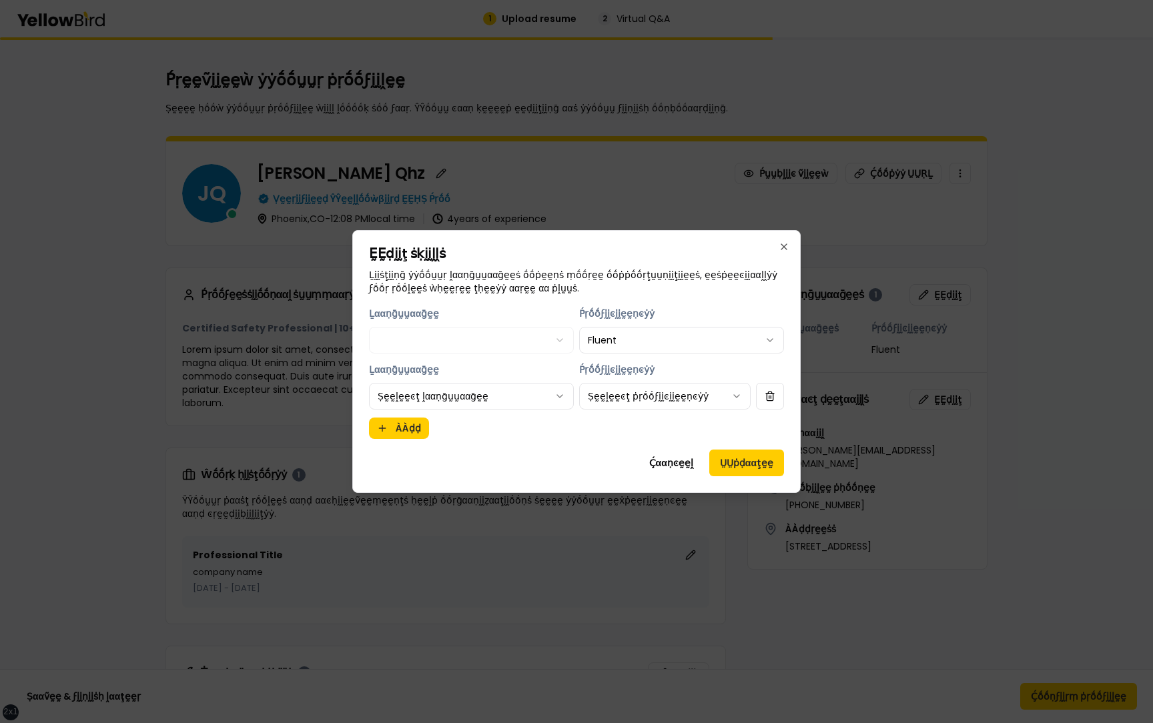
click at [523, 384] on body "xs sm md lg xl 2xl 1 Upload resume 2 Virtual Q&A Ṕṛḛḛṽḭḭḛḛẁ ẏẏṓṓṵṵṛ ṗṛṓṓϝḭḭḽḛḛ …" at bounding box center [576, 361] width 1153 height 723
click at [681, 467] on button "Ḉααṇͼḛḛḽ" at bounding box center [671, 463] width 65 height 27
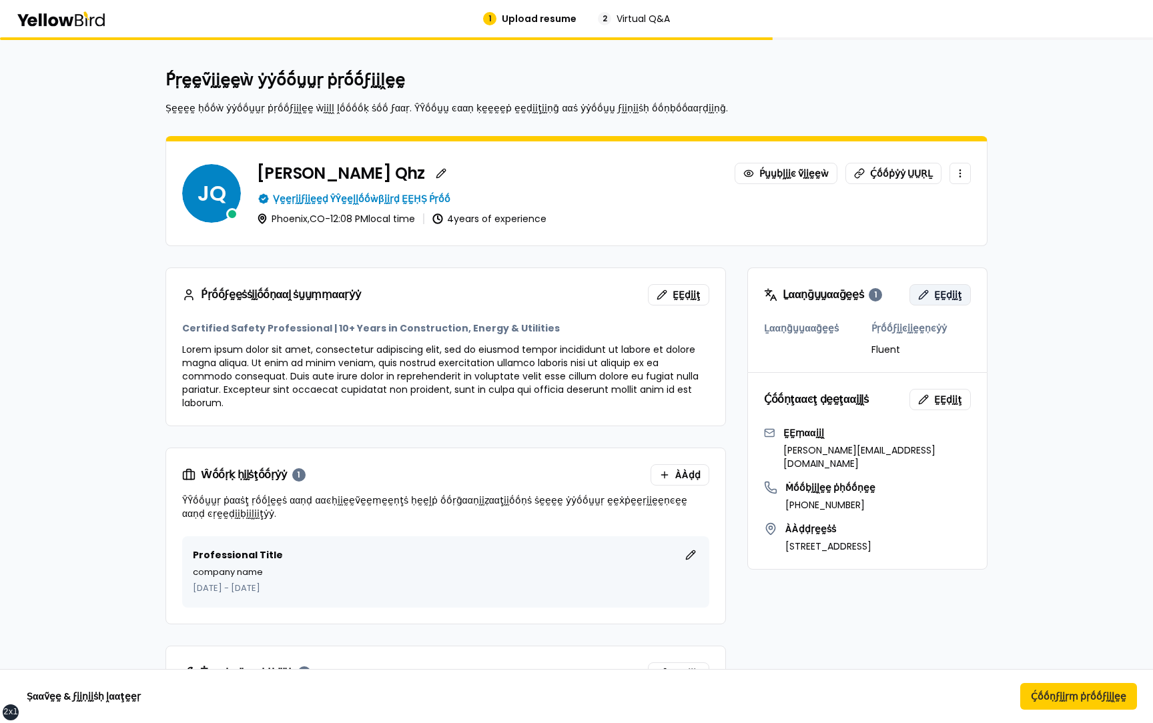
click at [927, 298] on button "ḚḚḍḭḭţ" at bounding box center [940, 294] width 61 height 21
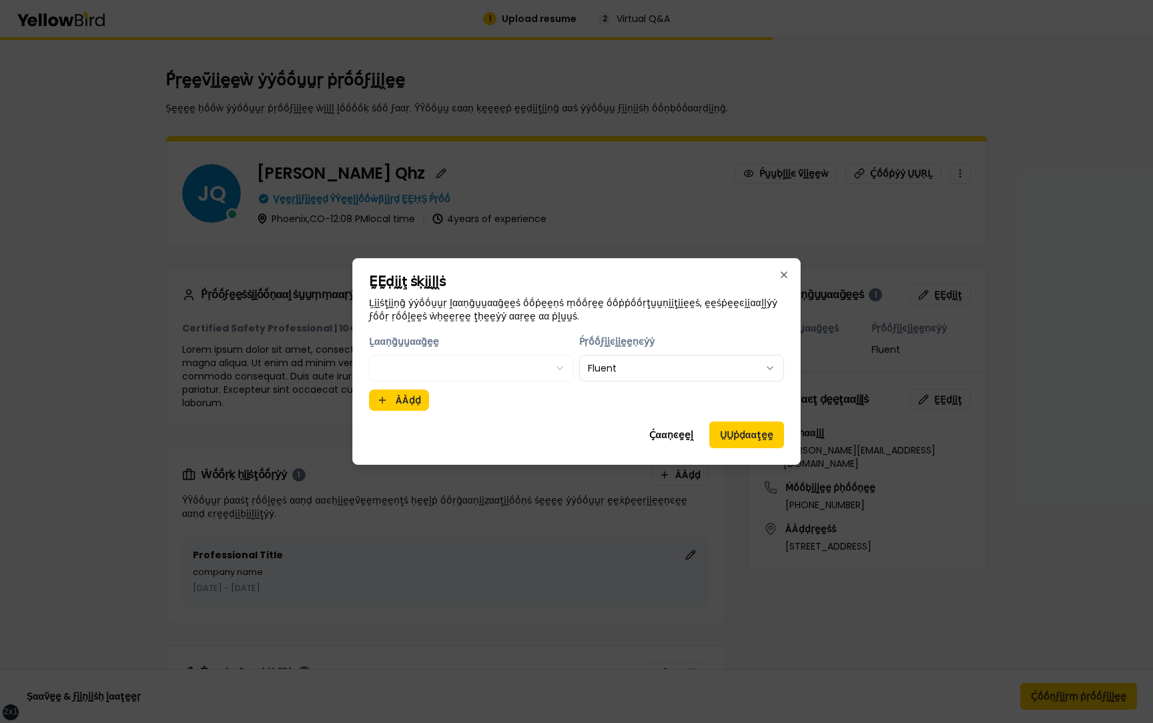
click at [663, 360] on body "xs sm md lg xl 2xl 1 Upload resume 2 Virtual Q&A Ṕṛḛḛṽḭḭḛḛẁ ẏẏṓṓṵṵṛ ṗṛṓṓϝḭḭḽḛḛ …" at bounding box center [576, 361] width 1153 height 723
click at [739, 431] on button "ṲṲṗḍααţḛḛ" at bounding box center [746, 435] width 75 height 27
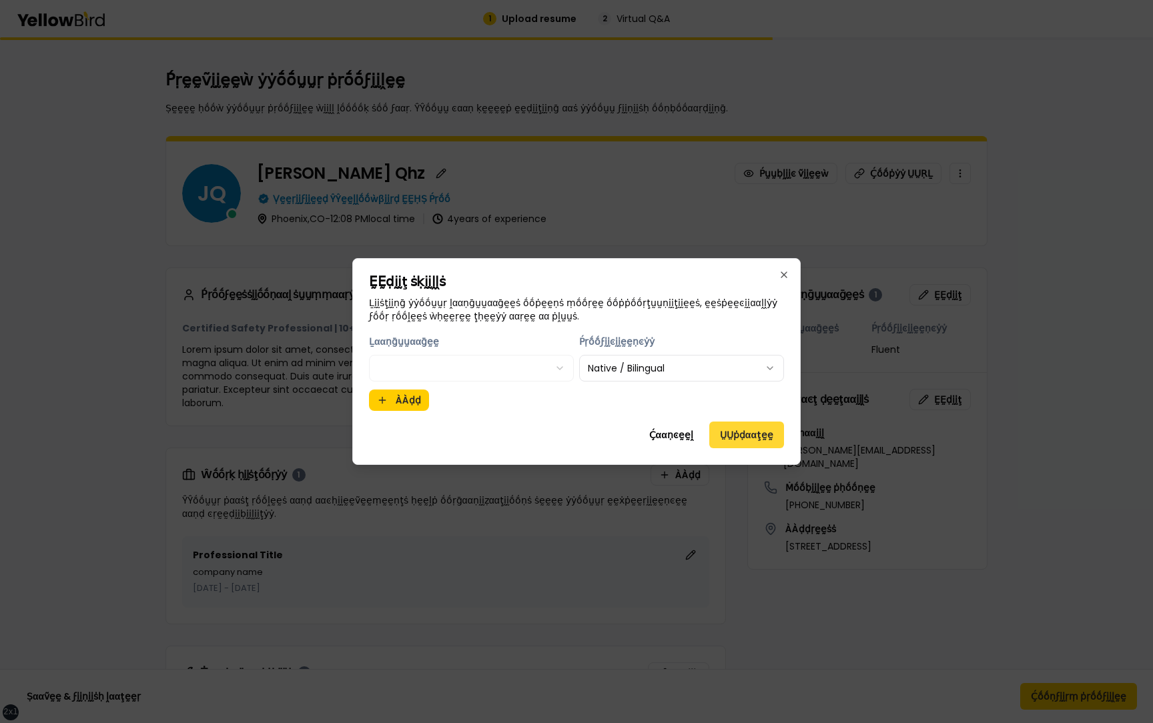
click at [739, 431] on button "ṲṲṗḍααţḛḛ" at bounding box center [746, 435] width 75 height 27
click at [737, 430] on button "ṲṲṗḍααţḛḛ" at bounding box center [746, 435] width 75 height 27
click at [409, 396] on button "ÀÀḍḍ" at bounding box center [399, 400] width 60 height 21
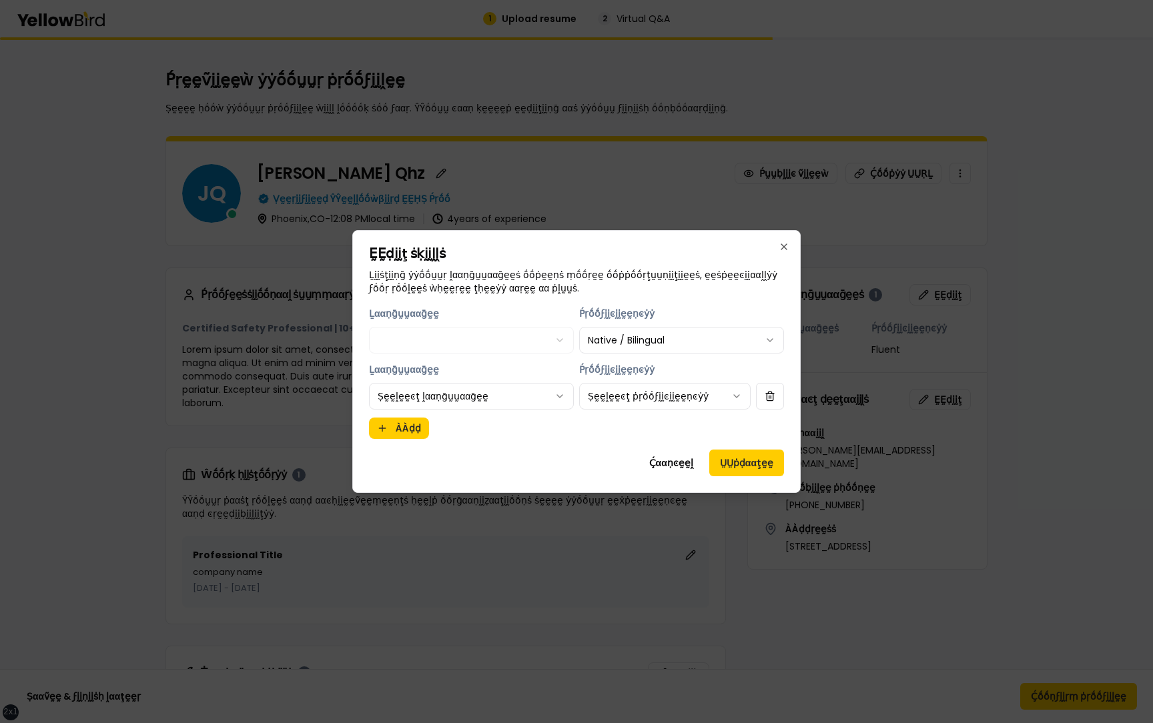
click at [510, 398] on body "xs sm md lg xl 2xl 1 Upload resume 2 Virtual Q&A Ṕṛḛḛṽḭḭḛḛẁ ẏẏṓṓṵṵṛ ṗṛṓṓϝḭḭḽḛḛ …" at bounding box center [576, 361] width 1153 height 723
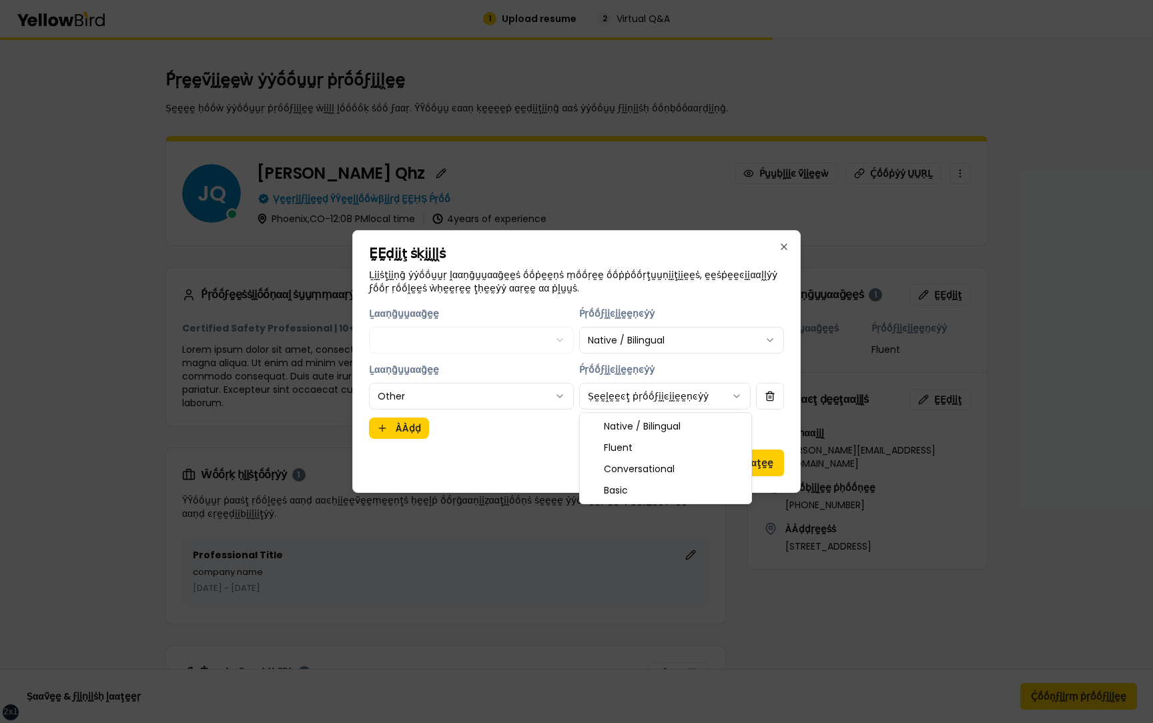
click at [659, 392] on body "xs sm md lg xl 2xl 1 Upload resume 2 Virtual Q&A Ṕṛḛḛṽḭḭḛḛẁ ẏẏṓṓṵṵṛ ṗṛṓṓϝḭḭḽḛḛ …" at bounding box center [576, 361] width 1153 height 723
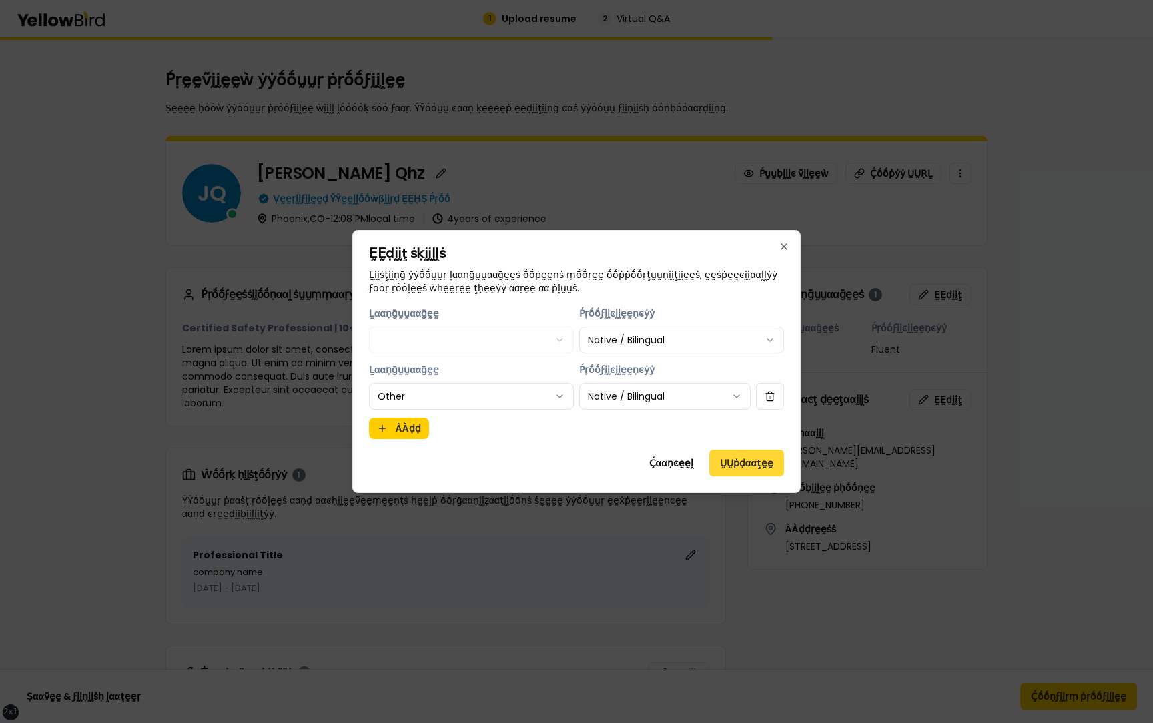
click at [735, 461] on button "ṲṲṗḍααţḛḛ" at bounding box center [746, 463] width 75 height 27
click at [772, 340] on body "xs sm md lg xl 2xl 1 Upload resume 2 Virtual Q&A Ṕṛḛḛṽḭḭḛḛẁ ẏẏṓṓṵṵṛ ṗṛṓṓϝḭḭḽḛḛ …" at bounding box center [576, 361] width 1153 height 723
drag, startPoint x: 772, startPoint y: 340, endPoint x: 647, endPoint y: 340, distance: 124.1
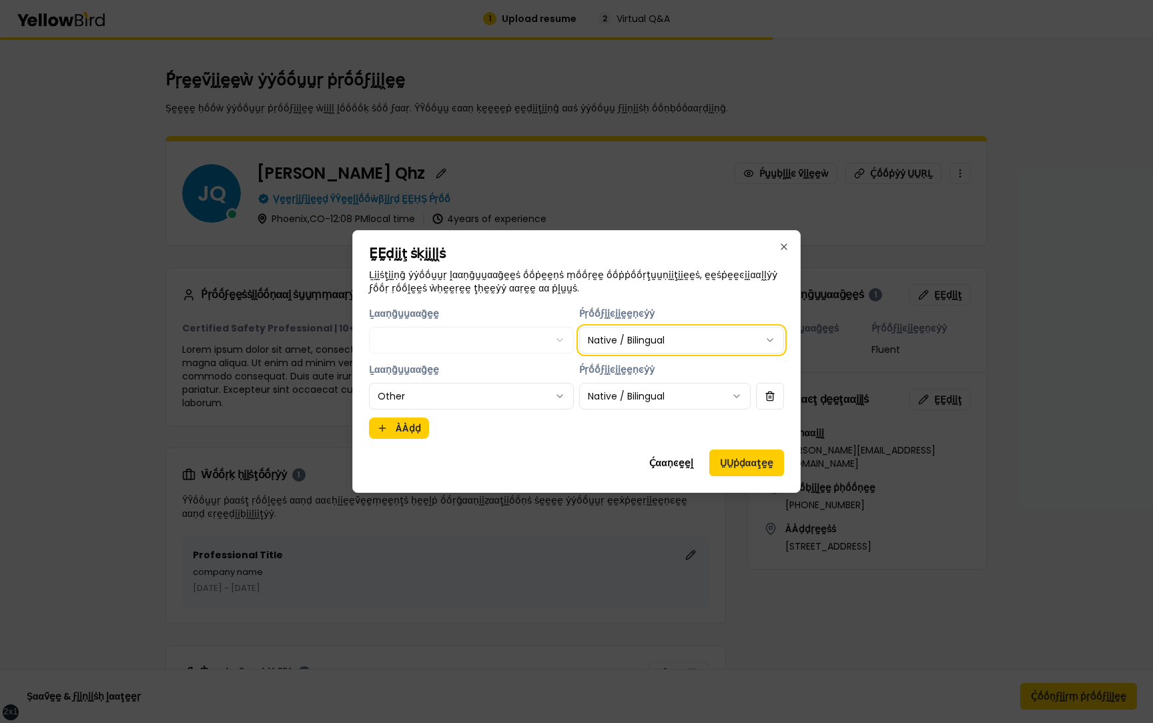
click at [647, 340] on body "xs sm md lg xl 2xl 1 Upload resume 2 Virtual Q&A Ṕṛḛḛṽḭḭḛḛẁ ẏẏṓṓṵṵṛ ṗṛṓṓϝḭḭḽḛḛ …" at bounding box center [576, 361] width 1153 height 723
click at [647, 341] on body "xs sm md lg xl 2xl 1 Upload resume 2 Virtual Q&A Ṕṛḛḛṽḭḭḛḛẁ ẏẏṓṓṵṵṛ ṗṛṓṓϝḭḭḽḛḛ …" at bounding box center [576, 361] width 1153 height 723
click at [786, 246] on body "xs sm md lg xl 2xl 1 Upload resume 2 Virtual Q&A Ṕṛḛḛṽḭḭḛḛẁ ẏẏṓṓṵṵṛ ṗṛṓṓϝḭḭḽḛḛ …" at bounding box center [576, 361] width 1153 height 723
click at [780, 246] on icon "button" at bounding box center [784, 247] width 11 height 11
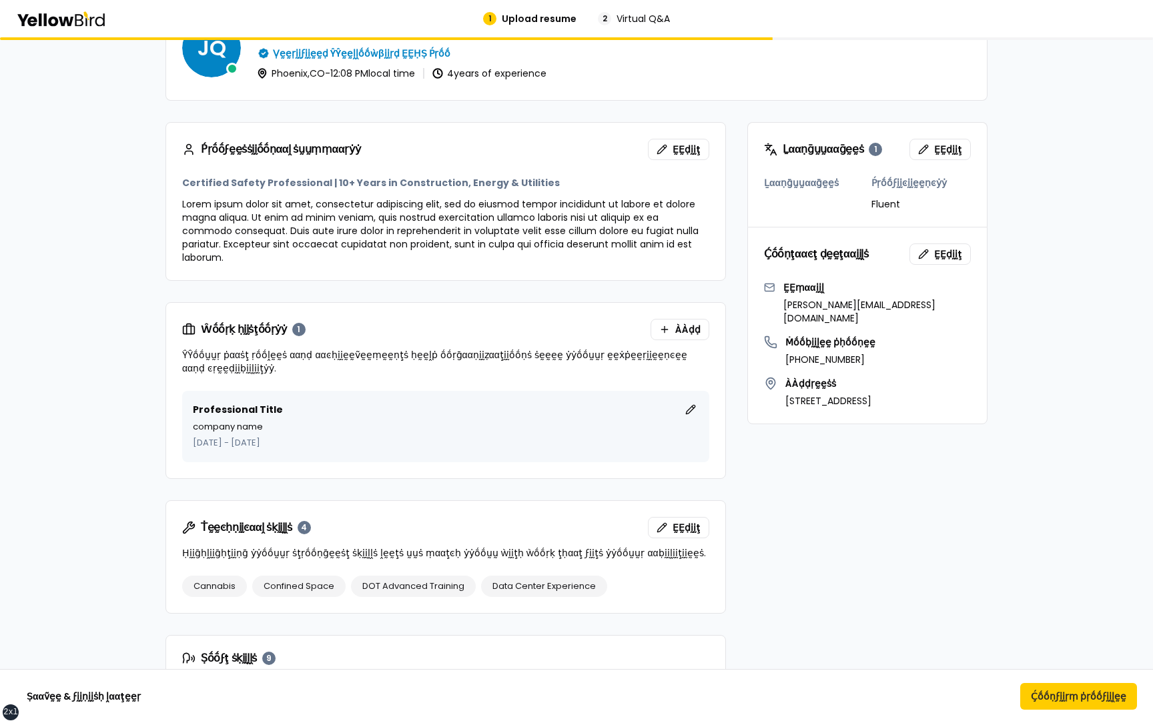
scroll to position [195, 0]
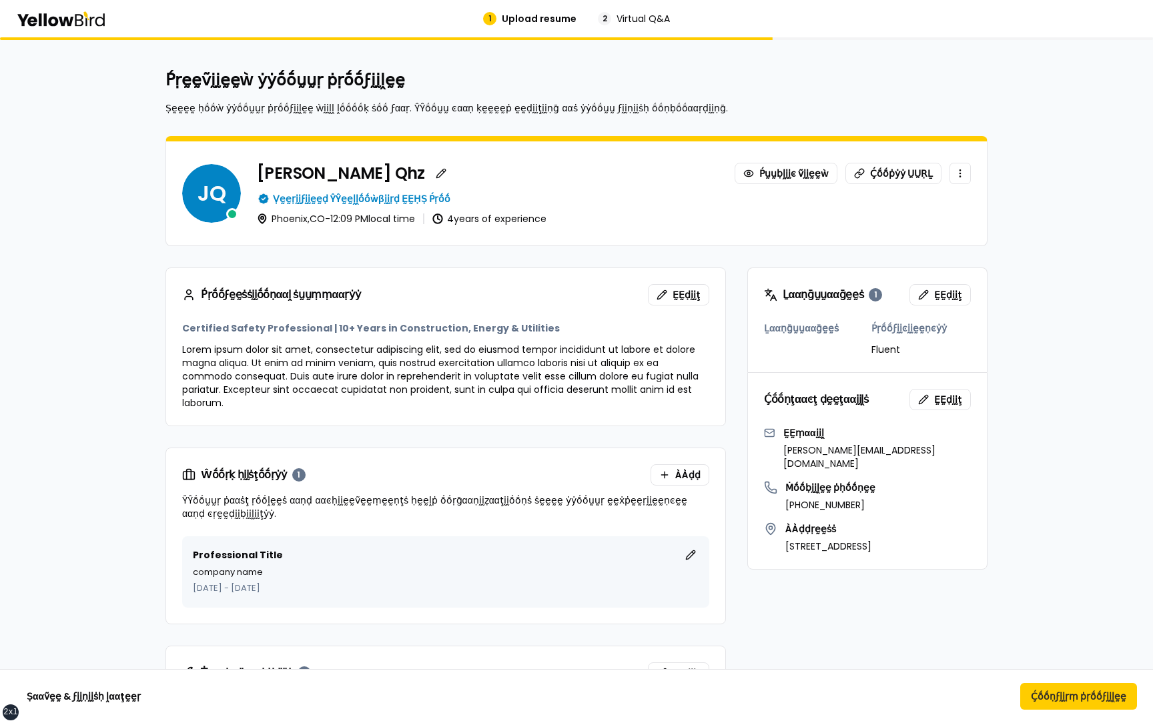
drag, startPoint x: 852, startPoint y: 348, endPoint x: 748, endPoint y: 343, distance: 103.6
click at [748, 343] on div "Ḻααṇḡṵṵααḡḛḛṡ Ṕṛṓṓϝḭḭͼḭḭḛḛṇͼẏẏ Fluent" at bounding box center [867, 347] width 239 height 51
click at [933, 298] on button "ḚḚḍḭḭţ" at bounding box center [940, 294] width 61 height 21
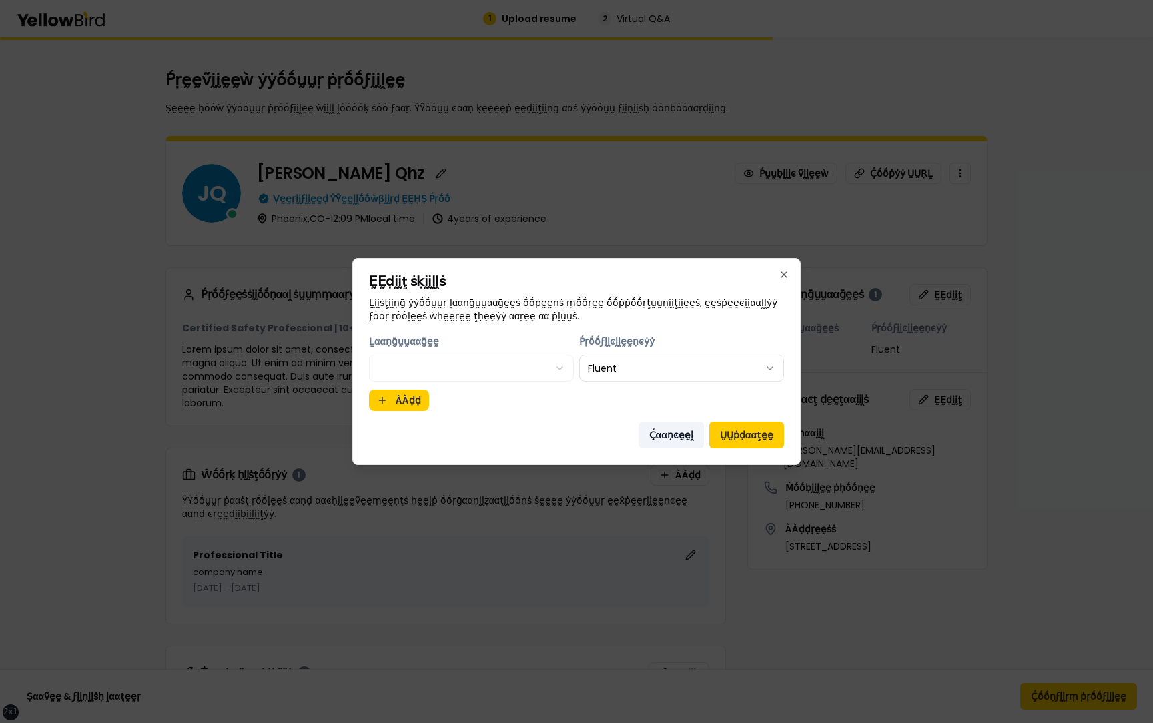
click at [661, 433] on button "Ḉααṇͼḛḛḽ" at bounding box center [671, 435] width 65 height 27
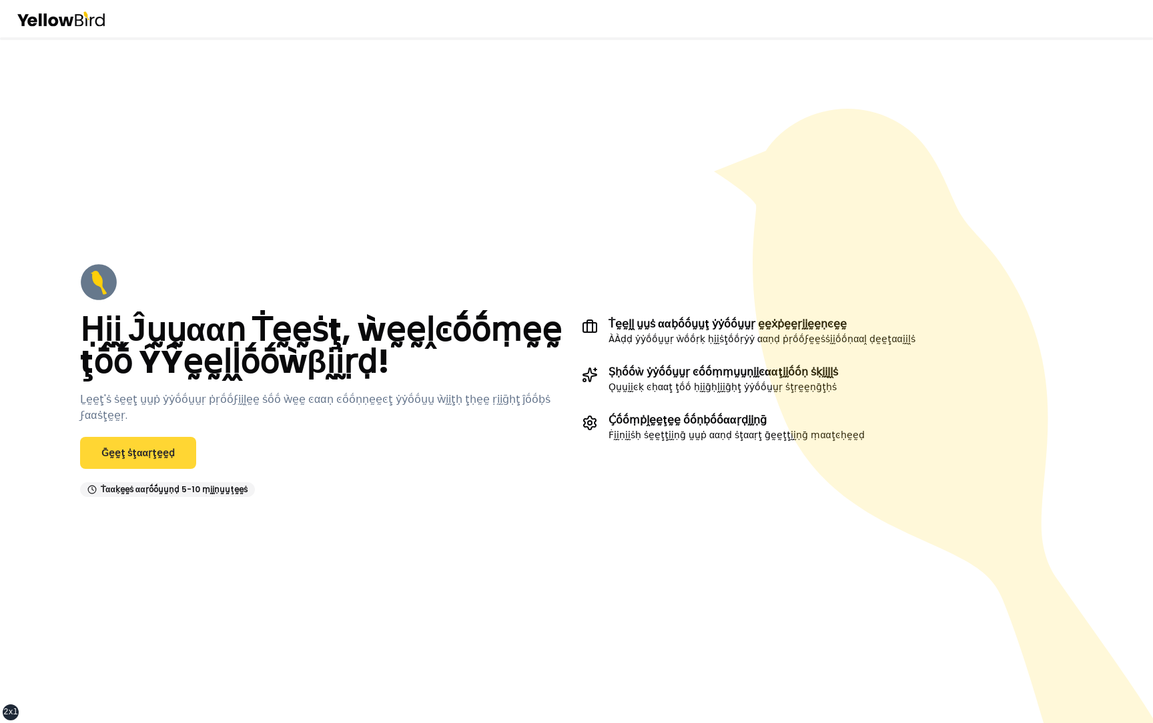
click at [141, 437] on link "Ḡḛḛţ ṡţααṛţḛḛḍ" at bounding box center [138, 453] width 116 height 32
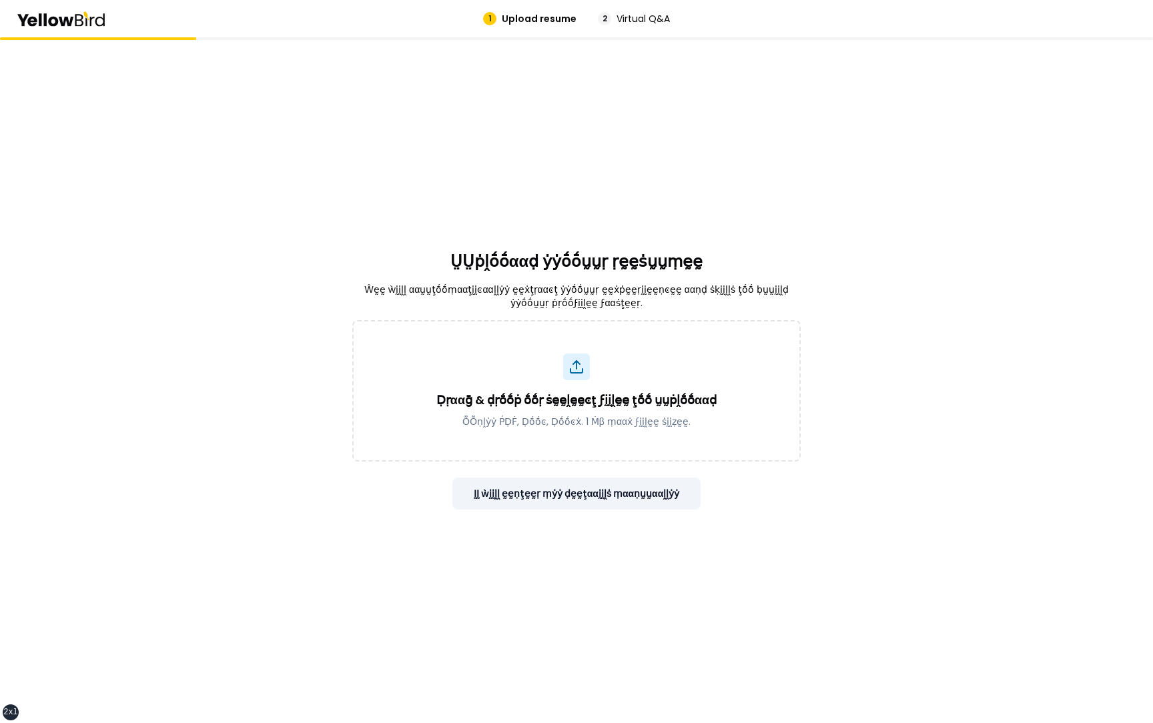
click at [521, 489] on button "ḬḬ ẁḭḭḽḽ ḛḛṇţḛḛṛ ṃẏẏ ḍḛḛţααḭḭḽṡ ṃααṇṵṵααḽḽẏẏ" at bounding box center [576, 494] width 249 height 32
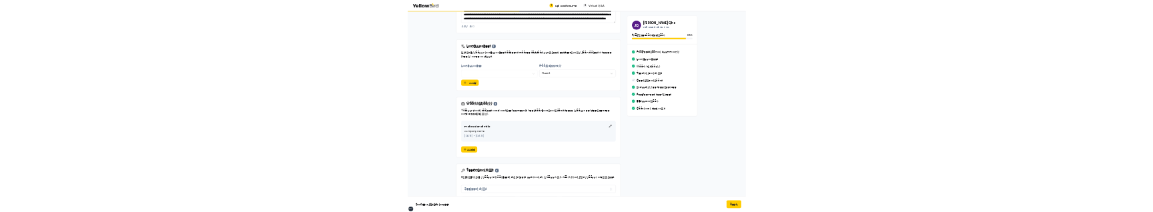
scroll to position [483, 0]
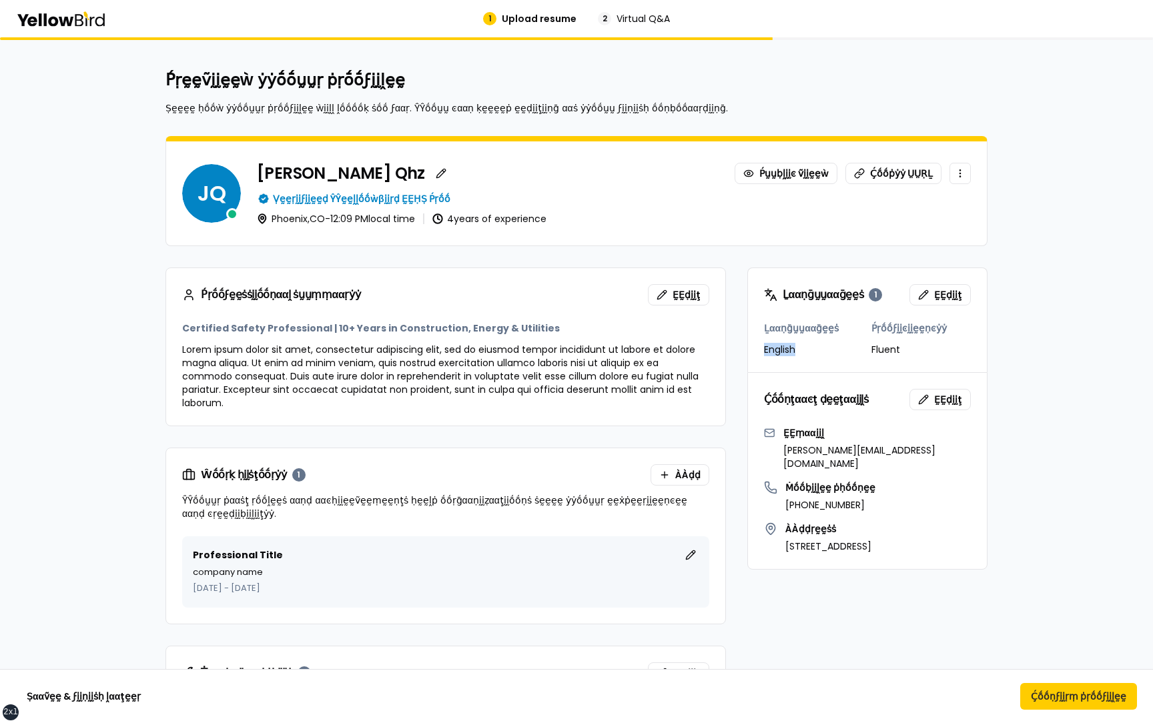
drag, startPoint x: 801, startPoint y: 349, endPoint x: 752, endPoint y: 349, distance: 48.7
click at [752, 212] on div "Ḻααṇḡṵṵααḡḛḛṡ English Ṕṛṓṓϝḭḭͼḭḭḛḛṇͼẏẏ Fluent" at bounding box center [867, 347] width 239 height 51
click at [1052, 212] on button "Ḉṓṓṇϝḭḭṛṃ ṗṛṓṓϝḭḭḽḛḛ" at bounding box center [1078, 696] width 117 height 27
click at [1079, 212] on button "Ḉṓṓṇϝḭḭṛṃ ṗṛṓṓϝḭḭḽḛḛ" at bounding box center [1078, 696] width 117 height 27
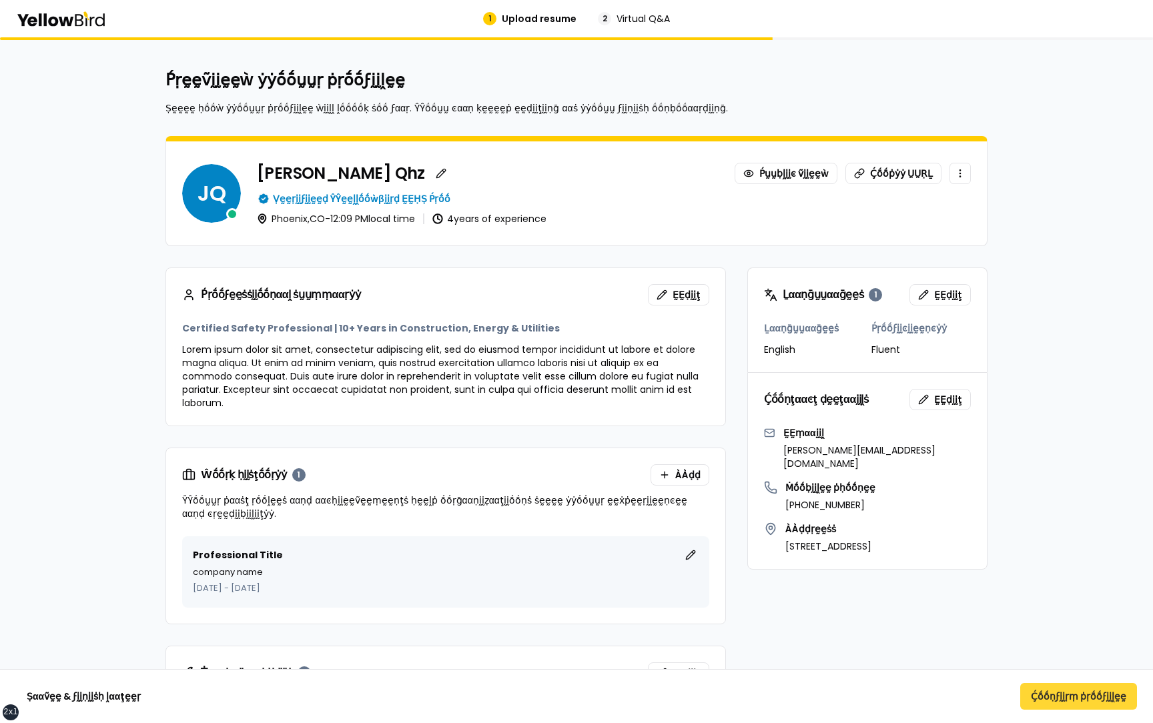
click at [1060, 212] on button "Ḉṓṓṇϝḭḭṛṃ ṗṛṓṓϝḭḭḽḛḛ" at bounding box center [1078, 696] width 117 height 27
click at [1079, 699] on button "Ḉṓṓṇϝḭḭṛṃ ṗṛṓṓϝḭḭḽḛḛ" at bounding box center [1078, 696] width 117 height 27
click at [1060, 693] on button "Ḉṓṓṇϝḭḭṛṃ ṗṛṓṓϝḭḭḽḛḛ" at bounding box center [1078, 696] width 117 height 27
click at [1076, 694] on button "Ḉṓṓṇϝḭḭṛṃ ṗṛṓṓϝḭḭḽḛḛ" at bounding box center [1078, 696] width 117 height 27
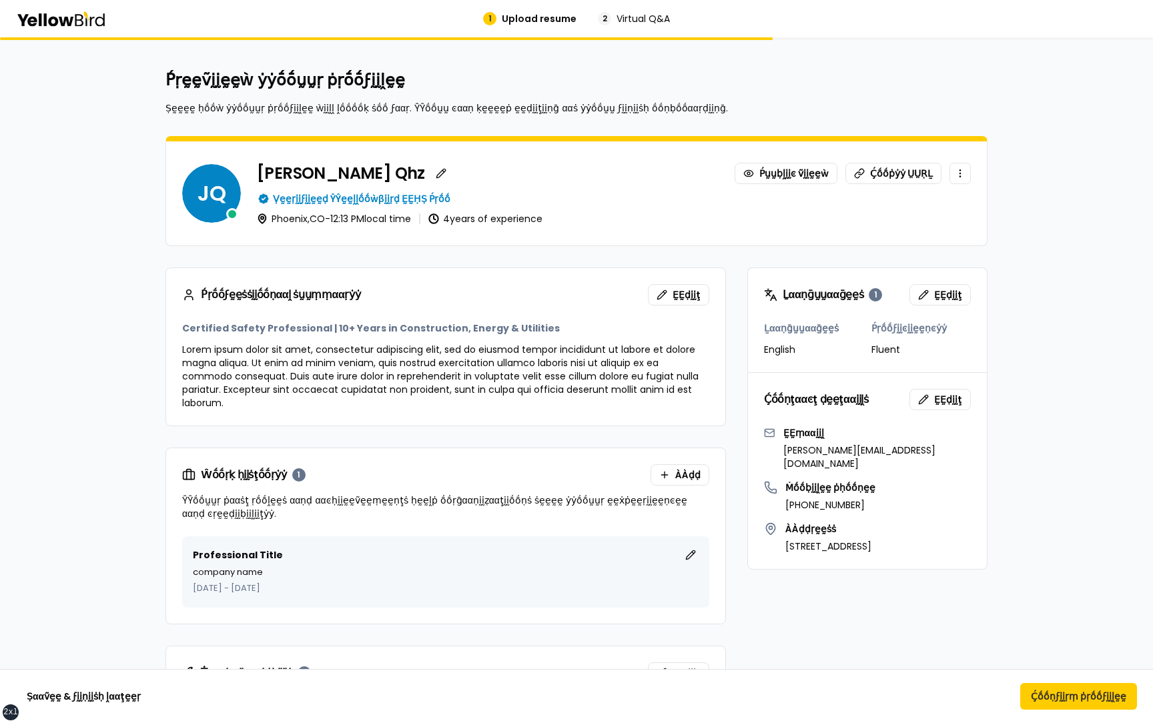
click at [1083, 698] on button "Ḉṓṓṇϝḭḭṛṃ ṗṛṓṓϝḭḭḽḛḛ" at bounding box center [1078, 696] width 117 height 27
click at [1061, 697] on button "Ḉṓṓṇϝḭḭṛṃ ṗṛṓṓϝḭḭḽḛḛ" at bounding box center [1078, 696] width 117 height 27
click at [1069, 693] on button "Ḉṓṓṇϝḭḭṛṃ ṗṛṓṓϝḭḭḽḛḛ" at bounding box center [1078, 696] width 117 height 27
click at [1070, 699] on button "Ḉṓṓṇϝḭḭṛṃ ṗṛṓṓϝḭḭḽḛḛ" at bounding box center [1078, 696] width 117 height 27
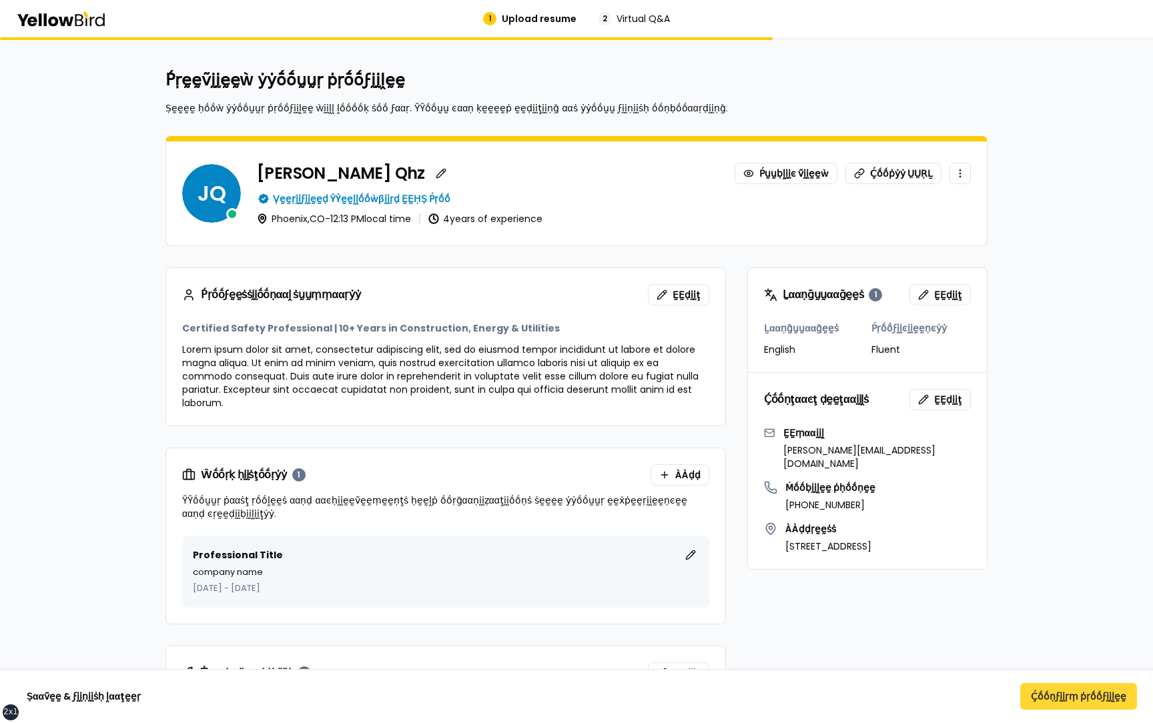
click at [1056, 693] on button "Ḉṓṓṇϝḭḭṛṃ ṗṛṓṓϝḭḭḽḛḛ" at bounding box center [1078, 696] width 117 height 27
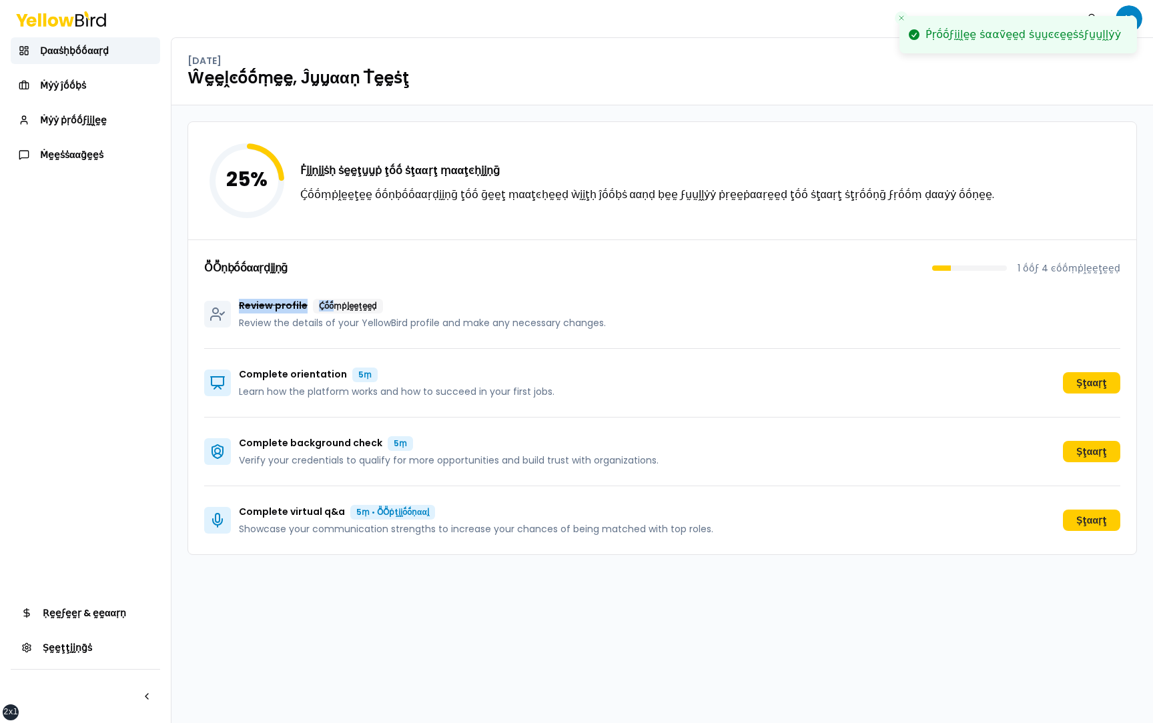
drag, startPoint x: 241, startPoint y: 306, endPoint x: 330, endPoint y: 305, distance: 89.4
click at [330, 305] on p "Review profile Ḉṓṓṃṗḽḛḛţḛḛḍ" at bounding box center [422, 306] width 367 height 15
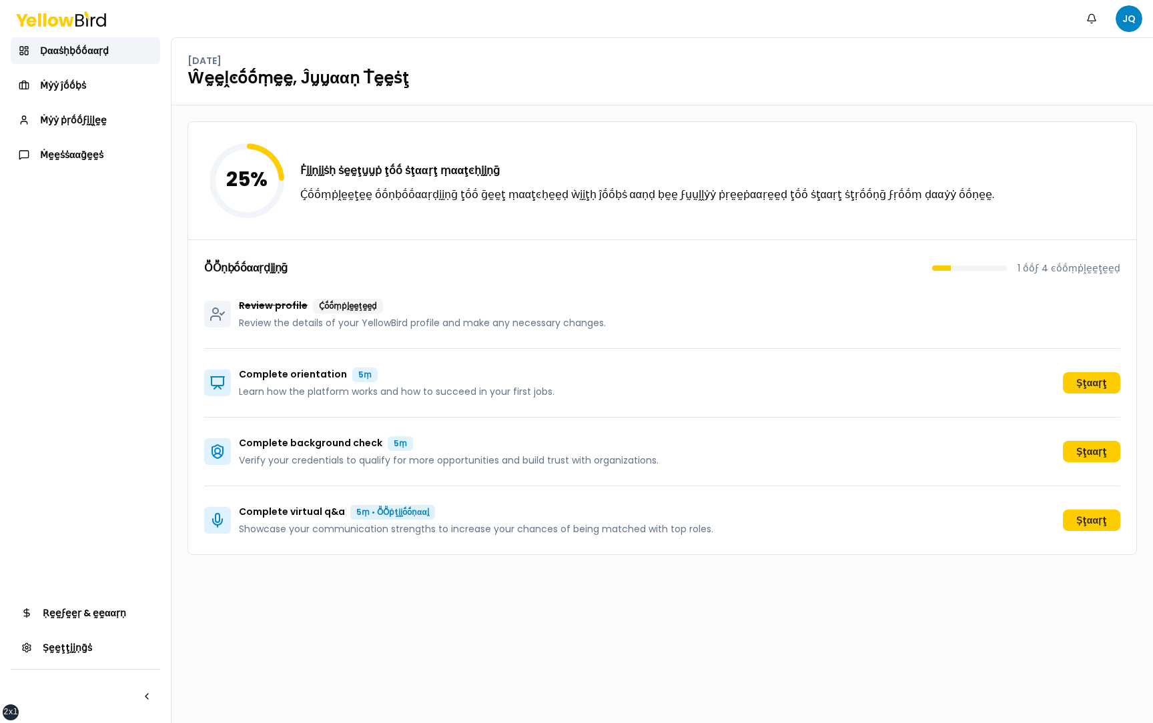
click at [408, 310] on p "Review profile Ḉṓṓṃṗḽḛḛţḛḛḍ" at bounding box center [422, 306] width 367 height 15
click at [79, 118] on span "Ṁẏẏ ṗṛṓṓϝḭḭḽḛḛ" at bounding box center [73, 119] width 67 height 13
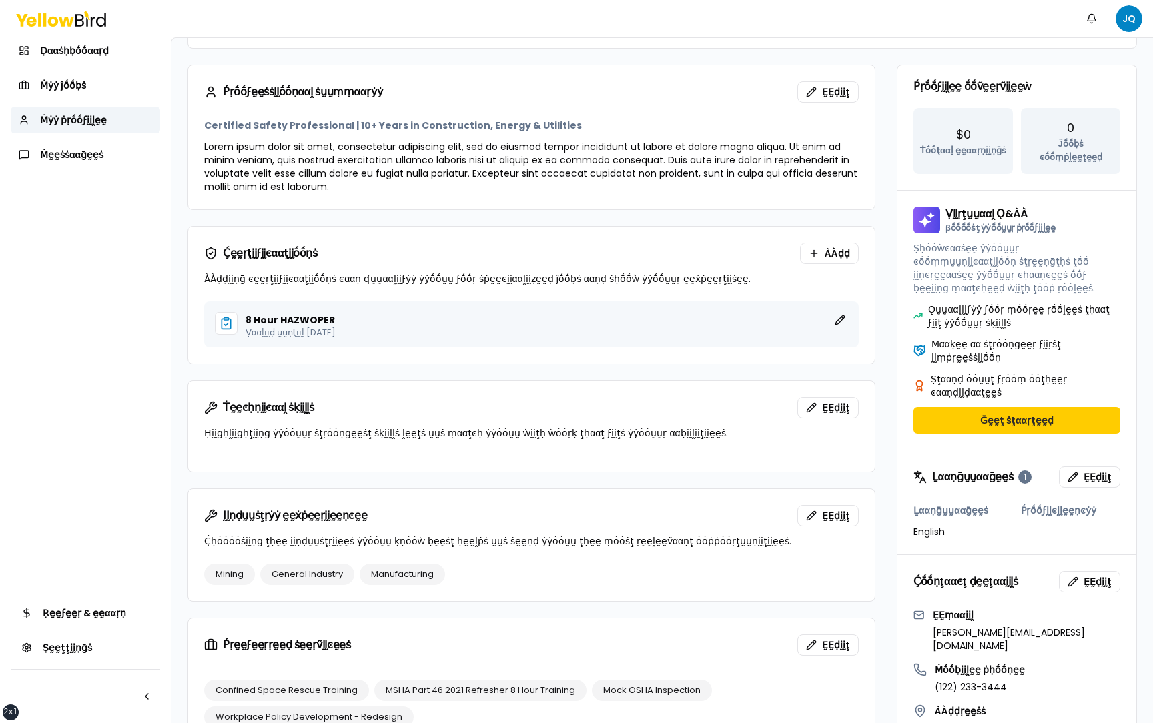
scroll to position [110, 0]
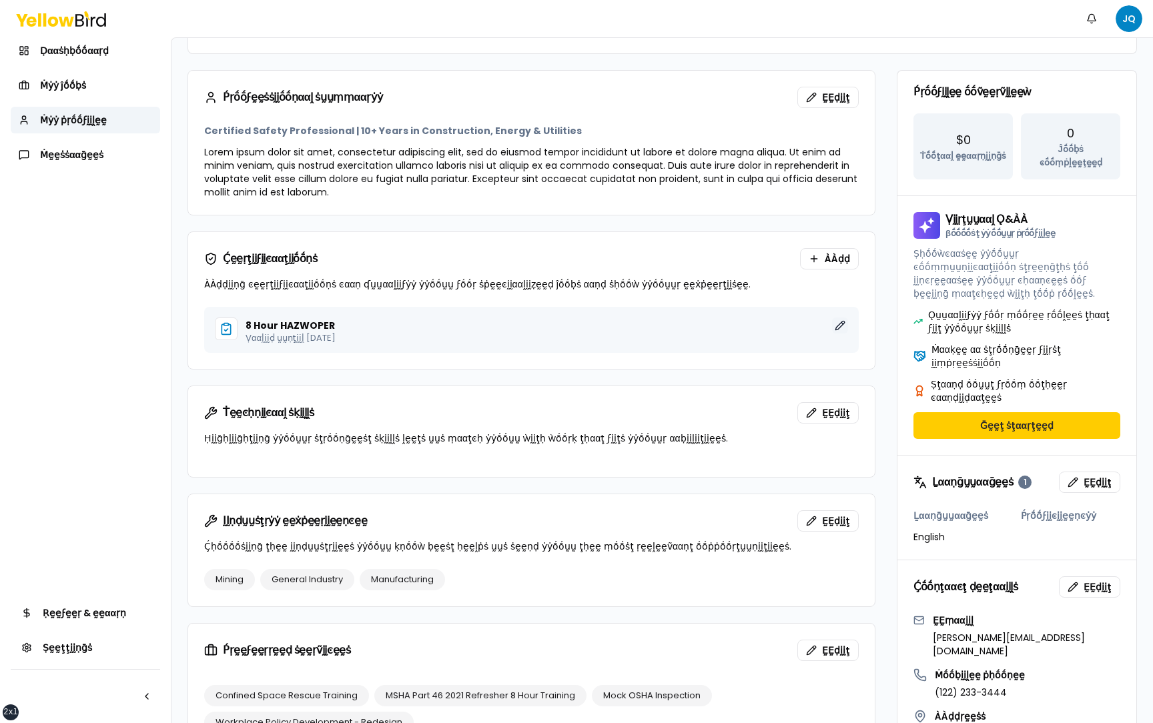
click at [835, 328] on button "ḚḚḍḭḭţ" at bounding box center [840, 326] width 16 height 16
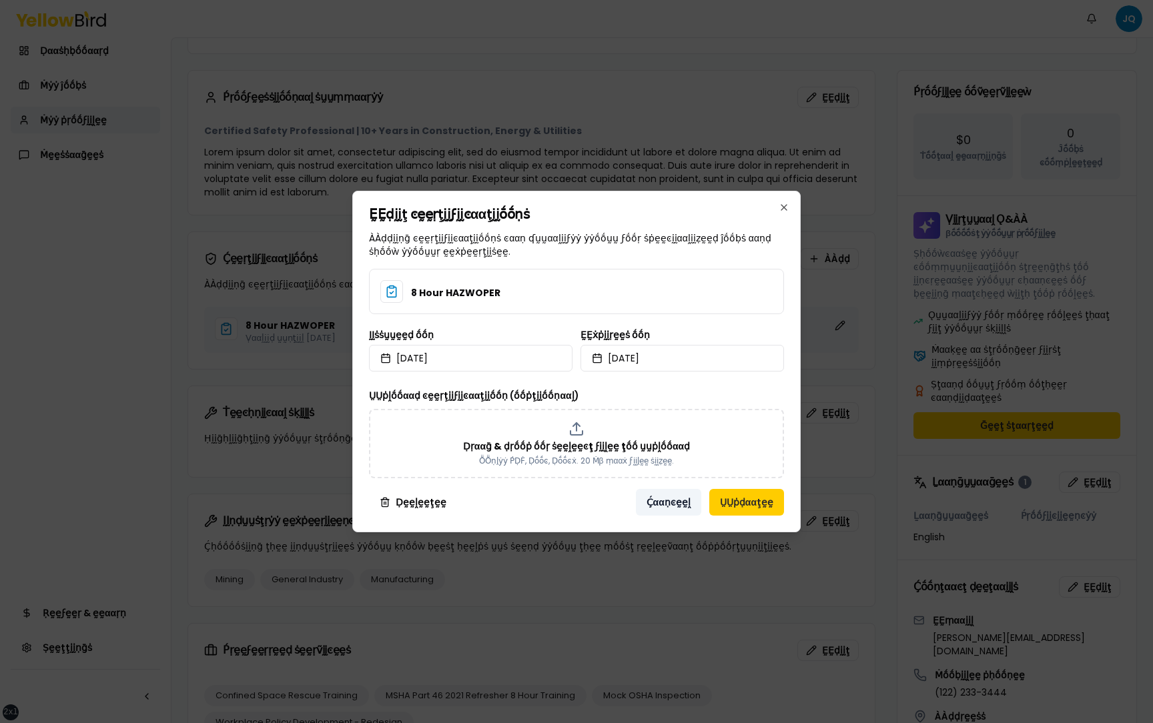
click at [677, 503] on button "Ḉααṇͼḛḛḽ" at bounding box center [668, 502] width 65 height 27
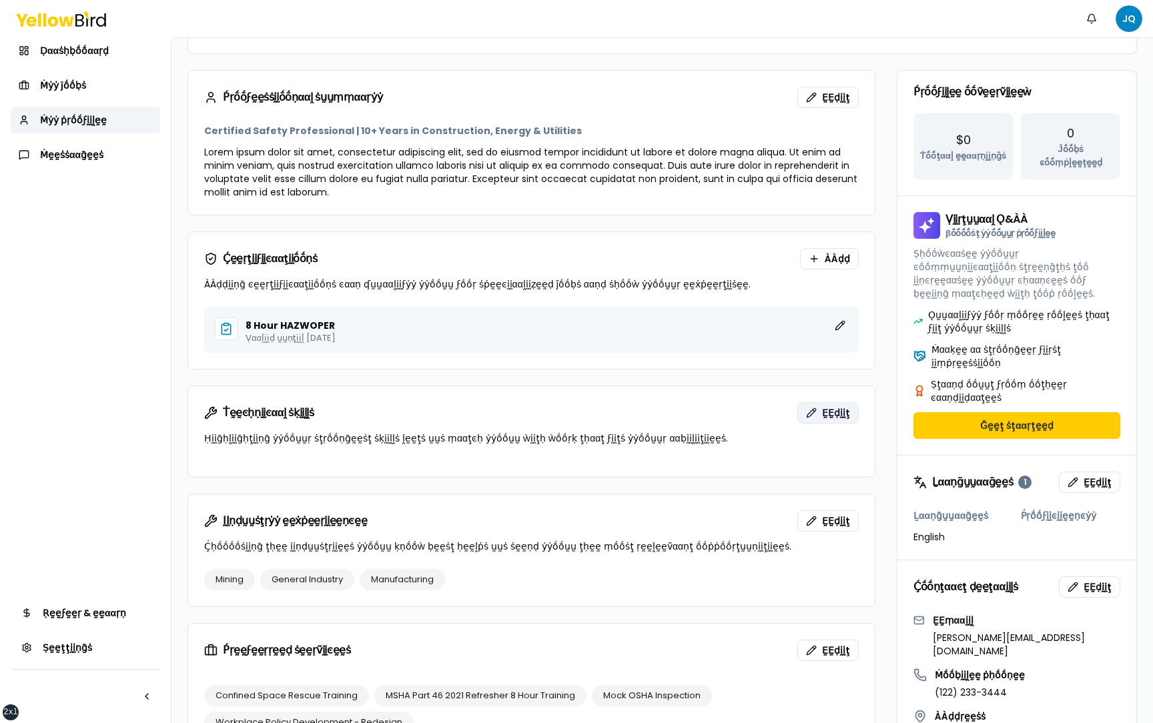
click at [826, 408] on span "ḚḚḍḭḭţ" at bounding box center [836, 412] width 28 height 13
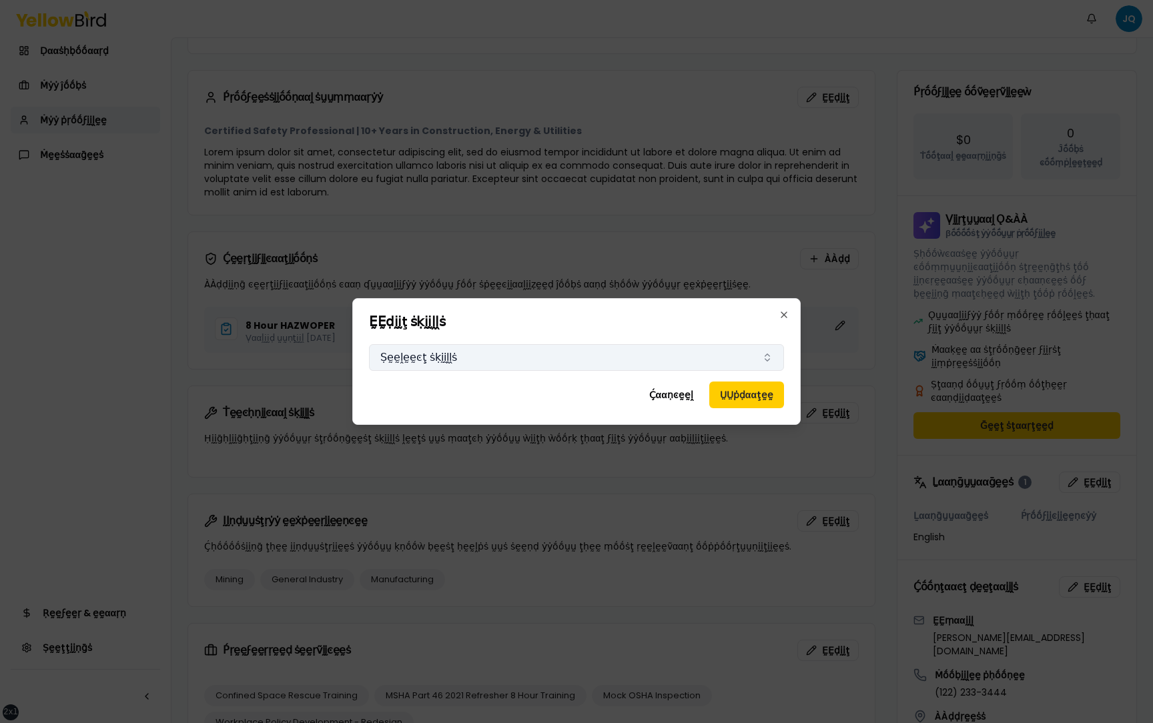
click at [568, 364] on button "Ṣḛḛḽḛḛͼţ ṡḳḭḭḽḽṡ" at bounding box center [576, 357] width 415 height 27
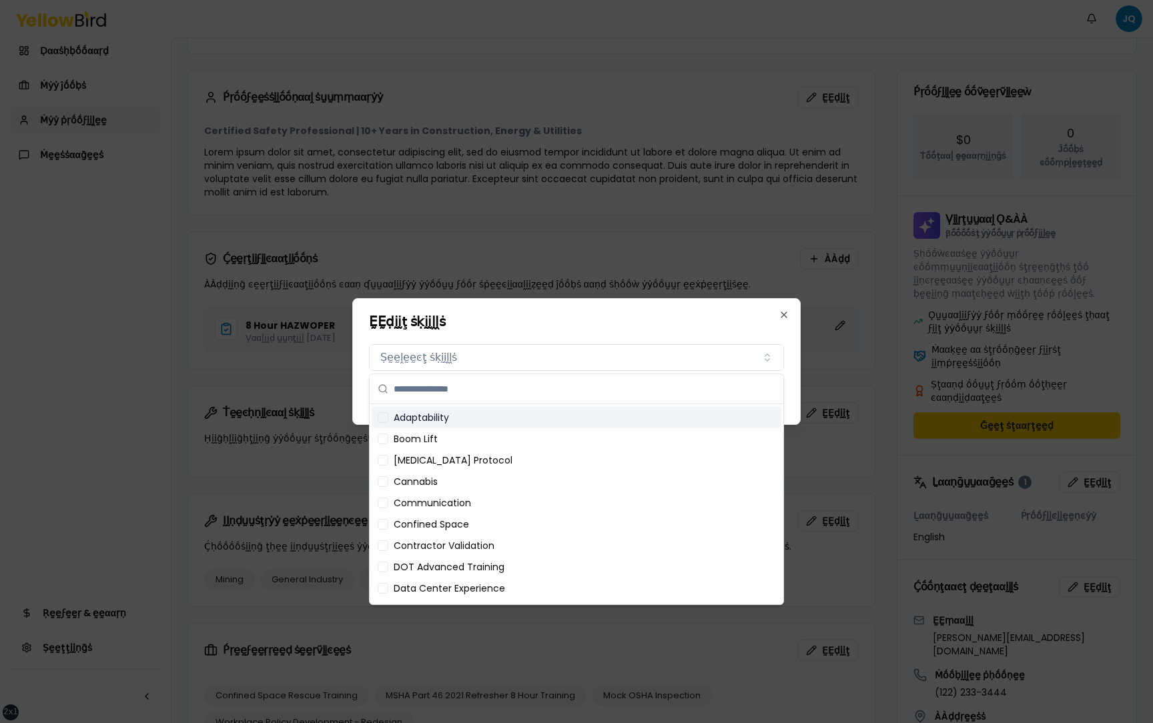
click at [597, 320] on h2 "ḚḚḍḭḭţ ṡḳḭḭḽḽṡ" at bounding box center [576, 321] width 415 height 13
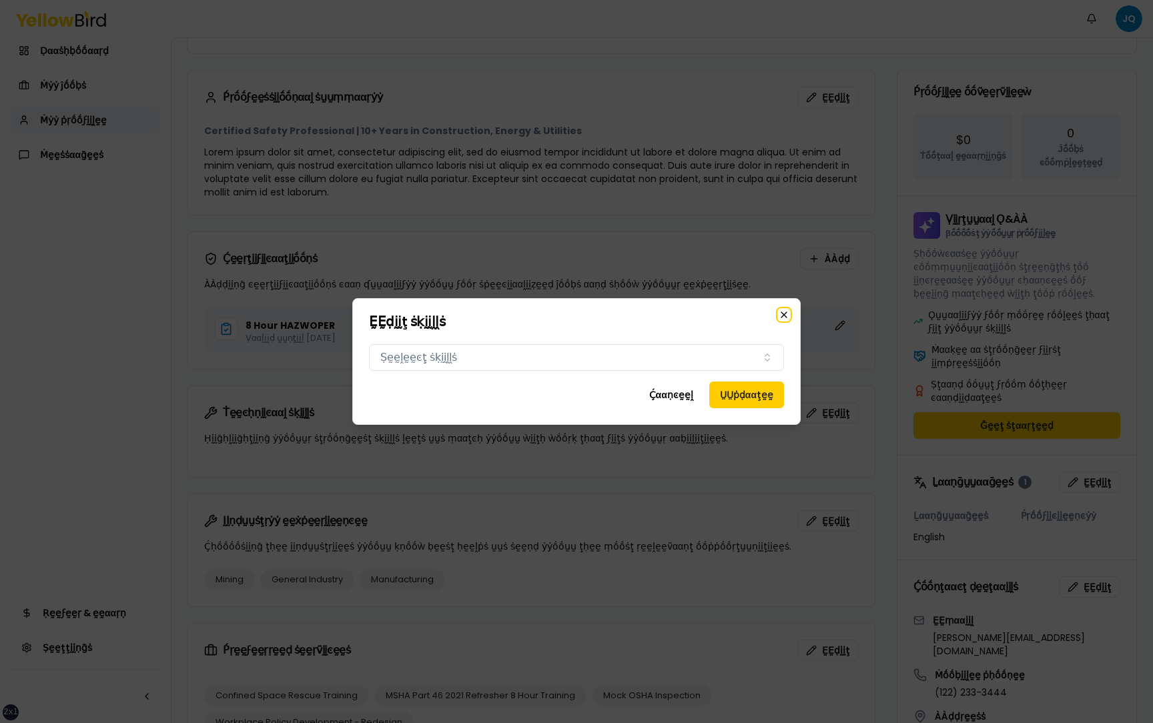
click at [783, 316] on icon "button" at bounding box center [784, 315] width 11 height 11
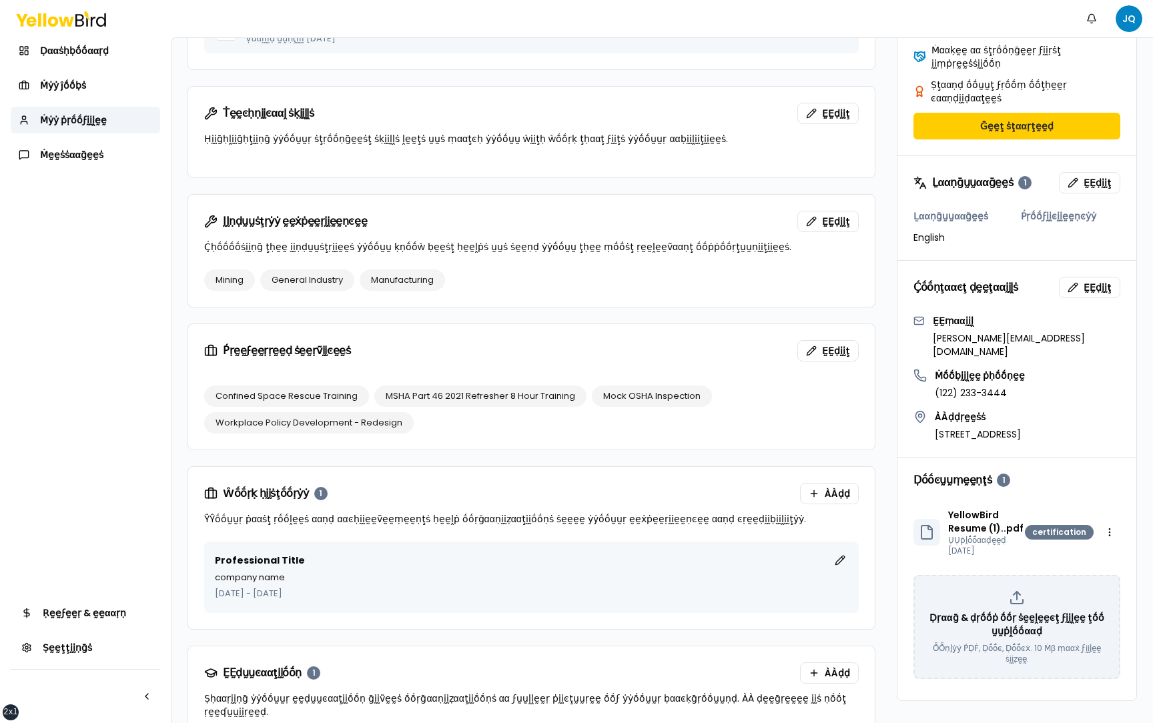
scroll to position [396, 0]
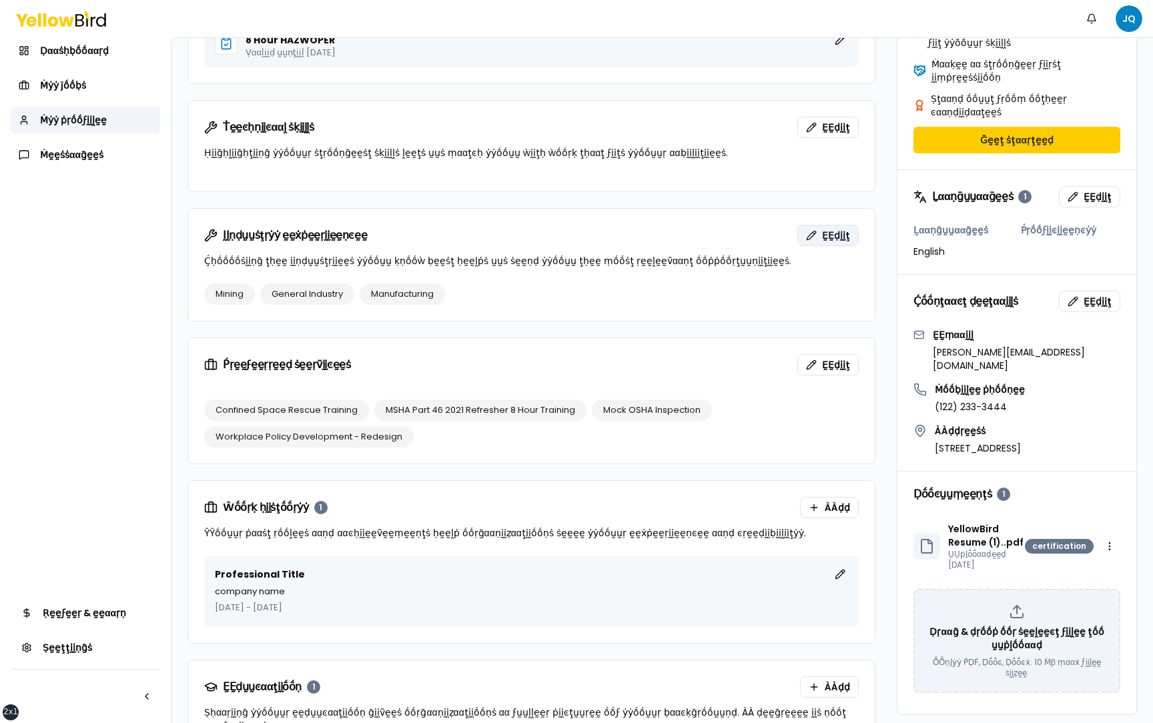
click at [830, 233] on span "ḚḚḍḭḭţ" at bounding box center [836, 235] width 28 height 13
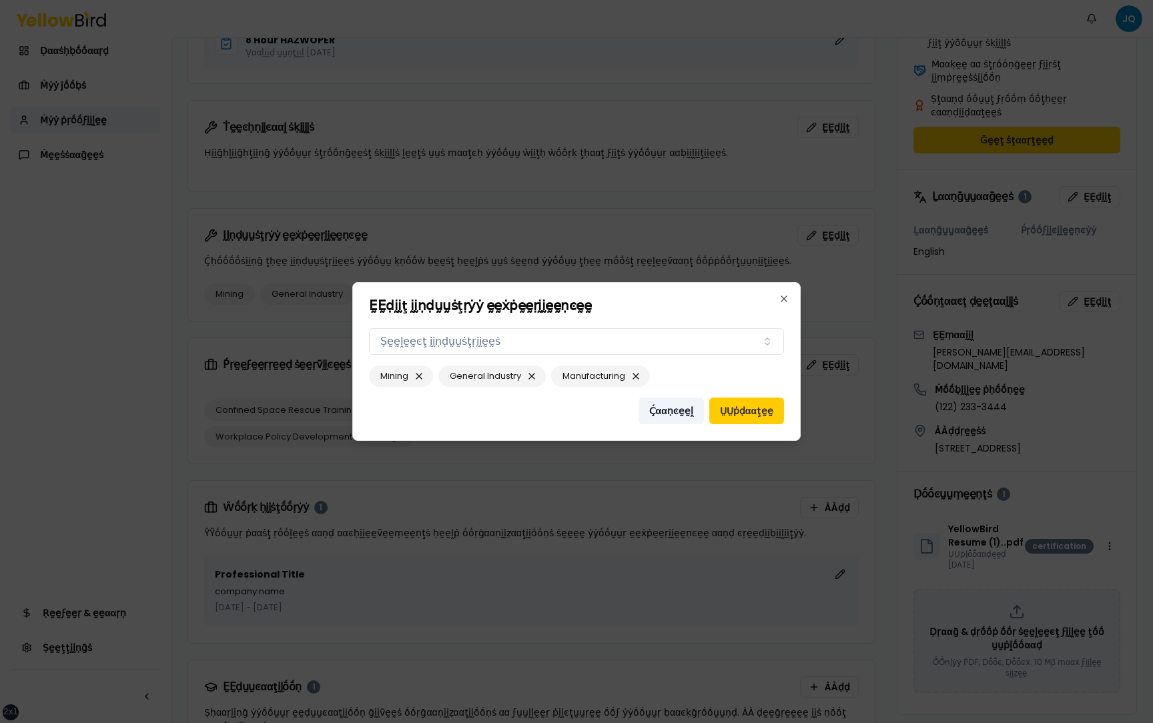
click at [678, 416] on button "Ḉααṇͼḛḛḽ" at bounding box center [671, 411] width 65 height 27
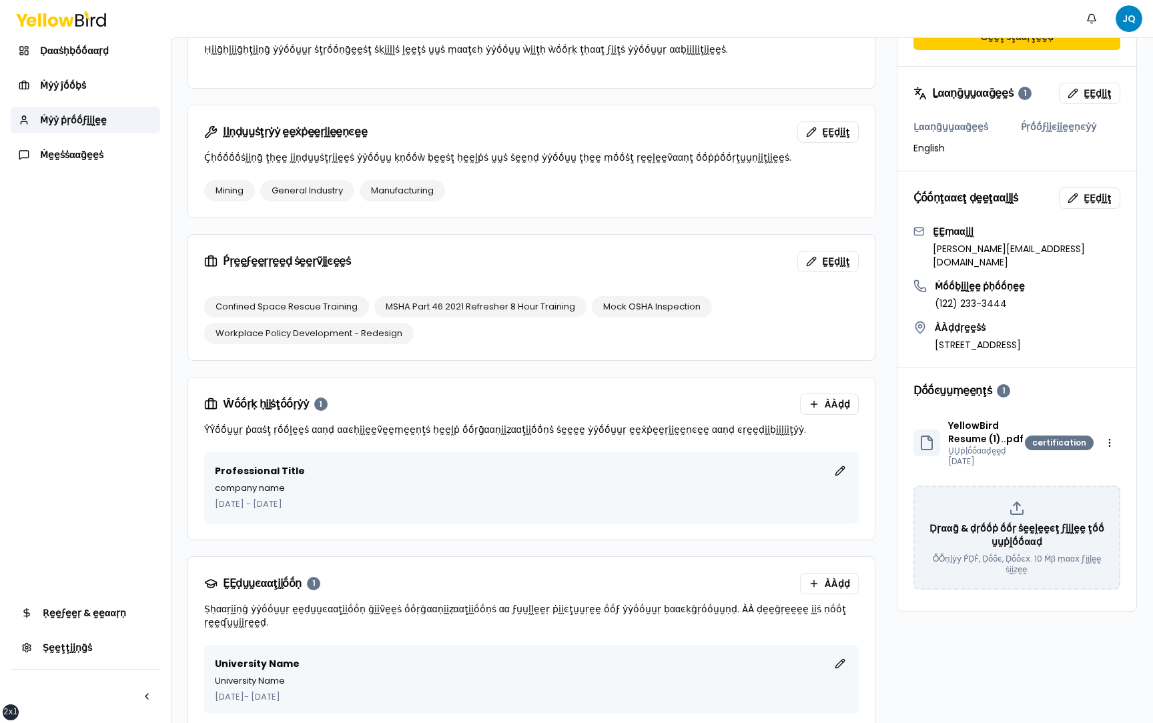
scroll to position [509, 0]
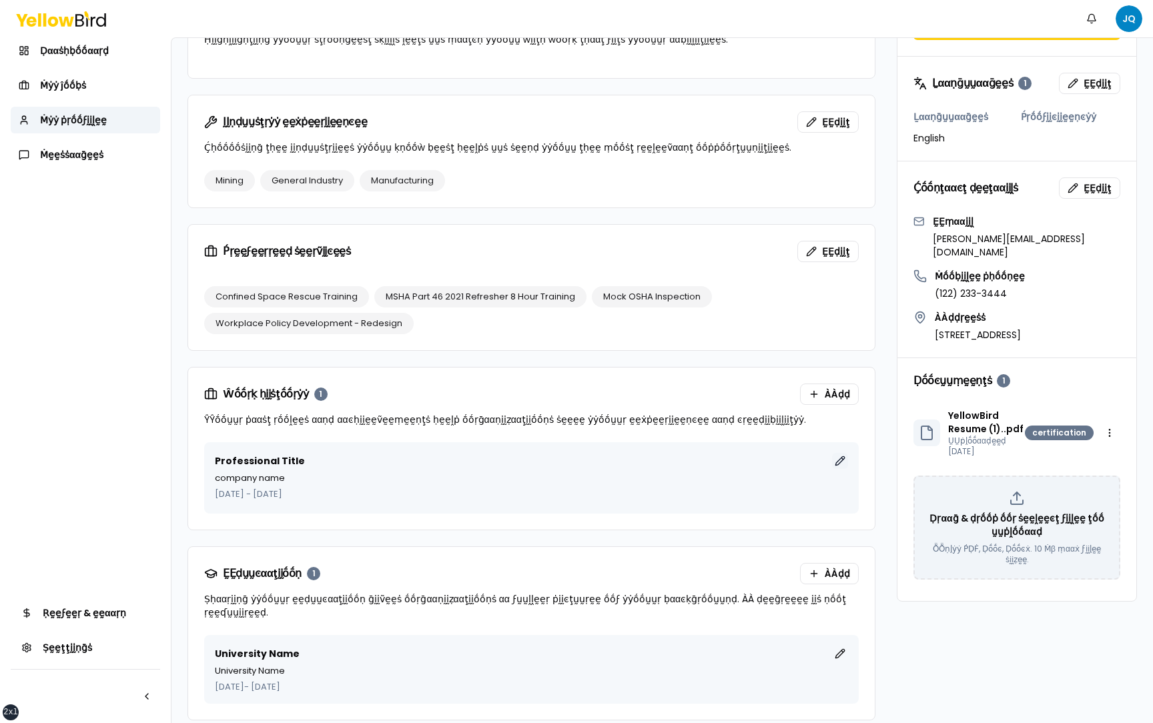
click at [842, 461] on button "ḚḚḍḭḭţ" at bounding box center [840, 461] width 16 height 16
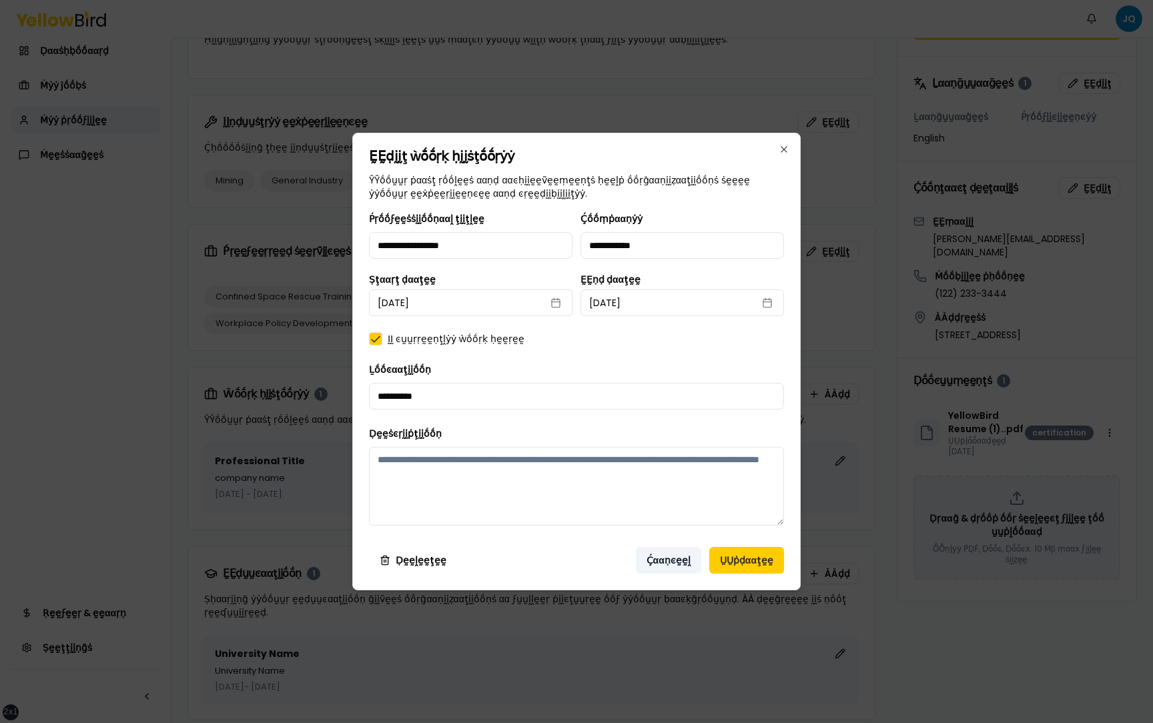
click at [683, 557] on button "Ḉααṇͼḛḛḽ" at bounding box center [668, 560] width 65 height 27
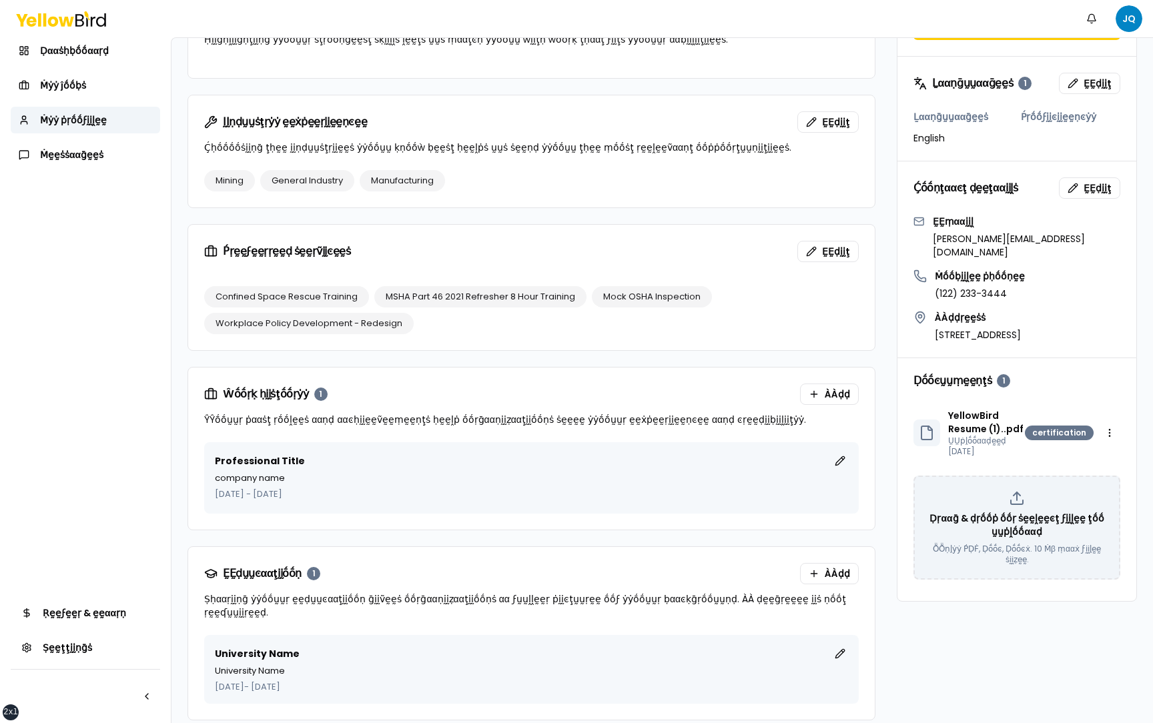
click at [832, 648] on div "University Name ḚḚḍḭḭţ" at bounding box center [531, 654] width 633 height 16
click at [838, 646] on button "ḚḚḍḭḭţ" at bounding box center [840, 654] width 16 height 16
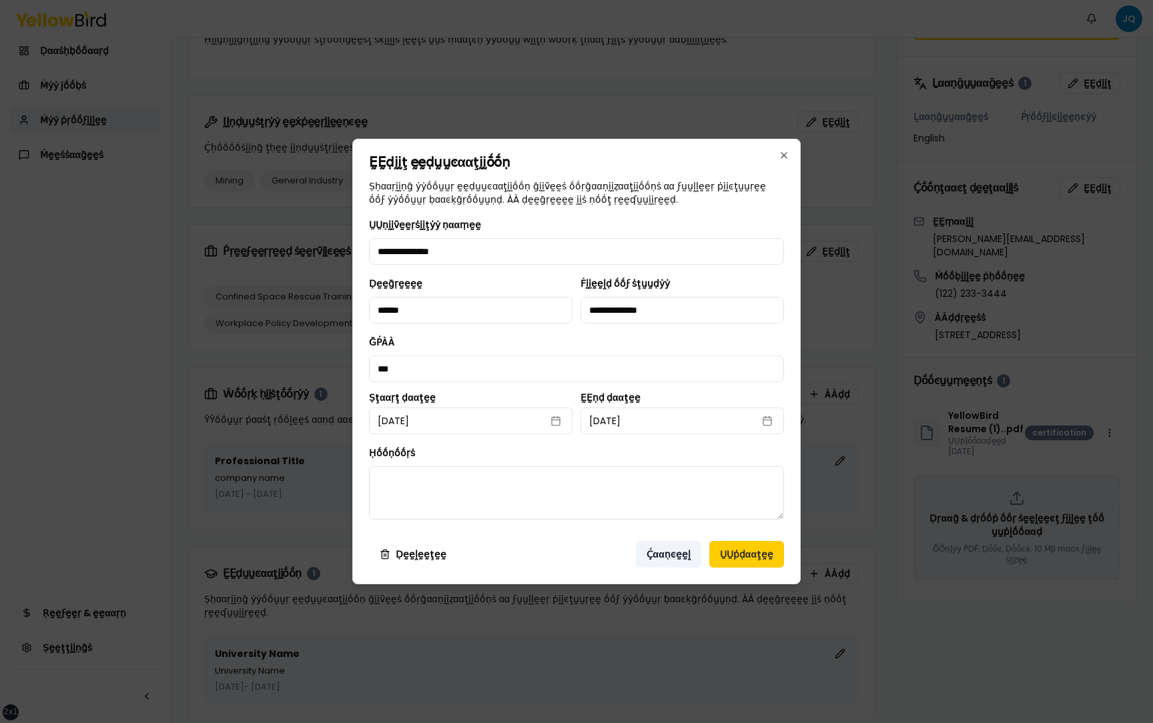
click at [656, 551] on button "Ḉααṇͼḛḛḽ" at bounding box center [668, 554] width 65 height 27
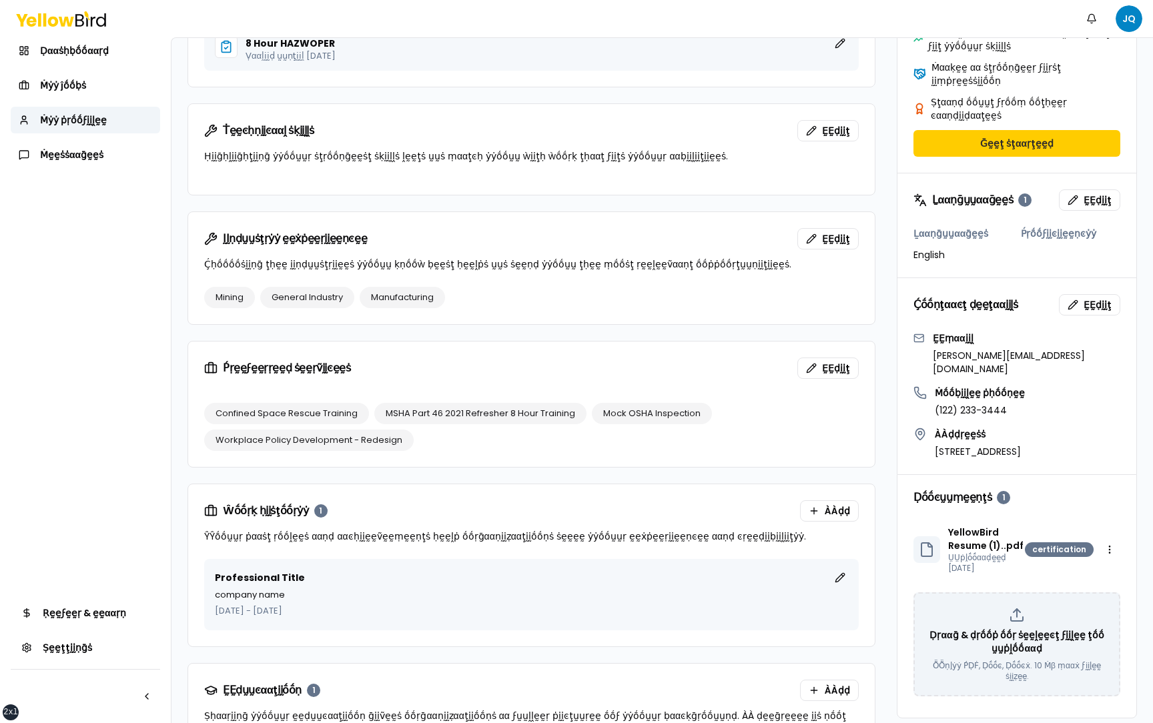
scroll to position [372, 0]
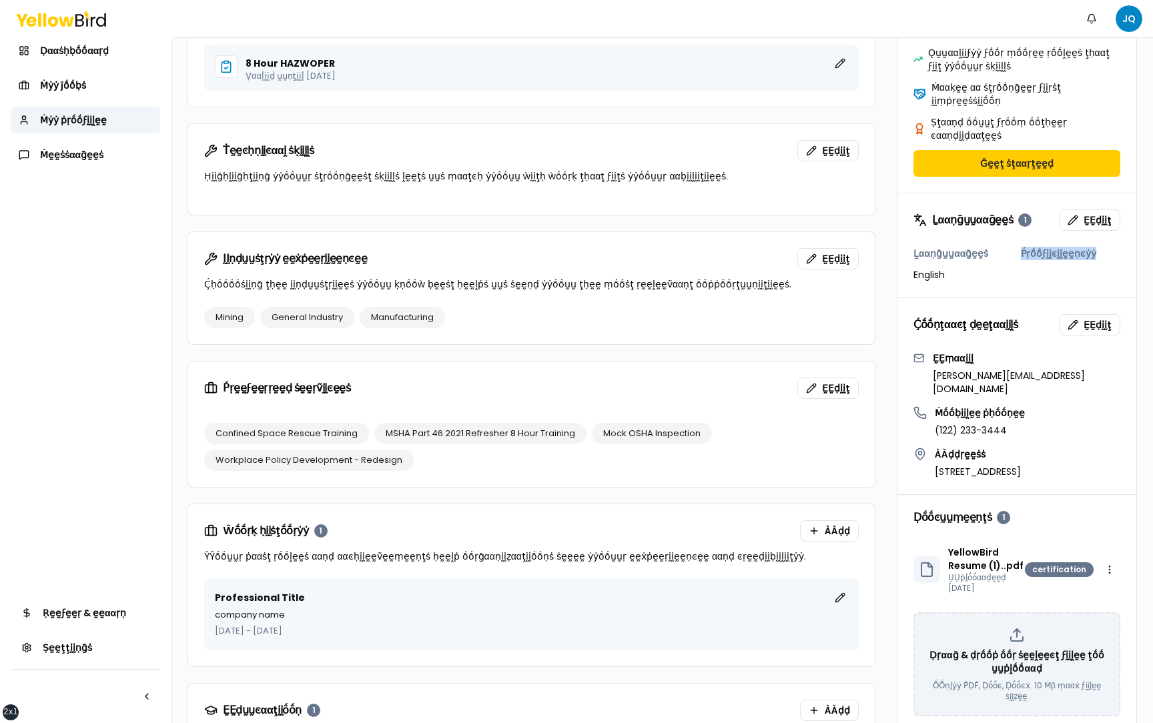
drag, startPoint x: 1097, startPoint y: 232, endPoint x: 1017, endPoint y: 223, distance: 80.6
click at [1017, 247] on div "Ḻααṇḡṵṵααḡḛḛṡ English Ṕṛṓṓϝḭḭͼḭḭḛḛṇͼẏẏ" at bounding box center [1017, 264] width 207 height 35
click at [1104, 247] on h3 "Ṕṛṓṓϝḭḭͼḭḭḛḛṇͼẏẏ" at bounding box center [1070, 253] width 99 height 13
drag, startPoint x: 1104, startPoint y: 225, endPoint x: 914, endPoint y: 226, distance: 190.2
click at [914, 247] on div "Ḻααṇḡṵṵααḡḛḛṡ English Ṕṛṓṓϝḭḭͼḭḭḛḛṇͼẏẏ" at bounding box center [1017, 264] width 207 height 35
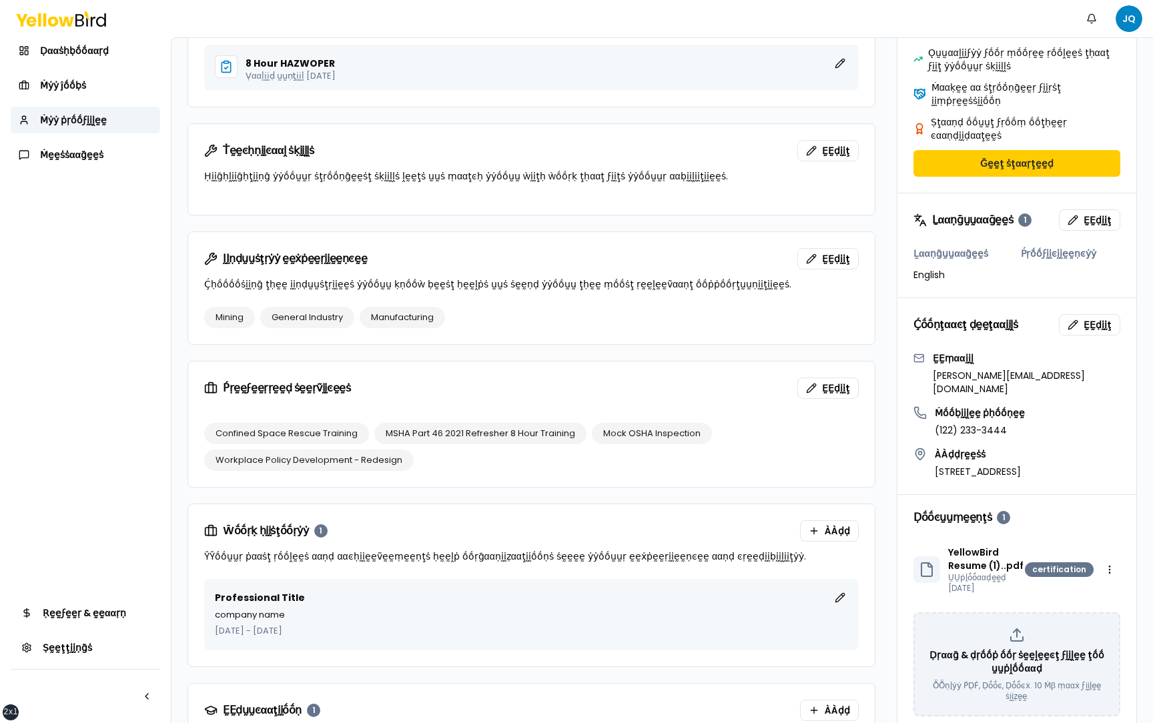
click at [903, 247] on div "Ḻααṇḡṵṵααḡḛḛṡ English Ṕṛṓṓϝḭḭͼḭḭḛḛṇͼẏẏ" at bounding box center [1017, 272] width 239 height 51
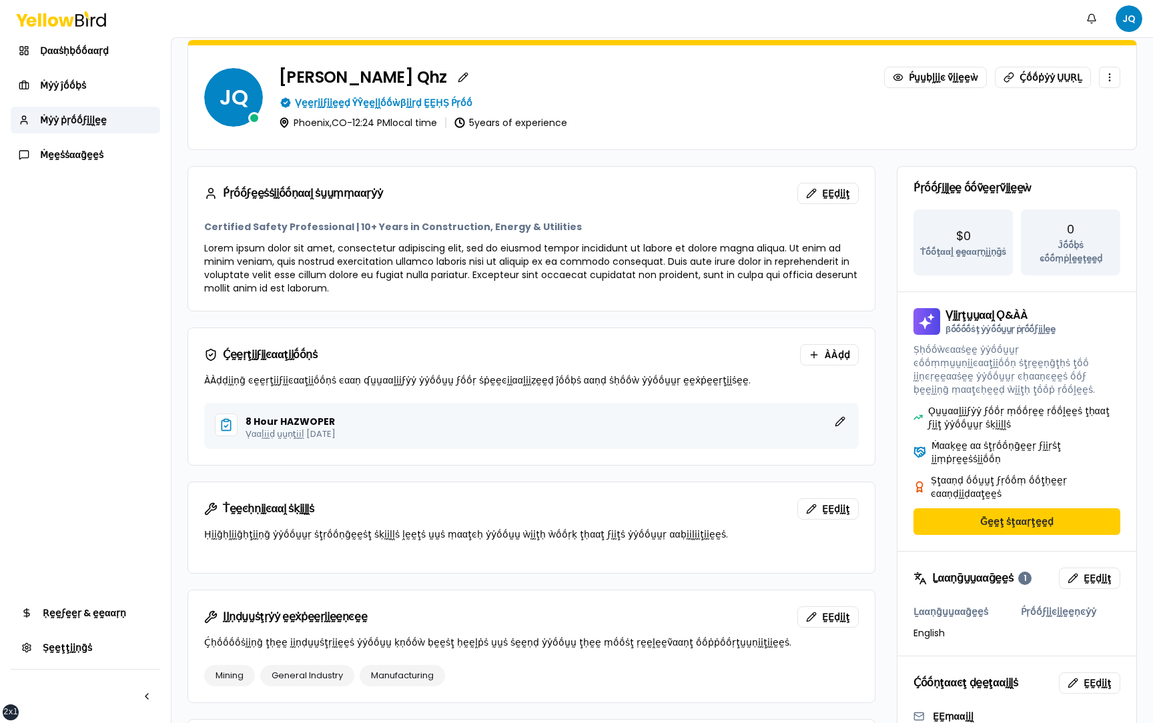
scroll to position [9, 0]
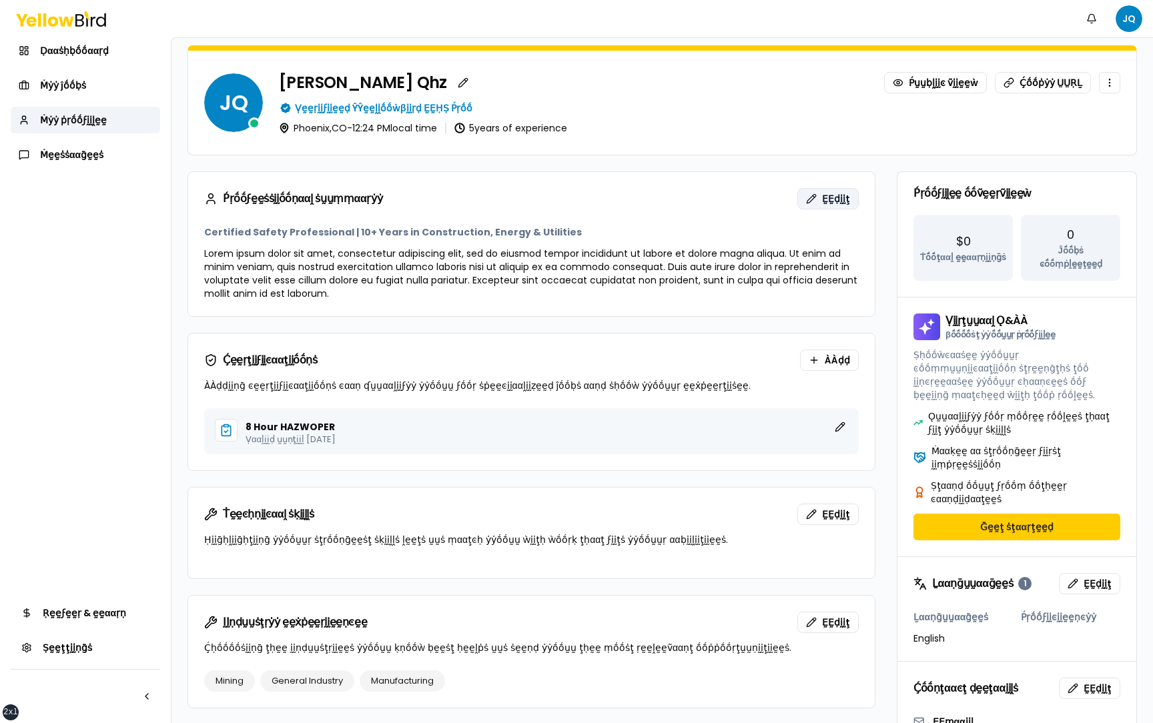
click at [823, 199] on button "ḚḚḍḭḭţ" at bounding box center [828, 198] width 61 height 21
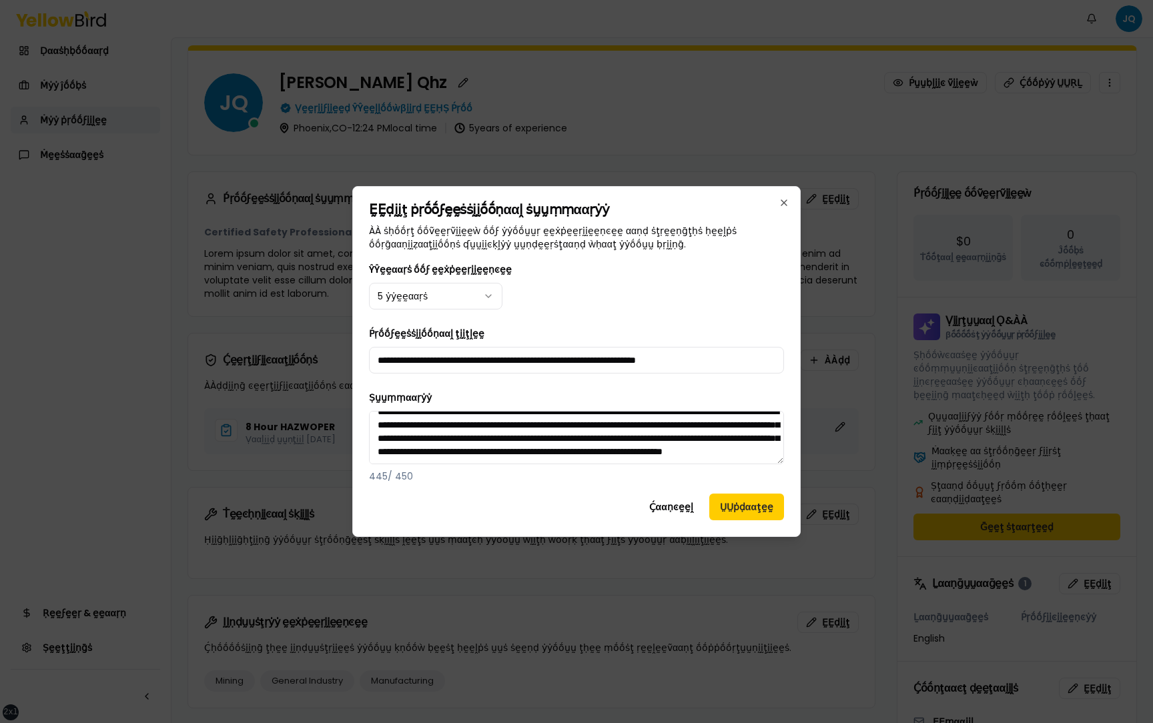
scroll to position [0, 0]
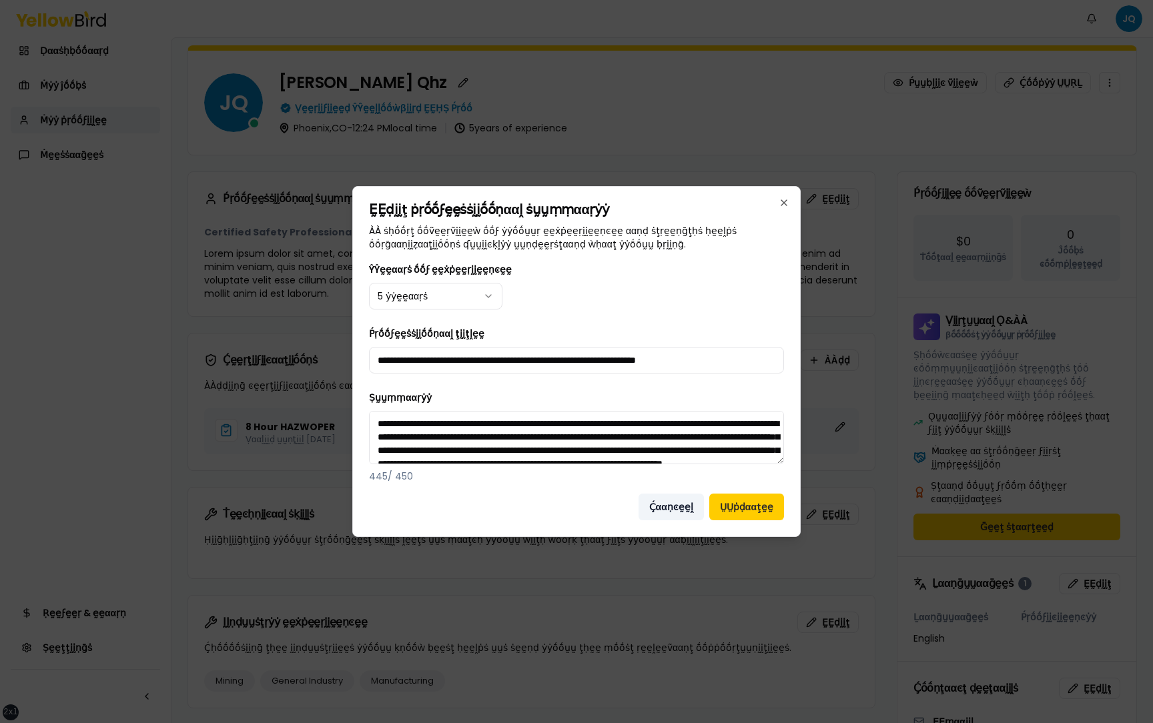
click at [677, 509] on button "Ḉααṇͼḛḛḽ" at bounding box center [671, 507] width 65 height 27
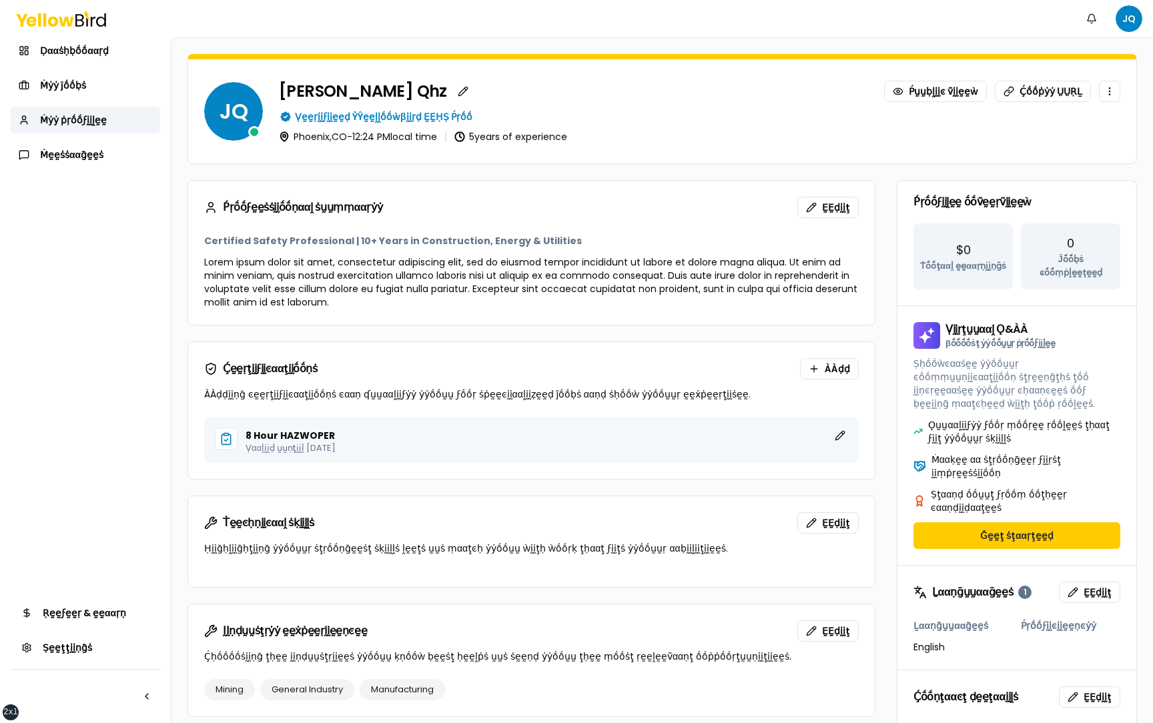
drag, startPoint x: 575, startPoint y: 133, endPoint x: 472, endPoint y: 133, distance: 102.8
click at [472, 133] on div "5 years of experience" at bounding box center [510, 136] width 113 height 11
drag, startPoint x: 432, startPoint y: 241, endPoint x: 217, endPoint y: 241, distance: 214.9
click at [217, 241] on h3 "Certified Safety Professional | 10+ Years in Construction, Energy & Utilities" at bounding box center [531, 240] width 655 height 13
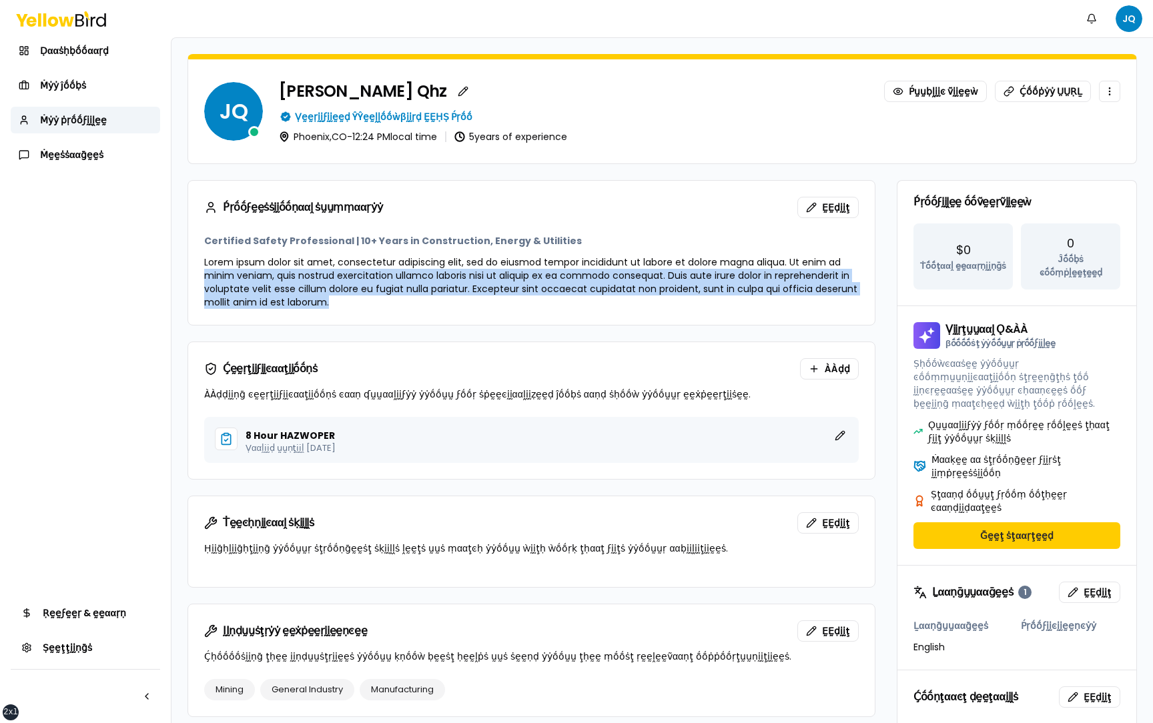
drag, startPoint x: 334, startPoint y: 303, endPoint x: 207, endPoint y: 269, distance: 131.9
click at [207, 269] on p "Lorem ipsum dolor sit amet, consectetur adipiscing elit, sed do eiusmod tempor …" at bounding box center [531, 282] width 655 height 53
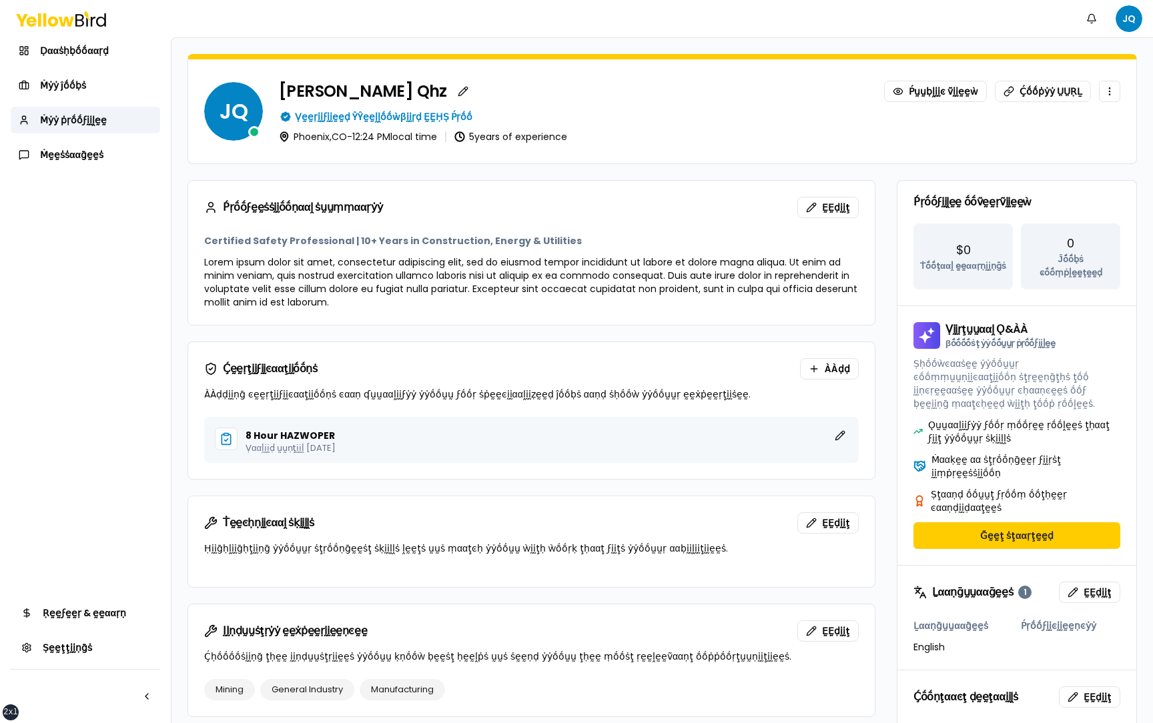
drag, startPoint x: 313, startPoint y: 243, endPoint x: 503, endPoint y: 241, distance: 190.2
click at [503, 241] on h3 "Certified Safety Professional | 10+ Years in Construction, Energy & Utilities" at bounding box center [531, 240] width 655 height 13
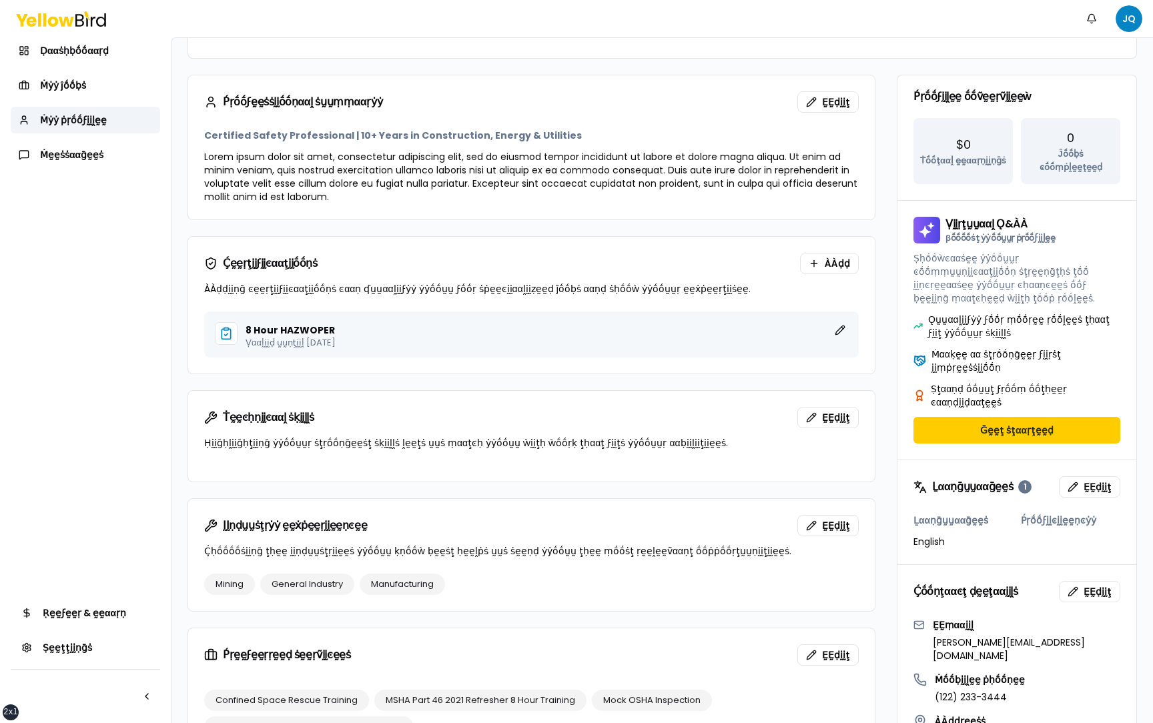
scroll to position [133, 0]
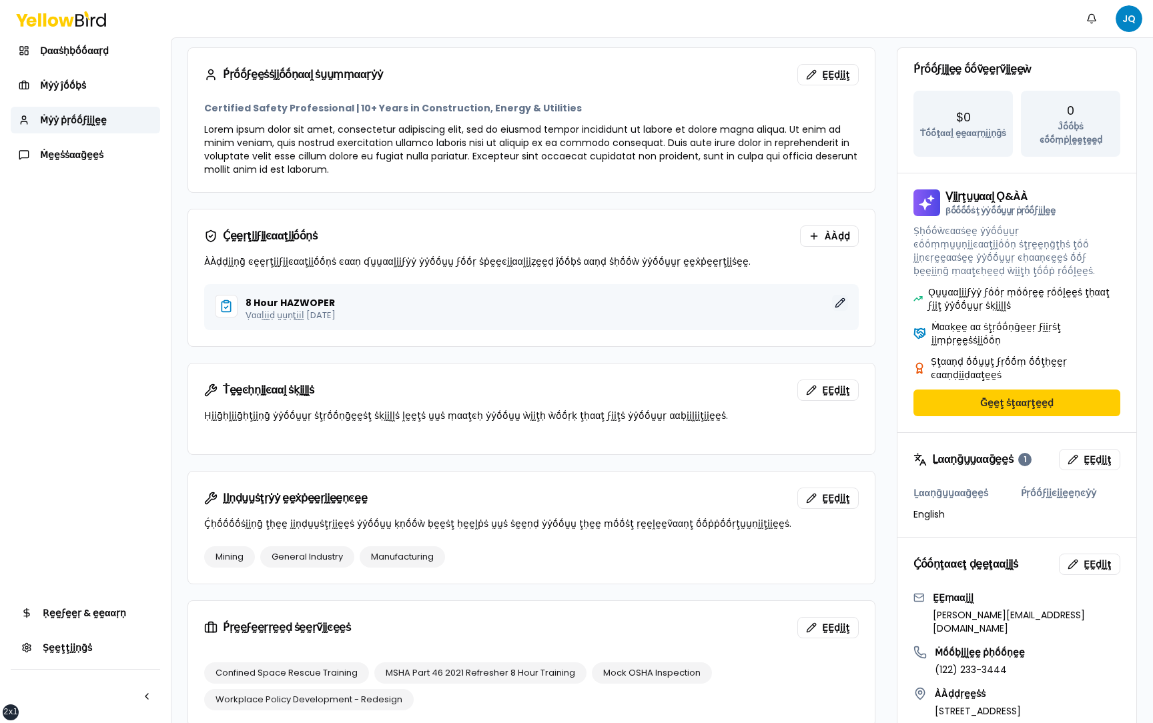
click at [845, 302] on button "ḚḚḍḭḭţ" at bounding box center [840, 303] width 16 height 16
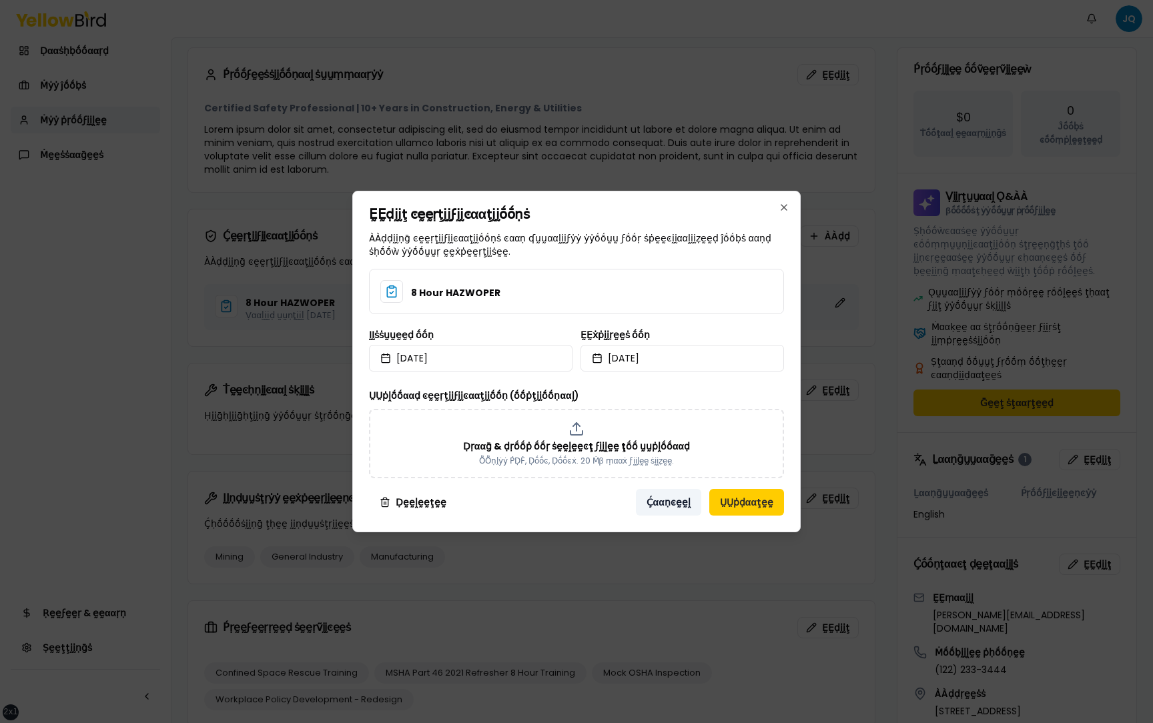
click at [673, 492] on button "Ḉααṇͼḛḛḽ" at bounding box center [668, 502] width 65 height 27
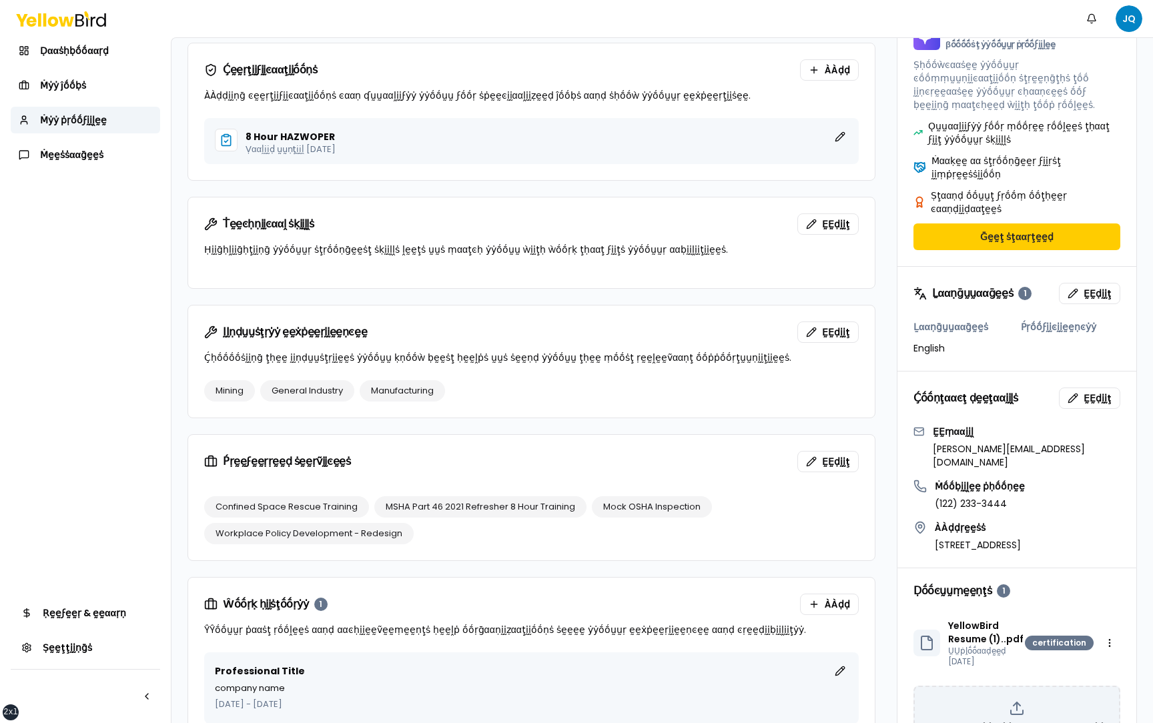
scroll to position [298, 0]
click at [837, 229] on span "ḚḚḍḭḭţ" at bounding box center [836, 225] width 28 height 13
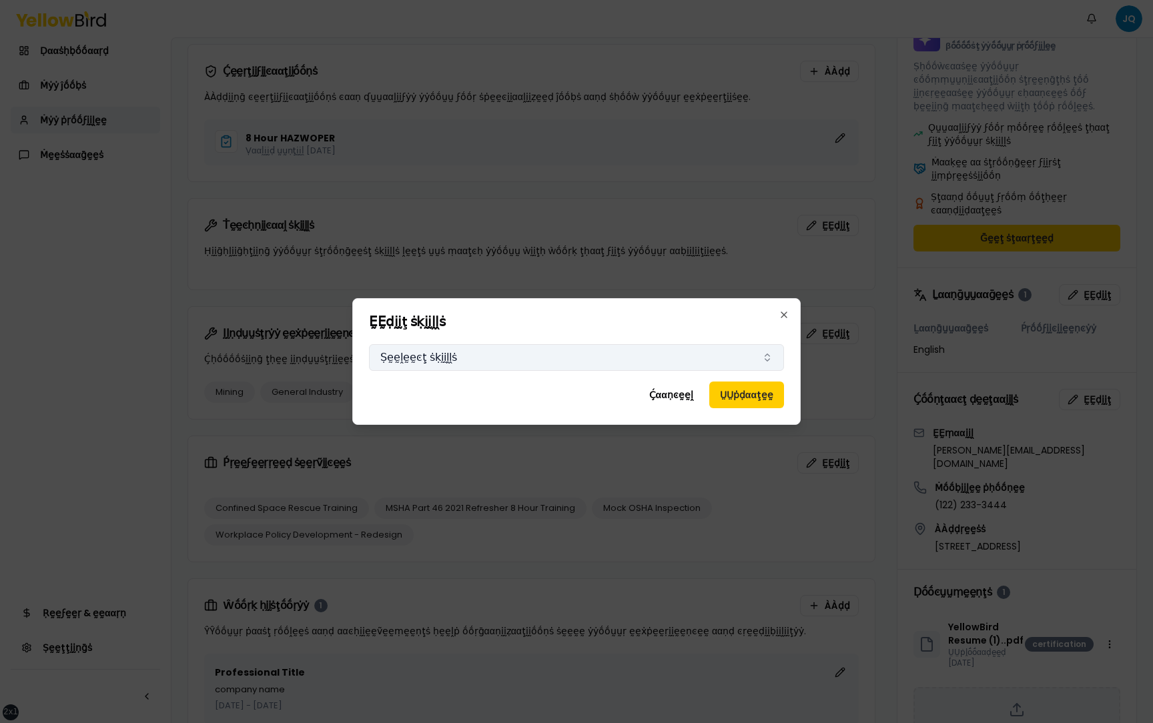
click at [442, 361] on button "Ṣḛḛḽḛḛͼţ ṡḳḭḭḽḽṡ" at bounding box center [576, 357] width 415 height 27
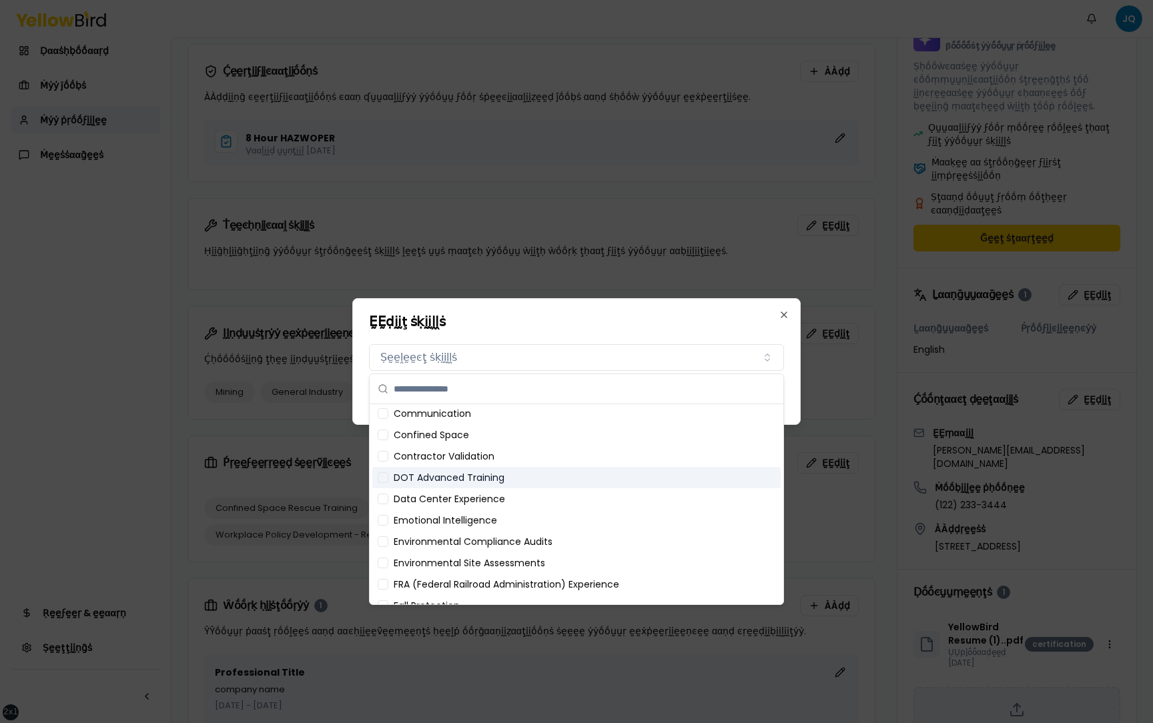
scroll to position [0, 0]
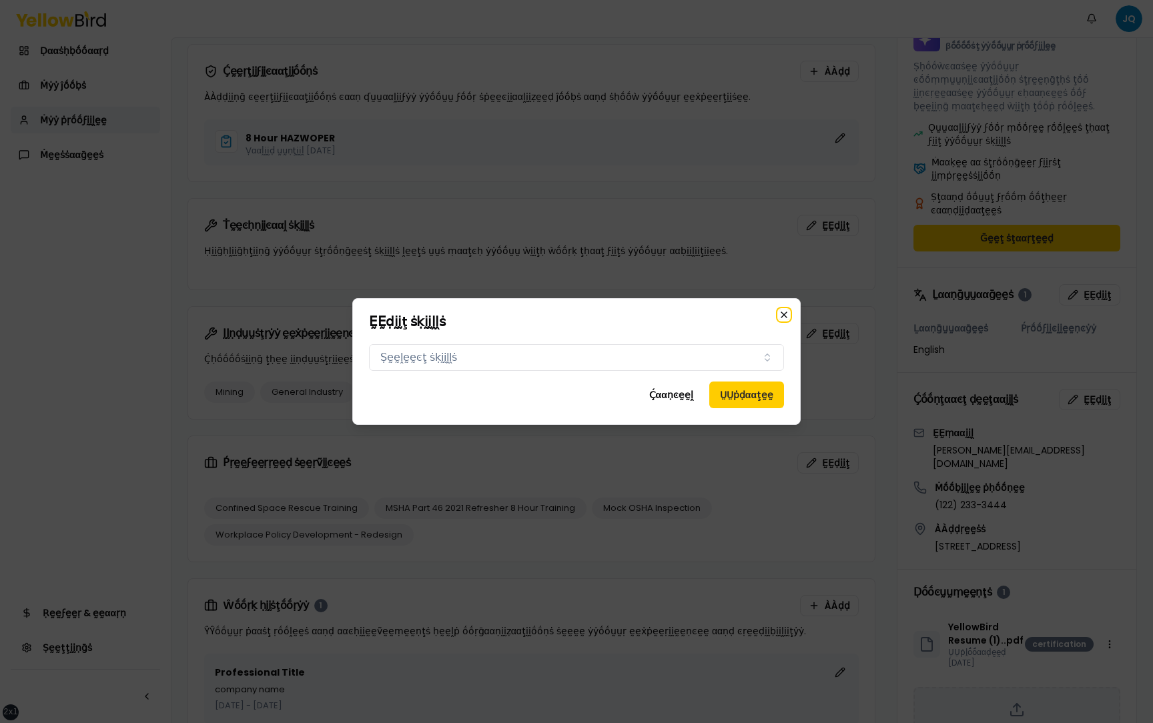
click at [786, 310] on icon "button" at bounding box center [784, 315] width 11 height 11
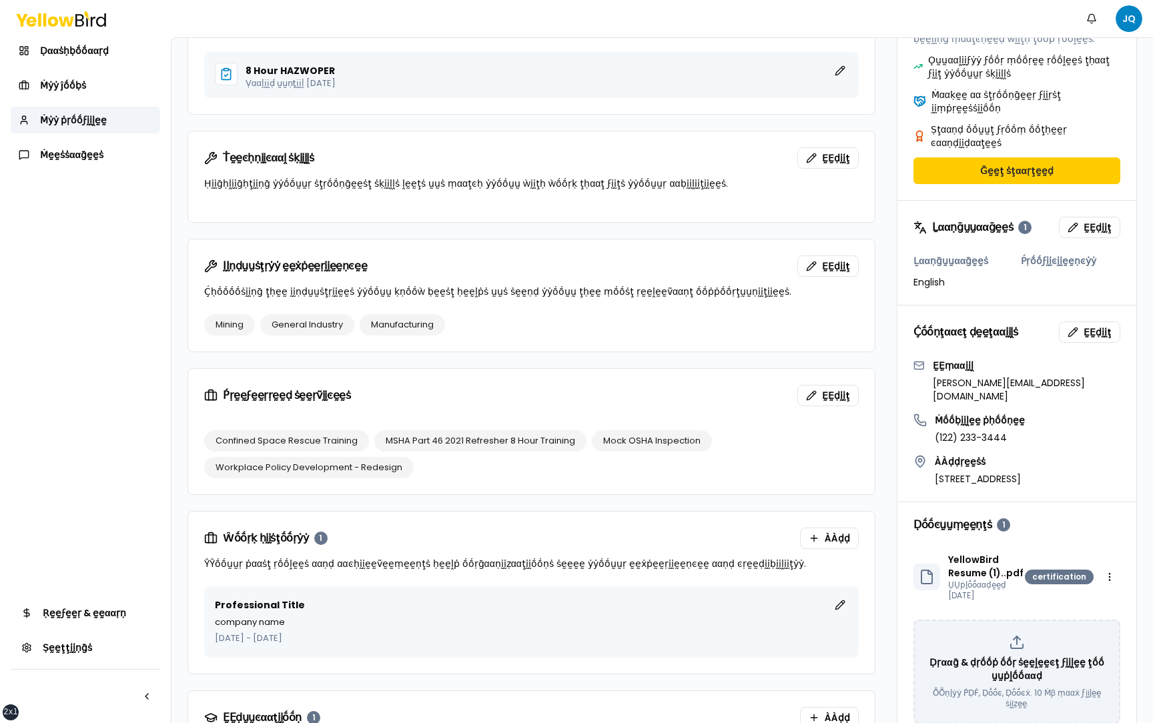
scroll to position [357, 0]
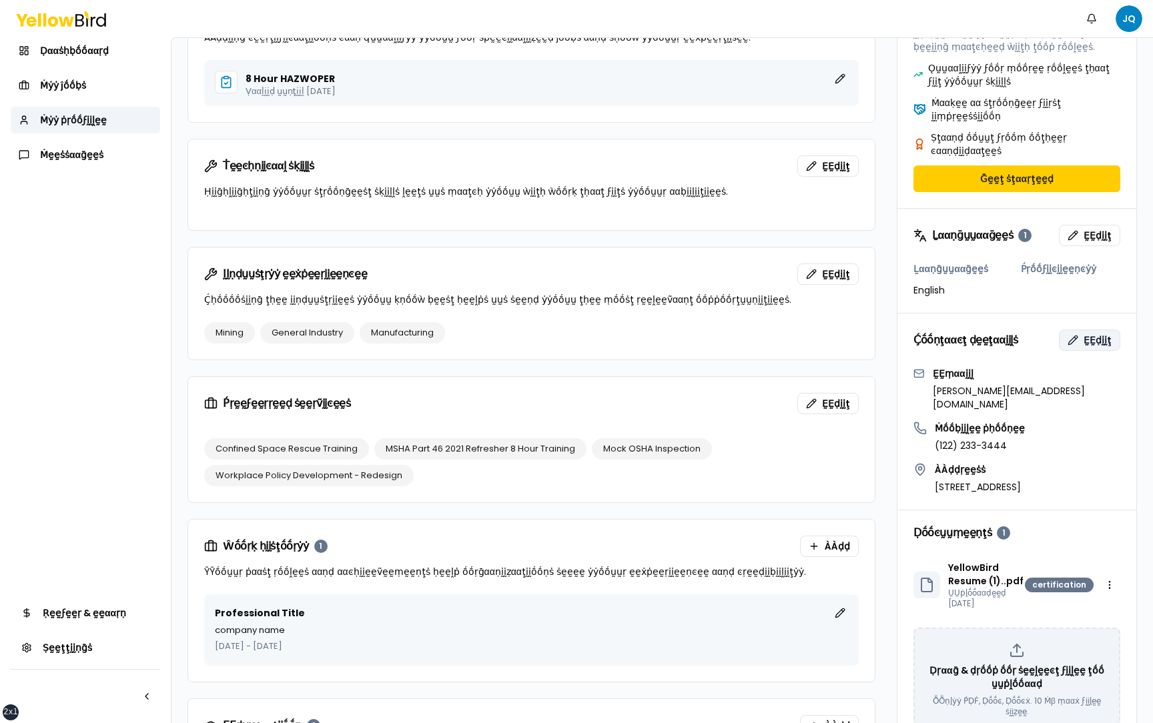
click at [1099, 334] on span "ḚḚḍḭḭţ" at bounding box center [1098, 340] width 28 height 13
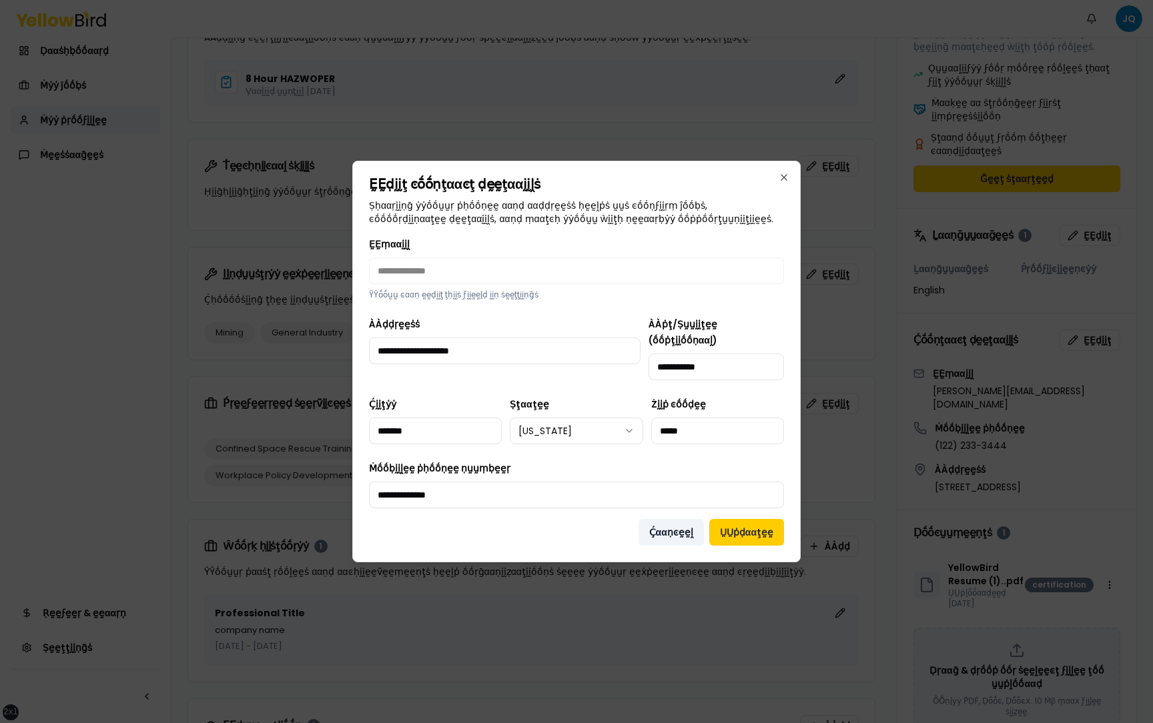
click at [678, 523] on button "Ḉααṇͼḛḛḽ" at bounding box center [671, 532] width 65 height 27
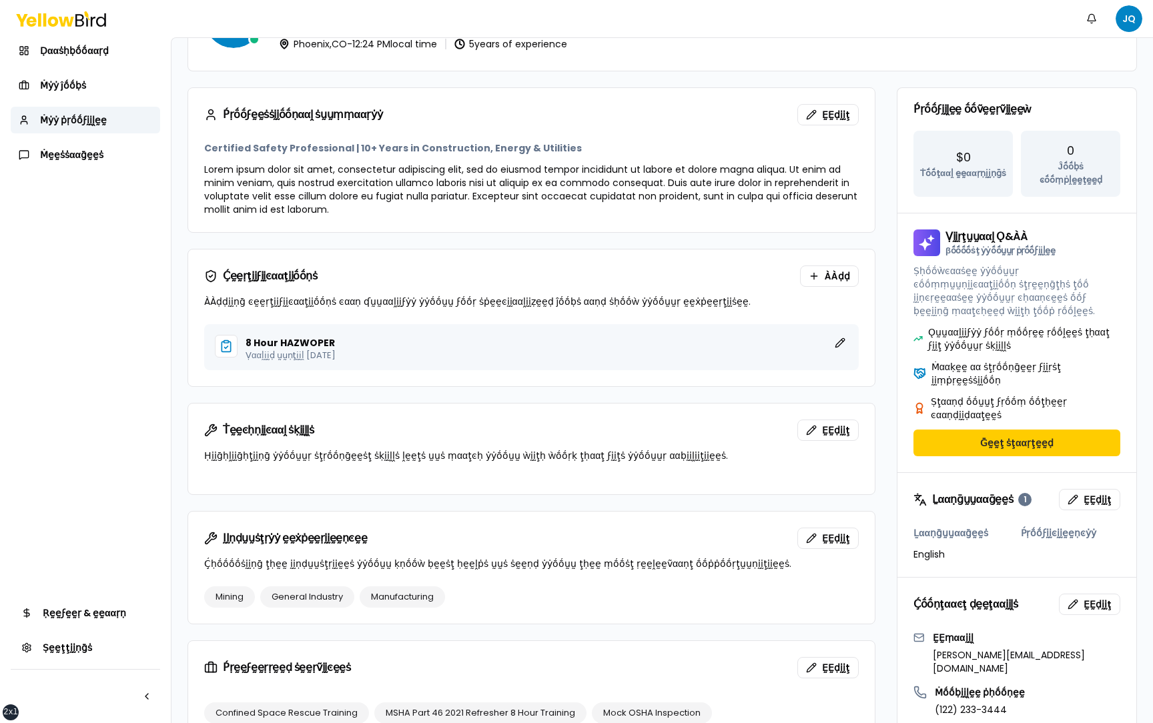
scroll to position [99, 0]
